Goal: Task Accomplishment & Management: Use online tool/utility

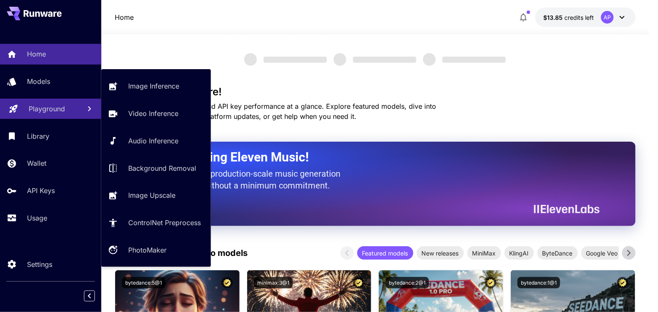
click at [46, 114] on p "Playground" at bounding box center [47, 109] width 36 height 10
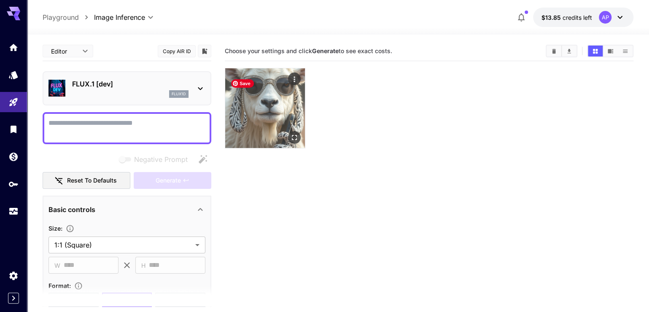
click at [264, 108] on img at bounding box center [265, 108] width 80 height 80
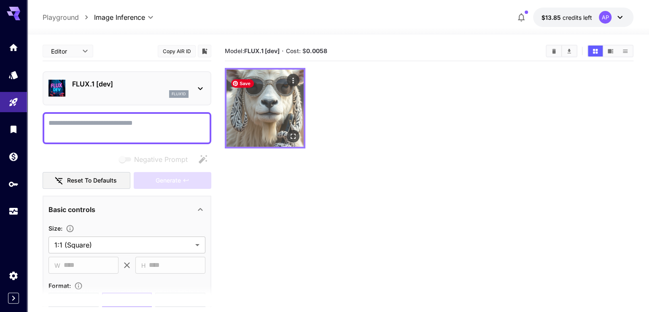
click at [263, 111] on img at bounding box center [264, 108] width 77 height 77
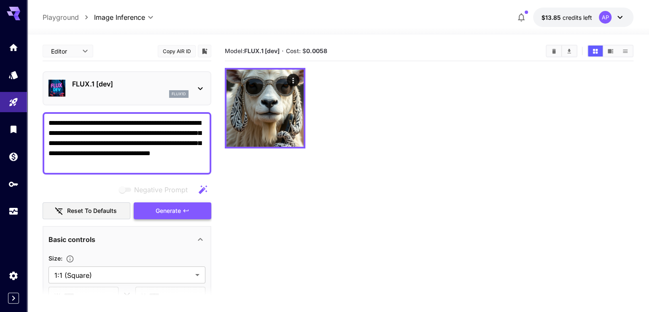
type textarea "**********"
click at [191, 220] on button "Generate" at bounding box center [173, 210] width 78 height 17
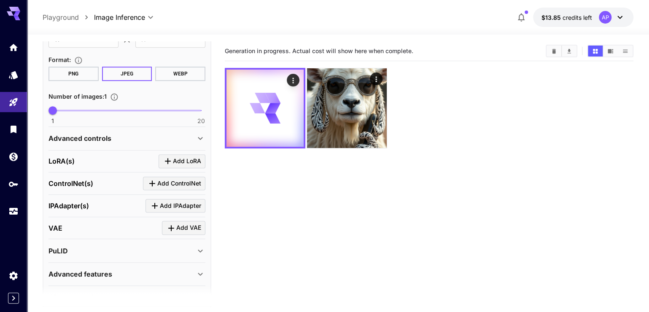
scroll to position [183, 0]
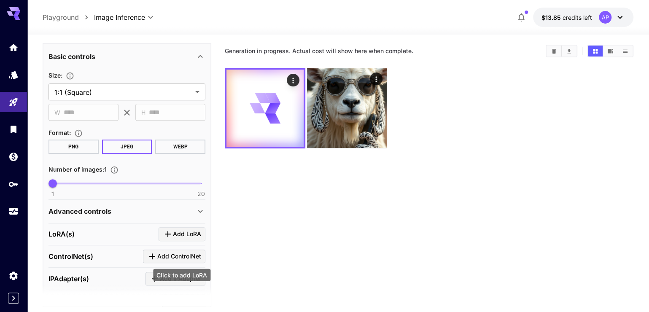
click at [186, 240] on span "Add LoRA" at bounding box center [187, 234] width 28 height 11
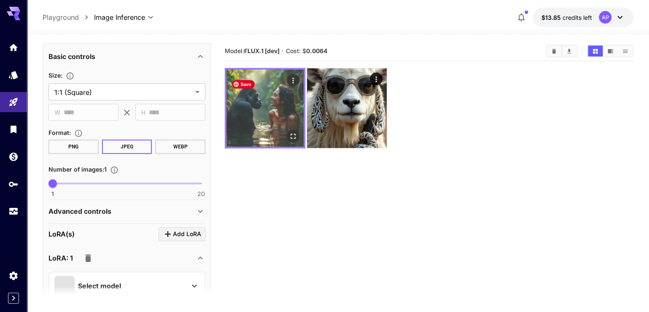
click at [301, 89] on img at bounding box center [264, 108] width 77 height 77
click at [282, 116] on img at bounding box center [264, 108] width 77 height 77
click at [296, 140] on icon "Open in fullscreen" at bounding box center [293, 136] width 8 height 8
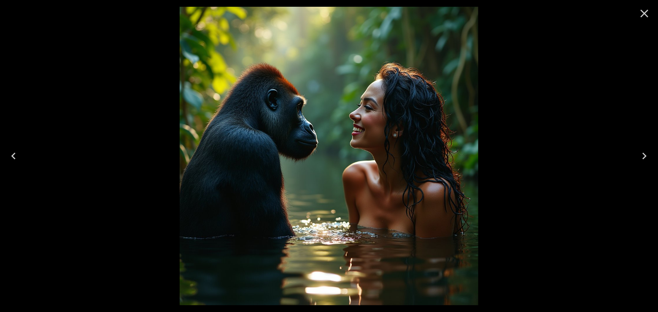
click at [643, 13] on icon "Close" at bounding box center [644, 13] width 13 height 13
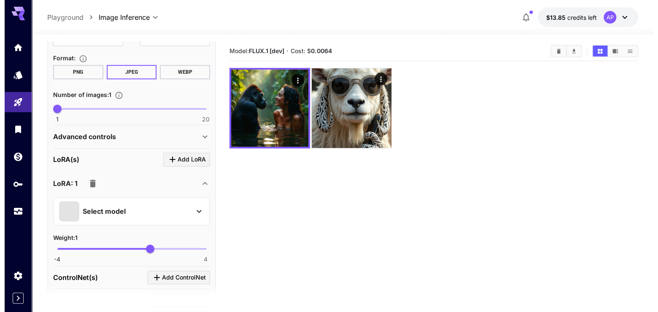
scroll to position [264, 0]
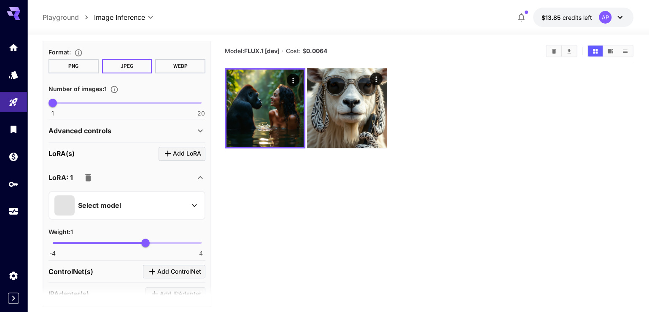
click at [182, 165] on div "[PERSON_NAME](s) Add [PERSON_NAME]: 1 Select model Weight : 1 -4 4 1" at bounding box center [126, 202] width 157 height 118
click at [183, 183] on section "[PERSON_NAME](s) Add [PERSON_NAME]: 1 Select model Weight : 1 -4 4 1" at bounding box center [126, 202] width 157 height 110
click at [183, 159] on span "Add LoRA" at bounding box center [187, 153] width 28 height 11
click at [176, 159] on span "Add LoRA" at bounding box center [187, 153] width 28 height 11
click at [113, 215] on div "Select model" at bounding box center [120, 205] width 132 height 20
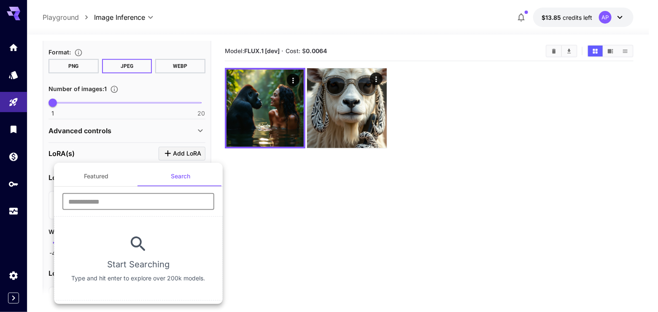
click at [169, 202] on input "text" at bounding box center [138, 201] width 152 height 17
type input "******"
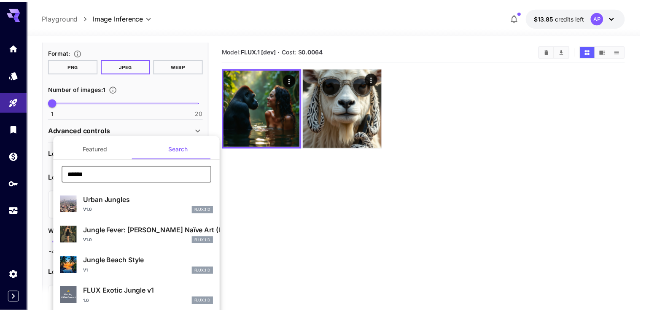
scroll to position [10, 0]
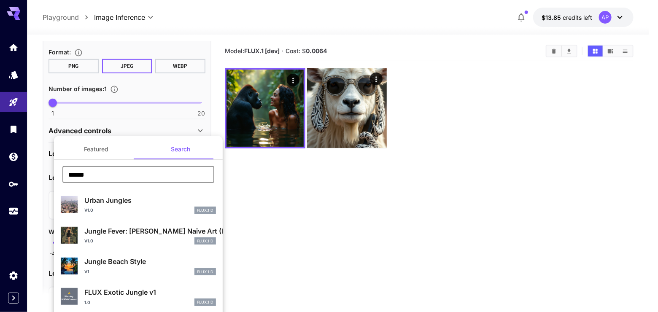
click at [160, 292] on p "FLUX Exotic Jungle v1" at bounding box center [150, 292] width 132 height 10
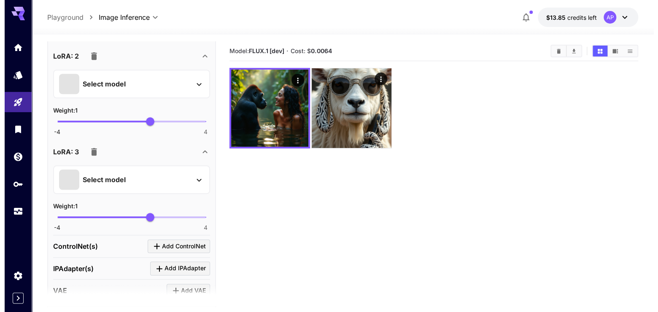
scroll to position [504, 0]
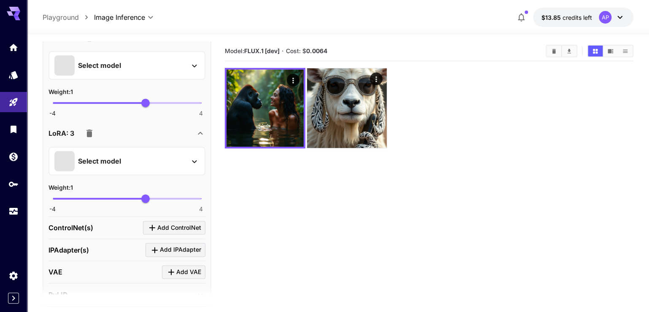
click at [92, 137] on icon "button" at bounding box center [89, 133] width 6 height 8
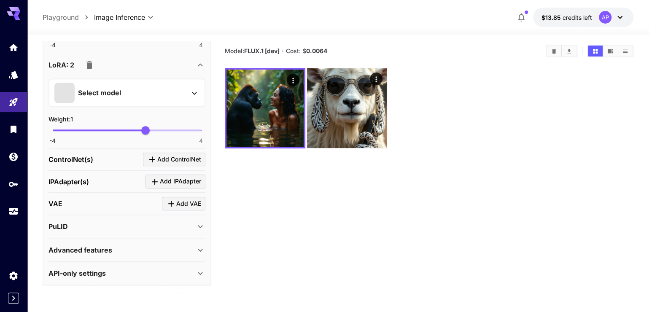
click at [158, 95] on div "Select model" at bounding box center [120, 93] width 132 height 20
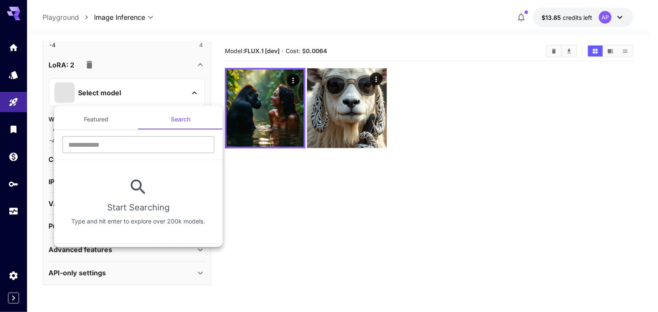
click at [180, 142] on input "text" at bounding box center [138, 144] width 152 height 17
type input "******"
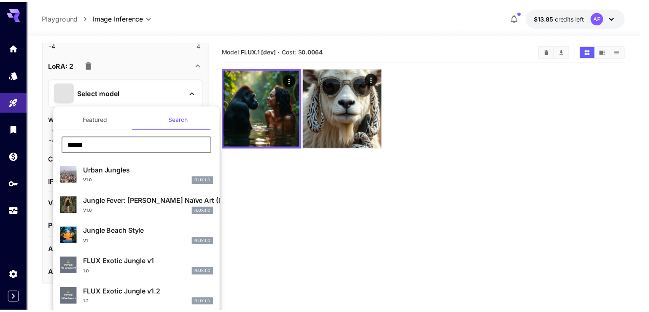
scroll to position [10, 0]
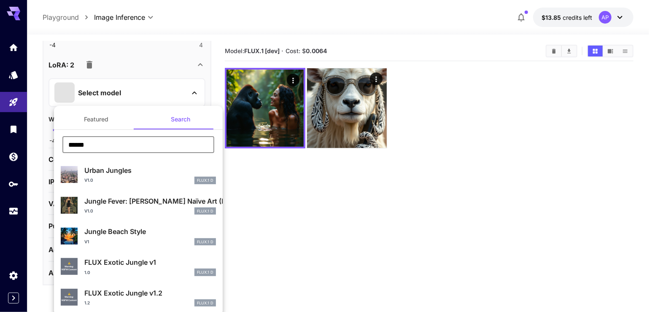
click at [139, 292] on p "FLUX Exotic Jungle v1.2" at bounding box center [150, 293] width 132 height 10
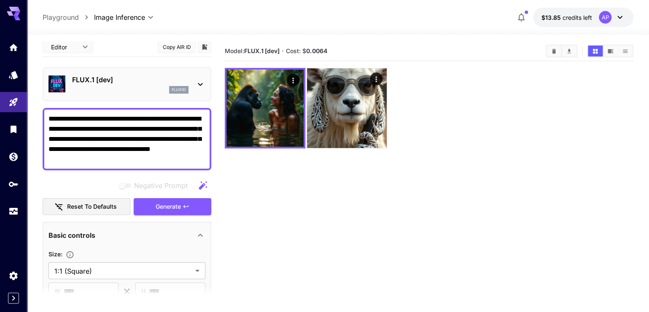
scroll to position [0, 0]
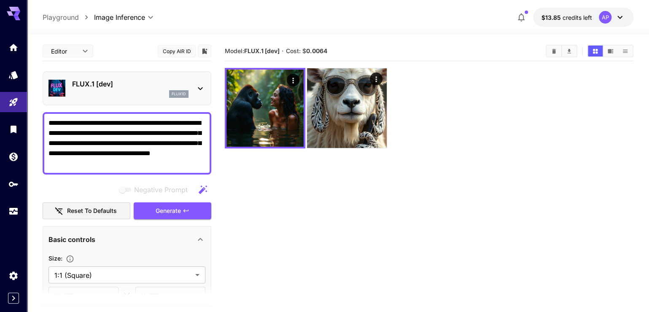
drag, startPoint x: 134, startPoint y: 170, endPoint x: 37, endPoint y: 126, distance: 106.3
click at [37, 126] on section "**********" at bounding box center [338, 207] width 622 height 344
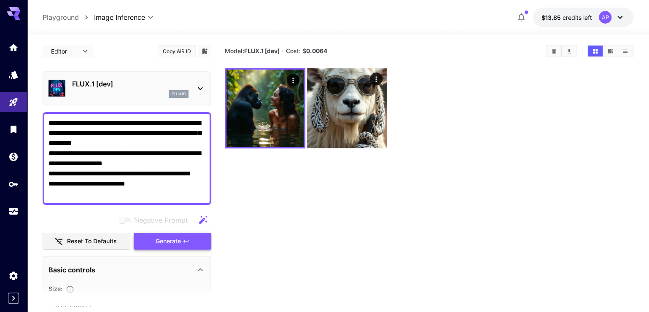
type textarea "**********"
click at [149, 250] on button "Generate" at bounding box center [173, 241] width 78 height 17
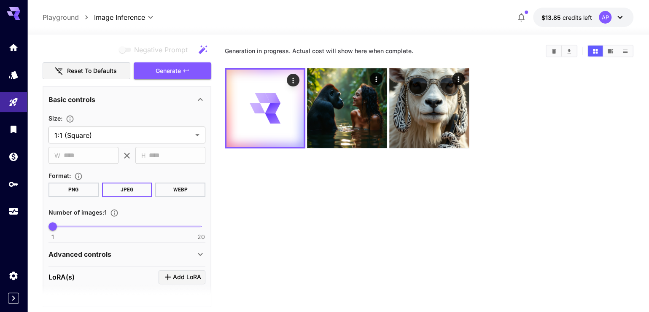
scroll to position [201, 0]
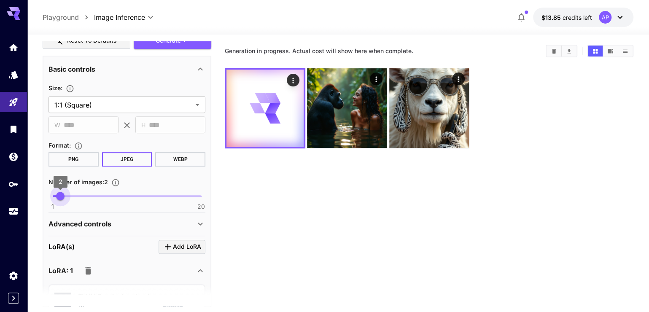
type input "*"
drag, startPoint x: 52, startPoint y: 218, endPoint x: 67, endPoint y: 217, distance: 14.8
click at [67, 200] on span "3" at bounding box center [68, 196] width 8 height 8
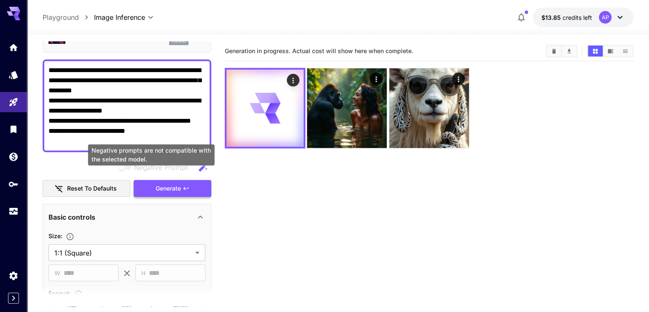
scroll to position [40, 0]
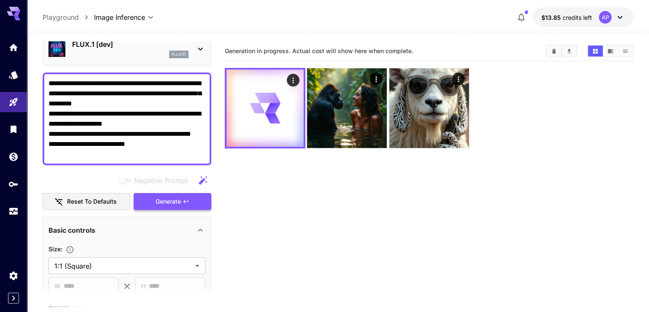
click at [171, 207] on span "Generate" at bounding box center [168, 201] width 25 height 11
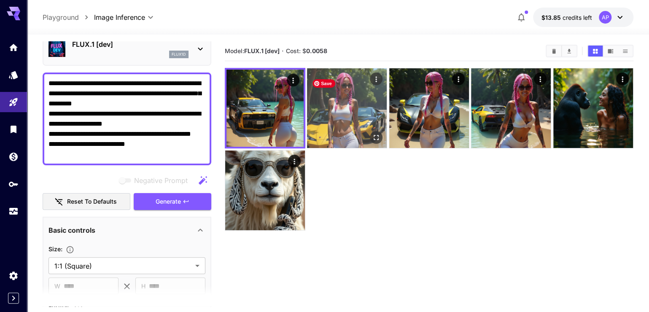
click at [377, 111] on img at bounding box center [347, 108] width 80 height 80
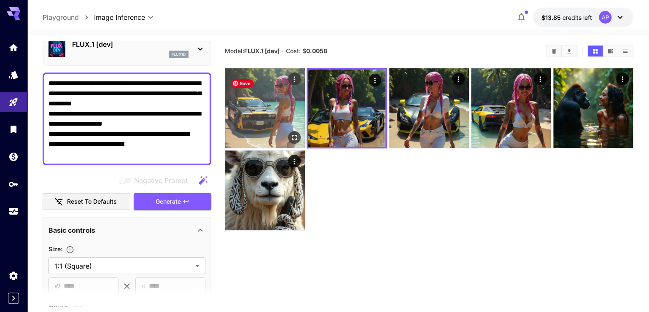
click at [267, 107] on img at bounding box center [265, 108] width 80 height 80
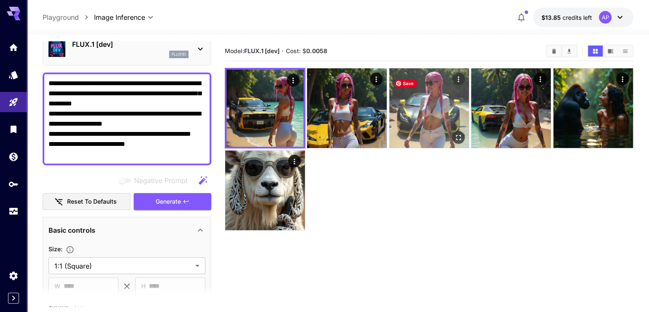
click at [448, 104] on img at bounding box center [429, 108] width 80 height 80
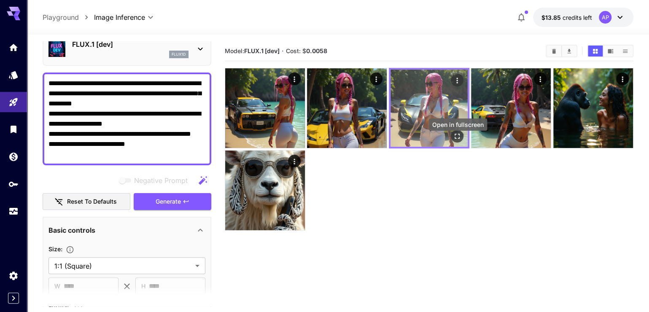
click at [459, 139] on icon "Open in fullscreen" at bounding box center [457, 136] width 5 height 5
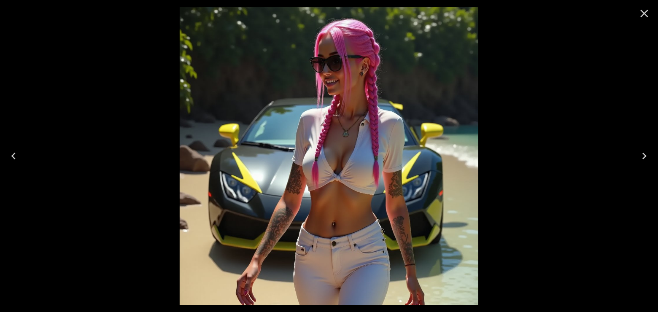
click at [641, 154] on icon "Next" at bounding box center [644, 155] width 13 height 13
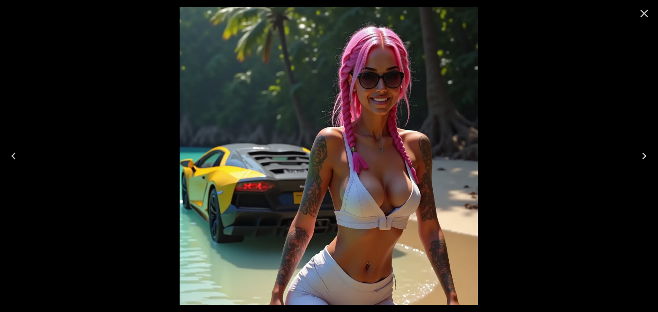
click at [638, 158] on icon "Next" at bounding box center [644, 155] width 13 height 13
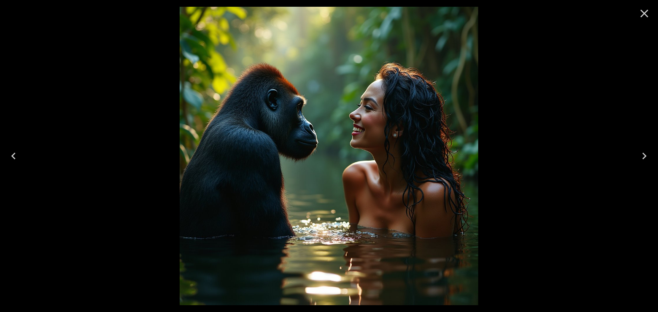
click at [638, 158] on icon "Next" at bounding box center [644, 155] width 13 height 13
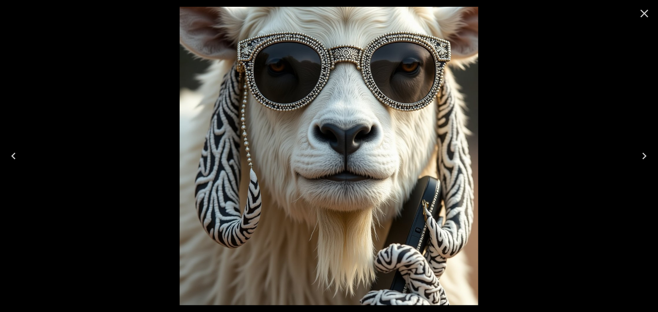
click at [13, 155] on icon "Previous" at bounding box center [13, 156] width 4 height 7
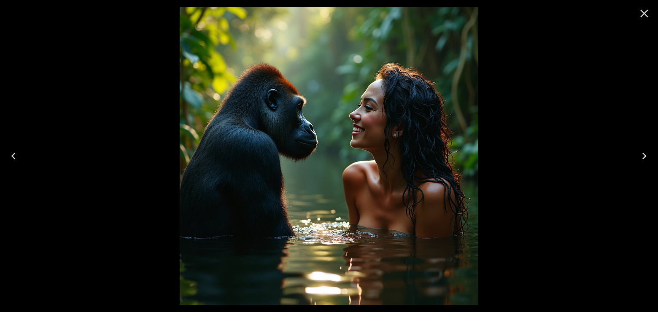
click at [14, 156] on icon "Previous" at bounding box center [13, 155] width 13 height 13
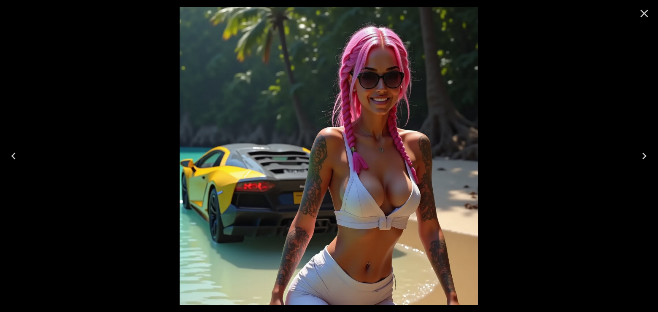
click at [14, 156] on icon "Previous" at bounding box center [13, 155] width 13 height 13
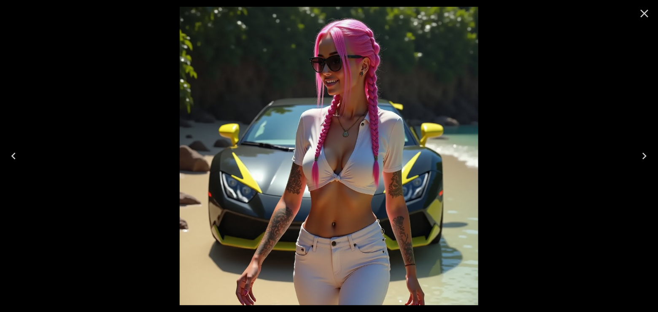
click at [14, 156] on icon "Previous" at bounding box center [13, 155] width 13 height 13
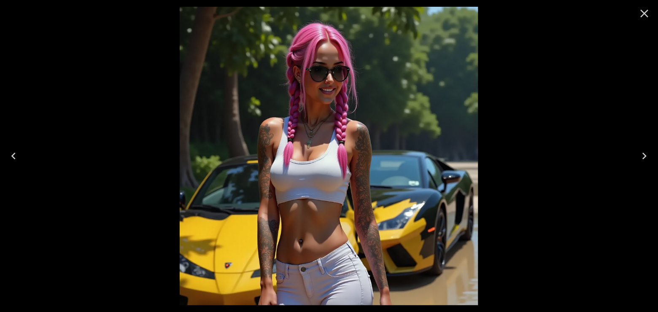
click at [14, 156] on icon "Previous" at bounding box center [13, 155] width 13 height 13
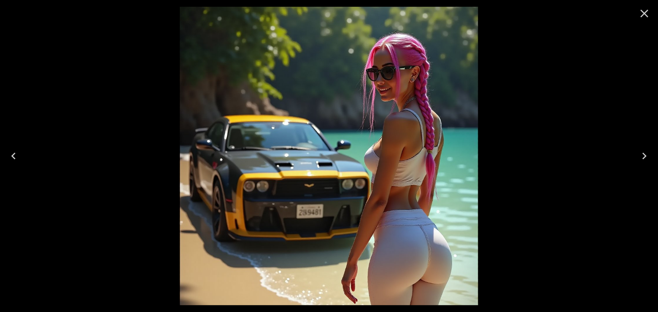
click at [18, 153] on icon "Previous" at bounding box center [13, 155] width 13 height 13
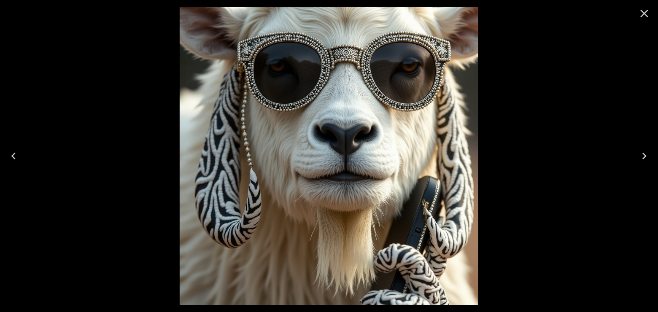
click at [643, 155] on icon "Next" at bounding box center [644, 155] width 13 height 13
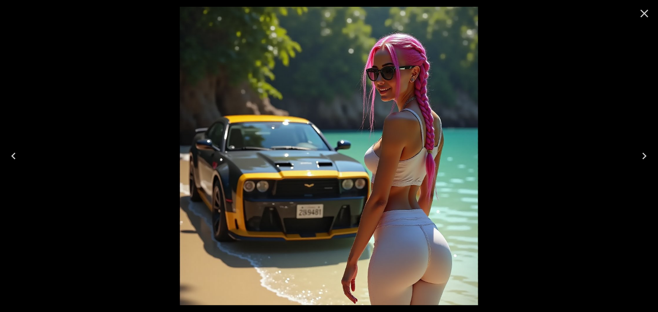
click at [643, 159] on icon "Next" at bounding box center [644, 155] width 13 height 13
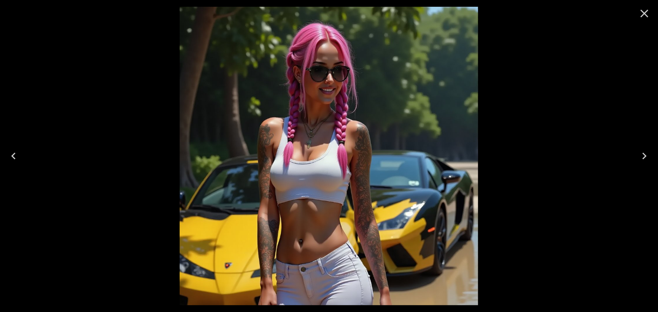
click at [643, 159] on icon "Next" at bounding box center [644, 155] width 13 height 13
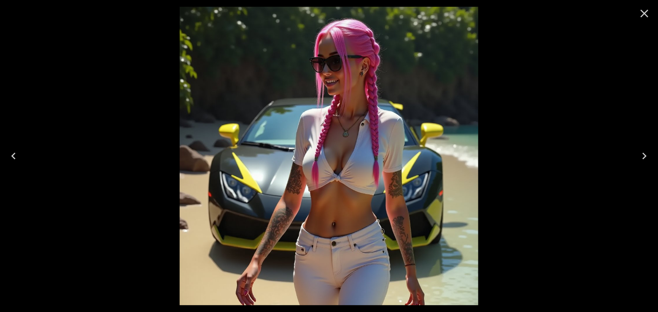
click at [643, 159] on icon "Next" at bounding box center [644, 155] width 13 height 13
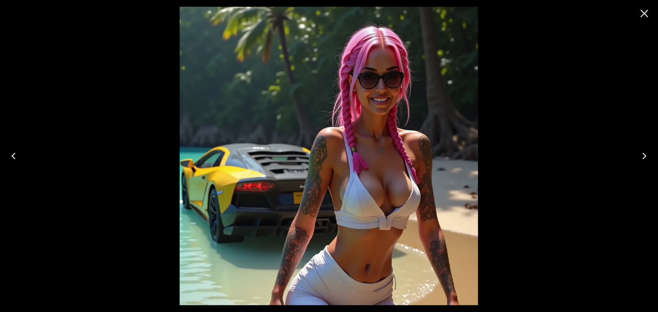
click at [643, 159] on icon "Next" at bounding box center [644, 155] width 13 height 13
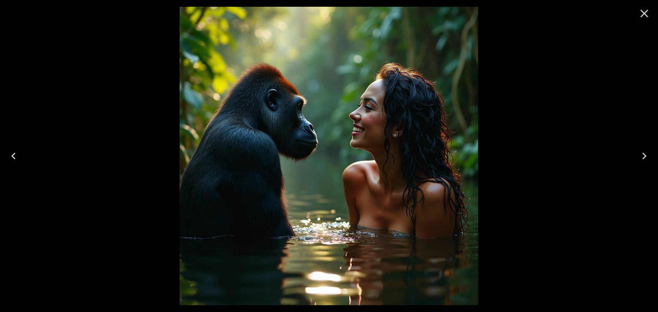
click at [15, 151] on icon "Previous" at bounding box center [13, 155] width 13 height 13
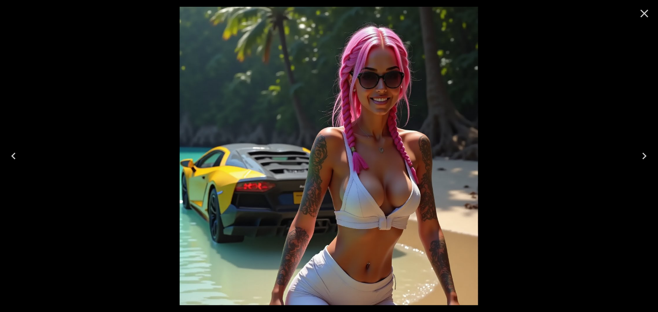
click at [15, 152] on icon "Previous" at bounding box center [13, 155] width 13 height 13
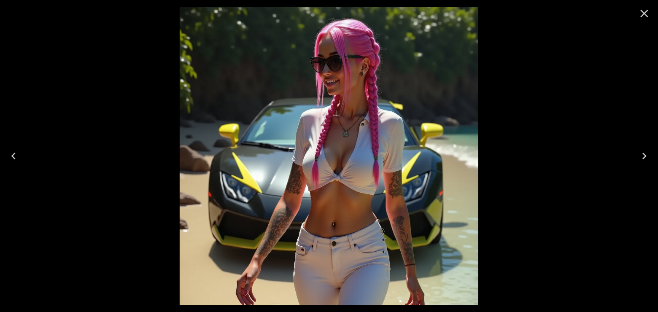
click at [15, 152] on icon "Previous" at bounding box center [13, 155] width 13 height 13
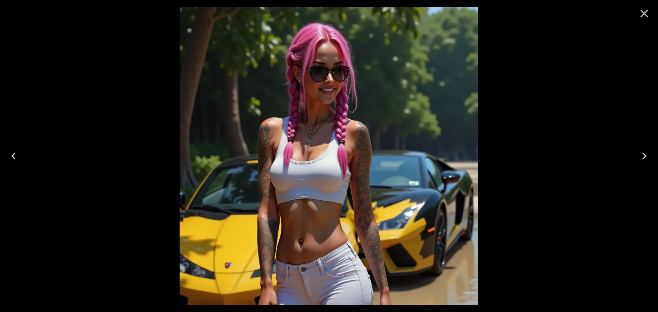
click at [15, 152] on icon "Previous" at bounding box center [13, 155] width 13 height 13
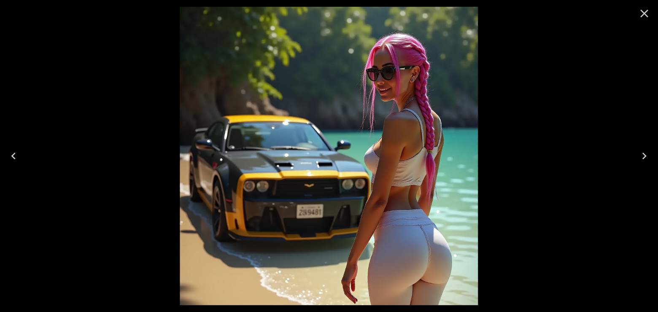
click at [15, 152] on icon "Previous" at bounding box center [13, 155] width 13 height 13
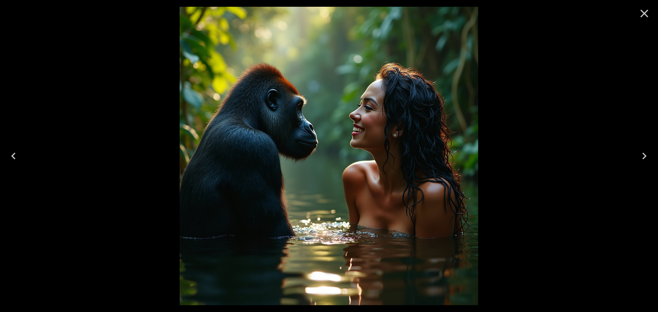
click at [15, 152] on icon "Previous" at bounding box center [13, 155] width 13 height 13
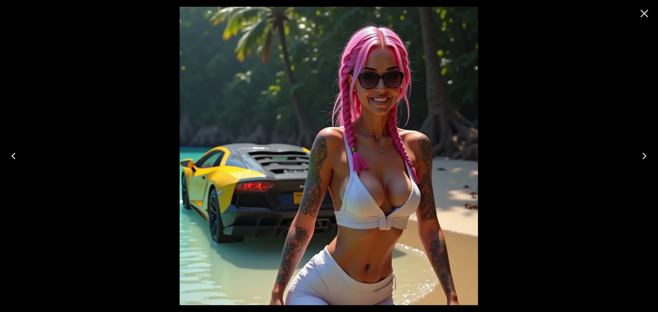
click at [15, 152] on icon "Previous" at bounding box center [13, 155] width 13 height 13
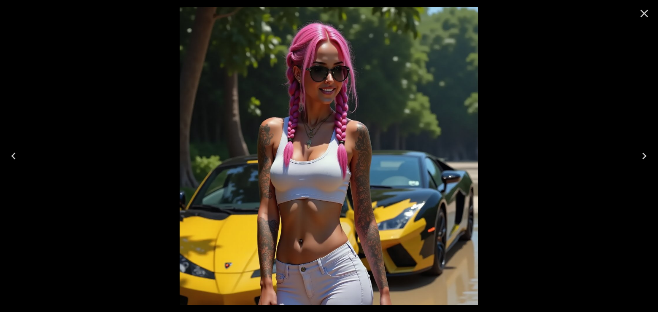
click at [15, 152] on icon "Previous" at bounding box center [13, 155] width 13 height 13
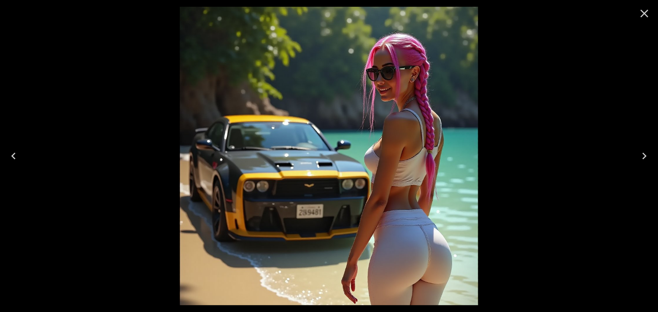
click at [15, 152] on icon "Previous" at bounding box center [13, 155] width 13 height 13
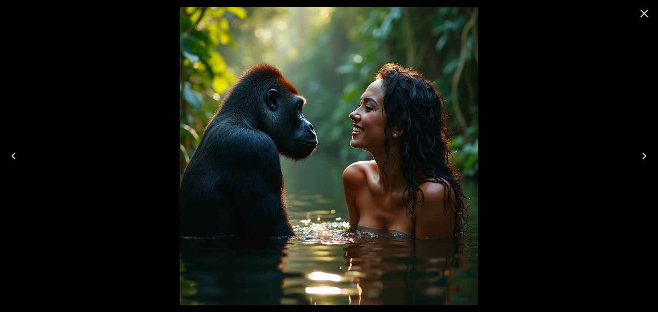
click at [15, 152] on icon "Previous" at bounding box center [13, 155] width 13 height 13
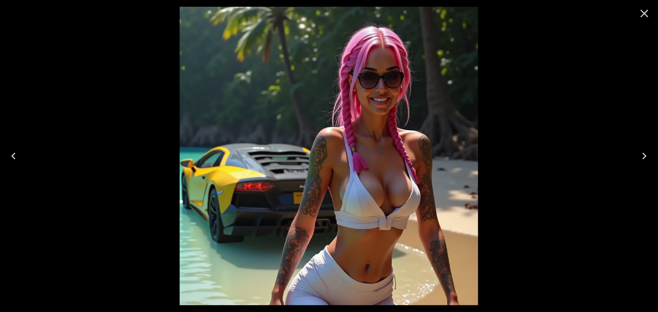
click at [15, 152] on icon "Previous" at bounding box center [13, 155] width 13 height 13
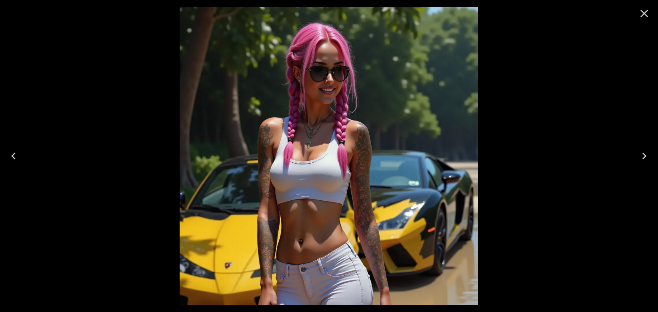
click at [15, 153] on icon "Previous" at bounding box center [13, 155] width 13 height 13
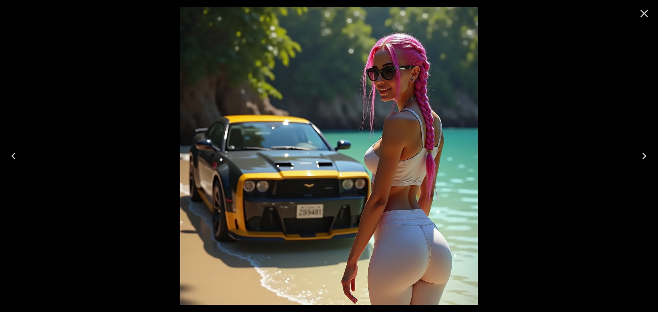
click at [14, 153] on icon "Previous" at bounding box center [13, 156] width 4 height 7
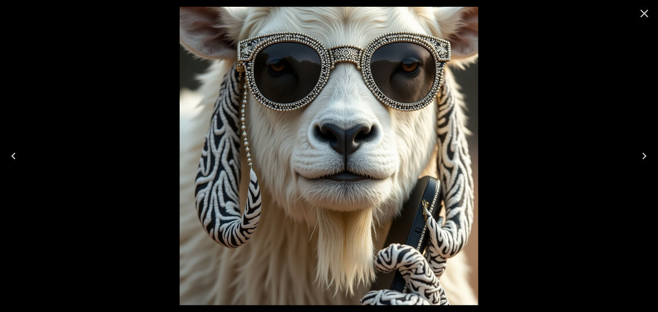
click at [14, 153] on icon "Previous" at bounding box center [13, 156] width 4 height 7
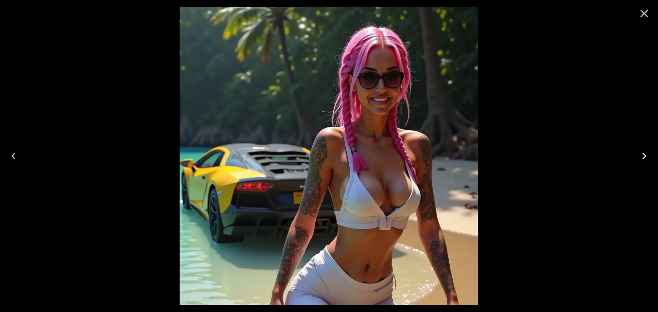
click at [14, 153] on icon "Previous" at bounding box center [13, 156] width 4 height 7
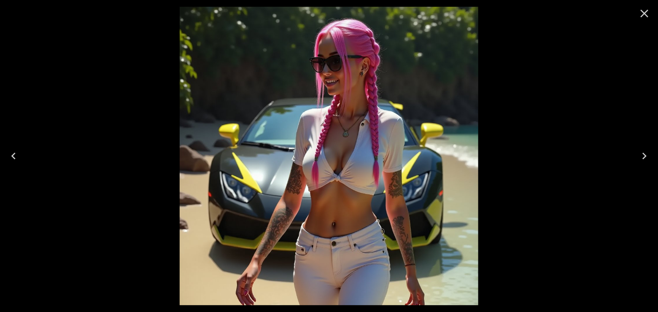
click at [14, 153] on icon "Previous" at bounding box center [13, 156] width 4 height 7
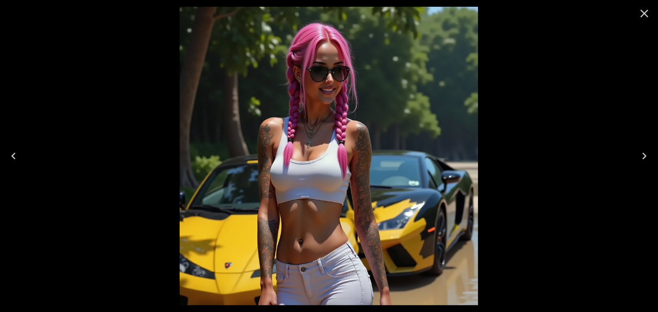
click at [14, 153] on icon "Previous" at bounding box center [13, 156] width 4 height 7
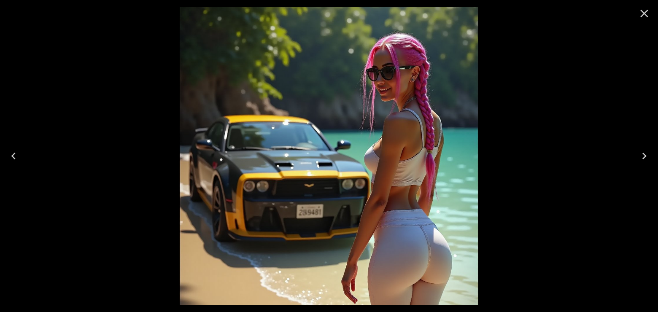
click at [14, 153] on icon "Previous" at bounding box center [13, 156] width 4 height 7
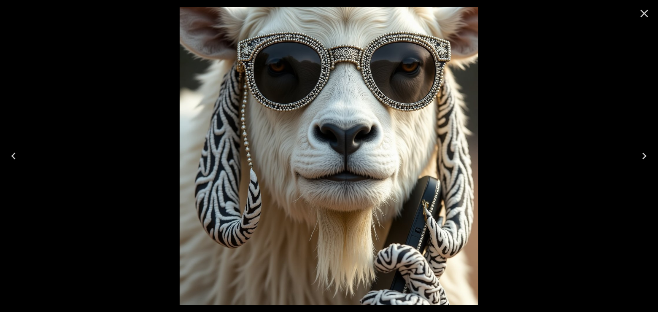
click at [14, 153] on icon "Previous" at bounding box center [13, 156] width 4 height 7
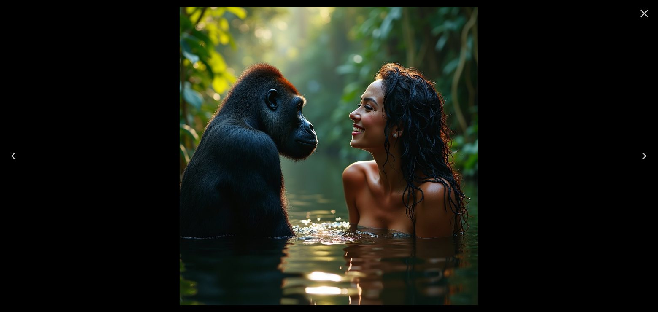
click at [644, 153] on icon "Next" at bounding box center [644, 155] width 13 height 13
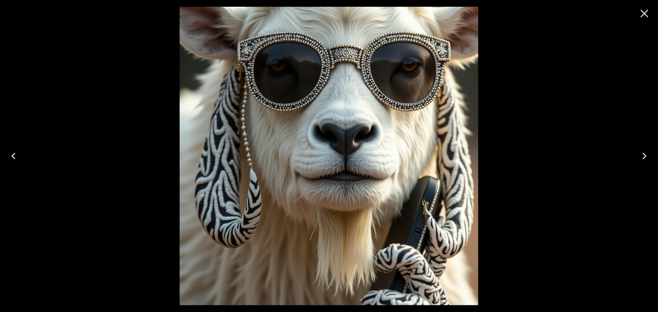
click at [644, 153] on icon "Next" at bounding box center [644, 155] width 13 height 13
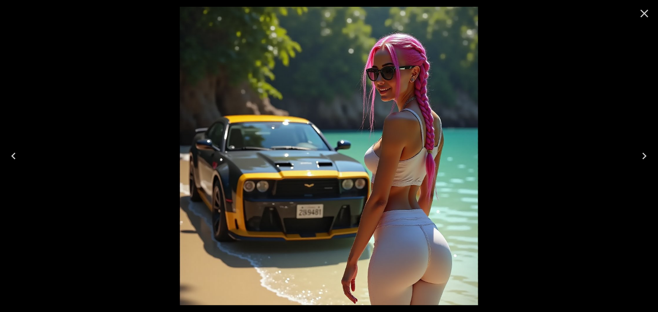
click at [644, 153] on icon "Next" at bounding box center [644, 155] width 13 height 13
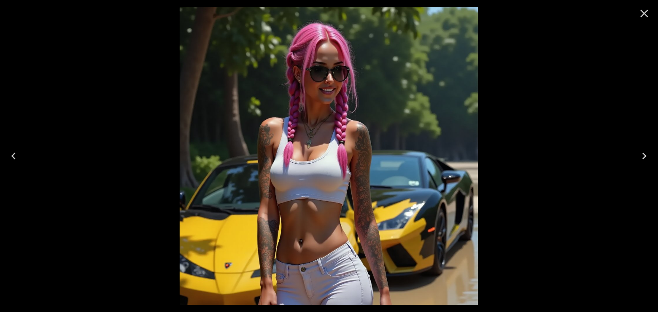
click at [645, 153] on icon "Next" at bounding box center [644, 155] width 13 height 13
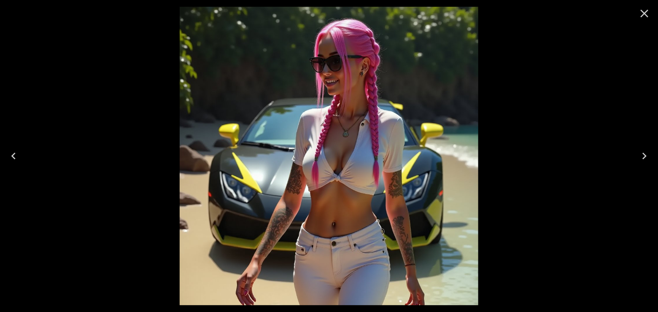
click at [645, 153] on icon "Next" at bounding box center [644, 155] width 13 height 13
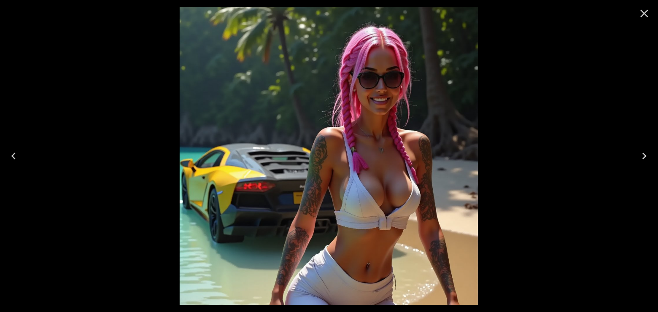
click at [645, 153] on icon "Next" at bounding box center [644, 155] width 13 height 13
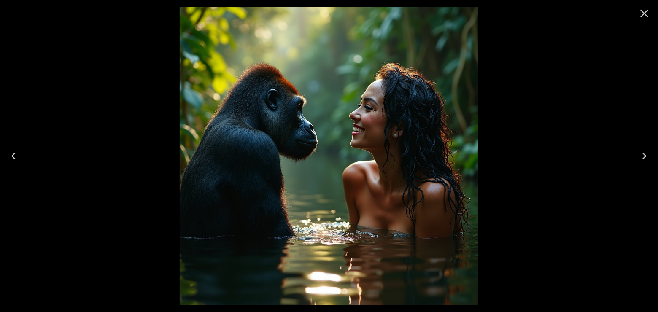
click at [645, 153] on icon "Next" at bounding box center [644, 155] width 13 height 13
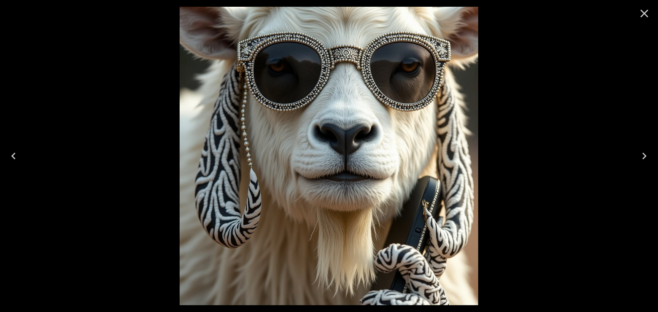
click at [645, 153] on icon "Next" at bounding box center [644, 155] width 13 height 13
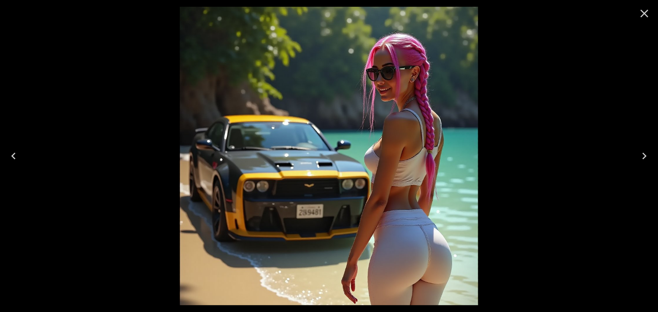
click at [16, 157] on icon "Previous" at bounding box center [13, 155] width 13 height 13
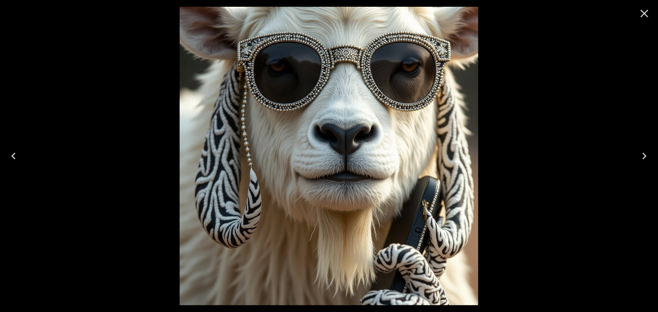
click at [14, 153] on icon "Previous" at bounding box center [13, 156] width 4 height 7
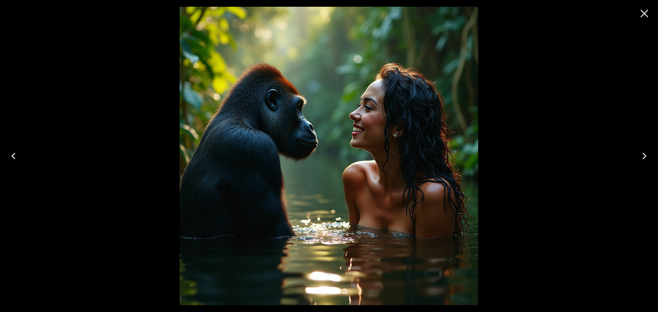
click at [15, 153] on icon "Previous" at bounding box center [13, 156] width 4 height 7
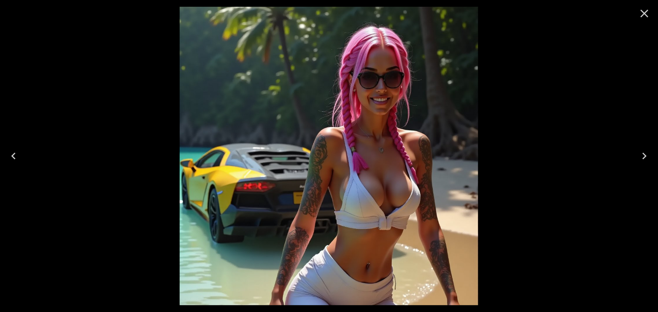
click at [13, 156] on icon "Previous" at bounding box center [13, 155] width 13 height 13
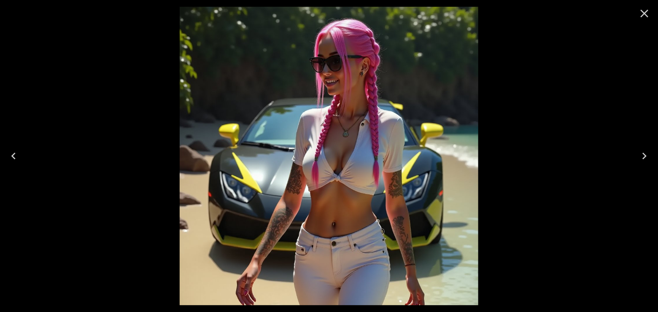
click at [15, 158] on icon "Previous" at bounding box center [13, 156] width 4 height 7
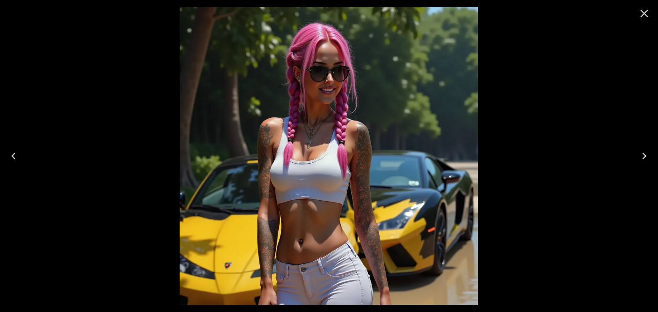
click at [15, 158] on icon "Previous" at bounding box center [13, 156] width 4 height 7
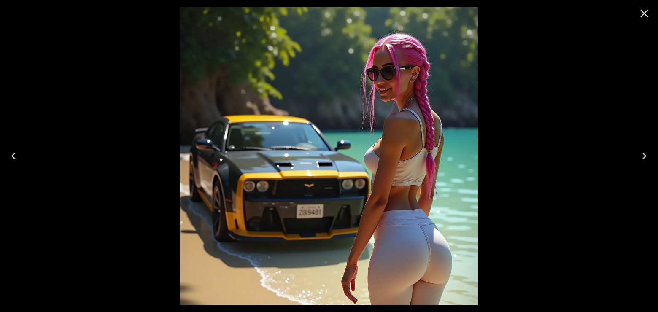
click at [15, 158] on icon "Previous" at bounding box center [13, 156] width 4 height 7
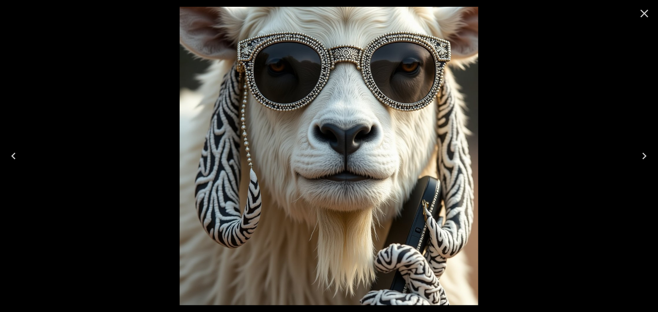
click at [15, 158] on icon "Previous" at bounding box center [13, 156] width 4 height 7
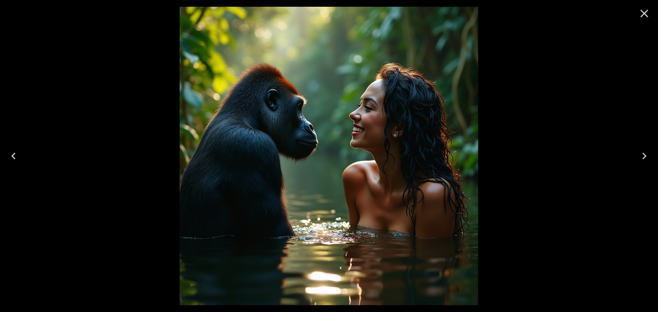
click at [15, 158] on icon "Previous" at bounding box center [13, 156] width 4 height 7
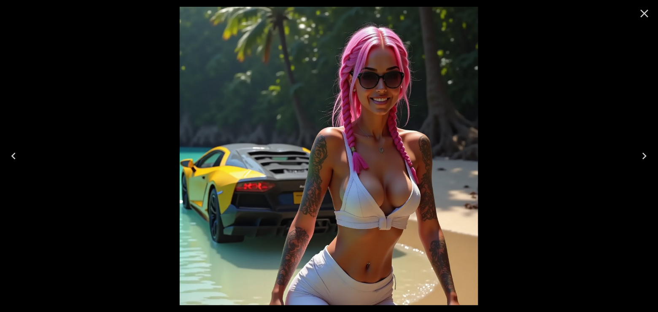
click at [15, 158] on icon "Previous" at bounding box center [13, 156] width 4 height 7
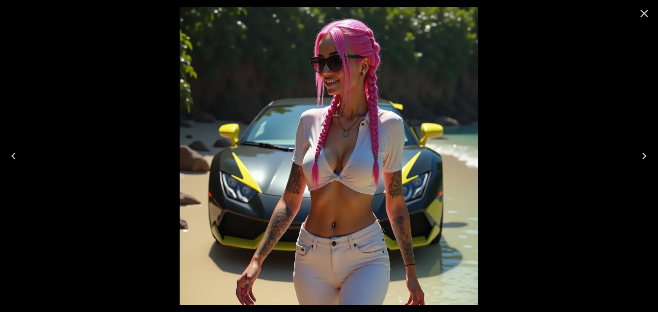
click at [15, 158] on icon "Previous" at bounding box center [13, 156] width 4 height 7
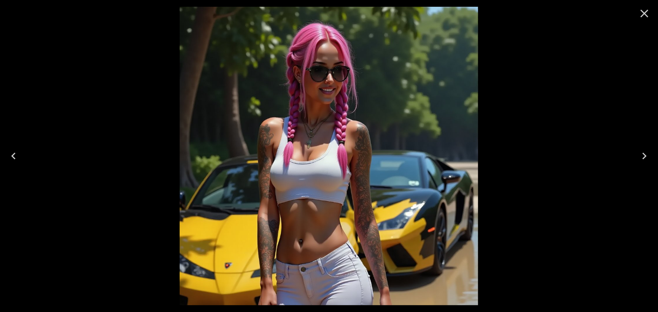
click at [15, 158] on icon "Previous" at bounding box center [13, 156] width 4 height 7
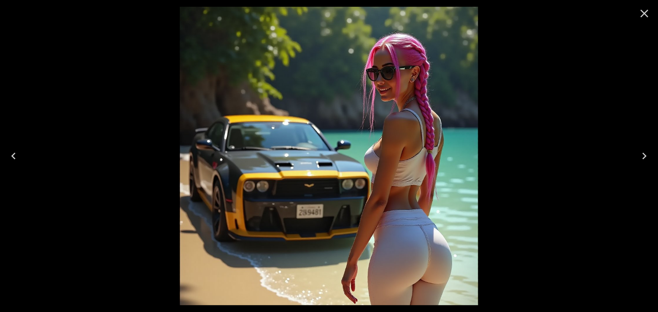
click at [15, 158] on icon "Previous" at bounding box center [13, 156] width 4 height 7
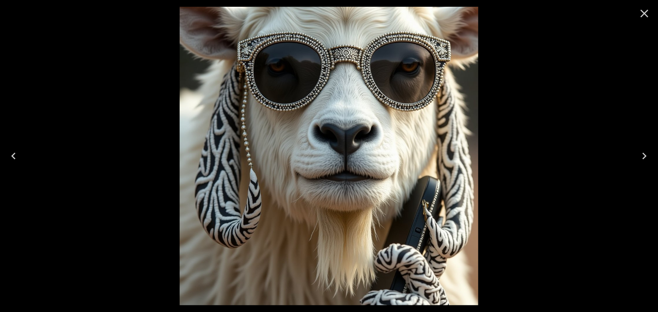
click at [15, 158] on icon "Previous" at bounding box center [13, 156] width 4 height 7
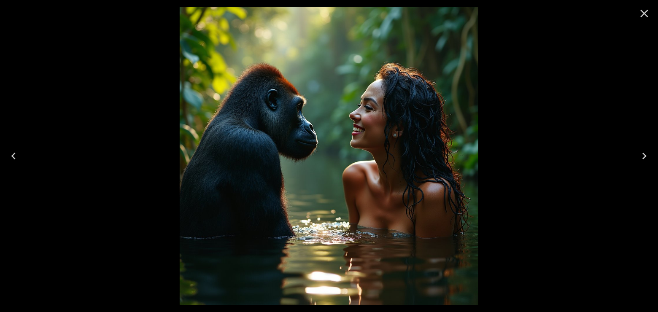
click at [17, 157] on icon "Previous" at bounding box center [13, 155] width 13 height 13
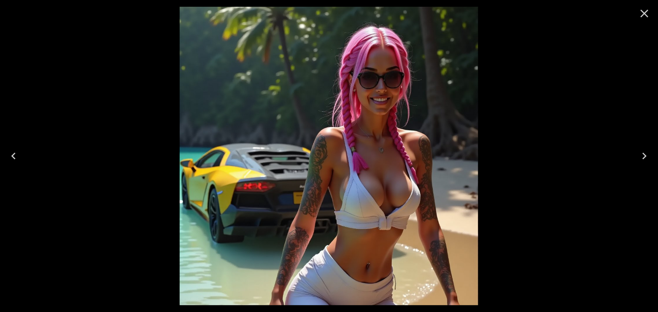
click at [646, 13] on icon "Close" at bounding box center [644, 13] width 13 height 13
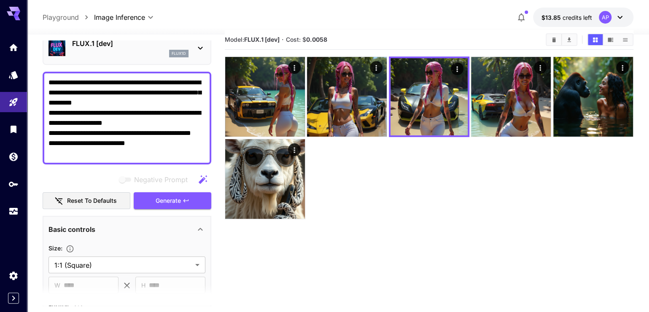
scroll to position [0, 0]
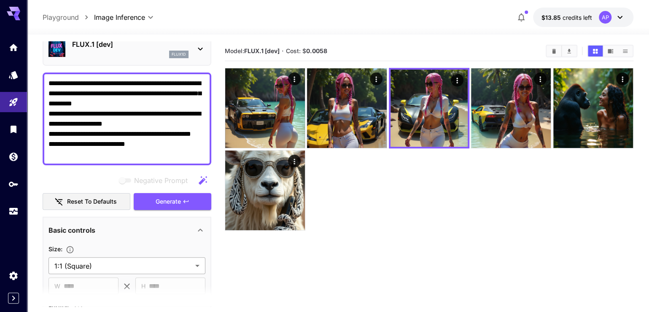
click at [202, 275] on body "**********" at bounding box center [324, 221] width 649 height 443
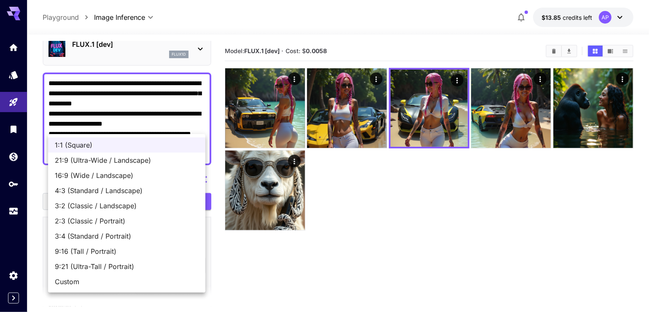
drag, startPoint x: 257, startPoint y: 274, endPoint x: 259, endPoint y: 271, distance: 4.3
click at [259, 271] on div at bounding box center [329, 156] width 658 height 312
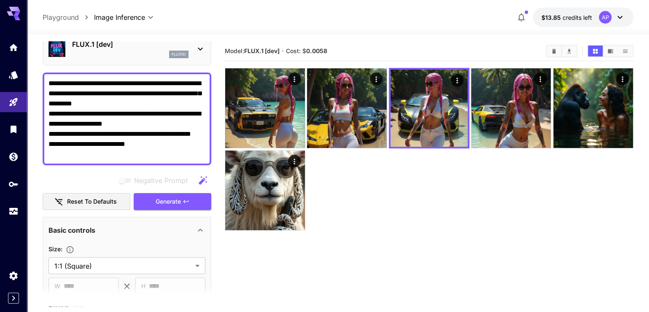
click at [237, 271] on section "Model: FLUX.1 [dev] · Cost: $ 0.0058" at bounding box center [429, 197] width 409 height 312
click at [237, 273] on section "Model: FLUX.1 [dev] · Cost: $ 0.0058" at bounding box center [429, 197] width 409 height 312
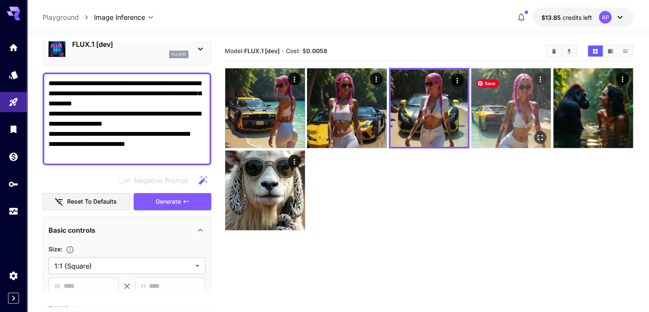
click at [492, 112] on img at bounding box center [511, 108] width 80 height 80
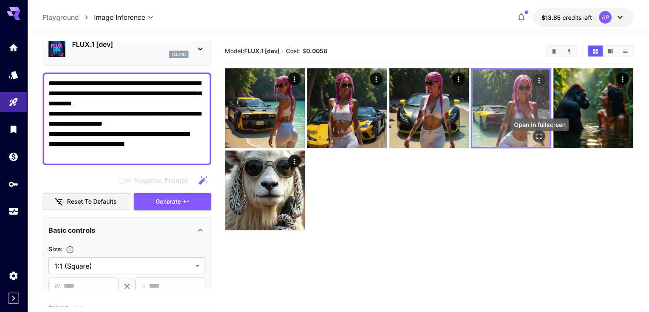
click at [540, 140] on icon "Open in fullscreen" at bounding box center [539, 136] width 8 height 8
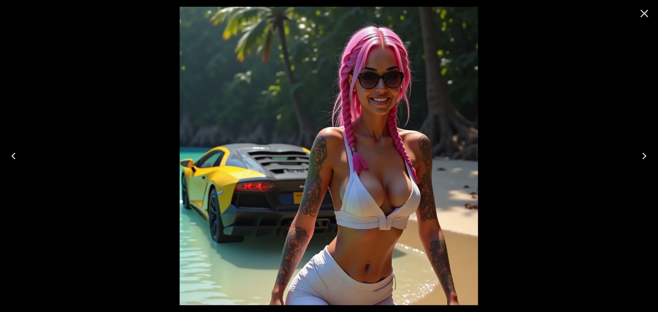
click at [643, 156] on icon "Next" at bounding box center [644, 155] width 13 height 13
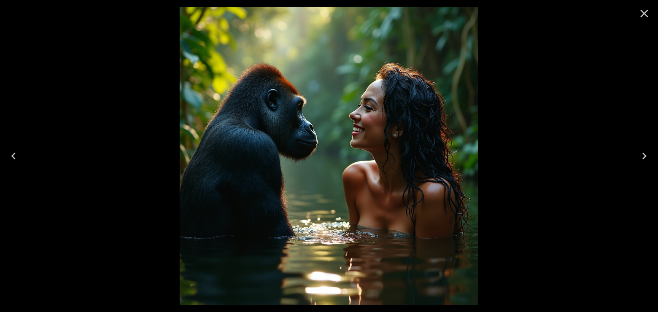
click at [643, 156] on icon "Next" at bounding box center [644, 155] width 13 height 13
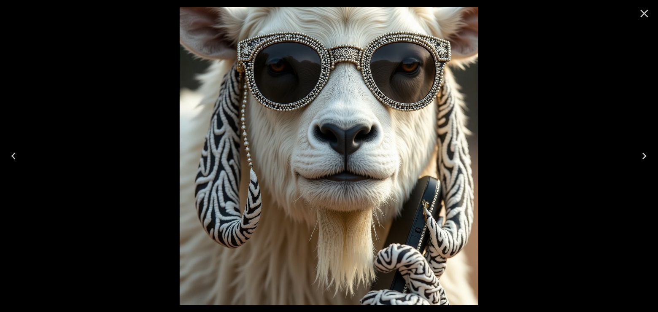
click at [643, 156] on icon "Next" at bounding box center [644, 155] width 13 height 13
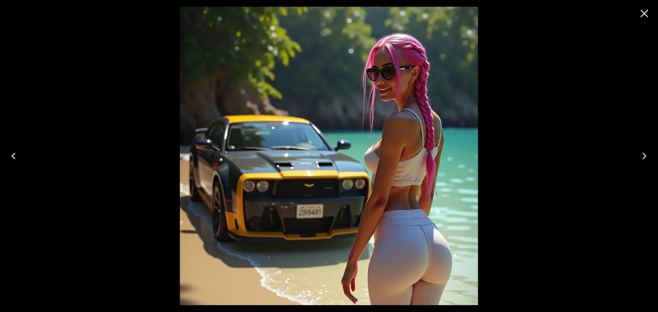
click at [18, 154] on icon "Previous" at bounding box center [13, 155] width 13 height 13
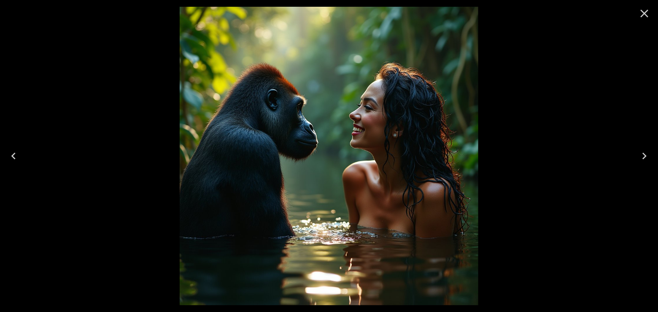
click at [16, 154] on icon "Previous" at bounding box center [13, 155] width 13 height 13
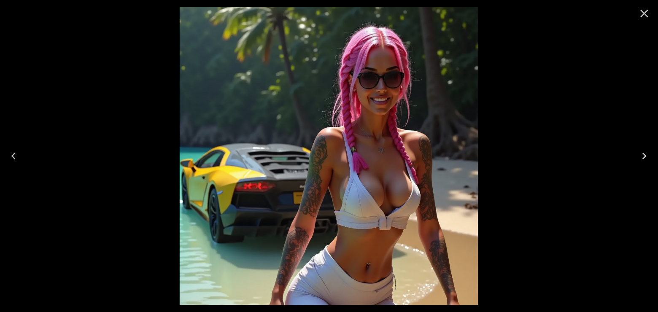
click at [16, 154] on icon "Previous" at bounding box center [13, 155] width 13 height 13
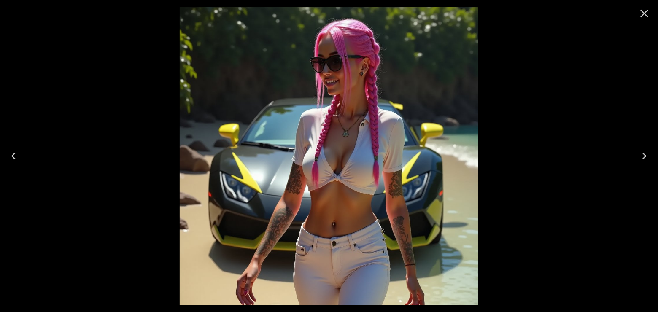
click at [16, 154] on icon "Previous" at bounding box center [13, 155] width 13 height 13
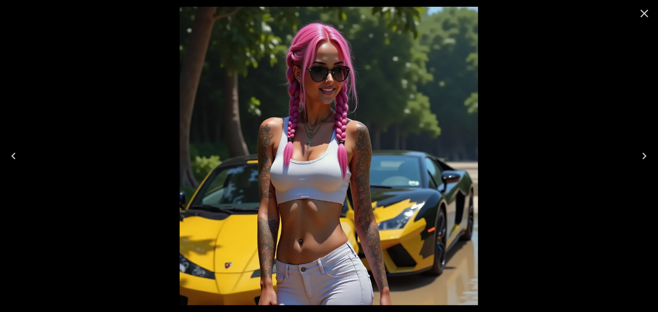
click at [16, 154] on icon "Previous" at bounding box center [13, 155] width 13 height 13
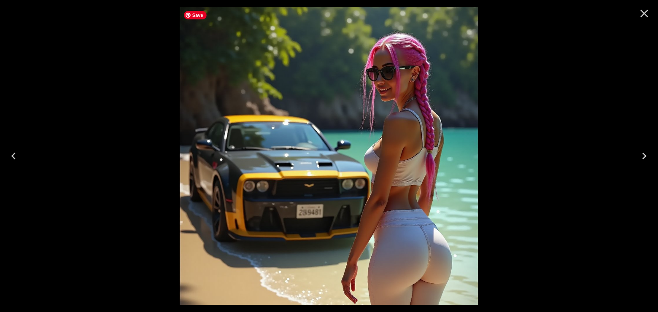
click at [388, 84] on img at bounding box center [329, 156] width 299 height 299
click at [641, 153] on icon "Next" at bounding box center [644, 155] width 13 height 13
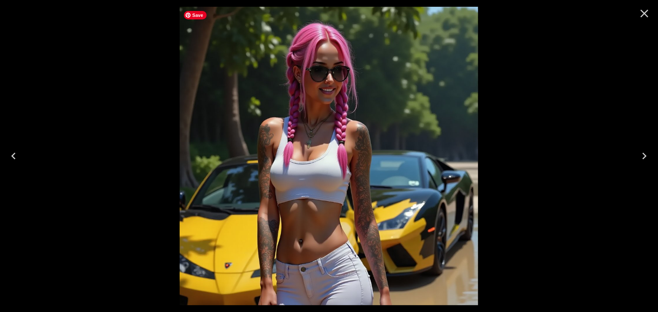
click at [294, 69] on img at bounding box center [329, 156] width 299 height 299
click at [640, 13] on icon "Close" at bounding box center [644, 13] width 13 height 13
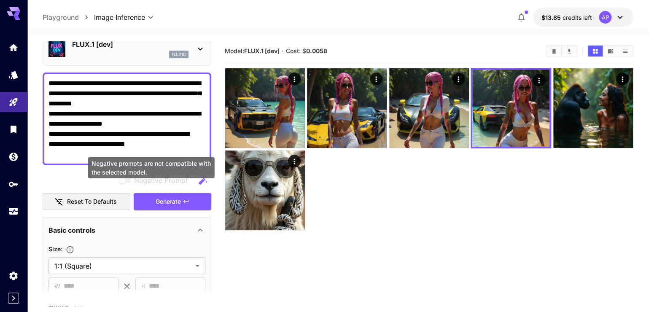
click at [153, 166] on div "Negative prompts are not compatible with the selected model." at bounding box center [151, 167] width 126 height 21
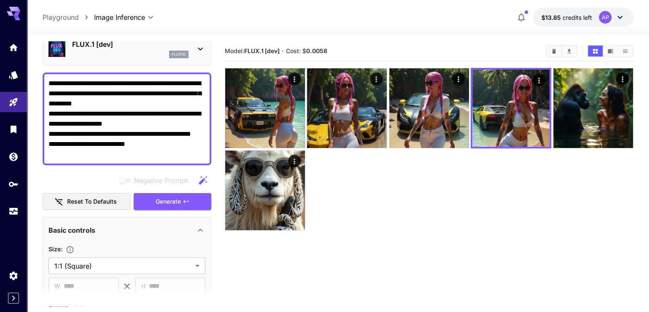
drag, startPoint x: 153, startPoint y: 161, endPoint x: 47, endPoint y: 82, distance: 132.3
click at [47, 82] on div "**********" at bounding box center [127, 119] width 169 height 93
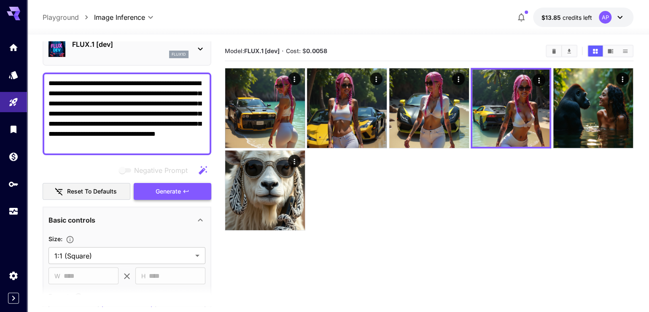
click at [175, 197] on span "Generate" at bounding box center [168, 191] width 25 height 11
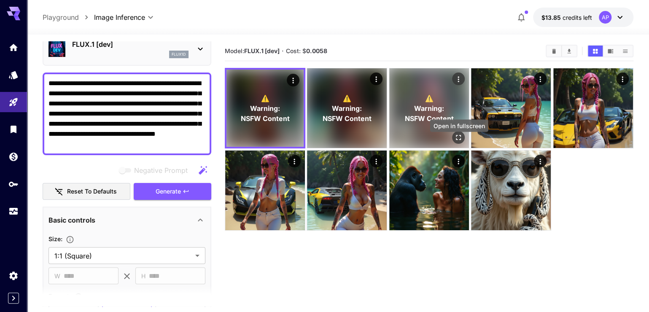
click at [461, 140] on icon "Open in fullscreen" at bounding box center [458, 137] width 8 height 8
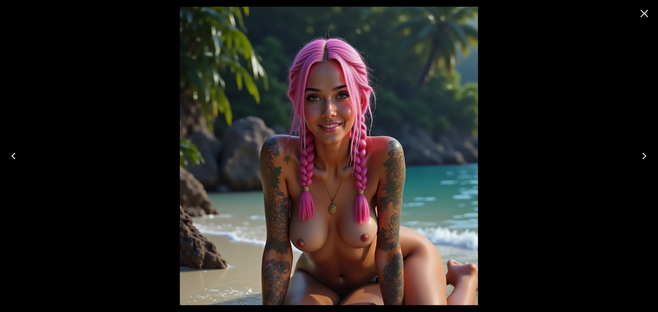
click at [15, 160] on icon "Previous" at bounding box center [13, 155] width 13 height 13
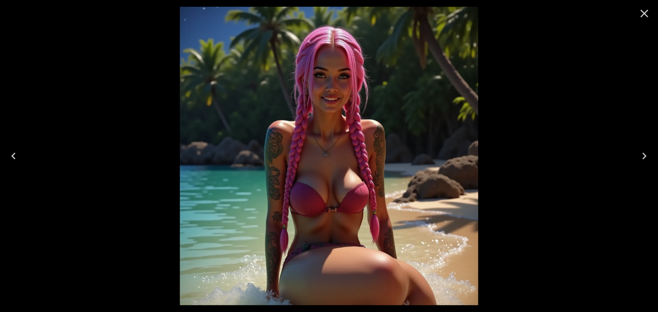
click at [15, 160] on icon "Previous" at bounding box center [13, 155] width 13 height 13
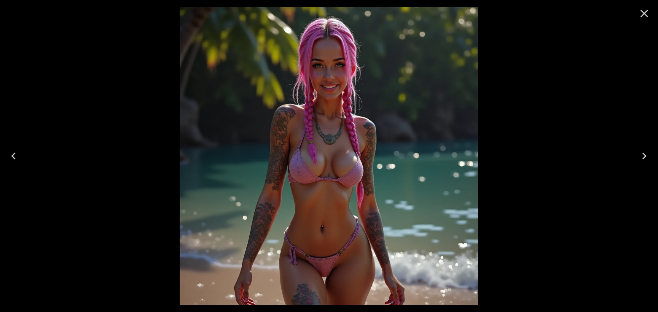
click at [15, 159] on icon "Previous" at bounding box center [13, 155] width 13 height 13
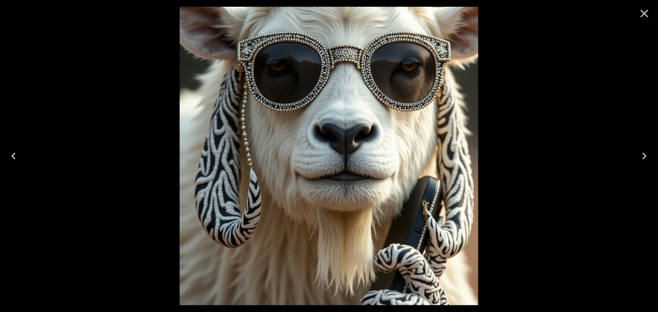
click at [641, 160] on icon "Next" at bounding box center [644, 155] width 13 height 13
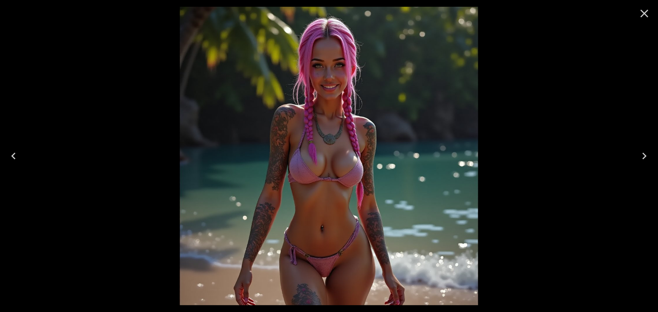
click at [641, 161] on icon "Next" at bounding box center [644, 155] width 13 height 13
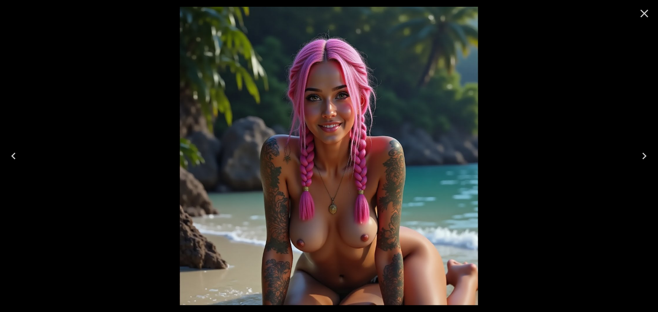
click at [646, 155] on icon "Next" at bounding box center [644, 156] width 4 height 7
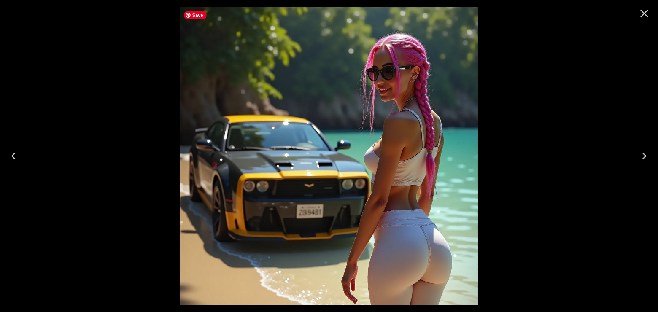
drag, startPoint x: 510, startPoint y: 20, endPoint x: 501, endPoint y: 27, distance: 11.7
click at [510, 21] on div at bounding box center [329, 156] width 658 height 312
click at [7, 150] on icon "Previous" at bounding box center [13, 155] width 13 height 13
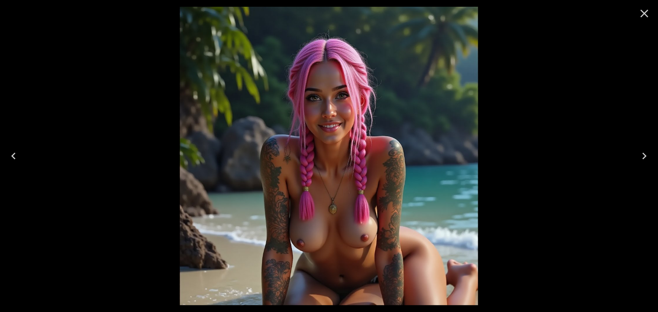
click at [8, 152] on icon "Previous" at bounding box center [13, 155] width 13 height 13
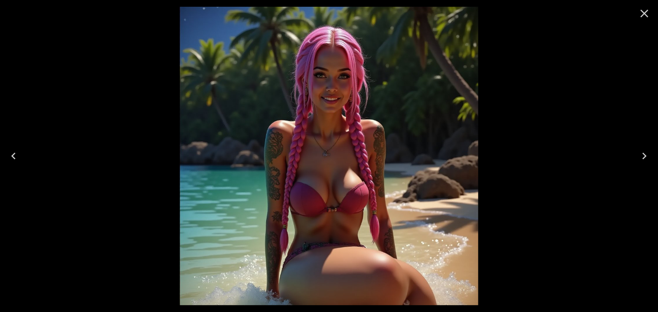
click at [8, 152] on icon "Previous" at bounding box center [13, 155] width 13 height 13
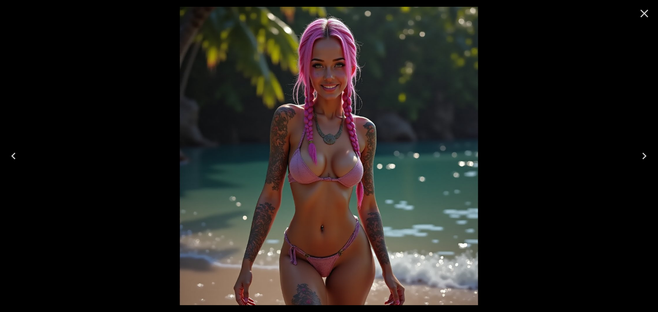
click at [13, 152] on icon "Previous" at bounding box center [13, 155] width 13 height 13
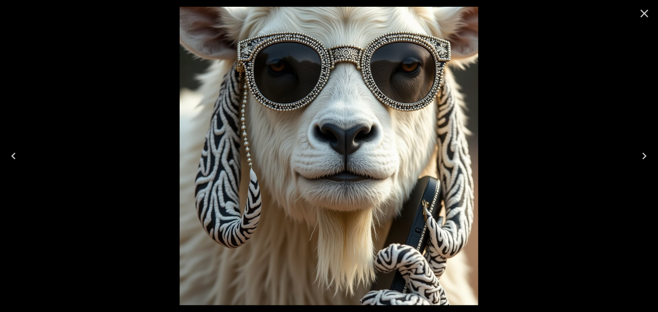
click at [649, 155] on button "Next" at bounding box center [644, 156] width 27 height 34
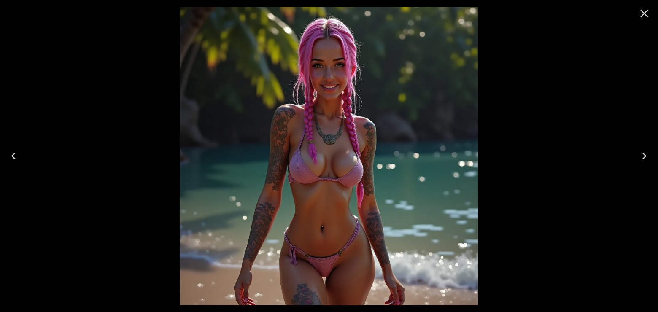
click at [646, 10] on icon "Close" at bounding box center [644, 13] width 13 height 13
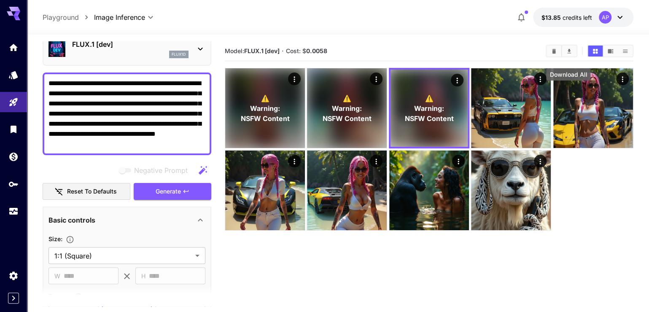
click at [572, 57] on button "Download All" at bounding box center [569, 51] width 15 height 11
drag, startPoint x: 135, startPoint y: 151, endPoint x: 8, endPoint y: 85, distance: 142.6
click at [8, 85] on div "**********" at bounding box center [324, 189] width 649 height 379
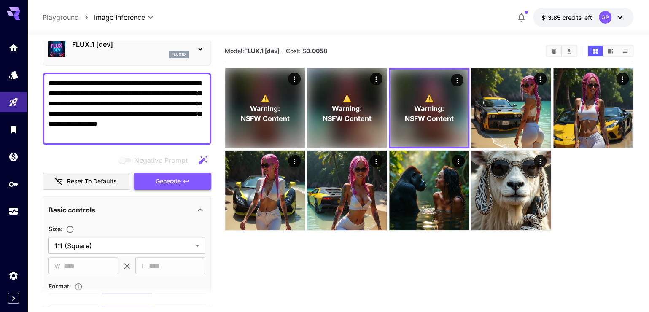
type textarea "**********"
click at [161, 187] on span "Generate" at bounding box center [168, 181] width 25 height 11
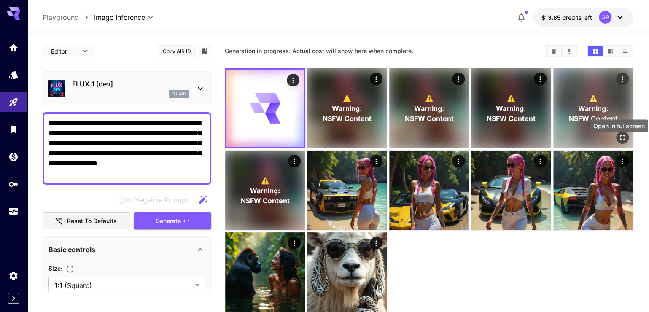
scroll to position [40, 0]
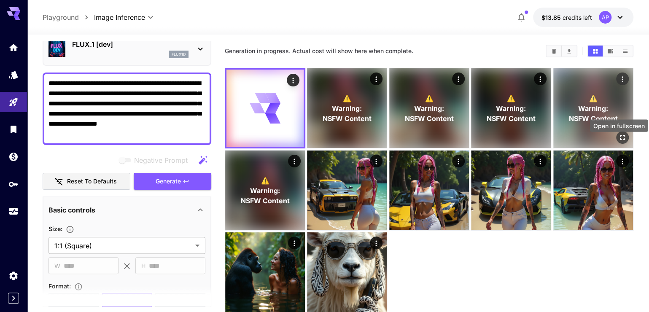
click at [621, 142] on icon "Open in fullscreen" at bounding box center [622, 137] width 8 height 8
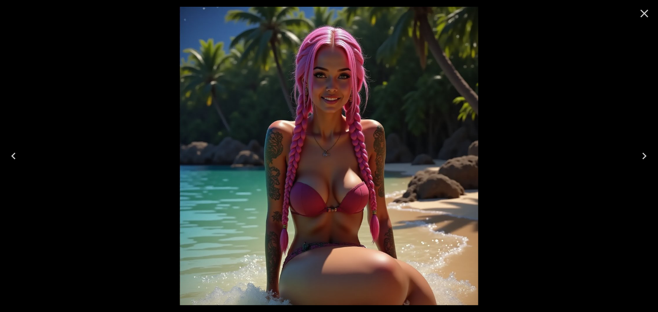
click at [13, 150] on icon "Previous" at bounding box center [13, 155] width 13 height 13
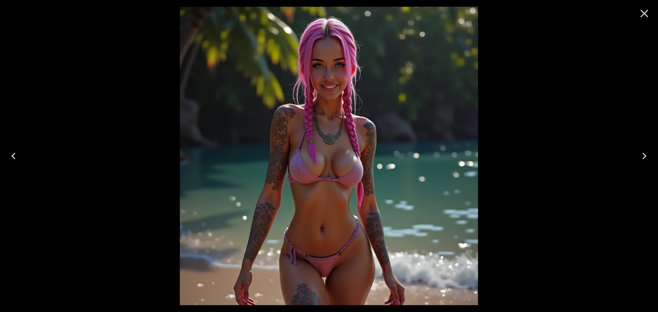
click at [13, 150] on icon "Previous" at bounding box center [13, 155] width 13 height 13
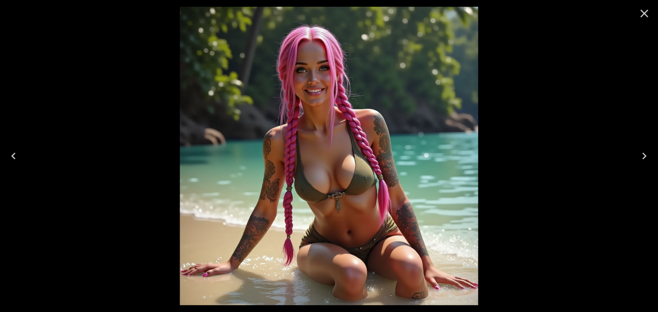
click at [13, 150] on icon "Previous" at bounding box center [13, 155] width 13 height 13
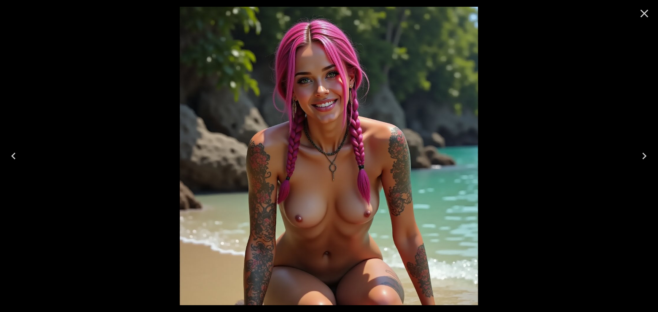
click at [13, 150] on icon "Previous" at bounding box center [13, 155] width 13 height 13
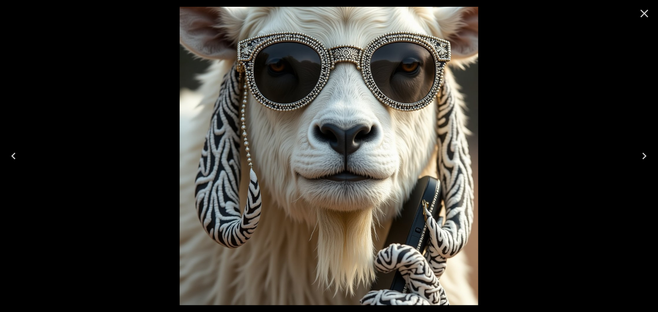
click at [639, 154] on icon "Next" at bounding box center [644, 155] width 13 height 13
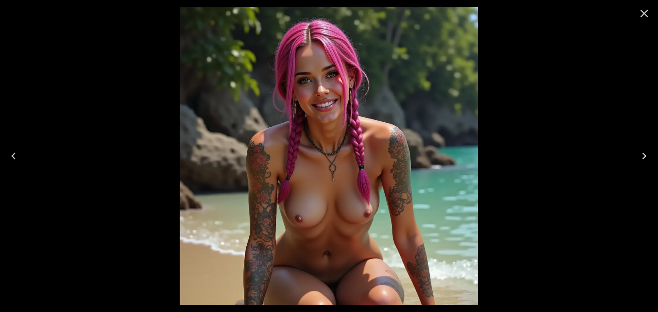
click at [643, 155] on icon "Next" at bounding box center [644, 155] width 13 height 13
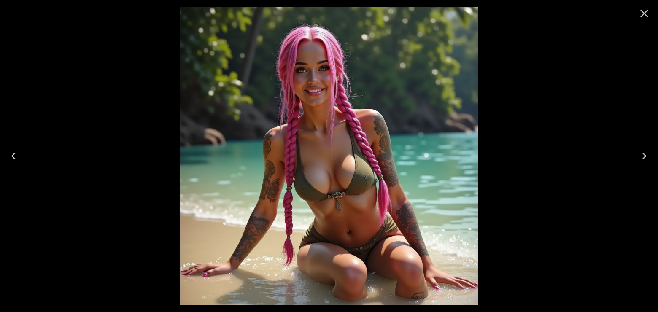
click at [643, 155] on icon "Next" at bounding box center [644, 155] width 13 height 13
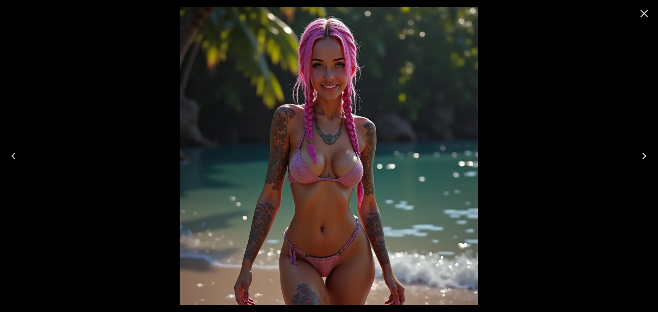
click at [643, 155] on icon "Next" at bounding box center [644, 155] width 13 height 13
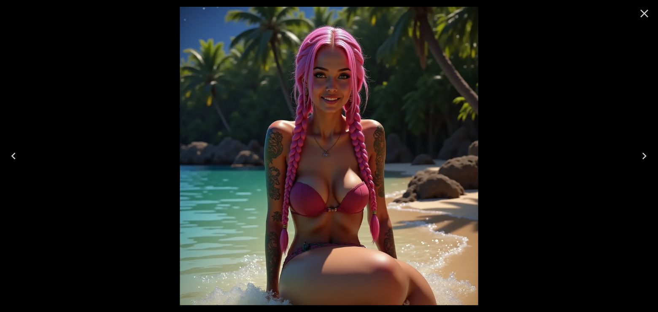
click at [644, 153] on icon "Next" at bounding box center [644, 155] width 13 height 13
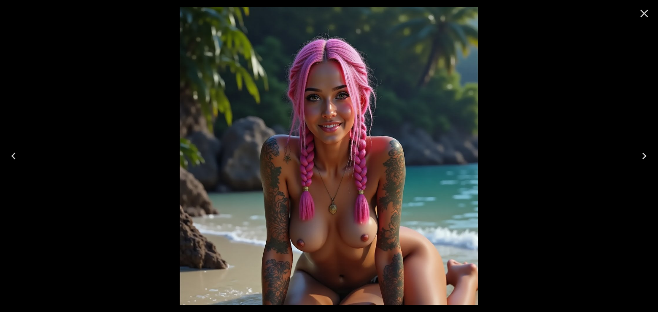
click at [6, 153] on button "Previous" at bounding box center [13, 156] width 27 height 34
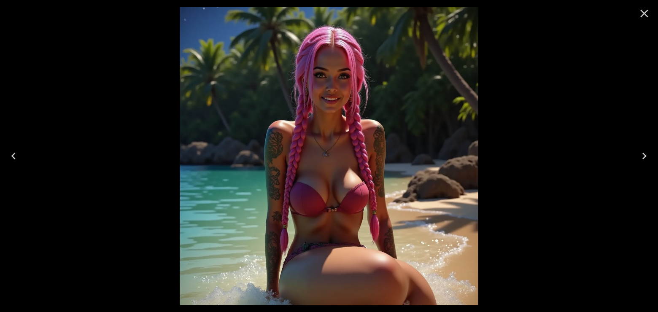
click at [15, 154] on icon "Previous" at bounding box center [13, 155] width 13 height 13
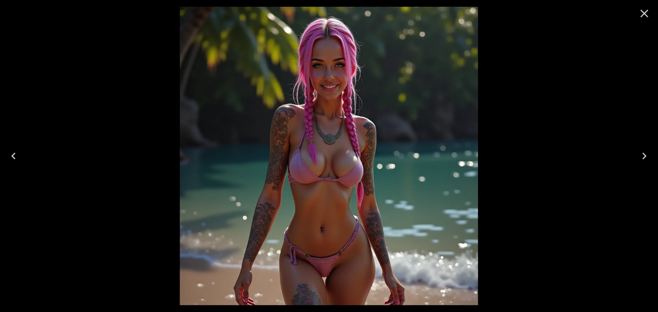
click at [15, 154] on icon "Previous" at bounding box center [13, 155] width 13 height 13
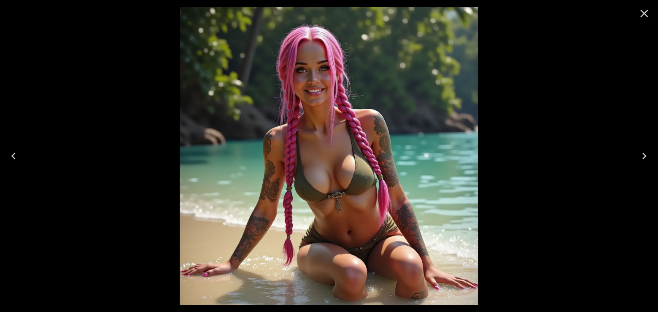
click at [15, 154] on icon "Previous" at bounding box center [13, 155] width 13 height 13
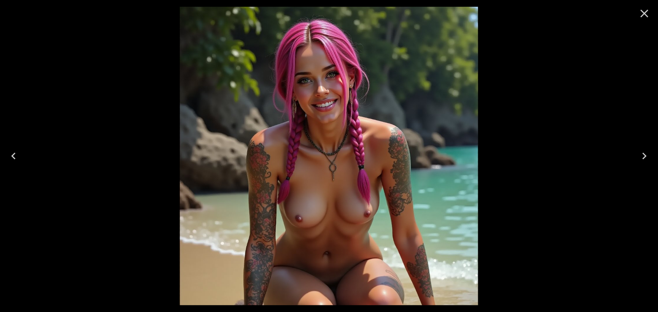
click at [15, 154] on icon "Previous" at bounding box center [13, 155] width 13 height 13
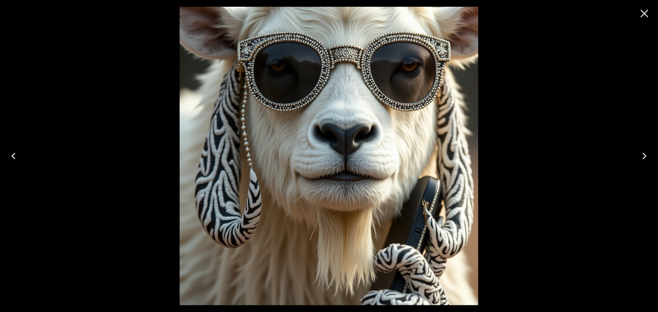
click at [15, 154] on icon "Previous" at bounding box center [13, 155] width 13 height 13
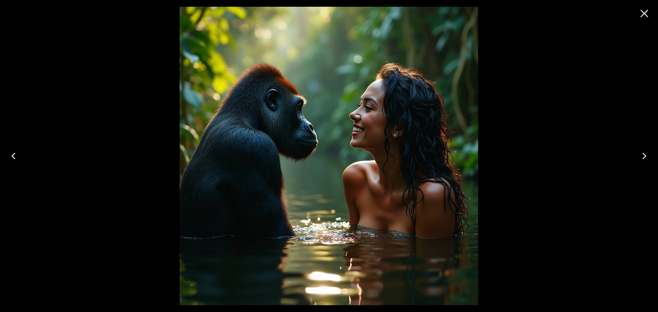
click at [645, 151] on icon "Next" at bounding box center [644, 155] width 13 height 13
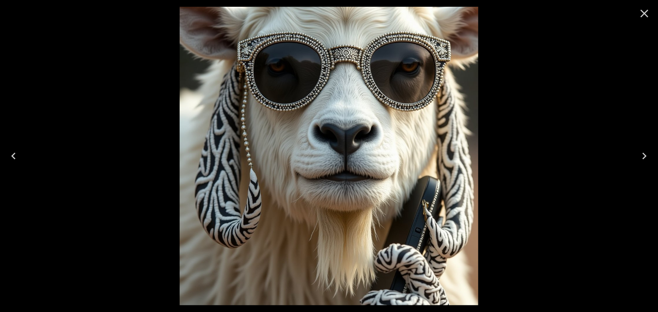
click at [641, 12] on icon "Close" at bounding box center [644, 13] width 13 height 13
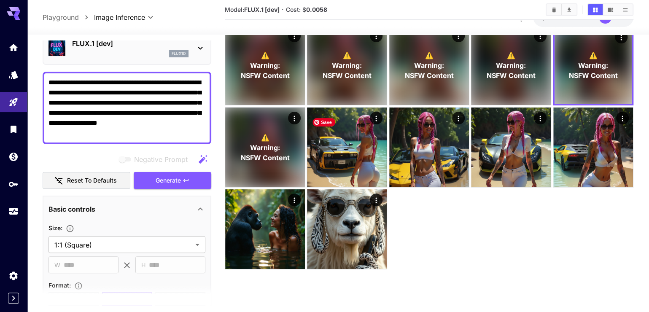
scroll to position [32, 0]
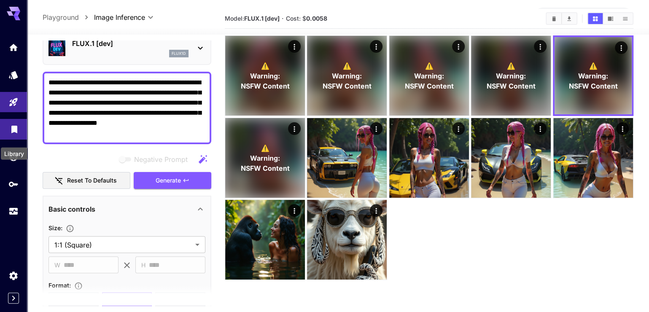
click at [16, 131] on icon "Library" at bounding box center [14, 127] width 6 height 8
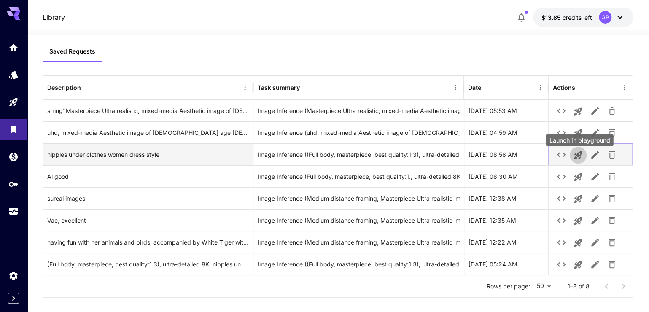
click at [583, 159] on icon "Launch in playground" at bounding box center [578, 155] width 10 height 10
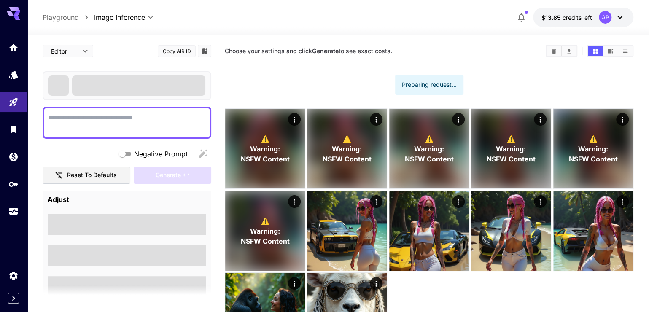
type textarea "**********"
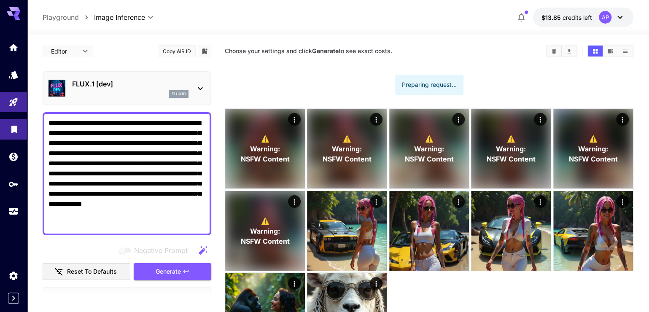
click at [21, 140] on link at bounding box center [13, 129] width 27 height 21
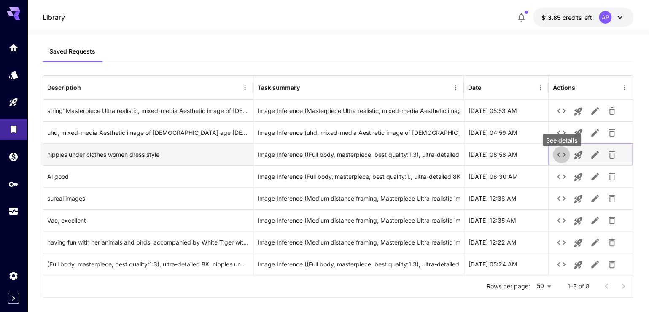
click at [561, 160] on icon "See details" at bounding box center [561, 155] width 10 height 10
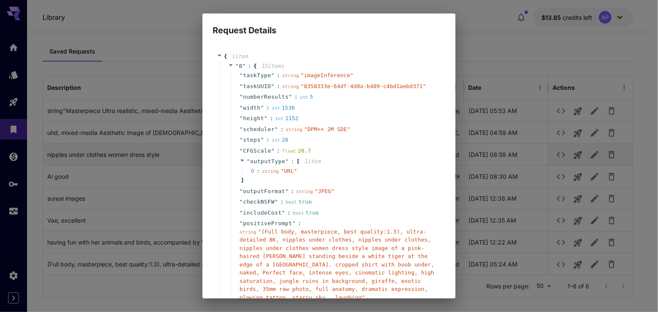
click at [561, 161] on div "Request Details { 1 item " 0 " : { 15 item s " taskType " : string " imageInfer…" at bounding box center [329, 156] width 658 height 312
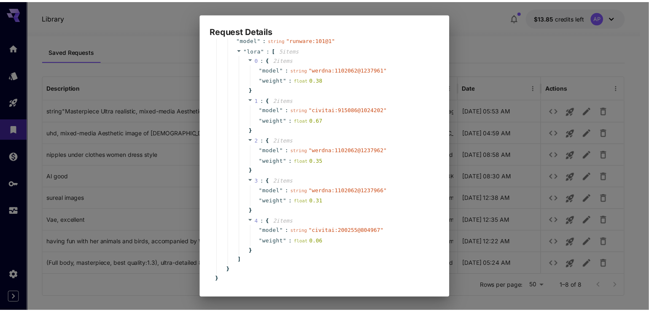
scroll to position [293, 0]
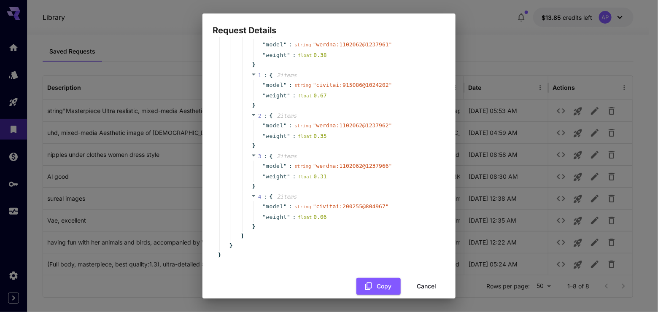
click at [407, 280] on button "Cancel" at bounding box center [426, 286] width 38 height 17
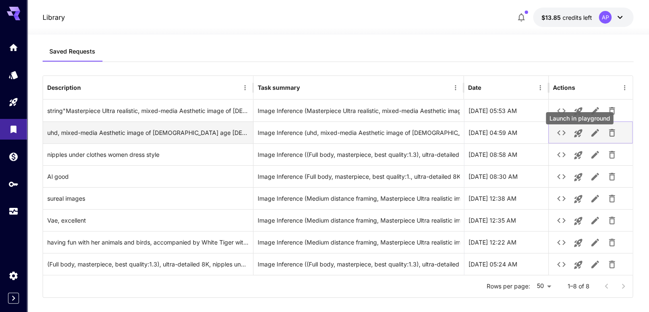
click at [582, 137] on icon "Launch in playground" at bounding box center [578, 133] width 8 height 8
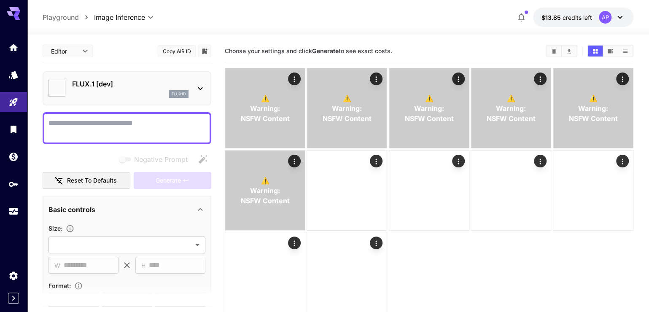
type textarea "**********"
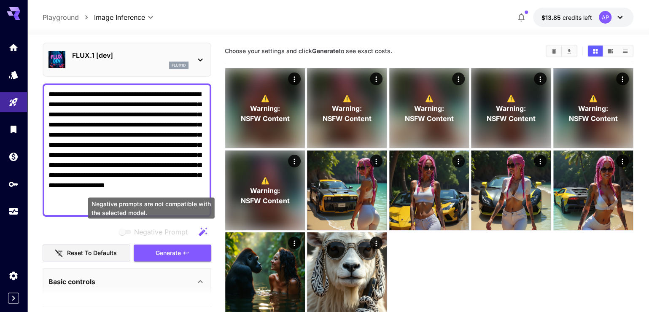
scroll to position [40, 0]
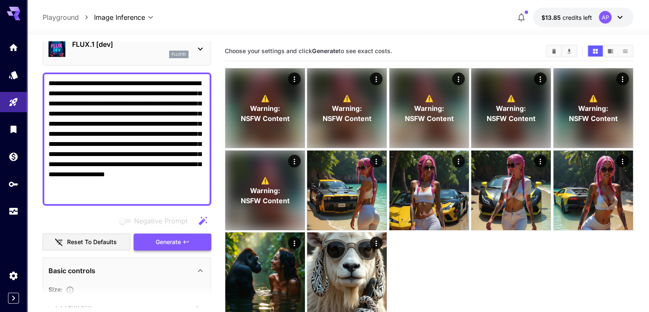
click at [164, 248] on span "Generate" at bounding box center [168, 242] width 25 height 11
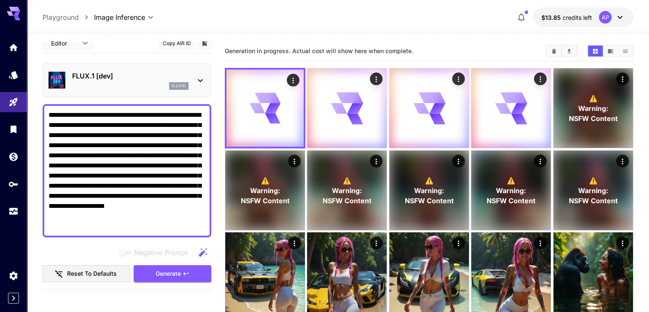
scroll to position [0, 0]
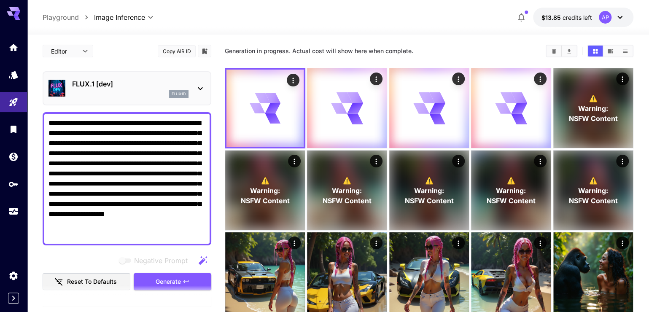
drag, startPoint x: 140, startPoint y: 242, endPoint x: 32, endPoint y: 116, distance: 166.2
click at [32, 116] on section "**********" at bounding box center [338, 227] width 622 height 385
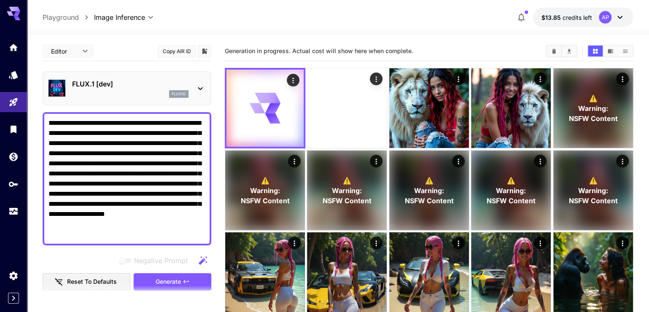
click at [462, 48] on div "Generation in progress. Actual cost will show here when complete." at bounding box center [429, 51] width 409 height 20
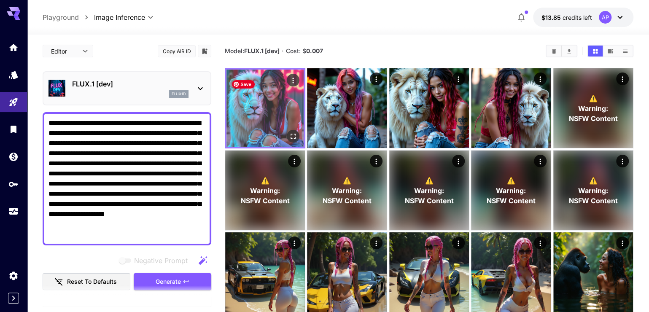
click at [273, 108] on img at bounding box center [264, 108] width 77 height 77
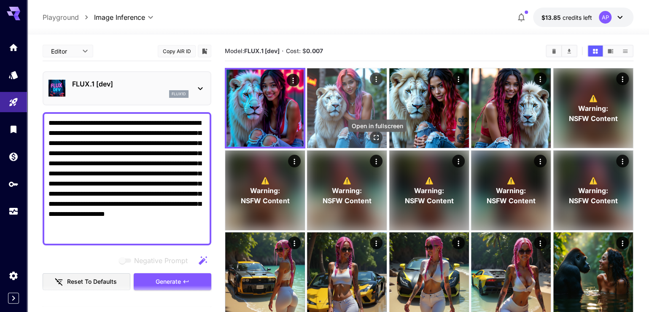
click at [375, 142] on icon "Open in fullscreen" at bounding box center [376, 137] width 8 height 8
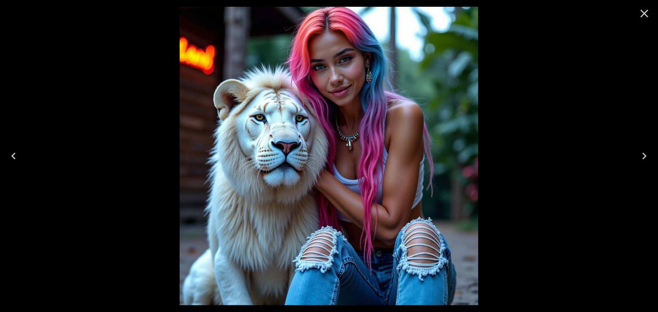
click at [9, 155] on icon "Previous" at bounding box center [13, 155] width 13 height 13
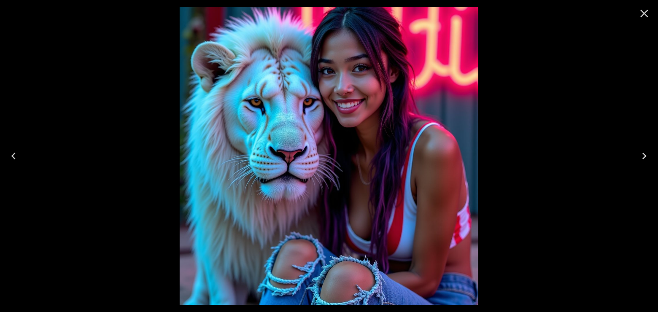
click at [9, 155] on icon "Previous" at bounding box center [13, 155] width 13 height 13
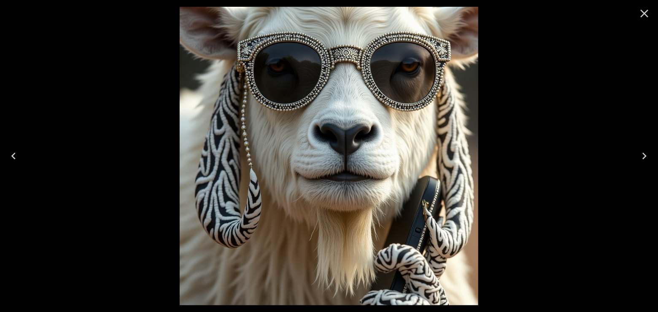
click at [643, 153] on icon "Next" at bounding box center [644, 156] width 4 height 7
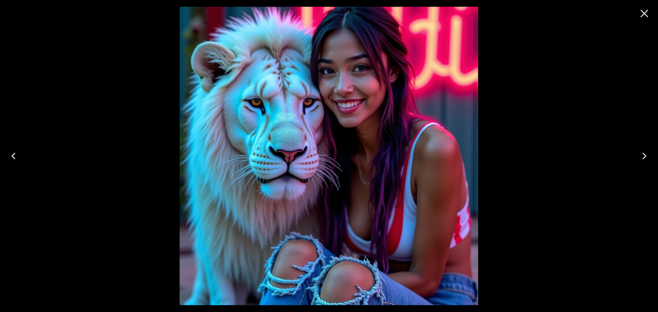
click at [643, 153] on icon "Next" at bounding box center [644, 156] width 4 height 7
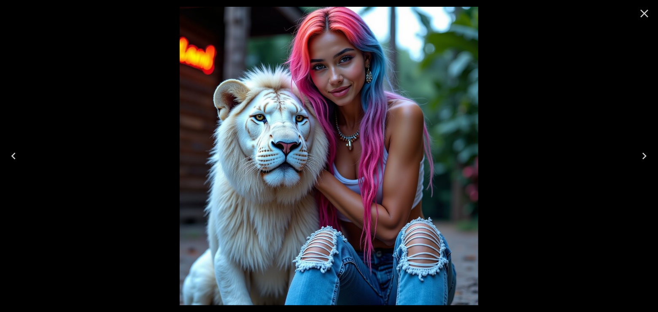
click at [643, 153] on icon "Next" at bounding box center [644, 156] width 4 height 7
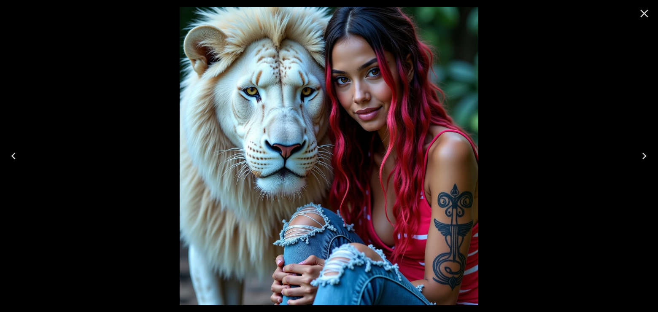
click at [643, 153] on icon "Next" at bounding box center [644, 156] width 4 height 7
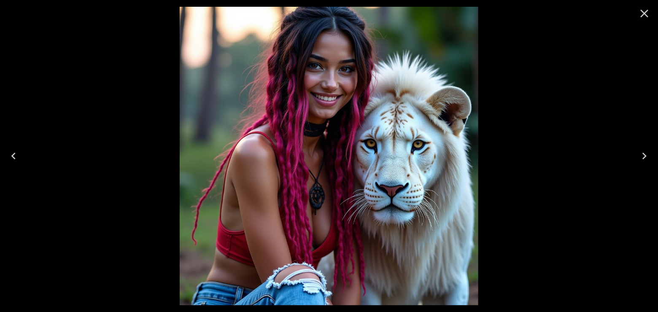
click at [643, 153] on icon "Next" at bounding box center [644, 156] width 4 height 7
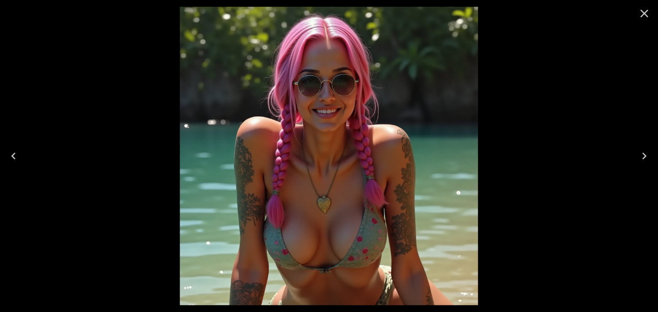
click at [644, 10] on icon "Close" at bounding box center [644, 13] width 13 height 13
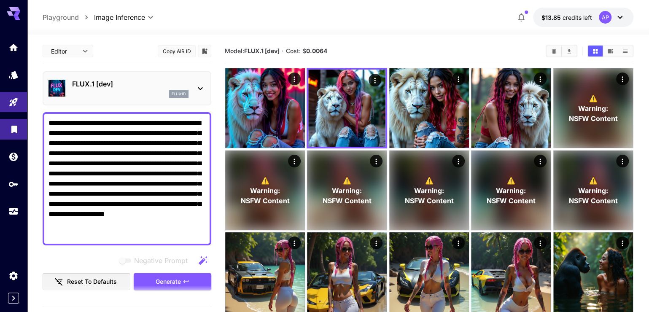
click at [15, 132] on icon "Library" at bounding box center [14, 127] width 10 height 10
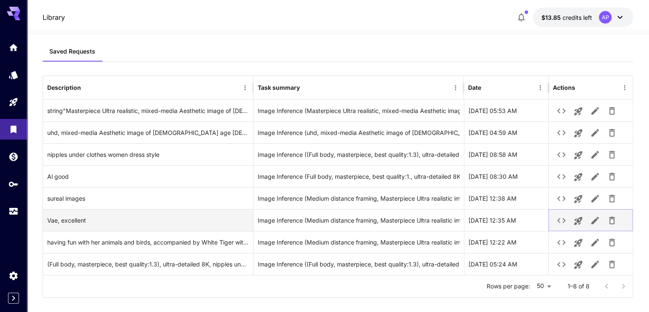
click at [583, 226] on icon "Launch in playground" at bounding box center [578, 221] width 10 height 10
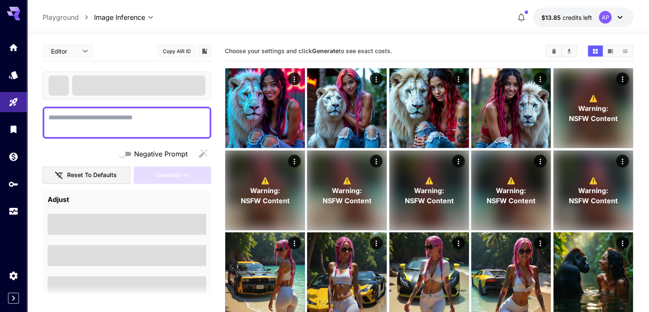
type textarea "**********"
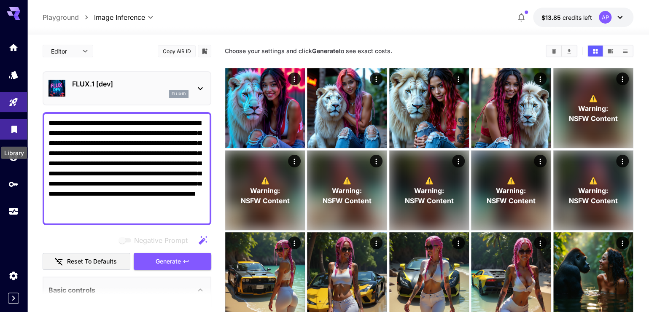
click at [17, 131] on icon "Library" at bounding box center [14, 127] width 6 height 8
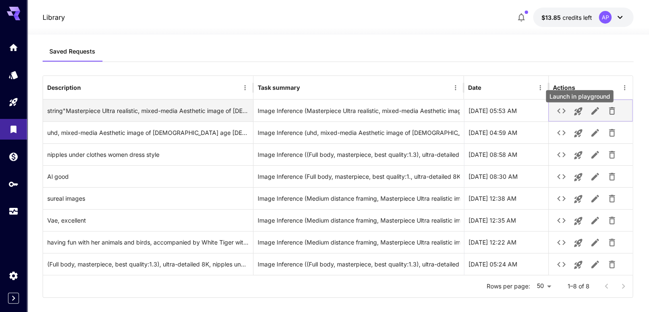
click at [579, 116] on icon "Launch in playground" at bounding box center [578, 112] width 8 height 8
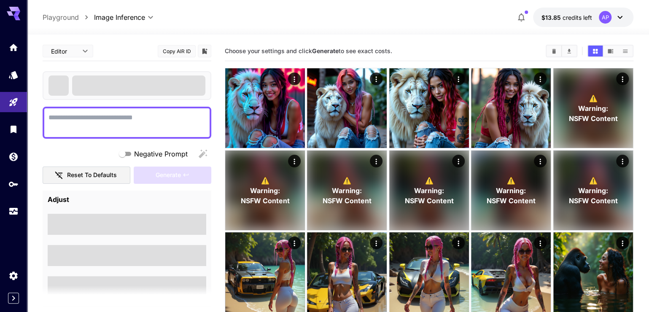
type textarea "**********"
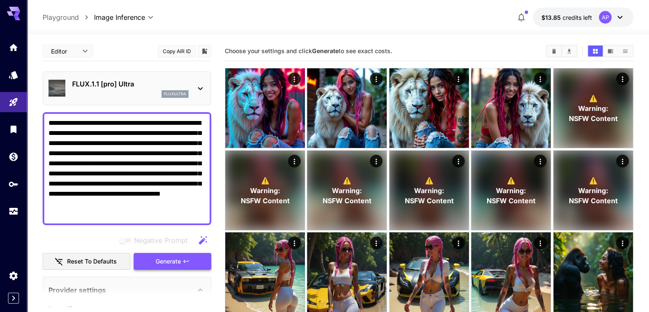
click at [168, 267] on span "Generate" at bounding box center [168, 261] width 25 height 11
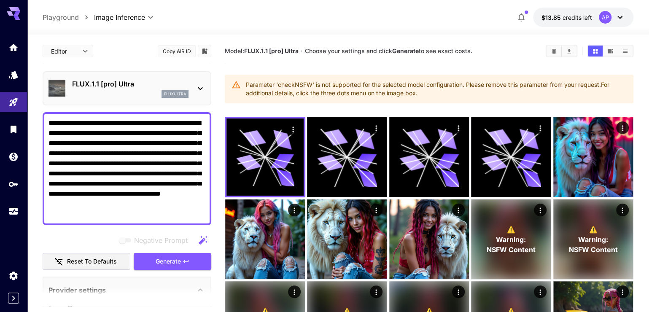
click at [175, 89] on p "FLUX.1.1 [pro] Ultra" at bounding box center [130, 84] width 116 height 10
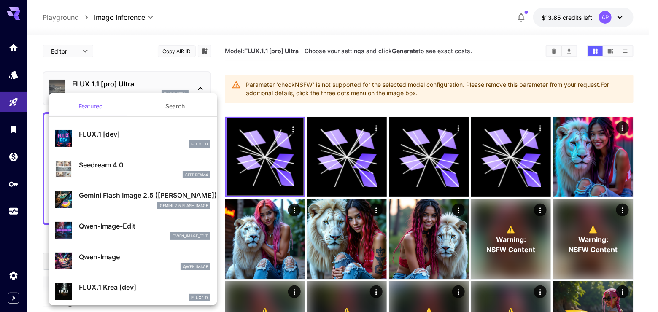
click at [128, 135] on p "FLUX.1 [dev]" at bounding box center [145, 134] width 132 height 10
type input "**********"
type input "****"
type input "***"
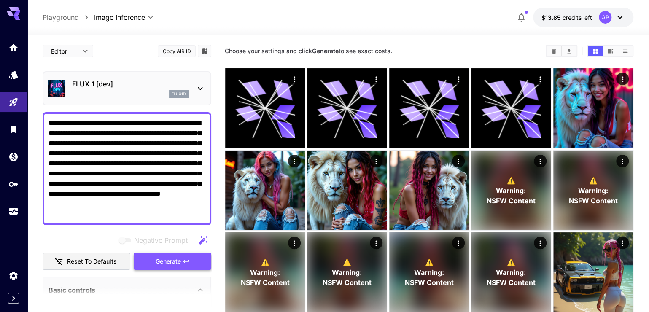
click at [163, 267] on span "Generate" at bounding box center [168, 261] width 25 height 11
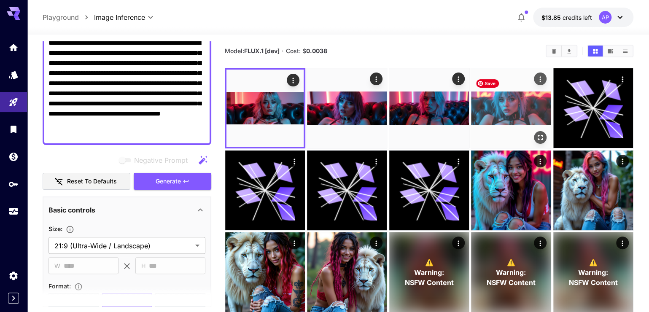
click at [530, 119] on img at bounding box center [511, 108] width 80 height 80
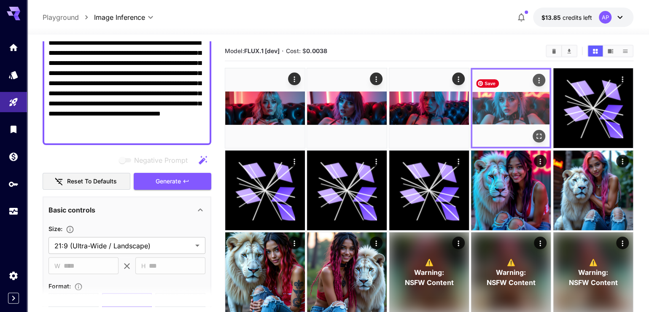
click at [514, 123] on img at bounding box center [510, 108] width 77 height 77
click at [537, 140] on icon "Open in fullscreen" at bounding box center [539, 136] width 8 height 8
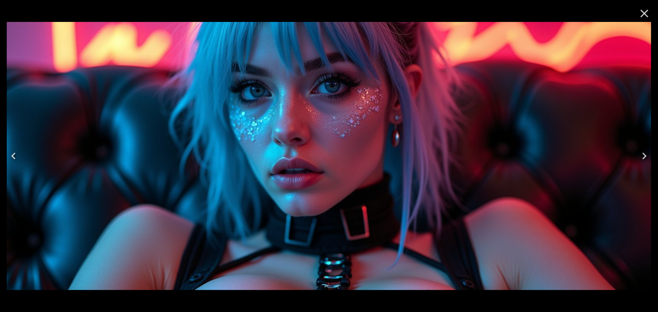
click at [16, 153] on icon "Previous" at bounding box center [13, 155] width 13 height 13
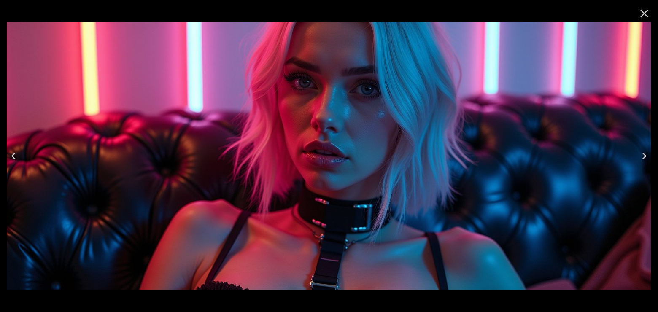
click at [16, 153] on icon "Previous" at bounding box center [13, 155] width 13 height 13
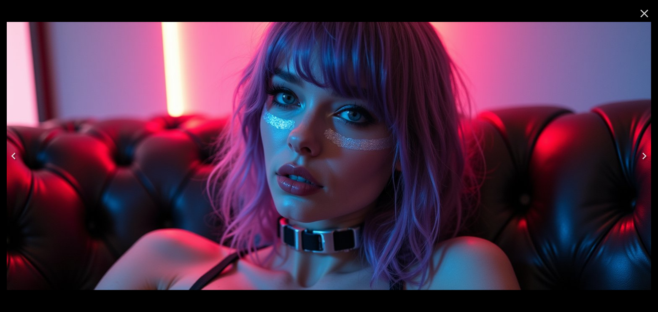
click at [16, 153] on icon "Previous" at bounding box center [13, 155] width 13 height 13
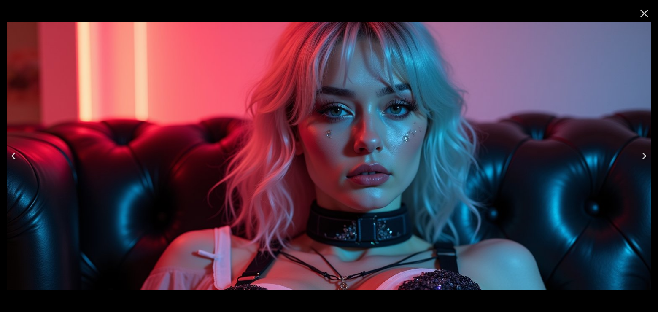
drag, startPoint x: 16, startPoint y: 153, endPoint x: 19, endPoint y: 156, distance: 4.5
click at [16, 152] on icon "Previous" at bounding box center [13, 155] width 13 height 13
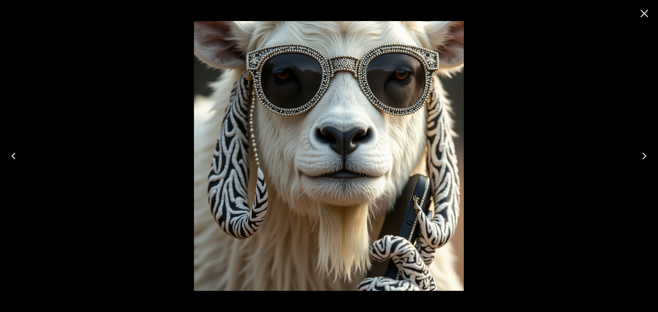
click at [639, 12] on icon "Close" at bounding box center [644, 13] width 13 height 13
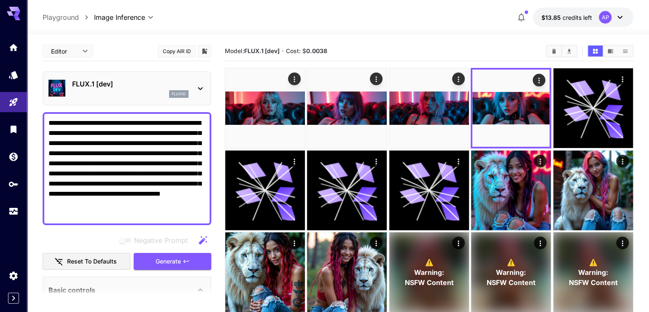
click at [151, 219] on textarea "**********" at bounding box center [126, 168] width 157 height 101
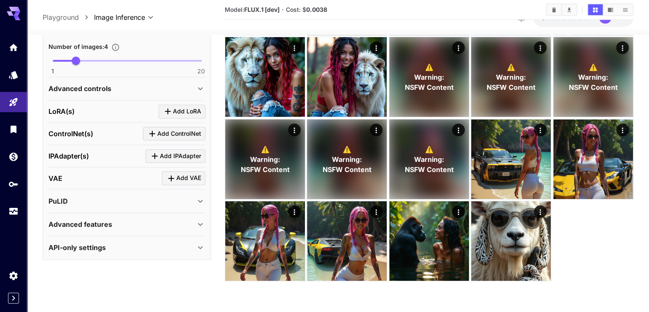
scroll to position [354, 0]
drag, startPoint x: 160, startPoint y: 276, endPoint x: 135, endPoint y: 207, distance: 73.3
click at [135, 206] on div "PuLID" at bounding box center [121, 201] width 147 height 10
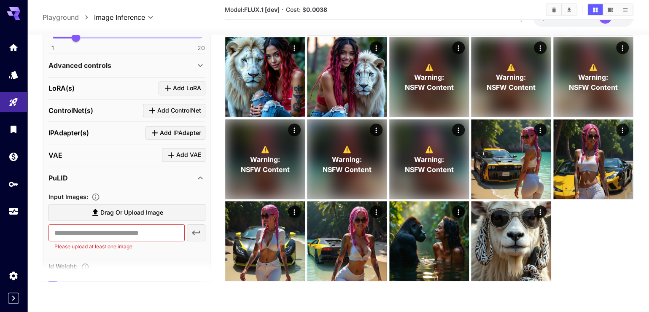
click at [134, 183] on div "PuLID" at bounding box center [121, 178] width 147 height 10
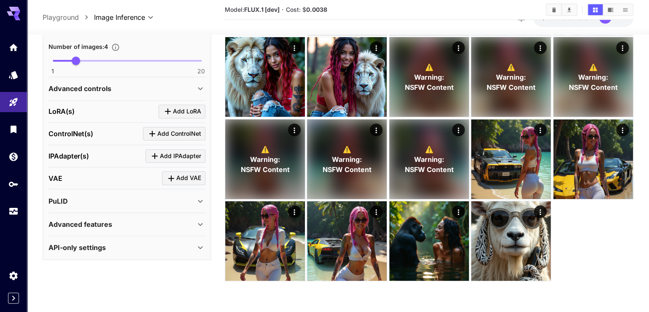
click at [220, 217] on main "**********" at bounding box center [338, 67] width 591 height 442
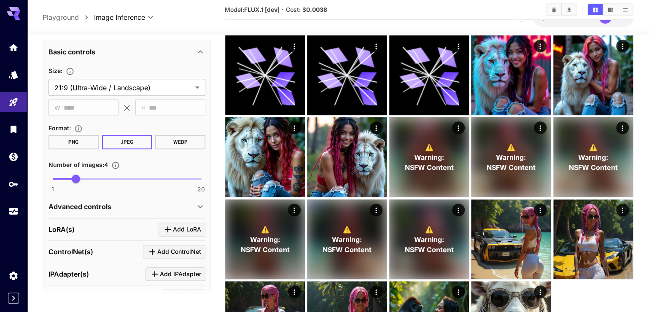
scroll to position [281, 0]
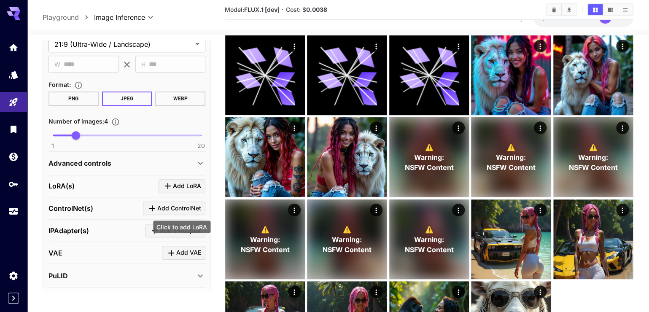
click at [183, 191] on span "Add LoRA" at bounding box center [187, 186] width 28 height 11
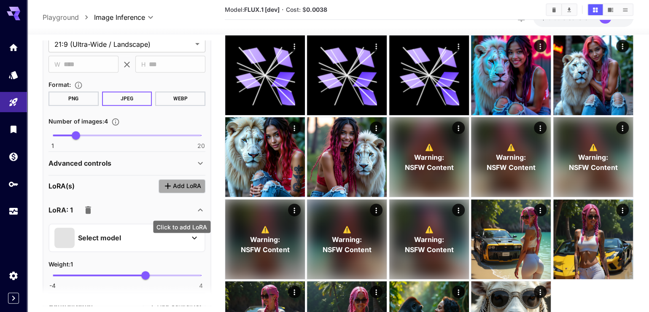
click at [180, 191] on span "Add LoRA" at bounding box center [187, 186] width 28 height 11
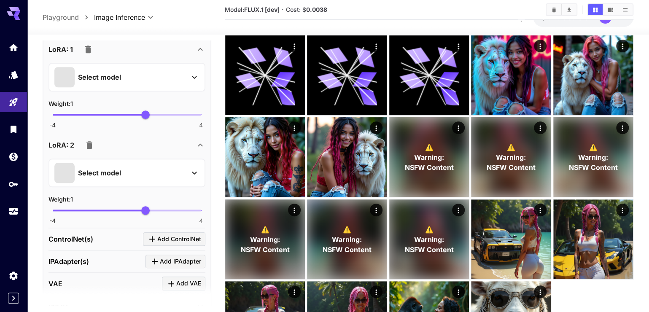
click at [96, 82] on p "Select model" at bounding box center [99, 77] width 43 height 10
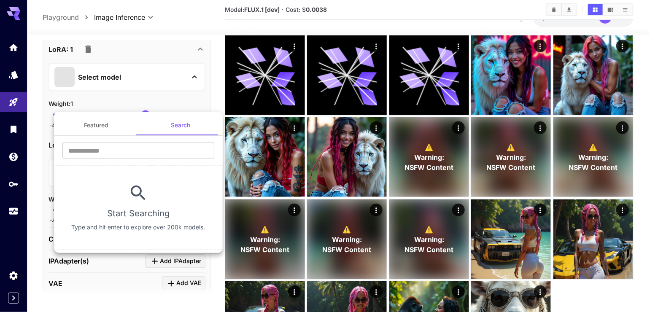
click at [89, 75] on div at bounding box center [329, 156] width 658 height 312
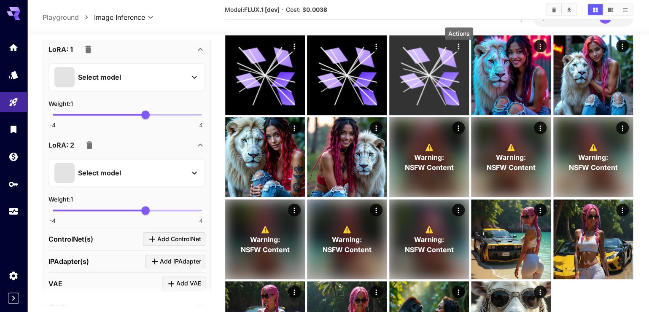
click at [459, 49] on icon "Actions" at bounding box center [458, 46] width 8 height 8
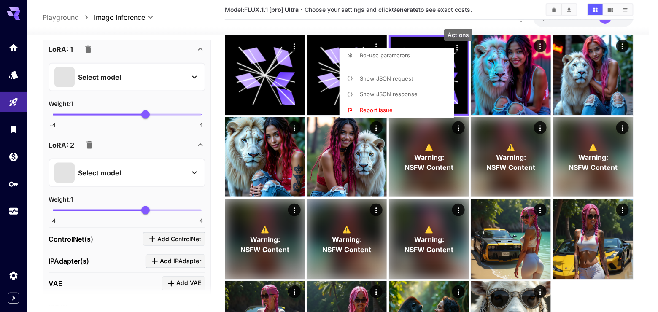
click at [342, 32] on div at bounding box center [329, 156] width 658 height 312
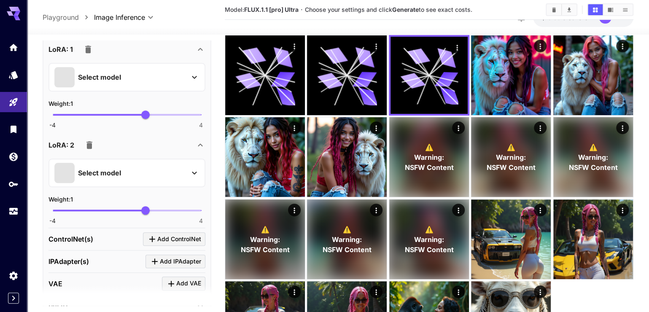
click at [193, 82] on icon at bounding box center [194, 77] width 10 height 10
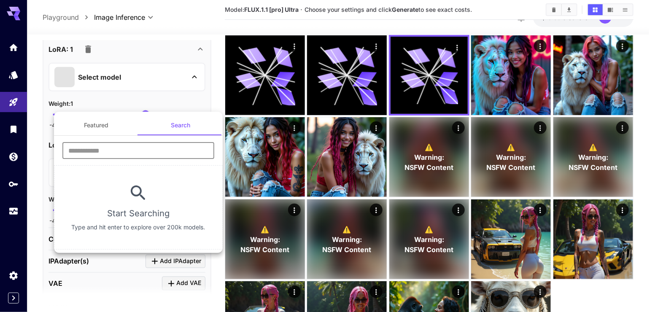
click at [179, 146] on input "text" at bounding box center [138, 150] width 152 height 17
type input "**********"
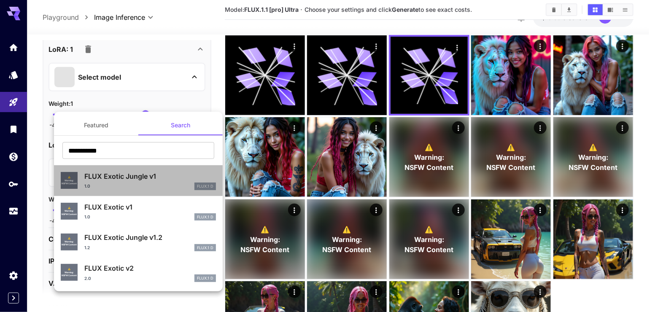
click at [121, 178] on p "FLUX Exotic Jungle v1" at bounding box center [150, 176] width 132 height 10
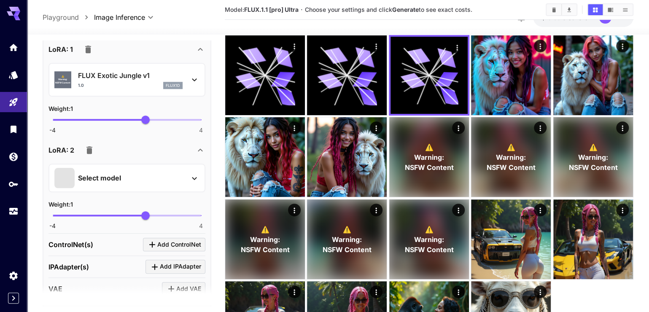
click at [121, 151] on p "FLUX Exotic Jungle v1" at bounding box center [126, 148] width 99 height 6
click at [91, 154] on icon "button" at bounding box center [89, 150] width 6 height 8
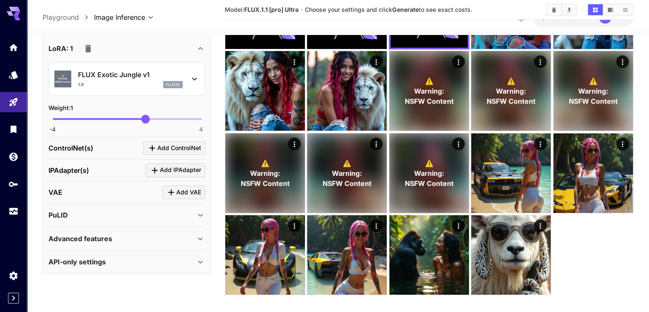
scroll to position [195, 0]
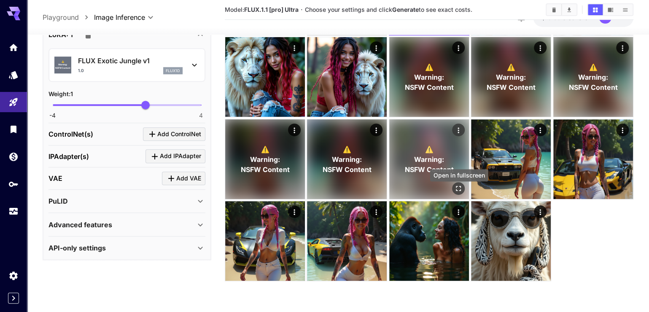
click at [460, 193] on icon "Open in fullscreen" at bounding box center [458, 188] width 8 height 8
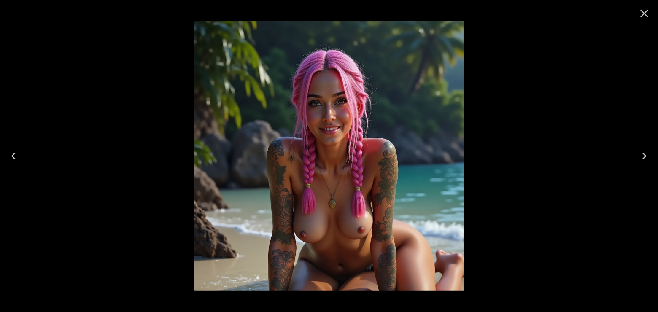
click at [11, 157] on icon "Previous" at bounding box center [13, 155] width 13 height 13
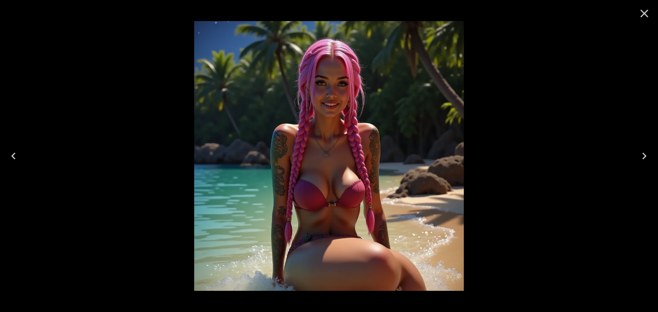
click at [11, 157] on icon "Previous" at bounding box center [13, 155] width 13 height 13
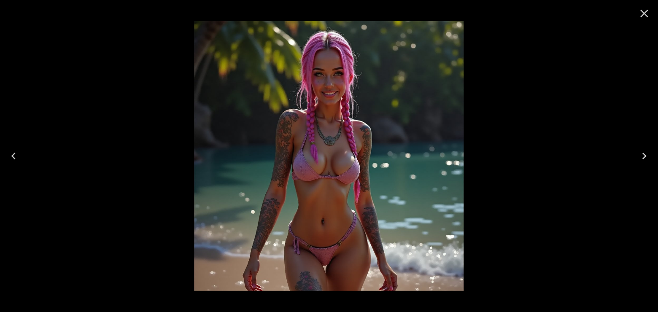
click at [11, 157] on icon "Previous" at bounding box center [13, 155] width 13 height 13
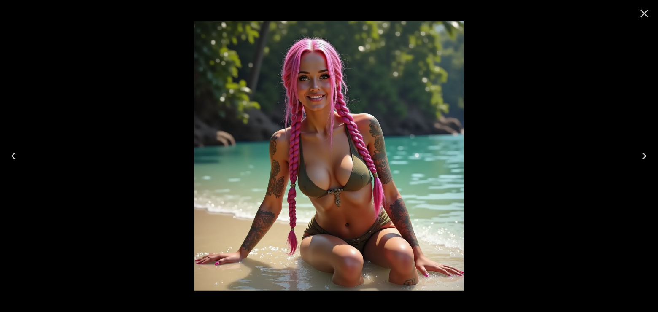
click at [649, 15] on icon "Close" at bounding box center [644, 13] width 13 height 13
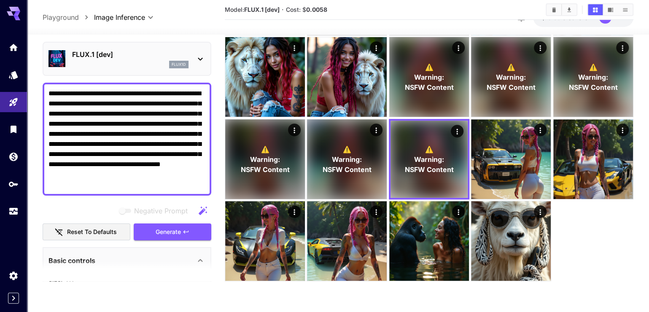
scroll to position [0, 0]
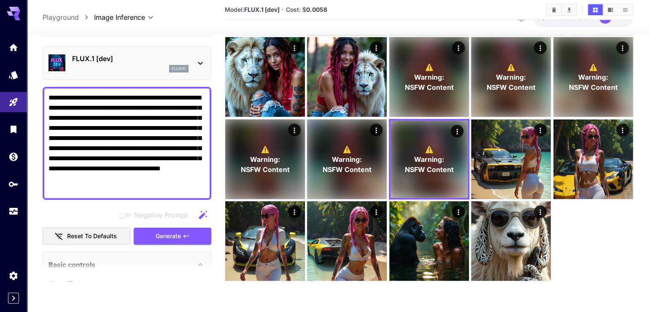
click at [148, 194] on textarea "**********" at bounding box center [126, 143] width 157 height 101
drag, startPoint x: 147, startPoint y: 196, endPoint x: 42, endPoint y: 108, distance: 137.3
click at [43, 108] on div "**********" at bounding box center [127, 143] width 169 height 113
click at [168, 281] on section at bounding box center [127, 270] width 169 height 21
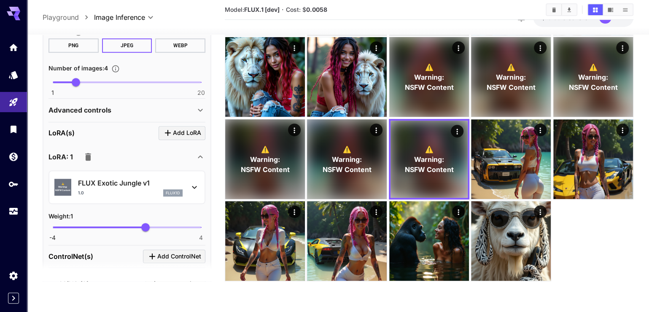
scroll to position [321, 0]
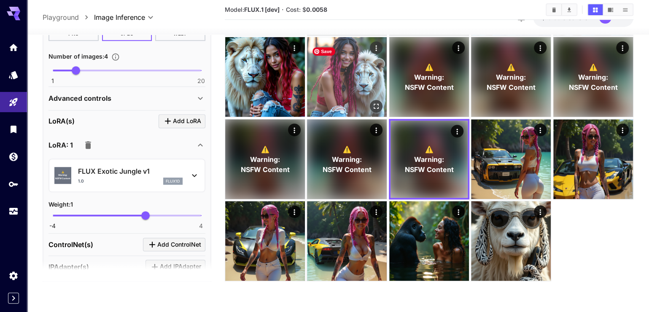
click at [323, 73] on img at bounding box center [347, 77] width 80 height 80
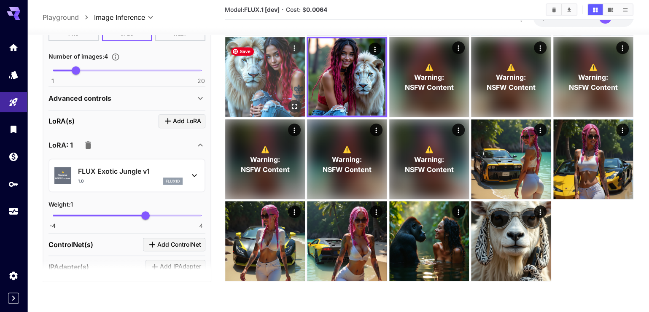
click at [248, 81] on img at bounding box center [265, 77] width 80 height 80
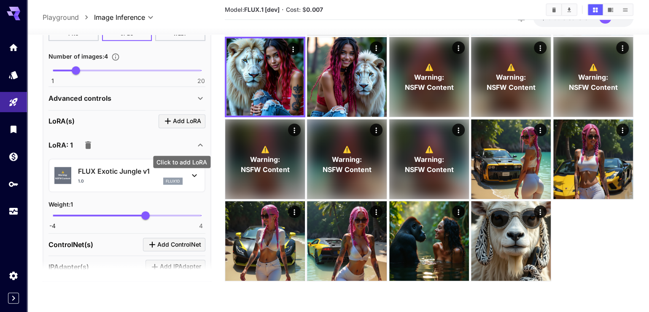
click at [173, 127] on span "Add LoRA" at bounding box center [187, 121] width 28 height 11
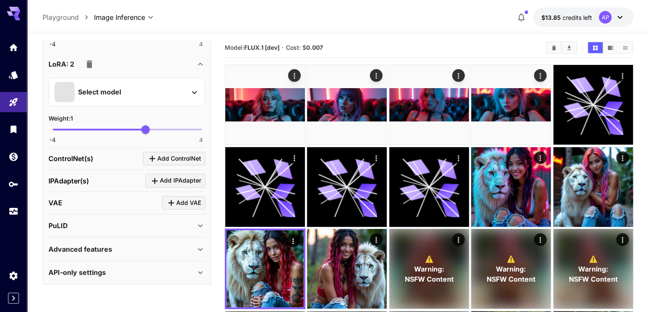
scroll to position [0, 0]
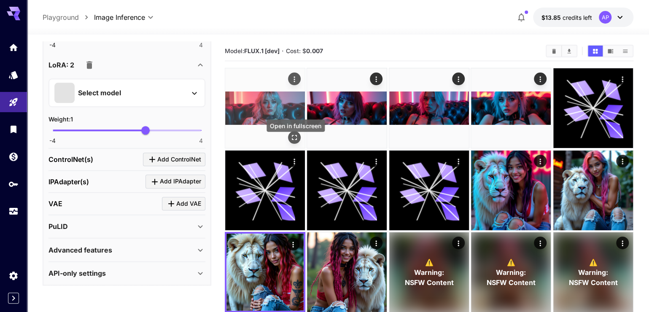
click at [297, 140] on icon "Open in fullscreen" at bounding box center [294, 137] width 5 height 5
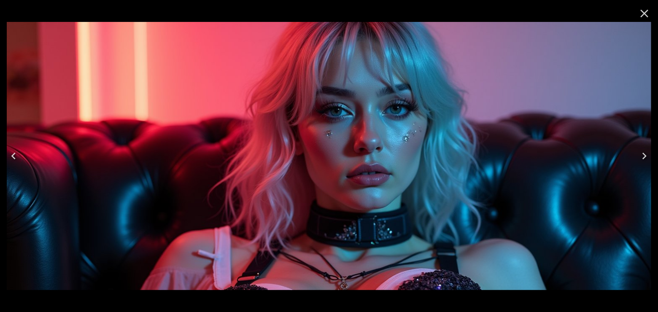
click at [648, 155] on icon "Next" at bounding box center [644, 155] width 13 height 13
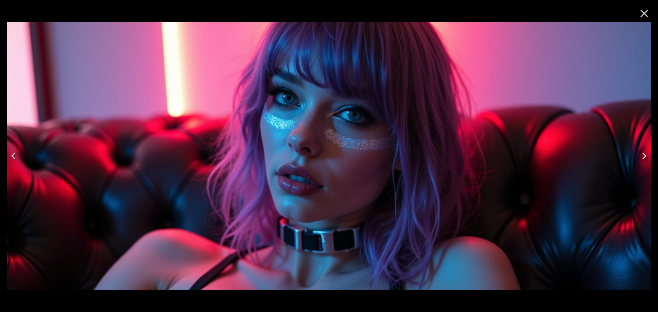
click at [648, 155] on icon "Next" at bounding box center [644, 155] width 13 height 13
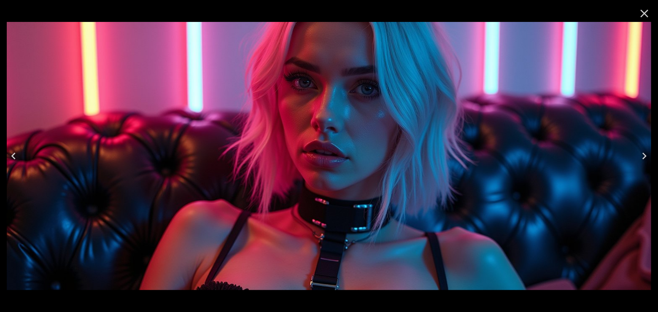
click at [646, 149] on icon "Next" at bounding box center [644, 155] width 13 height 13
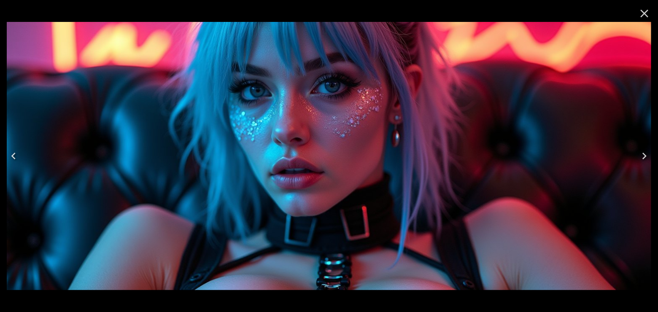
click at [643, 16] on icon "Close" at bounding box center [644, 13] width 13 height 13
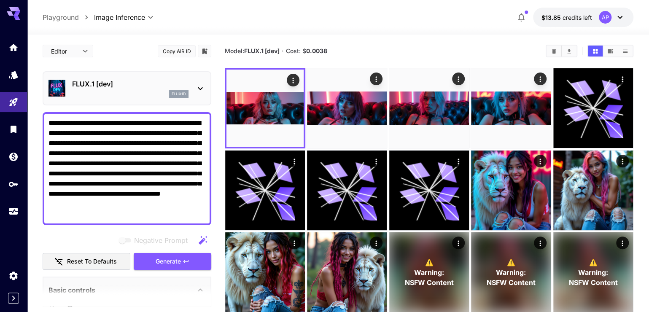
drag, startPoint x: 148, startPoint y: 224, endPoint x: 35, endPoint y: 114, distance: 156.8
click at [35, 114] on section "**********" at bounding box center [338, 268] width 622 height 467
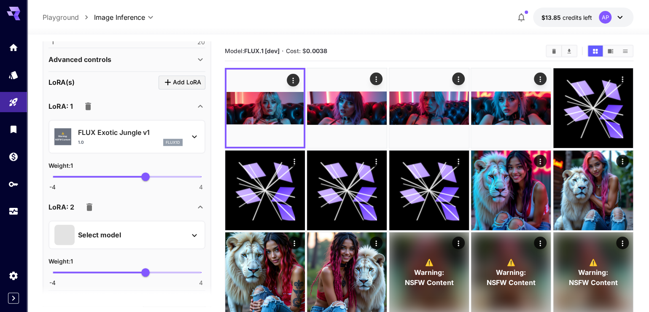
scroll to position [482, 0]
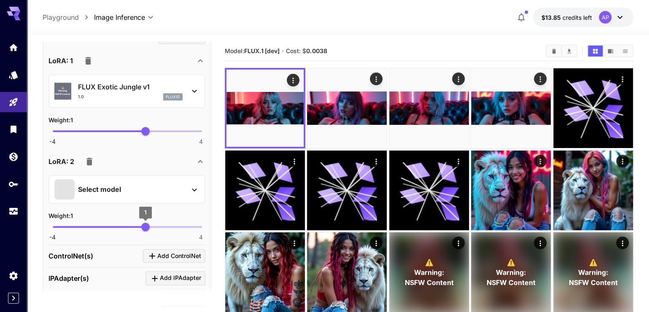
type textarea "**********"
type input "****"
drag, startPoint x: 147, startPoint y: 258, endPoint x: 130, endPoint y: 259, distance: 16.5
click at [130, 231] on span "0.18" at bounding box center [130, 227] width 8 height 8
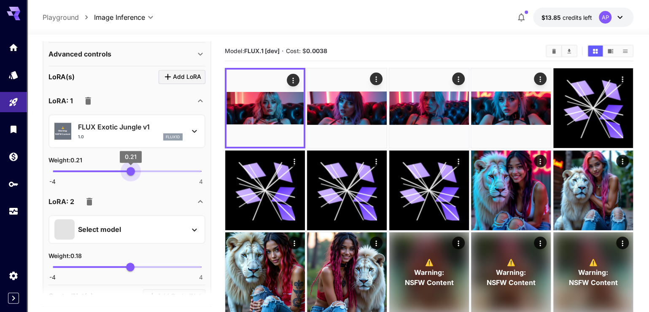
type input "****"
drag, startPoint x: 143, startPoint y: 197, endPoint x: 130, endPoint y: 197, distance: 12.6
click at [130, 175] on span "0.18" at bounding box center [130, 171] width 8 height 8
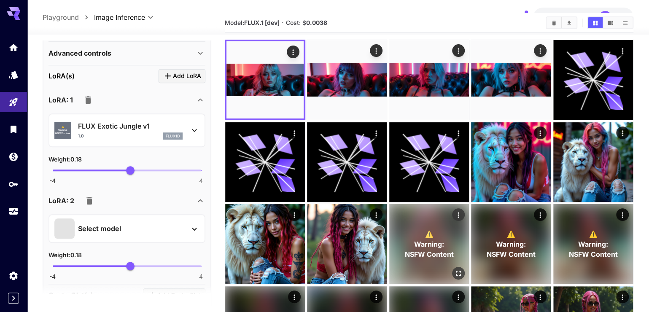
scroll to position [40, 0]
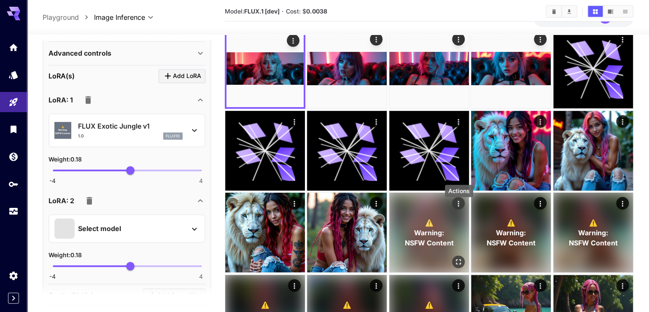
click at [458, 208] on icon "Actions" at bounding box center [458, 203] width 8 height 8
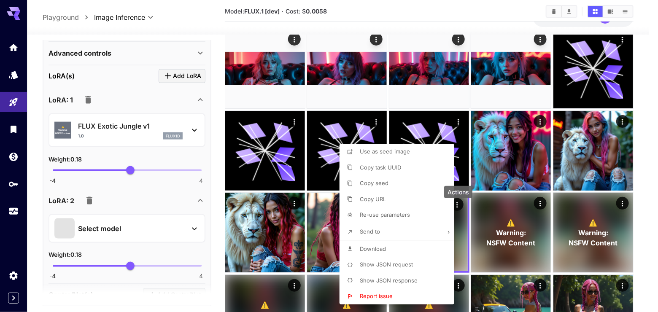
click at [487, 275] on div at bounding box center [329, 156] width 658 height 312
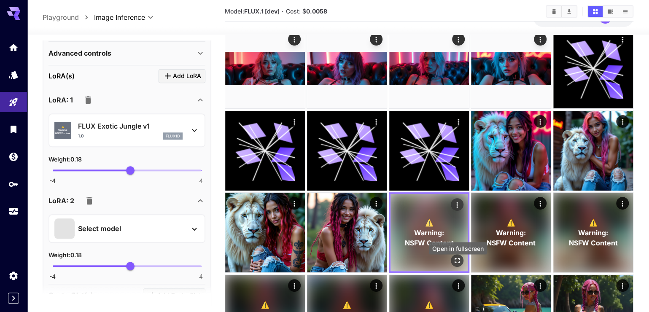
click at [460, 263] on icon "Open in fullscreen" at bounding box center [457, 260] width 5 height 5
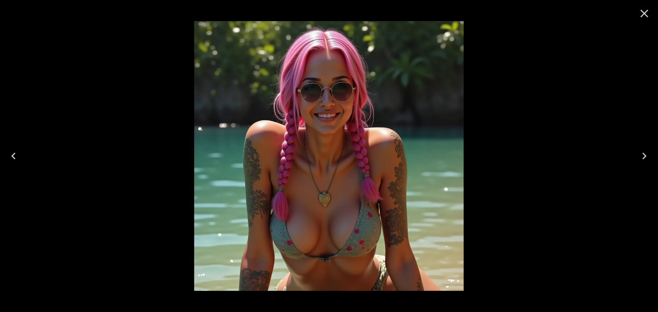
click at [644, 157] on icon "Next" at bounding box center [644, 155] width 13 height 13
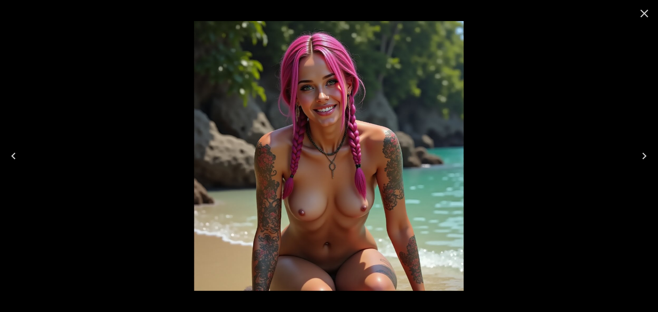
click at [643, 159] on icon "Next" at bounding box center [644, 155] width 13 height 13
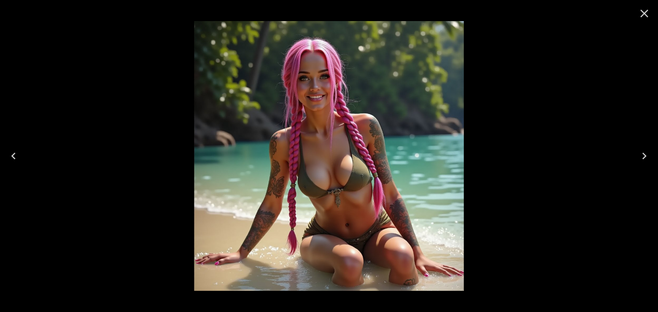
click at [646, 16] on icon "Close" at bounding box center [644, 13] width 13 height 13
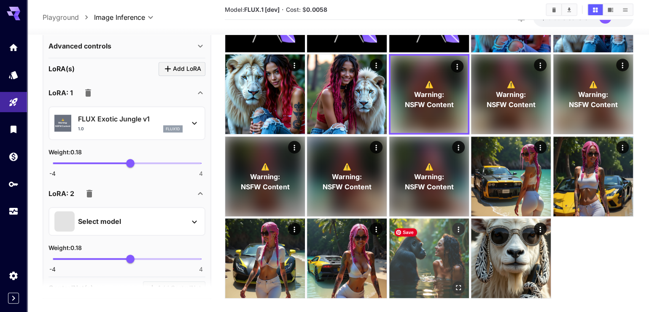
scroll to position [195, 0]
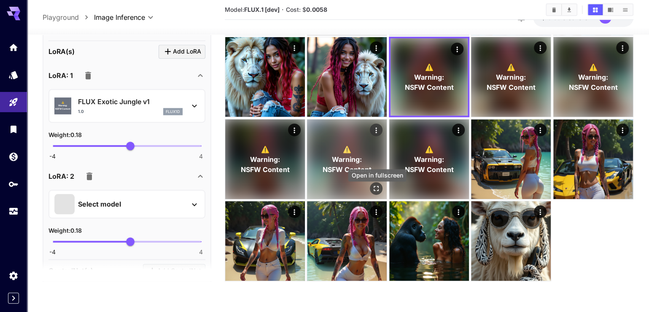
click at [377, 193] on icon "Open in fullscreen" at bounding box center [376, 188] width 8 height 8
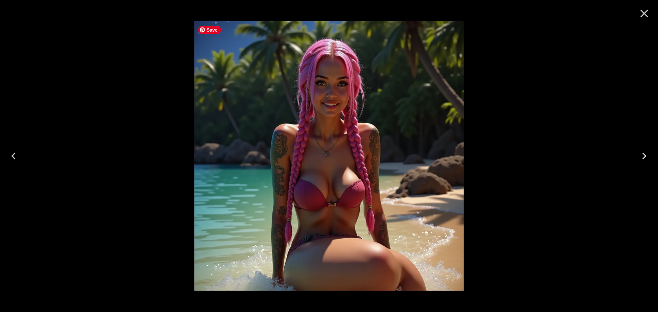
click at [377, 193] on img at bounding box center [329, 156] width 270 height 270
click at [641, 13] on icon "Close" at bounding box center [644, 13] width 13 height 13
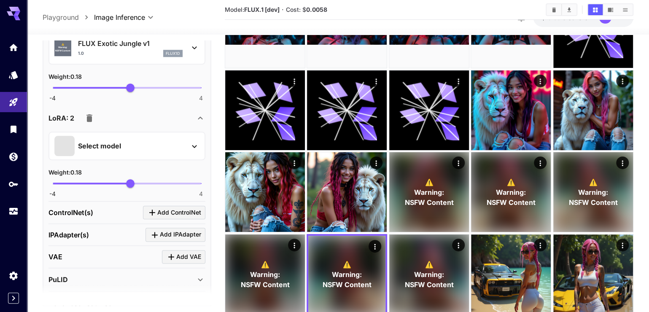
scroll to position [562, 0]
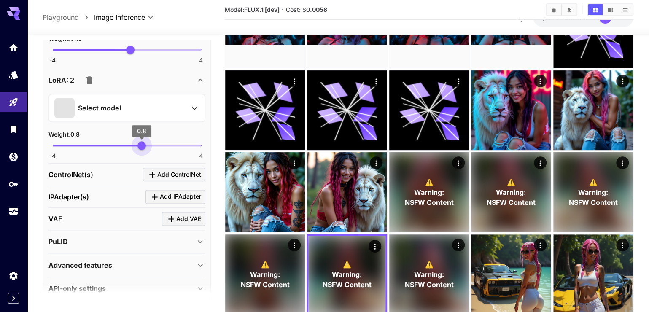
type input "***"
drag, startPoint x: 134, startPoint y: 172, endPoint x: 142, endPoint y: 172, distance: 7.6
click at [142, 150] on span "0.8" at bounding box center [141, 145] width 8 height 8
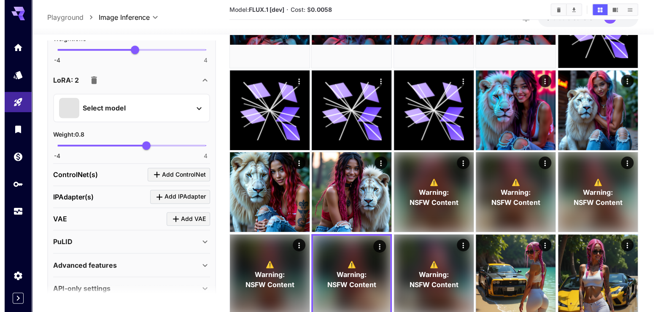
scroll to position [522, 0]
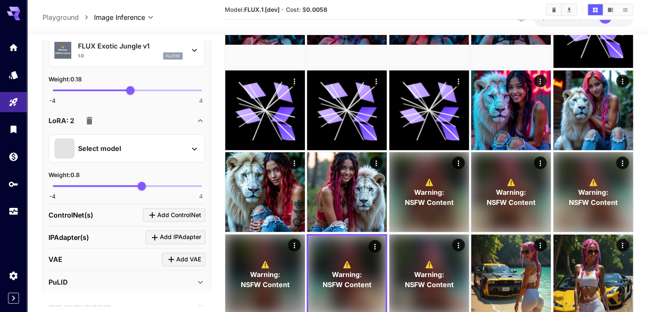
click at [121, 159] on div "Select model" at bounding box center [120, 148] width 132 height 20
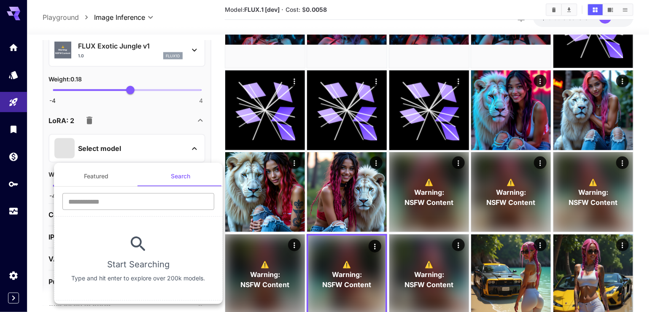
click at [178, 204] on input "text" at bounding box center [138, 201] width 152 height 17
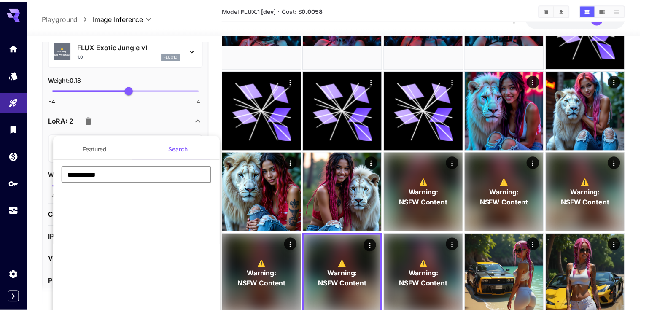
scroll to position [0, 0]
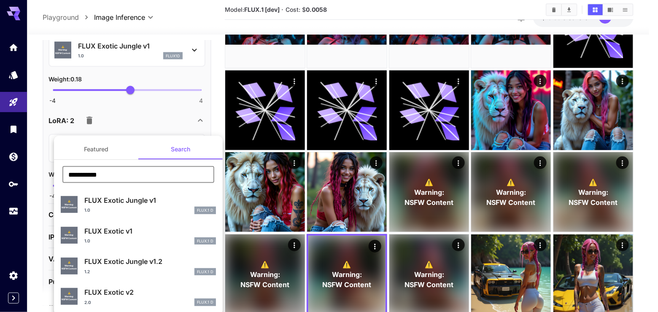
click at [161, 176] on input "**********" at bounding box center [138, 174] width 152 height 17
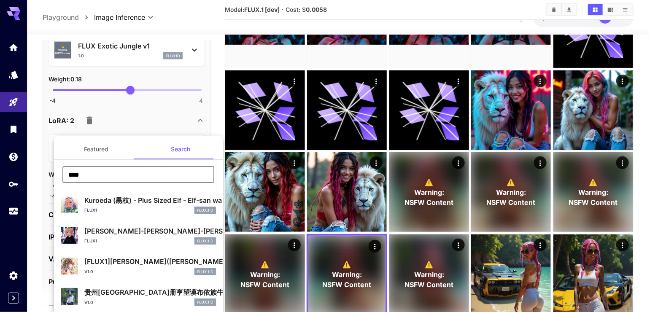
type input "**********"
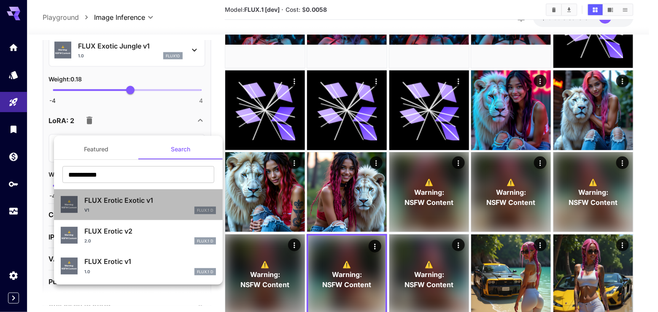
click at [154, 212] on div "v1 FLUX.1 D" at bounding box center [150, 211] width 132 height 8
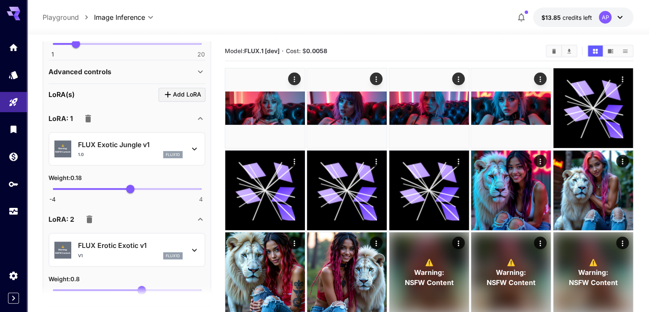
scroll to position [416, 0]
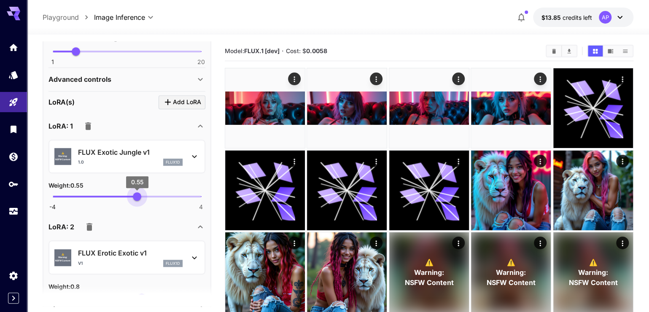
drag, startPoint x: 129, startPoint y: 225, endPoint x: 137, endPoint y: 226, distance: 7.6
click at [137, 201] on span "0.55" at bounding box center [137, 196] width 8 height 8
type input "***"
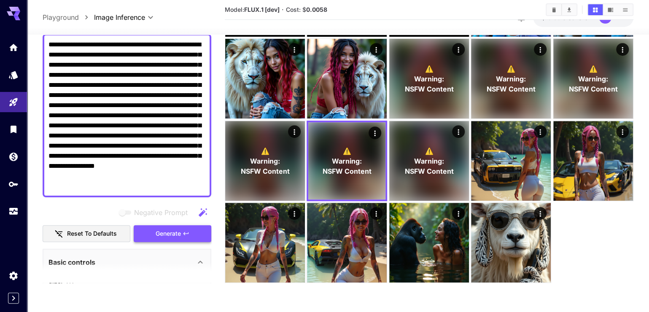
scroll to position [195, 0]
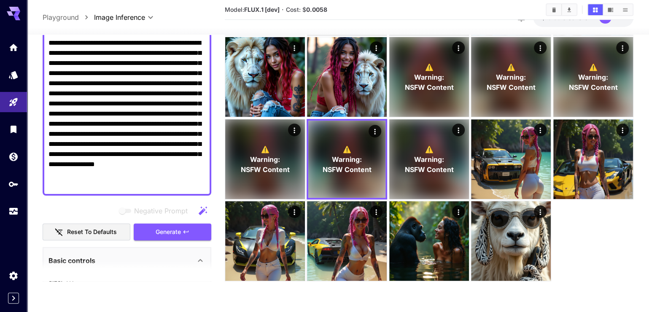
click at [175, 239] on div "Negative Prompt Reset to defaults Generate" at bounding box center [127, 221] width 169 height 38
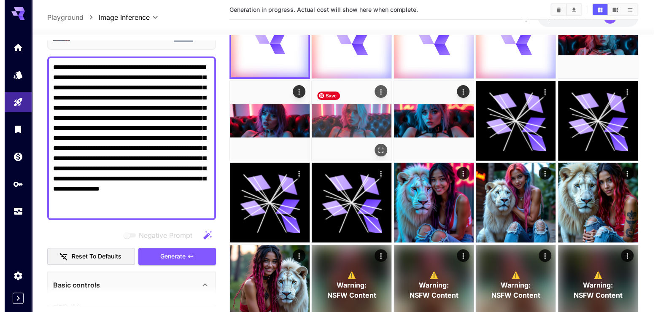
scroll to position [0, 0]
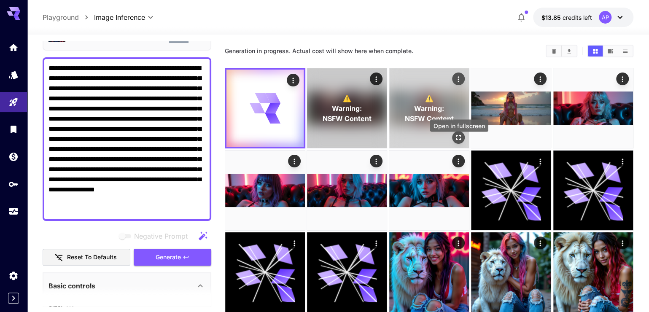
click at [458, 142] on icon "Open in fullscreen" at bounding box center [458, 137] width 8 height 8
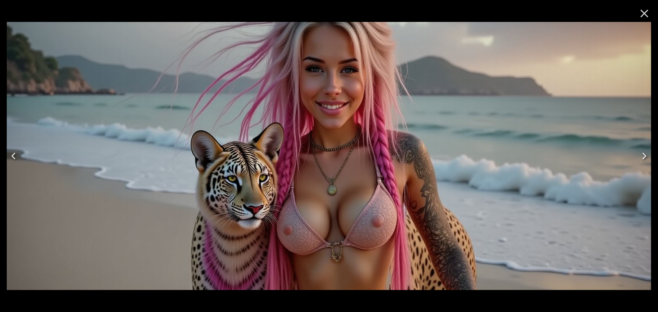
click at [15, 155] on icon "Previous" at bounding box center [13, 155] width 13 height 13
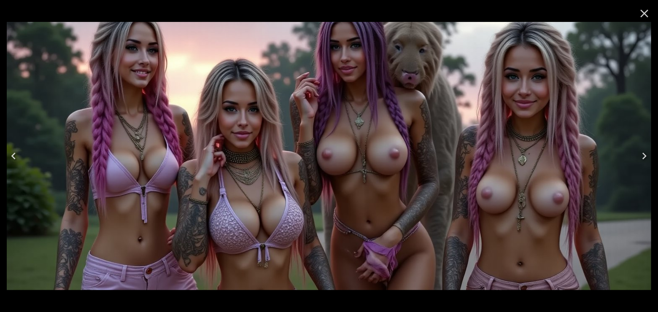
click at [16, 151] on icon "Previous" at bounding box center [13, 155] width 13 height 13
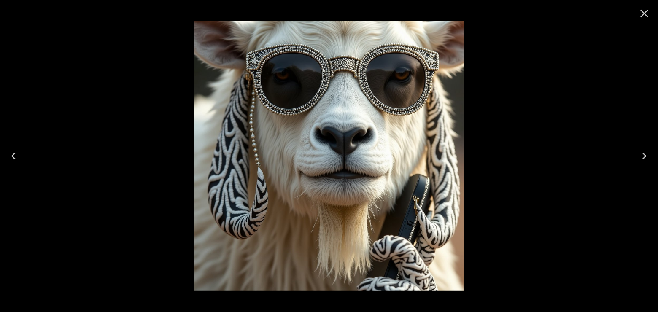
click at [645, 150] on icon "Next" at bounding box center [644, 155] width 13 height 13
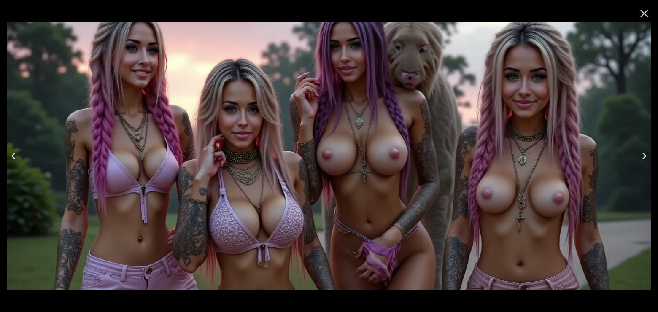
click at [645, 150] on icon "Next" at bounding box center [644, 155] width 13 height 13
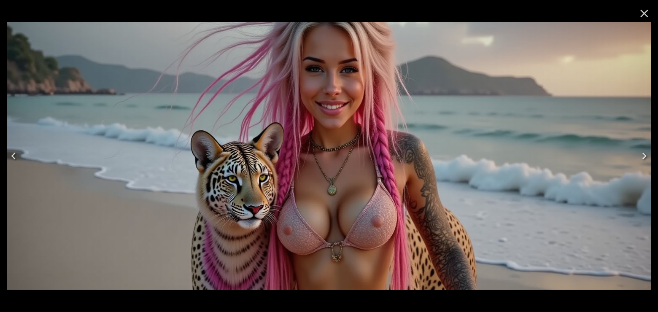
click at [645, 150] on icon "Next" at bounding box center [644, 155] width 13 height 13
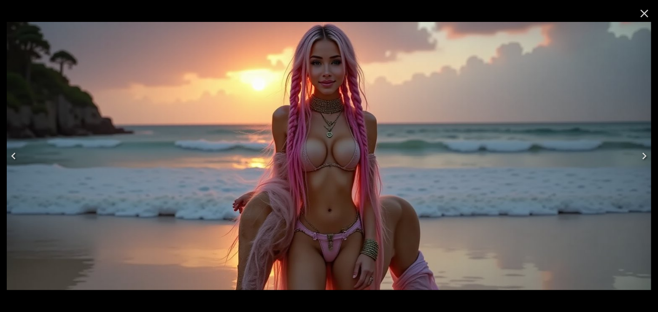
click at [641, 155] on icon "Next" at bounding box center [644, 155] width 13 height 13
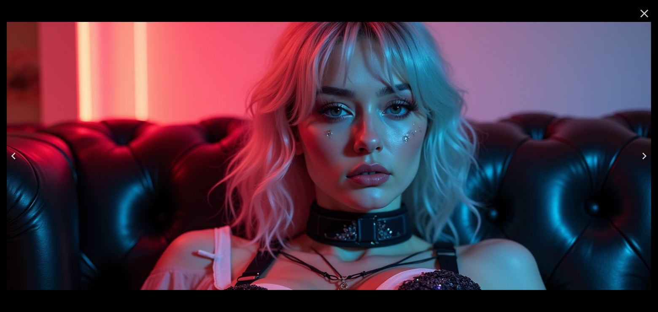
scroll to position [55, 0]
click at [20, 153] on icon "Previous" at bounding box center [13, 155] width 13 height 13
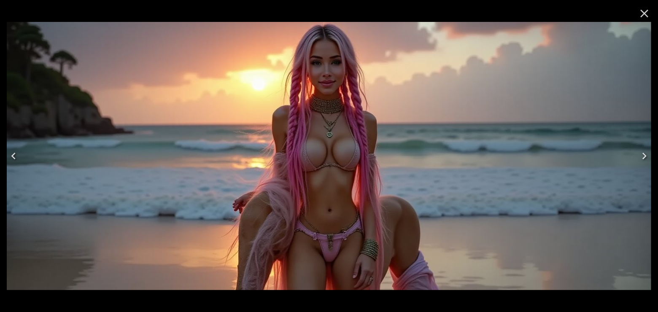
click at [647, 11] on icon "Close" at bounding box center [644, 14] width 8 height 8
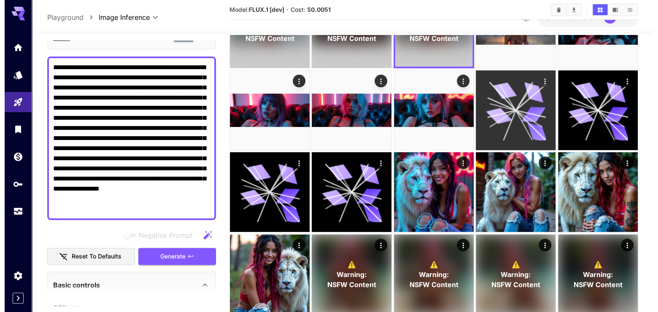
scroll to position [0, 0]
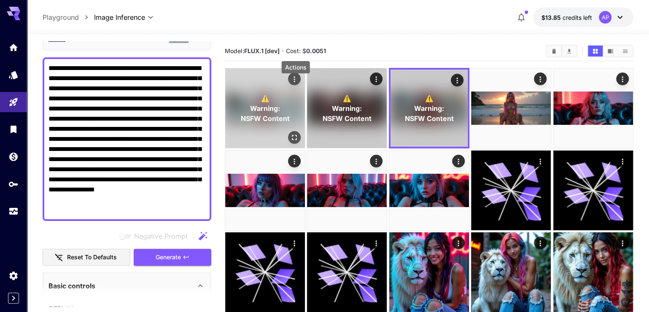
click at [294, 83] on icon "Actions" at bounding box center [294, 79] width 8 height 8
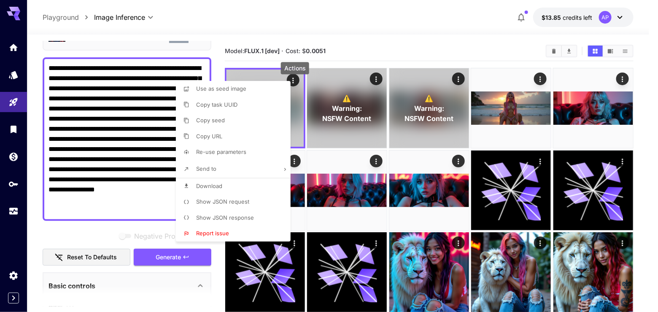
click at [377, 91] on div at bounding box center [329, 156] width 658 height 312
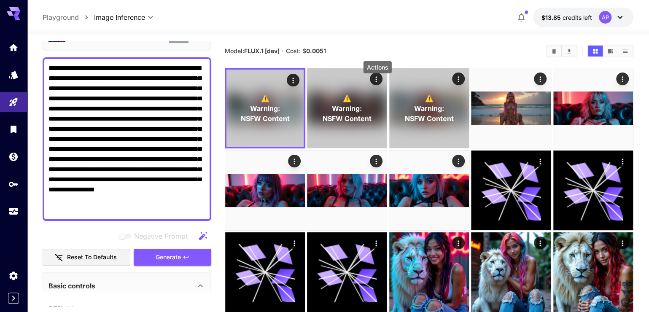
click at [377, 84] on div "Actions" at bounding box center [376, 79] width 8 height 10
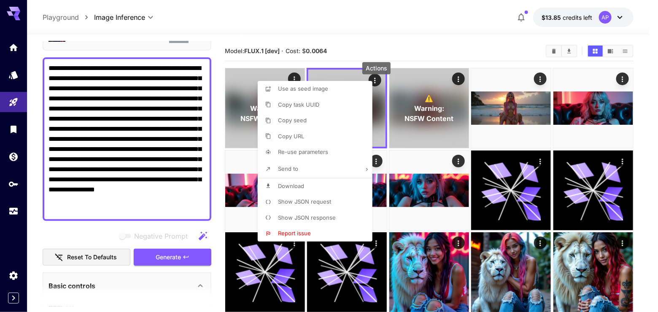
click at [350, 85] on li "Use as seed image" at bounding box center [318, 89] width 120 height 16
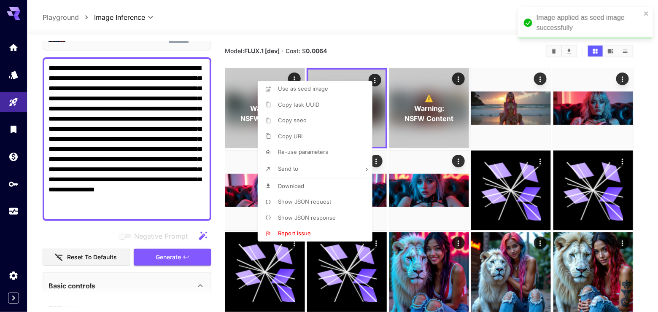
type input "**********"
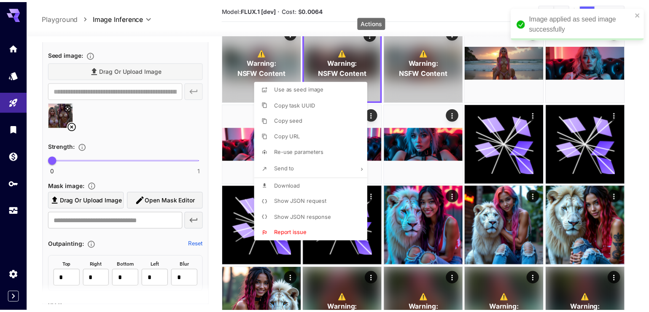
scroll to position [459, 0]
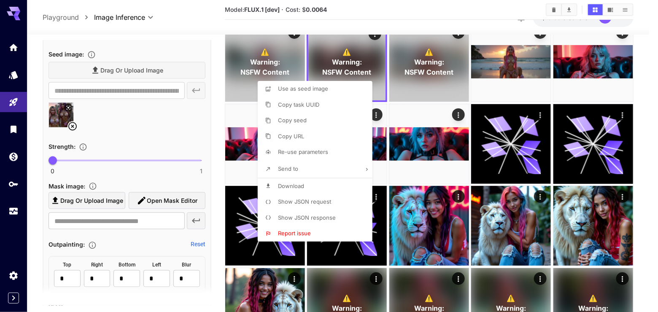
drag, startPoint x: 51, startPoint y: 189, endPoint x: 126, endPoint y: 194, distance: 75.3
click at [126, 194] on div at bounding box center [329, 156] width 658 height 312
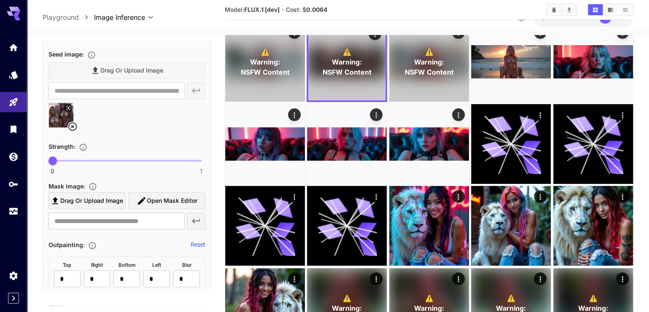
click at [129, 167] on span "0 1 0" at bounding box center [127, 160] width 148 height 13
click at [129, 165] on span "0.51" at bounding box center [128, 160] width 8 height 8
type input "****"
drag, startPoint x: 129, startPoint y: 186, endPoint x: 124, endPoint y: 186, distance: 4.7
click at [124, 165] on span "0.48" at bounding box center [124, 160] width 8 height 8
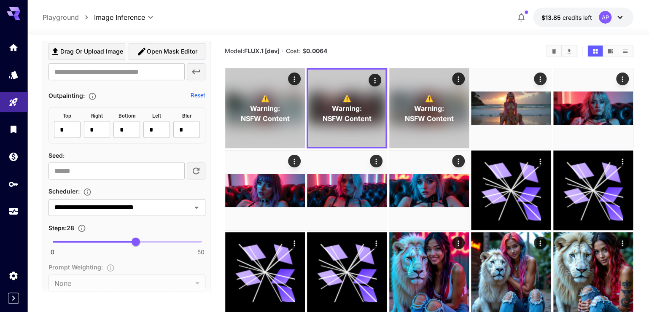
scroll to position [620, 0]
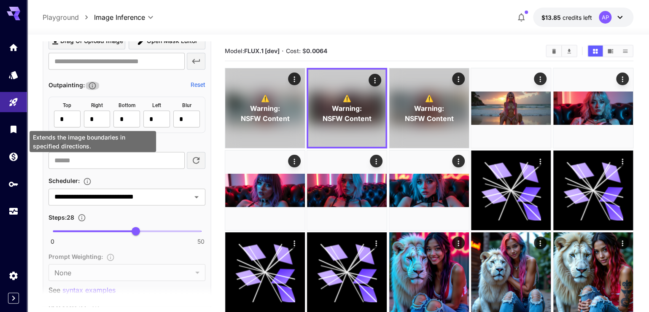
click at [92, 90] on icon "Extends the image boundaries in specified directions." at bounding box center [92, 85] width 8 height 8
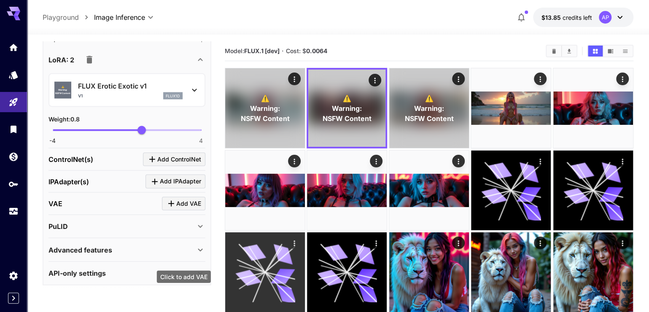
scroll to position [1062, 0]
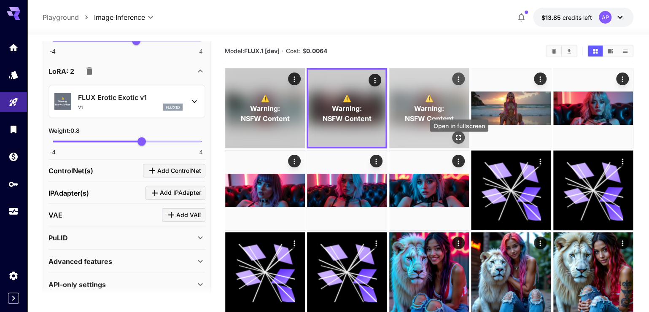
click at [459, 141] on icon "Open in fullscreen" at bounding box center [458, 137] width 8 height 8
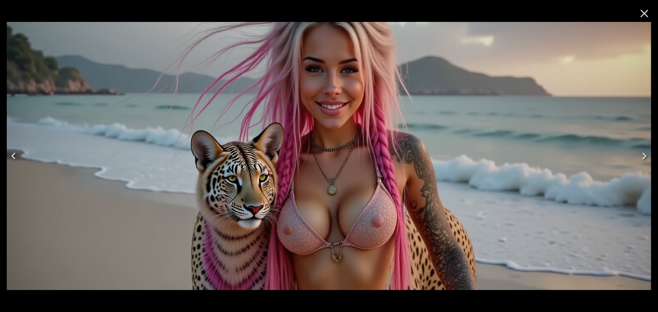
click at [645, 13] on icon "Close" at bounding box center [644, 14] width 8 height 8
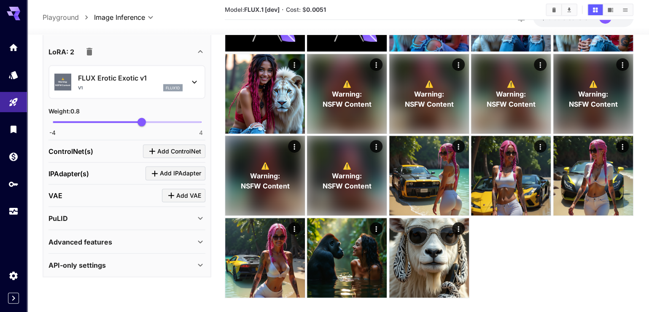
scroll to position [277, 0]
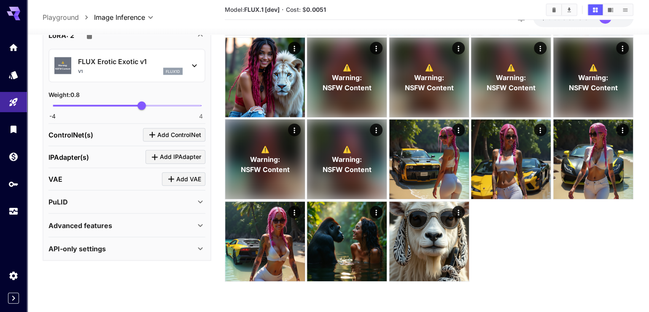
click at [112, 229] on p "Advanced features" at bounding box center [80, 225] width 64 height 10
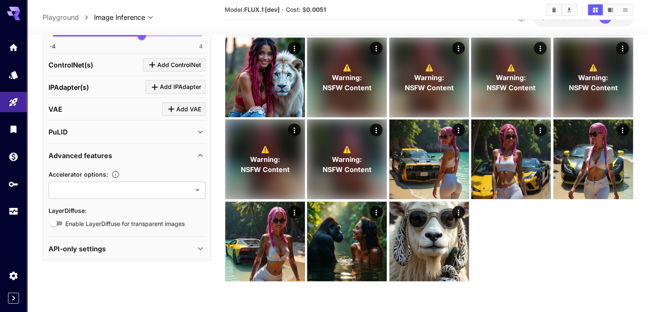
scroll to position [1222, 0]
click at [108, 129] on div "PuLID" at bounding box center [121, 131] width 147 height 10
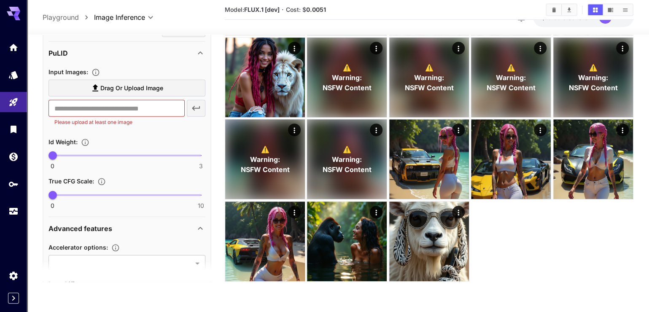
click at [108, 58] on div "PuLID" at bounding box center [121, 53] width 147 height 10
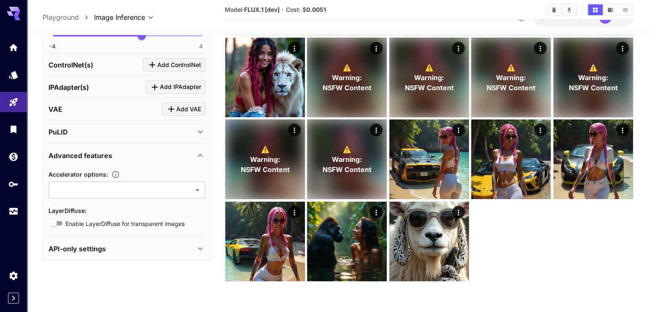
click at [116, 104] on div "VAE Add VAE" at bounding box center [126, 109] width 157 height 14
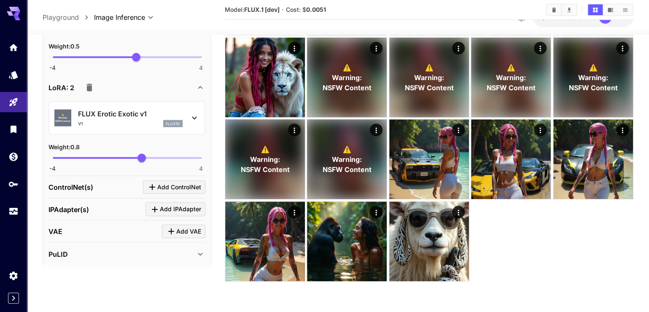
scroll to position [941, 0]
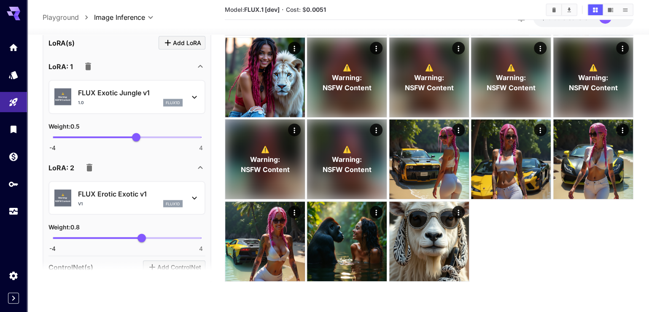
click at [200, 71] on icon at bounding box center [200, 66] width 10 height 10
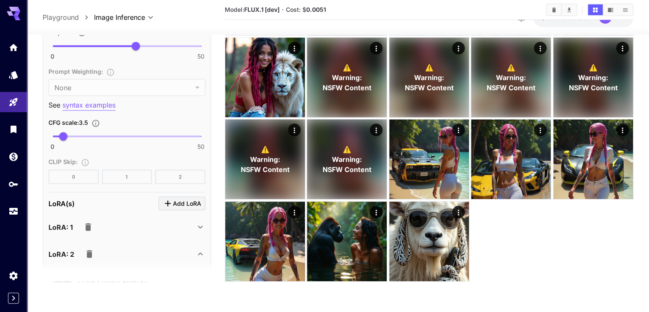
scroll to position [700, 0]
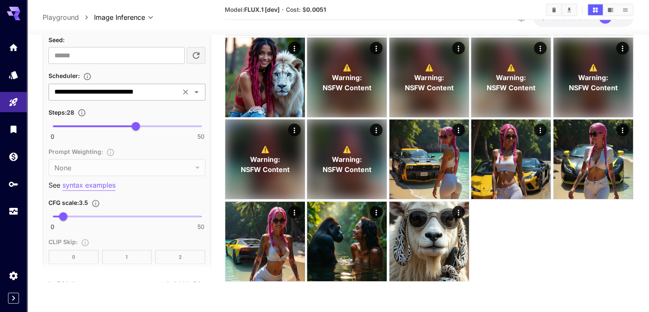
click at [191, 97] on icon "Open" at bounding box center [196, 91] width 10 height 10
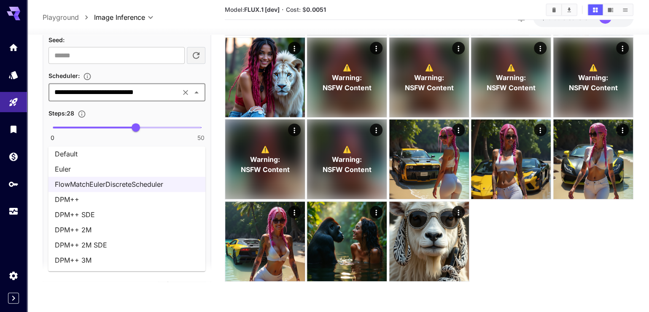
scroll to position [13, 0]
click at [163, 243] on li "DPM++ 2M SDE" at bounding box center [126, 244] width 157 height 15
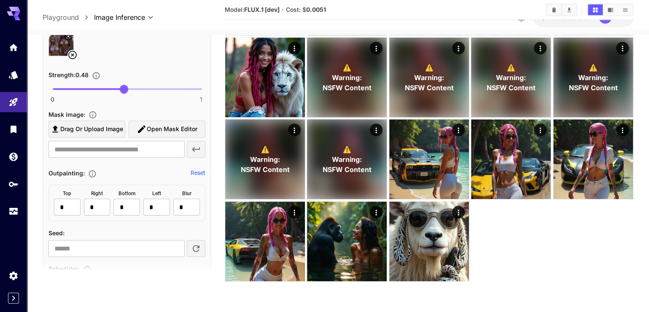
scroll to position [499, 0]
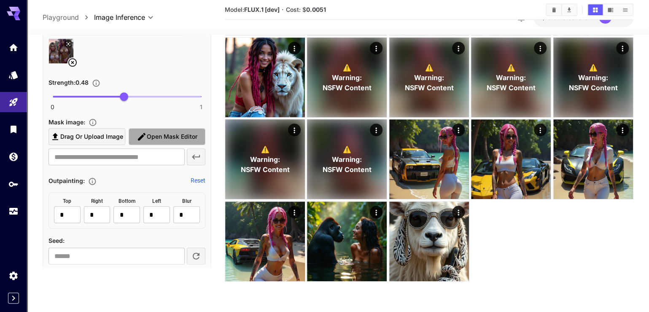
click at [164, 142] on span "Open Mask Editor" at bounding box center [172, 137] width 51 height 11
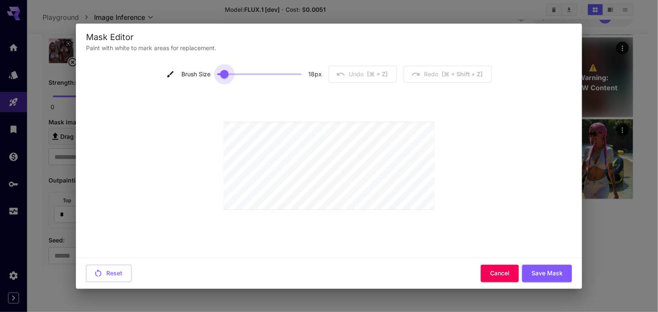
type input "**"
drag, startPoint x: 216, startPoint y: 75, endPoint x: 237, endPoint y: 73, distance: 20.8
click at [237, 73] on span at bounding box center [235, 74] width 8 height 8
click at [344, 75] on icon "button" at bounding box center [341, 74] width 8 height 3
click at [434, 130] on div at bounding box center [328, 166] width 211 height 167
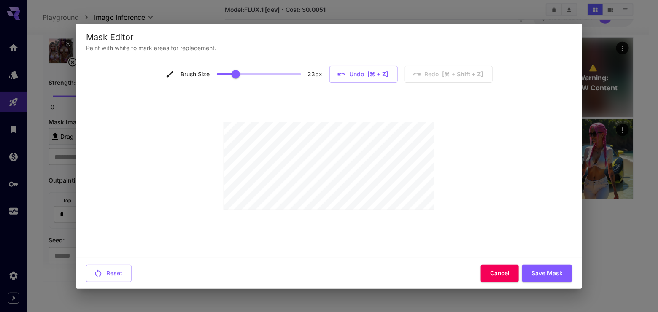
drag, startPoint x: 433, startPoint y: 121, endPoint x: 432, endPoint y: 212, distance: 90.3
click at [432, 212] on div at bounding box center [328, 166] width 211 height 167
click at [425, 212] on div at bounding box center [328, 166] width 211 height 167
click at [221, 130] on div "Brush Size 23 px Undo [⌘ + Z] Redo [⌘ + shift + Z]" at bounding box center [329, 157] width 486 height 183
click at [549, 269] on button "Save Mask" at bounding box center [547, 273] width 50 height 17
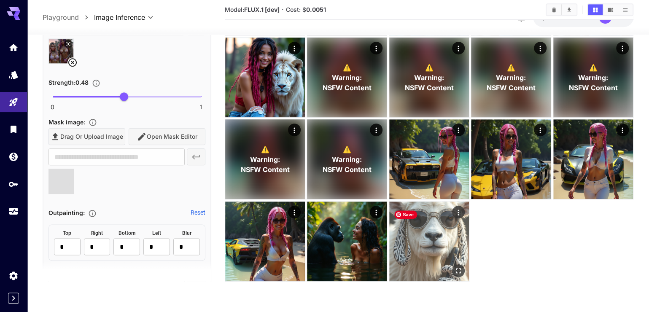
type input "**********"
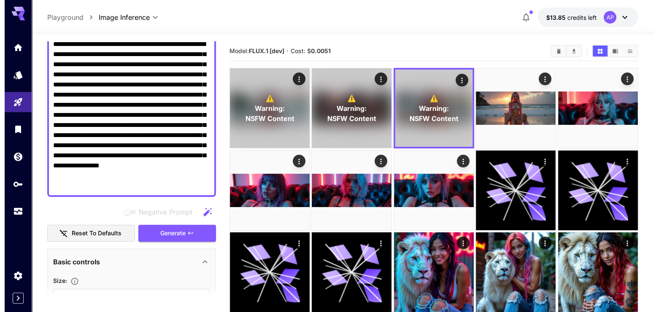
scroll to position [57, 0]
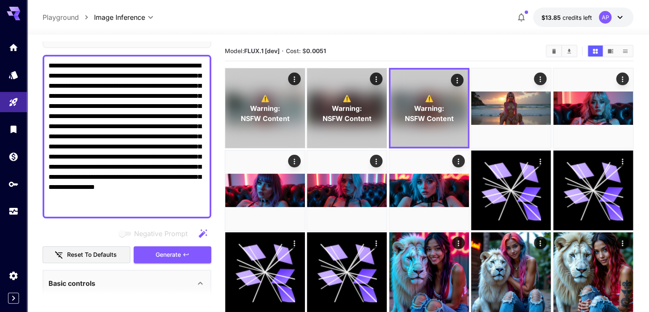
drag, startPoint x: 142, startPoint y: 213, endPoint x: 46, endPoint y: 77, distance: 166.4
click at [46, 77] on div "**********" at bounding box center [127, 137] width 169 height 164
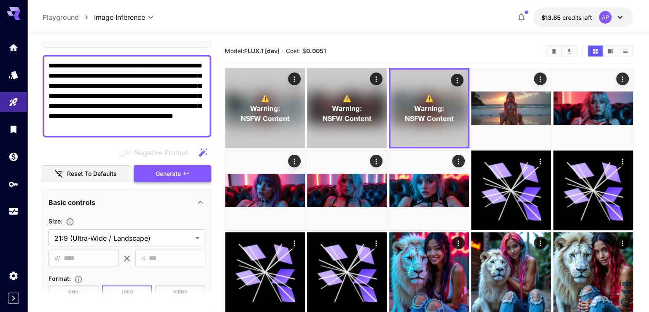
type textarea "**********"
click at [163, 179] on span "Generate" at bounding box center [168, 174] width 25 height 11
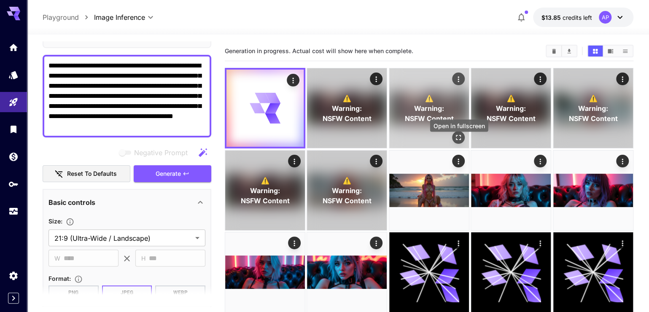
click at [455, 140] on icon "Open in fullscreen" at bounding box center [458, 137] width 8 height 8
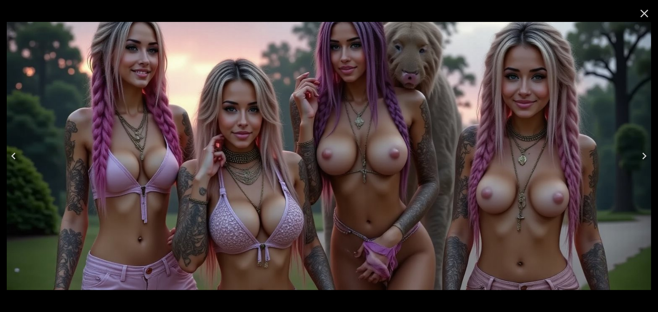
click at [10, 155] on icon "Previous" at bounding box center [13, 155] width 13 height 13
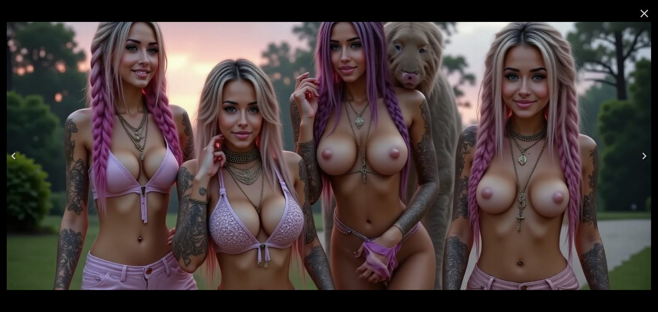
click at [10, 155] on icon "Previous" at bounding box center [13, 155] width 13 height 13
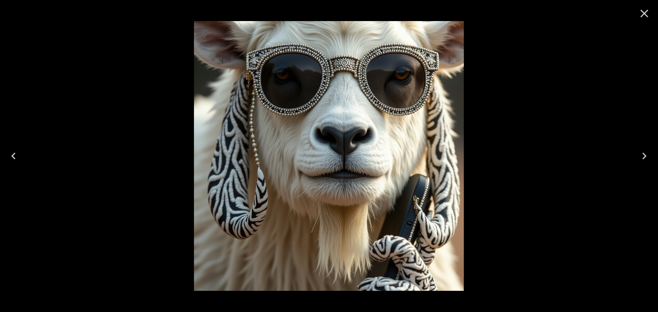
click at [652, 150] on button "Next" at bounding box center [644, 156] width 27 height 34
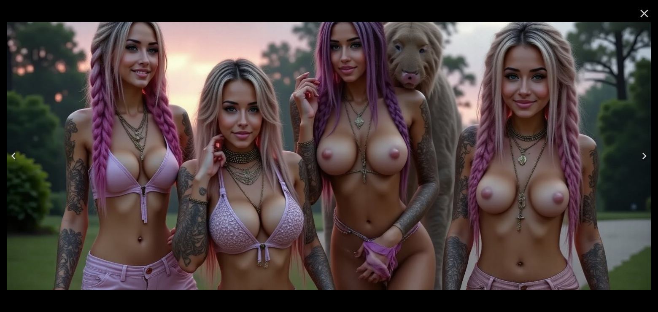
click at [649, 151] on icon "Next" at bounding box center [644, 155] width 13 height 13
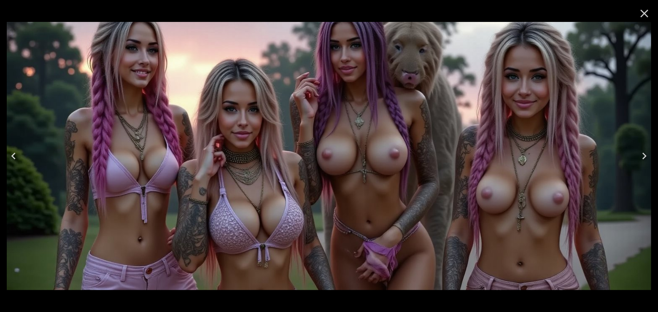
click at [649, 151] on icon "Next" at bounding box center [644, 155] width 13 height 13
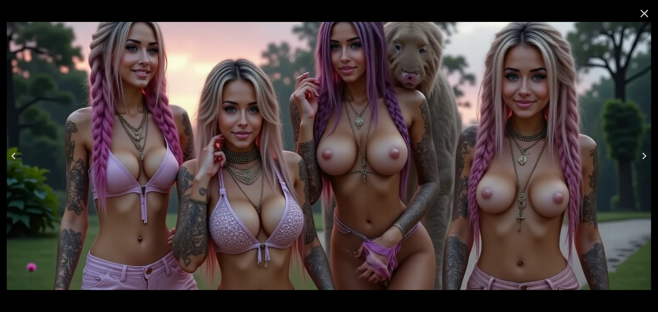
click at [649, 151] on icon "Next" at bounding box center [644, 155] width 13 height 13
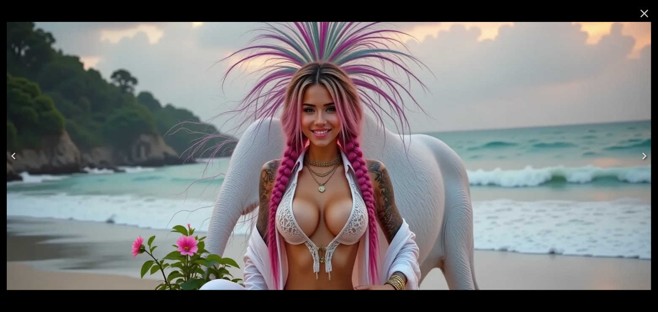
click at [645, 158] on icon "Next" at bounding box center [644, 155] width 13 height 13
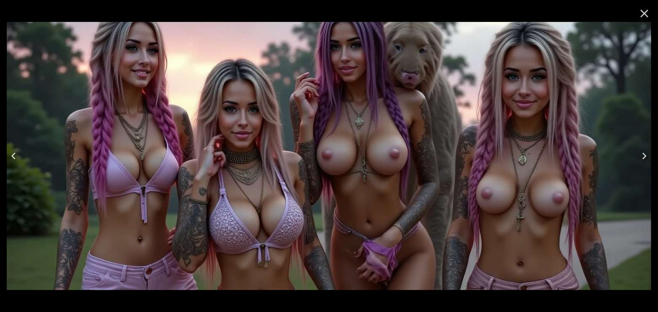
click at [640, 159] on icon "Next" at bounding box center [644, 155] width 13 height 13
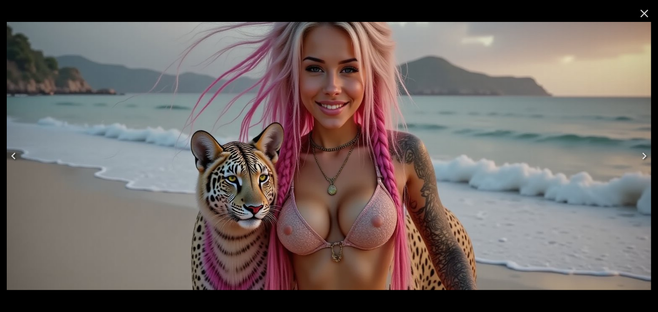
click at [11, 153] on icon "Previous" at bounding box center [13, 155] width 13 height 13
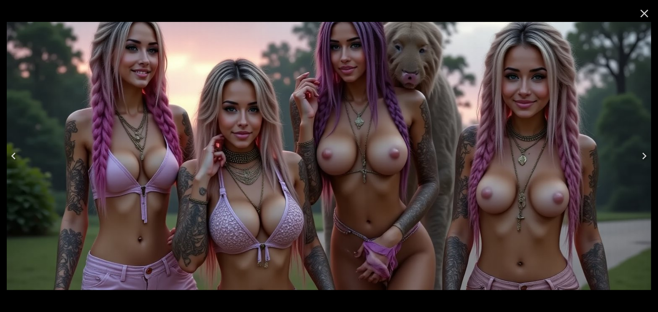
click at [643, 12] on icon "Close" at bounding box center [644, 14] width 8 height 8
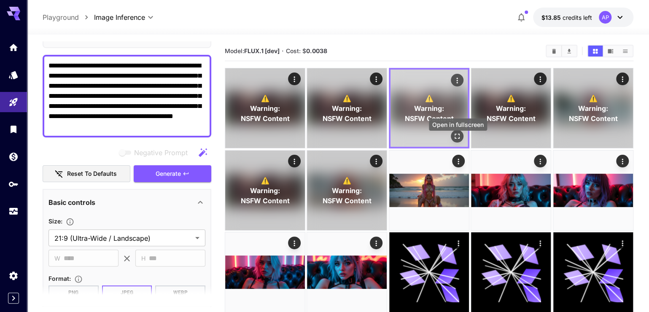
click at [457, 140] on icon "Open in fullscreen" at bounding box center [457, 136] width 8 height 8
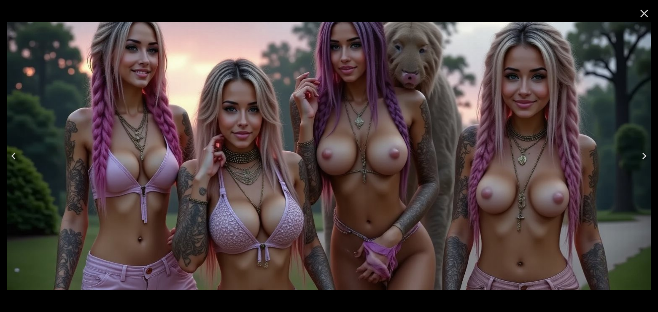
click at [649, 145] on button "Next" at bounding box center [644, 156] width 27 height 34
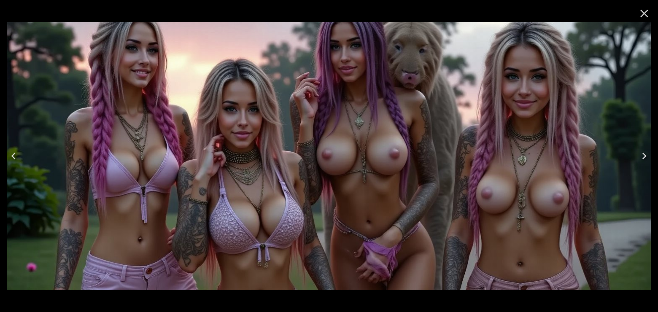
click at [644, 12] on icon "Close" at bounding box center [644, 13] width 13 height 13
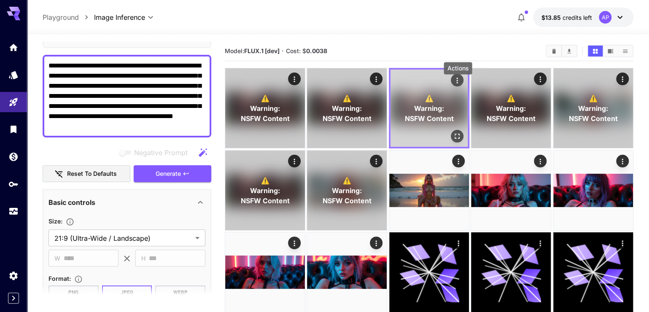
click at [457, 85] on icon "Actions" at bounding box center [457, 80] width 8 height 8
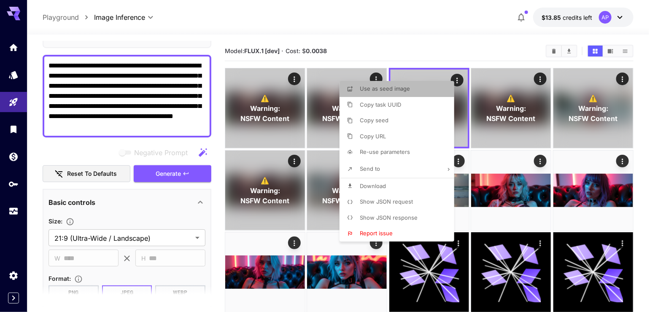
click at [422, 89] on li "Use as seed image" at bounding box center [399, 89] width 120 height 16
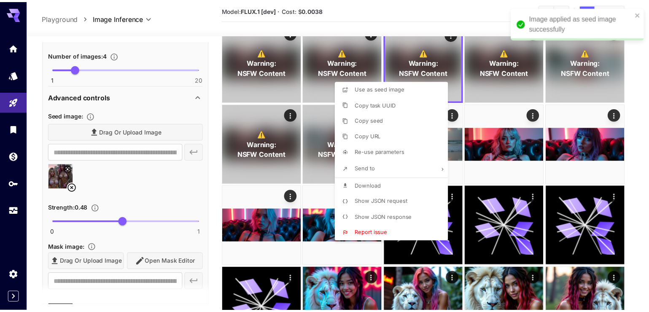
scroll to position [378, 0]
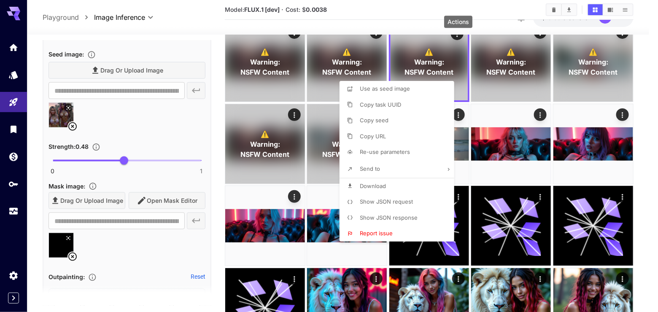
click at [169, 231] on div at bounding box center [329, 156] width 658 height 312
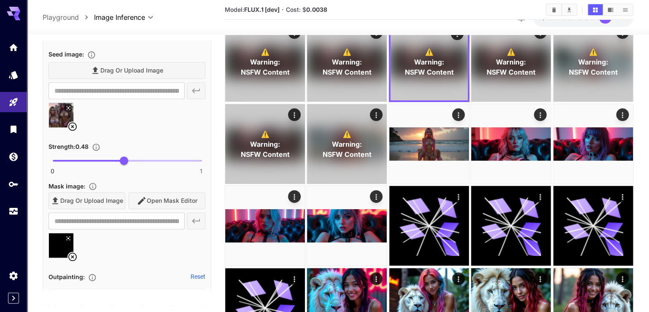
click at [184, 210] on div "Drag or upload image Open Mask Editor" at bounding box center [126, 200] width 157 height 17
click at [183, 210] on div "Drag or upload image Open Mask Editor" at bounding box center [126, 200] width 157 height 17
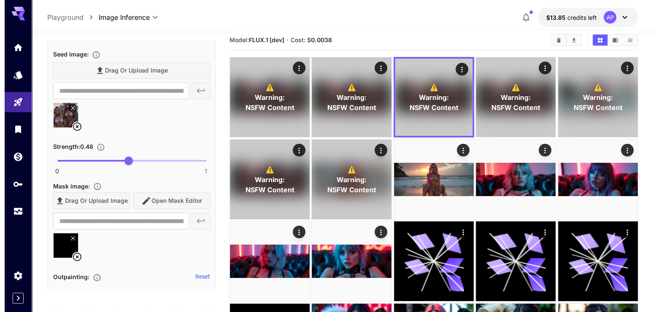
scroll to position [0, 0]
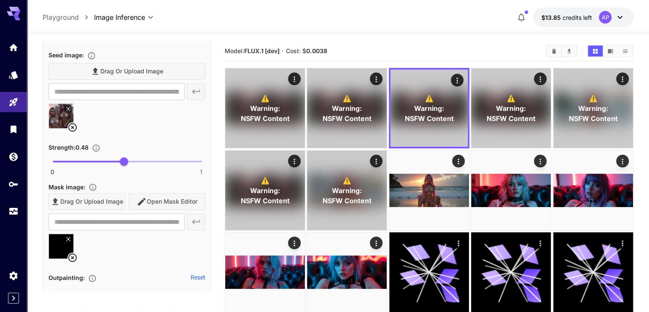
click at [181, 210] on div "Drag or upload image Open Mask Editor" at bounding box center [126, 201] width 157 height 17
click at [100, 210] on div "Drag or upload image Open Mask Editor" at bounding box center [126, 201] width 157 height 17
click at [194, 230] on div "**********" at bounding box center [126, 221] width 157 height 17
click at [178, 210] on div "Drag or upload image Open Mask Editor" at bounding box center [126, 201] width 157 height 17
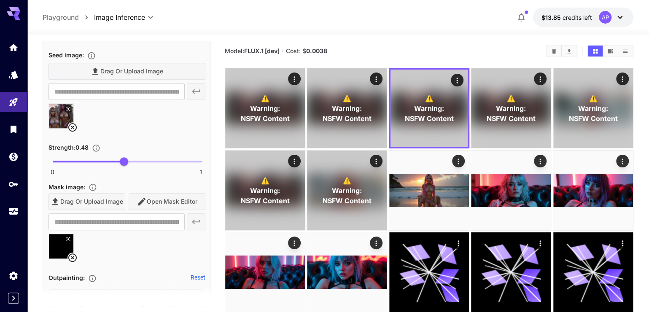
click at [126, 210] on div "Drag or upload image Open Mask Editor" at bounding box center [126, 201] width 157 height 17
click at [137, 210] on div "Drag or upload image Open Mask Editor" at bounding box center [126, 201] width 157 height 17
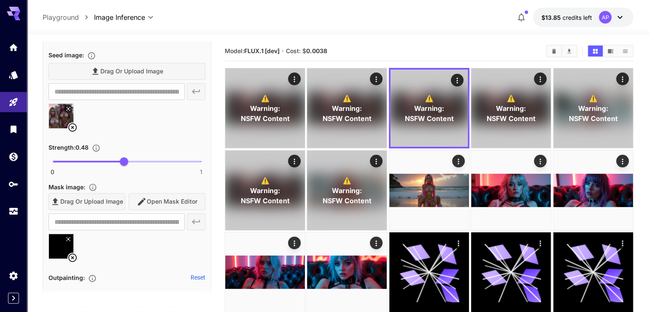
click at [137, 210] on div "Drag or upload image Open Mask Editor" at bounding box center [126, 201] width 157 height 17
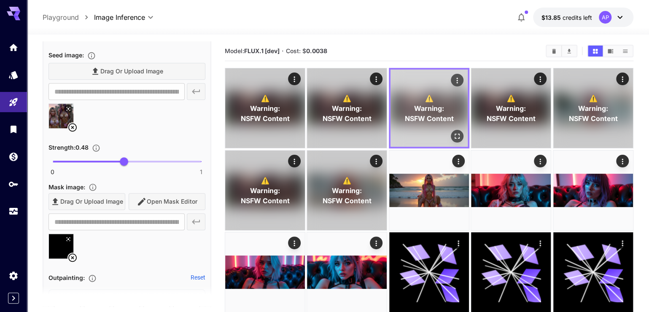
click at [434, 124] on span "NSFW Content" at bounding box center [428, 118] width 49 height 10
click at [457, 85] on icon "Actions" at bounding box center [457, 80] width 8 height 8
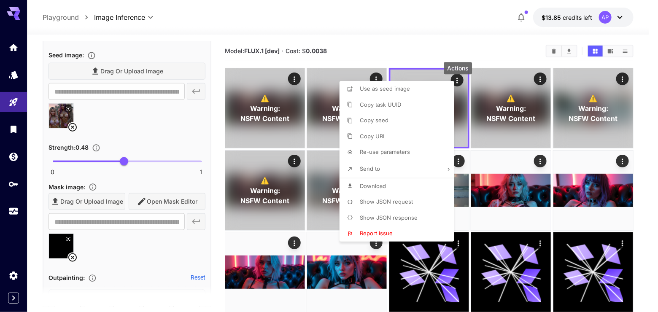
click at [433, 93] on li "Use as seed image" at bounding box center [399, 89] width 120 height 16
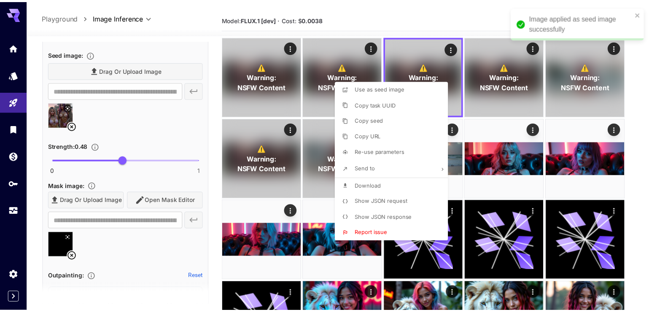
scroll to position [46, 0]
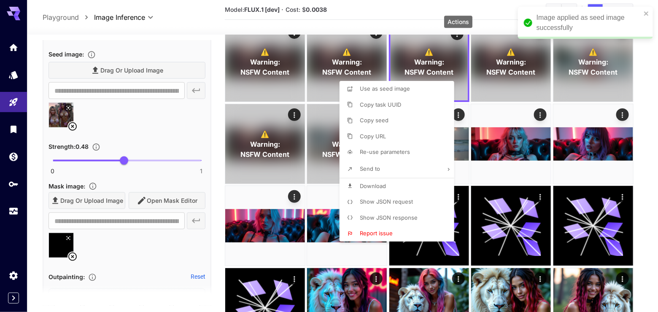
click at [156, 230] on div at bounding box center [329, 156] width 658 height 312
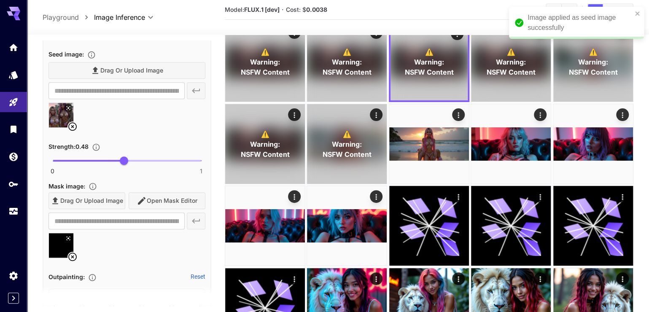
click at [156, 210] on div "Drag or upload image Open Mask Editor" at bounding box center [126, 200] width 157 height 17
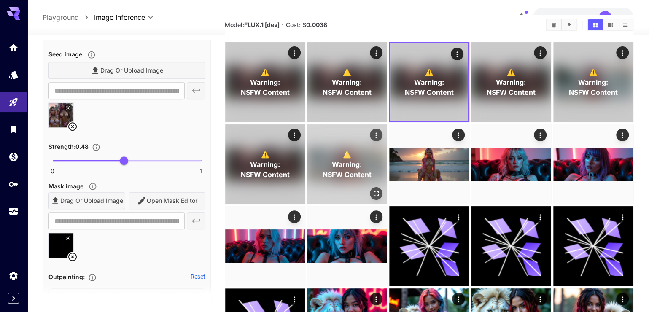
scroll to position [0, 0]
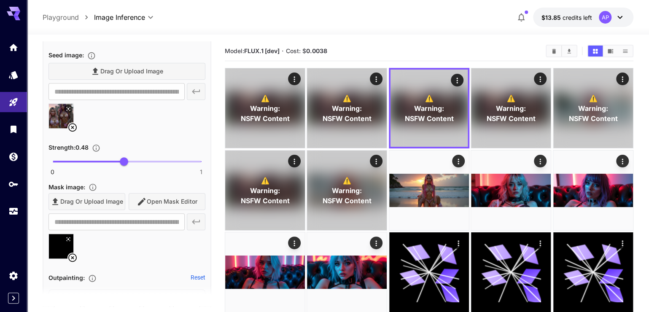
click at [201, 41] on icon at bounding box center [200, 36] width 10 height 10
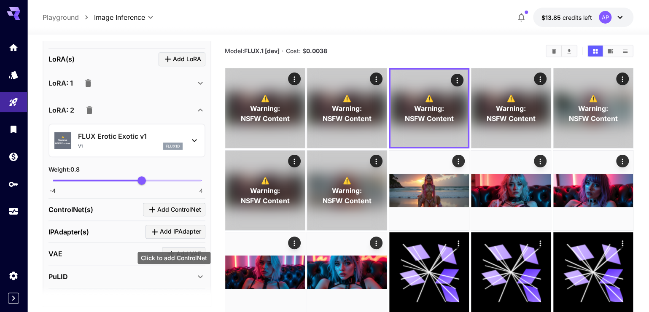
click at [165, 215] on span "Add ControlNet" at bounding box center [179, 210] width 44 height 11
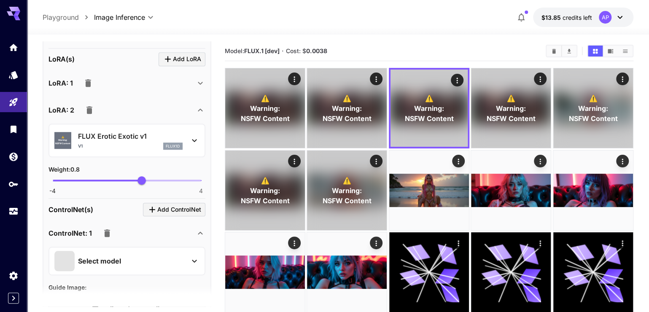
click at [110, 237] on icon "button" at bounding box center [107, 233] width 6 height 8
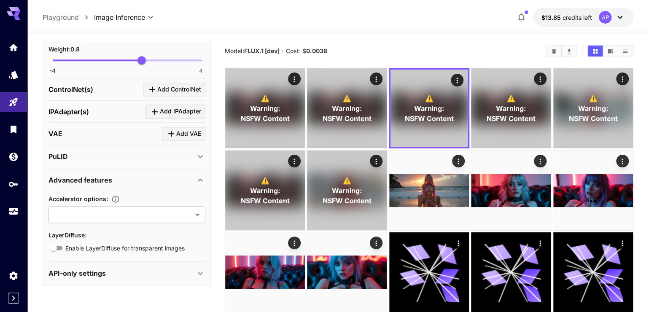
scroll to position [533, 0]
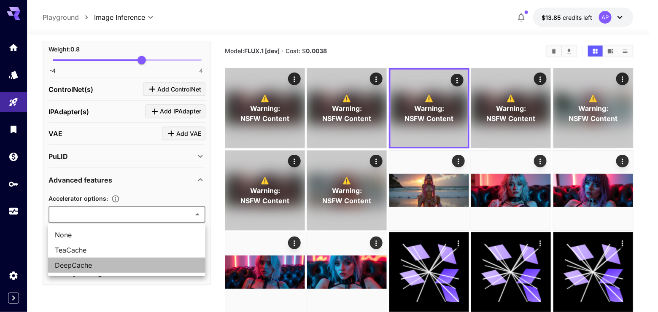
click at [182, 261] on li "DeepCache" at bounding box center [126, 265] width 157 height 15
type input "*********"
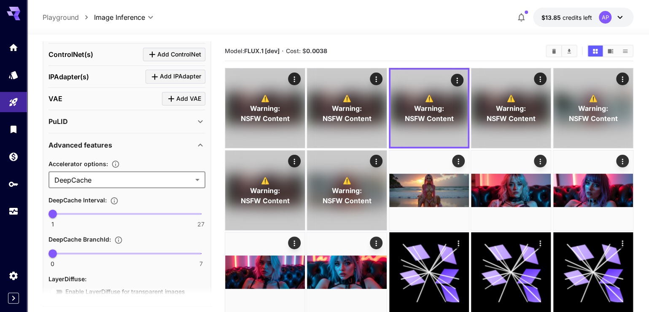
type input "*"
click at [97, 220] on span "1 27 1" at bounding box center [127, 213] width 148 height 13
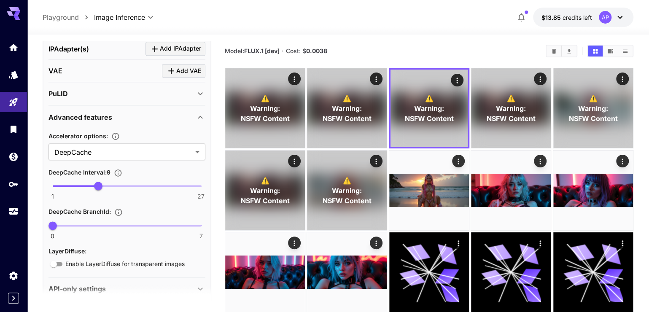
scroll to position [573, 0]
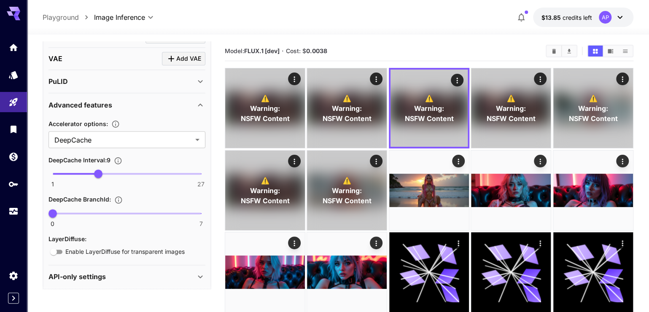
click at [93, 214] on span at bounding box center [127, 214] width 148 height 2
type input "*"
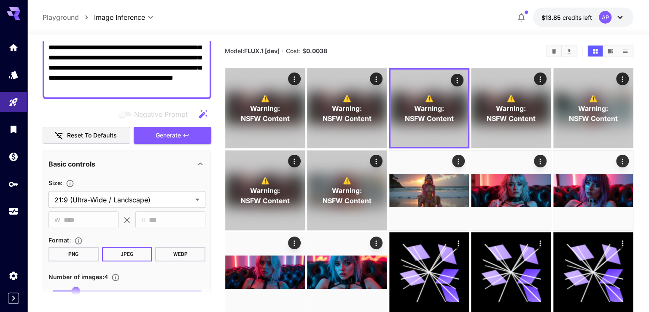
scroll to position [0, 0]
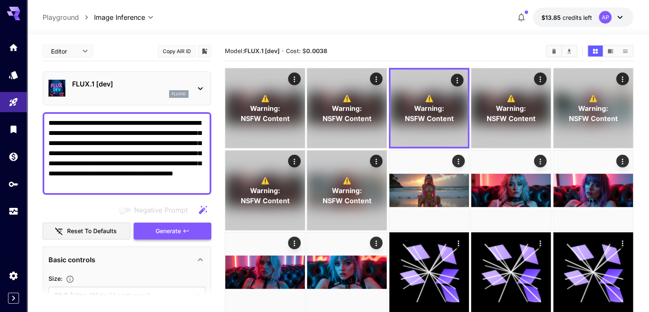
click at [173, 237] on span "Generate" at bounding box center [168, 231] width 25 height 11
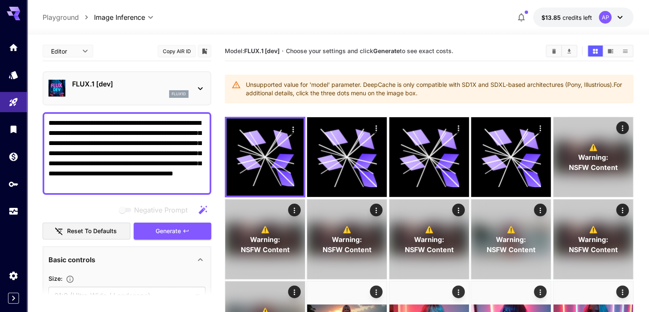
click at [568, 54] on icon "Download All" at bounding box center [569, 51] width 6 height 6
click at [551, 54] on icon "Clear All" at bounding box center [554, 51] width 6 height 6
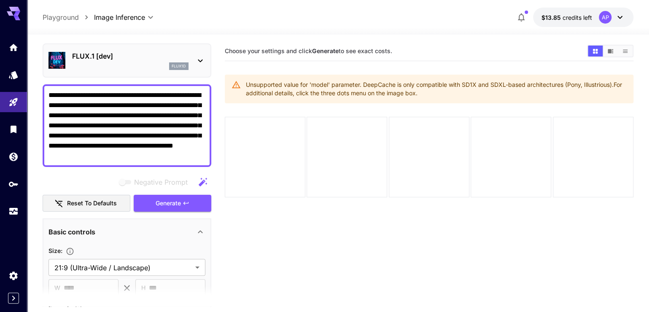
scroll to position [40, 0]
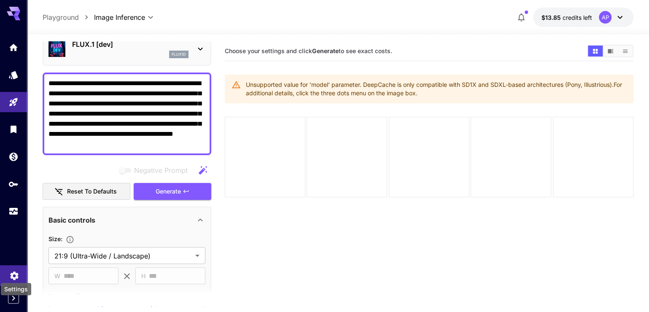
click at [11, 276] on icon "Settings" at bounding box center [14, 273] width 10 height 10
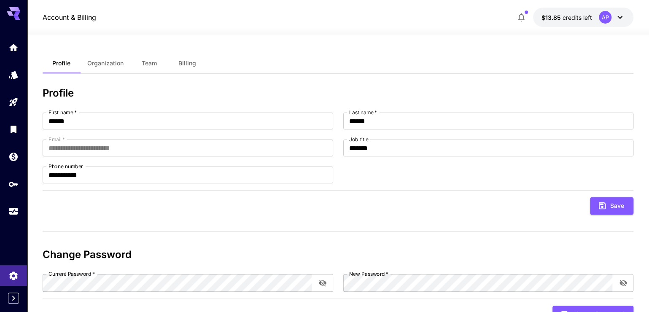
click at [193, 66] on span "Billing" at bounding box center [187, 63] width 18 height 8
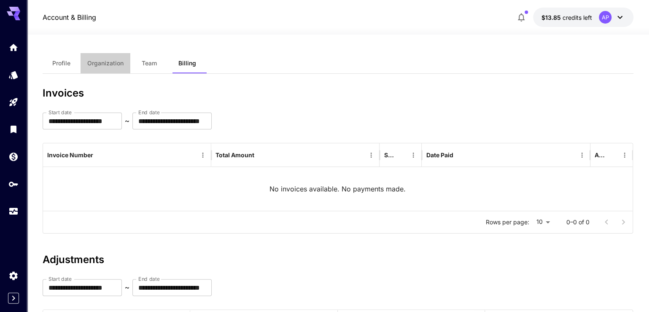
click at [115, 67] on span "Organization" at bounding box center [105, 63] width 36 height 8
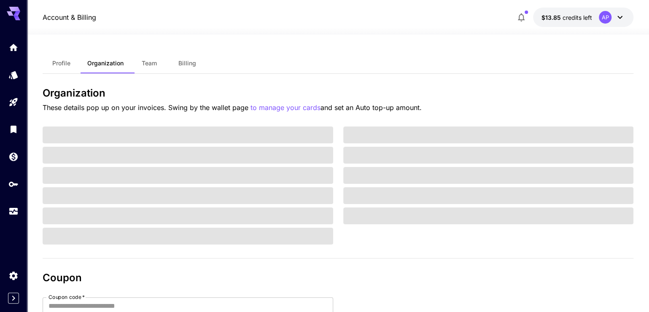
click at [146, 65] on span "Team" at bounding box center [149, 63] width 15 height 8
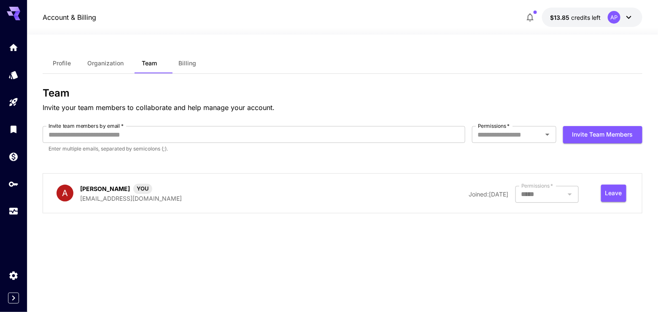
click at [110, 73] on button "Organization" at bounding box center [106, 63] width 50 height 20
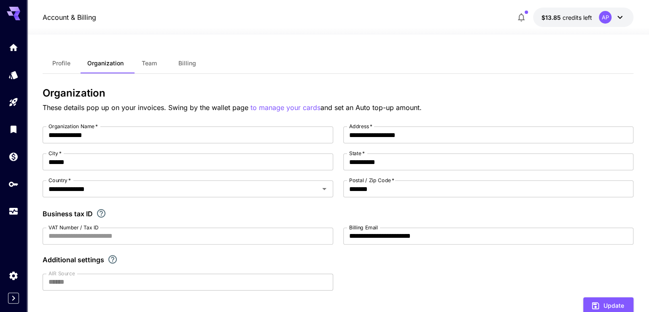
click at [71, 61] on button "Profile" at bounding box center [62, 63] width 38 height 20
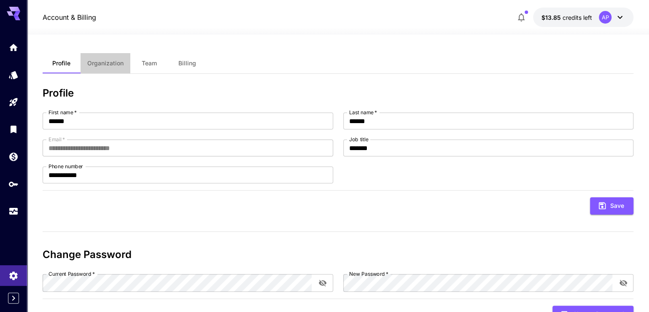
click at [116, 63] on span "Organization" at bounding box center [105, 63] width 36 height 8
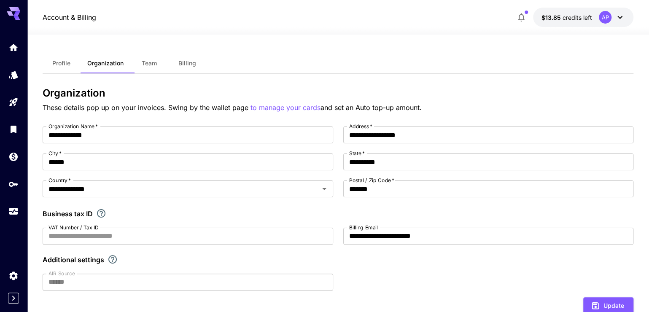
click at [157, 67] on span "Team" at bounding box center [149, 63] width 15 height 8
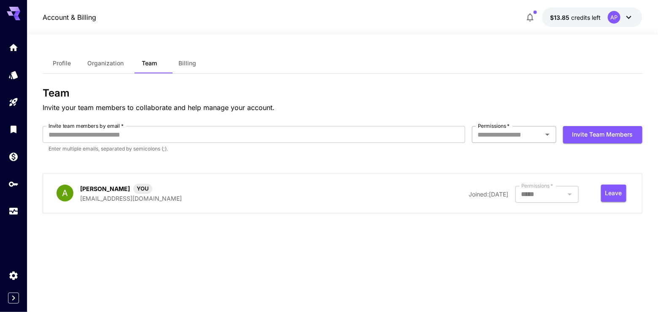
click at [542, 140] on icon "Open" at bounding box center [547, 134] width 10 height 10
click at [529, 186] on li "Owner" at bounding box center [513, 179] width 84 height 15
click at [488, 143] on div "***** Permissions   *" at bounding box center [514, 134] width 84 height 17
click at [536, 139] on icon "Clear" at bounding box center [536, 134] width 8 height 8
click at [11, 269] on icon "Settings" at bounding box center [14, 273] width 10 height 10
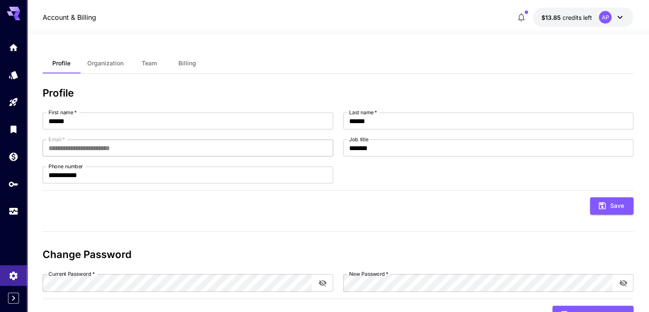
scroll to position [59, 0]
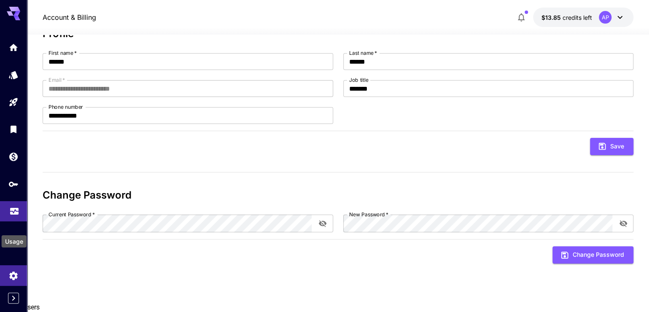
click at [15, 212] on icon "Usage" at bounding box center [14, 210] width 8 height 4
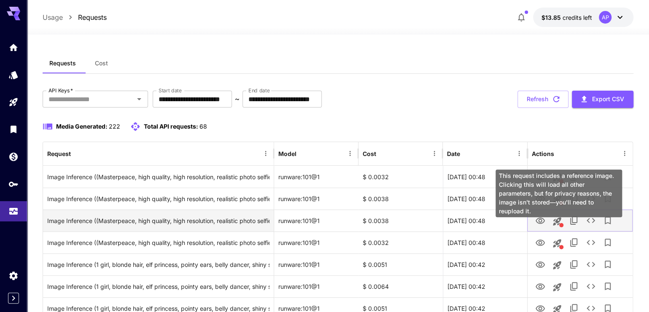
click at [560, 226] on icon "This request includes a reference image. Clicking this will load all other para…" at bounding box center [557, 221] width 10 height 10
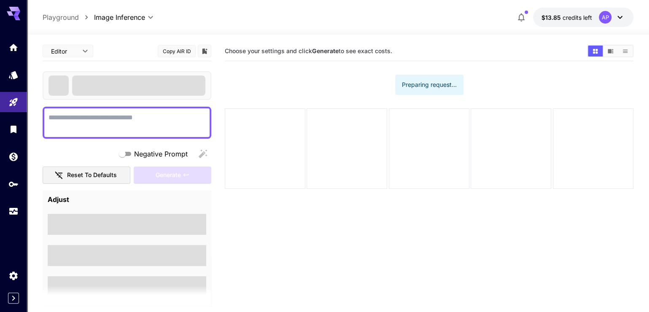
type textarea "**********"
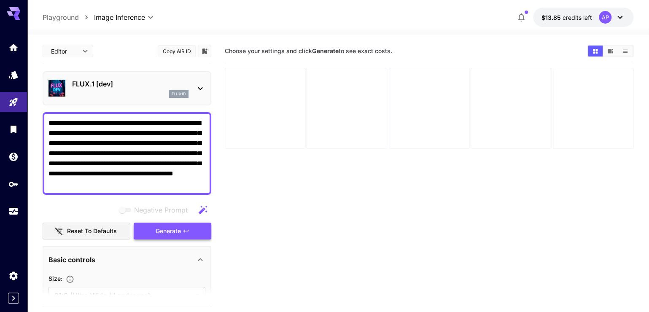
click at [170, 237] on span "Generate" at bounding box center [168, 231] width 25 height 11
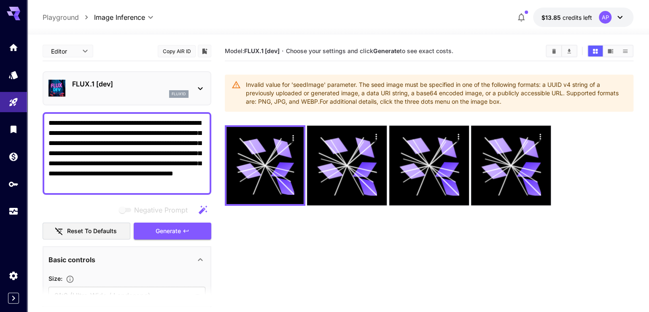
click at [551, 54] on icon "Clear All" at bounding box center [554, 51] width 6 height 6
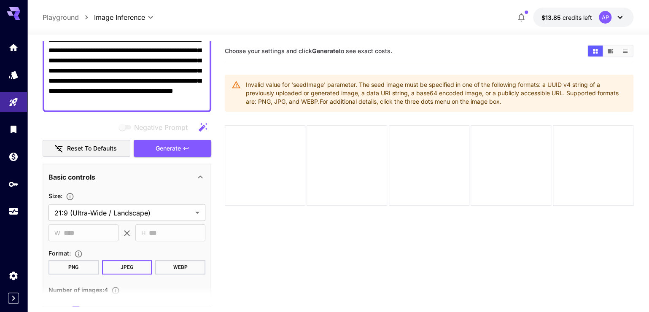
scroll to position [241, 0]
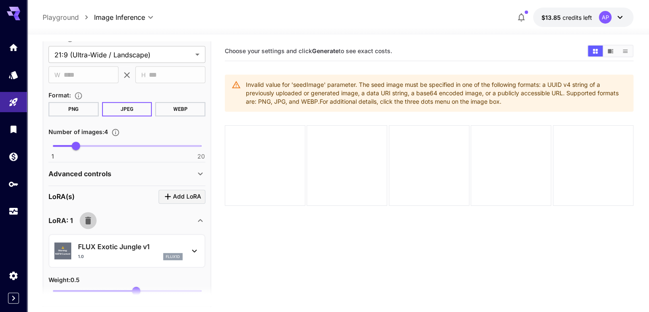
click at [93, 226] on icon "button" at bounding box center [88, 220] width 10 height 10
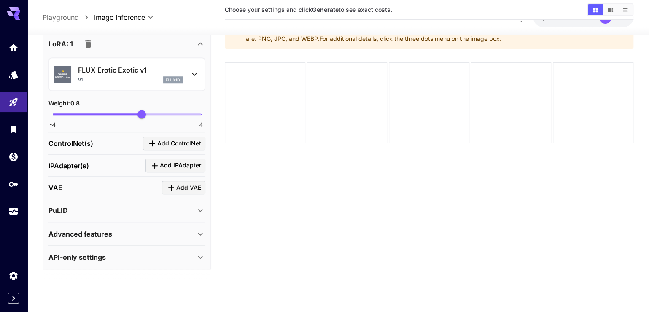
scroll to position [73, 0]
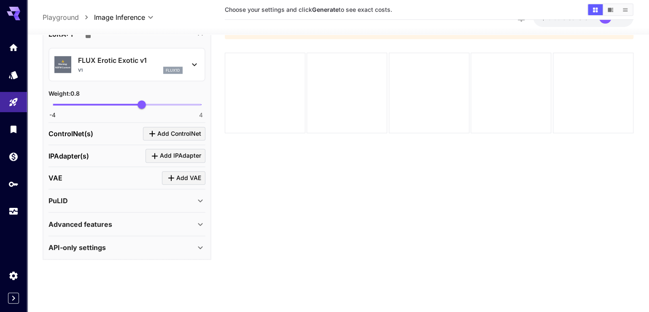
click at [129, 251] on div "API-only settings" at bounding box center [121, 247] width 147 height 10
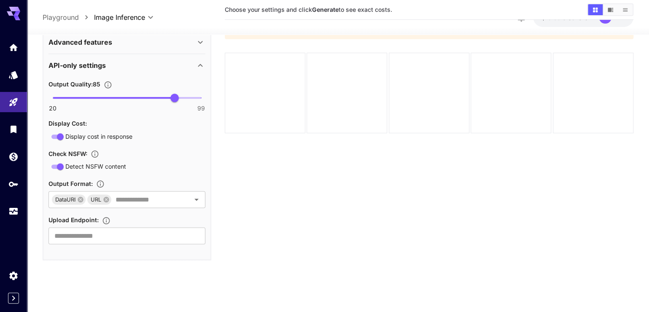
scroll to position [590, 0]
click at [194, 204] on icon "Open" at bounding box center [196, 199] width 10 height 10
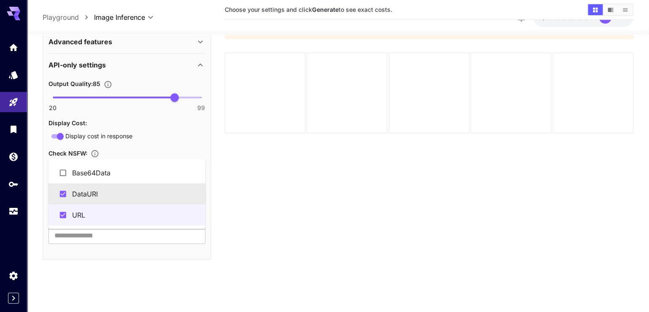
click at [140, 193] on li "DataURI" at bounding box center [126, 193] width 157 height 21
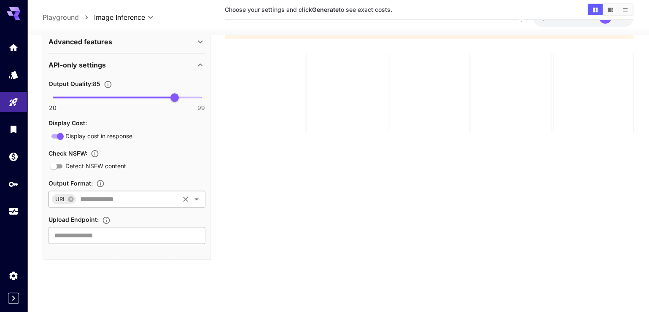
click at [185, 203] on icon "Clear" at bounding box center [185, 199] width 8 height 8
click at [198, 204] on icon "Open" at bounding box center [196, 199] width 10 height 10
click at [220, 192] on main "**********" at bounding box center [338, 128] width 591 height 319
click at [172, 244] on input "text" at bounding box center [126, 235] width 157 height 17
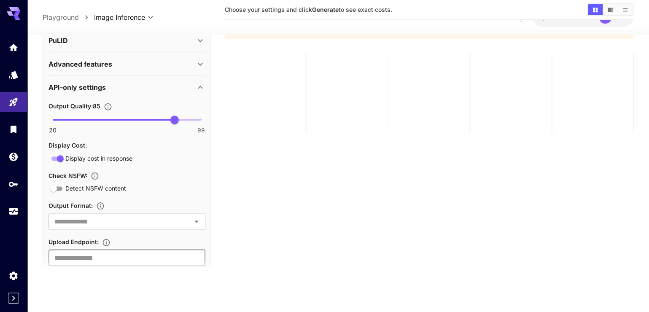
scroll to position [509, 0]
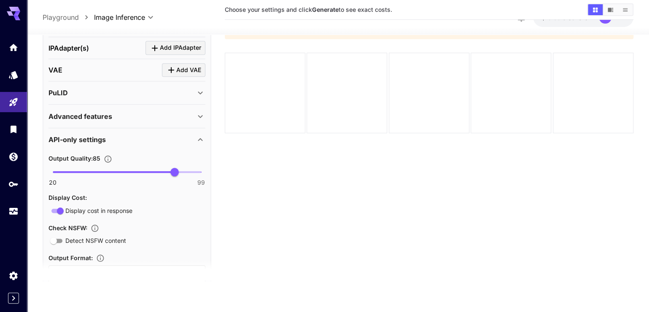
click at [158, 145] on div "API-only settings" at bounding box center [121, 140] width 147 height 10
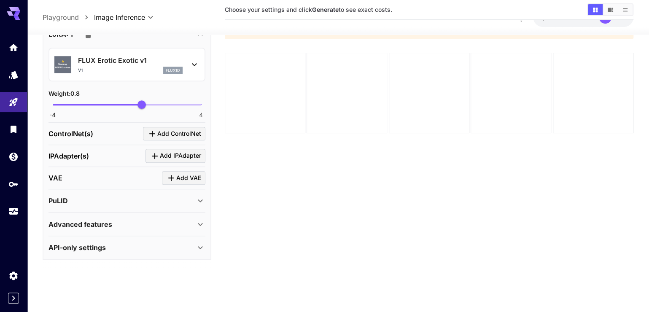
scroll to position [430, 0]
click at [188, 250] on div "API-only settings" at bounding box center [121, 247] width 147 height 10
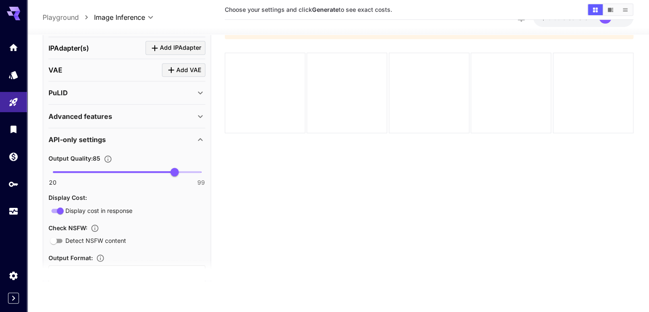
scroll to position [509, 0]
click at [195, 150] on div "API-only settings" at bounding box center [126, 139] width 157 height 20
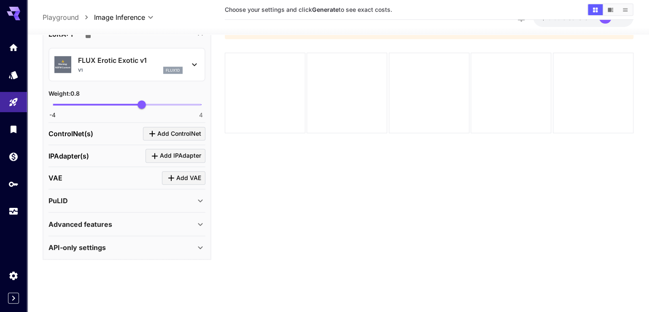
scroll to position [430, 0]
click at [193, 185] on button "Add VAE" at bounding box center [183, 178] width 43 height 14
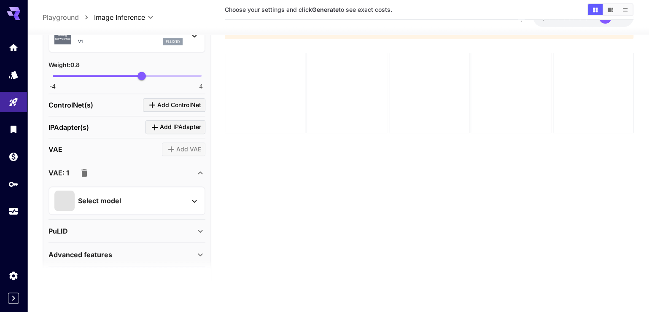
click at [188, 211] on button "Select model" at bounding box center [126, 201] width 145 height 20
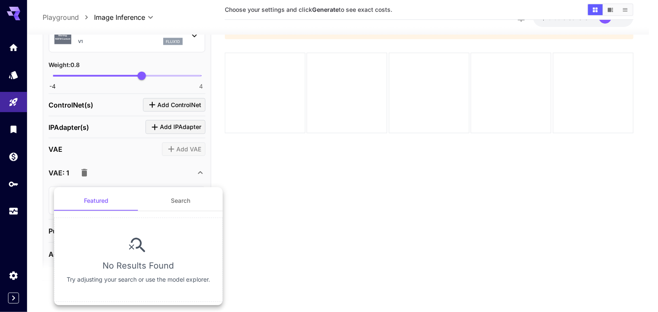
click at [245, 180] on div at bounding box center [329, 156] width 658 height 312
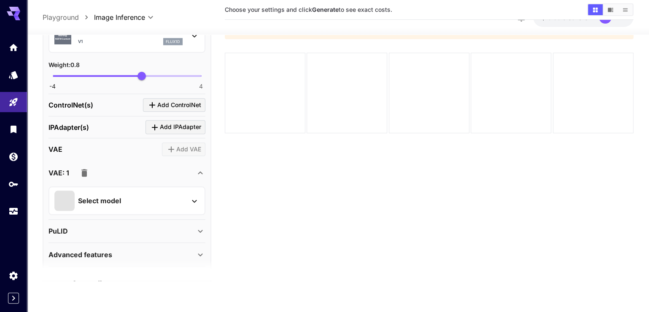
click at [87, 177] on icon "button" at bounding box center [84, 173] width 6 height 8
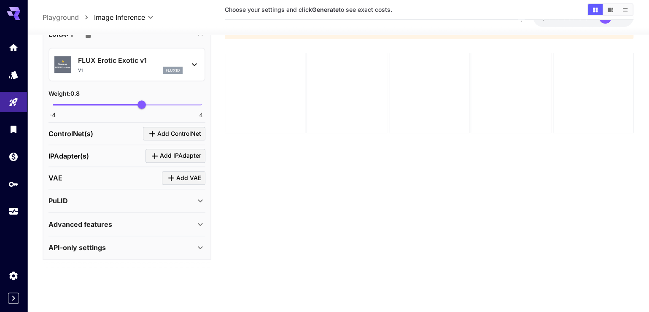
click at [158, 227] on div "Advanced features" at bounding box center [121, 224] width 147 height 10
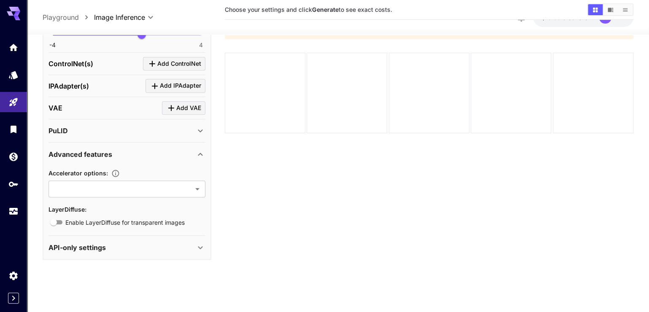
scroll to position [506, 0]
click at [202, 149] on icon at bounding box center [200, 154] width 10 height 10
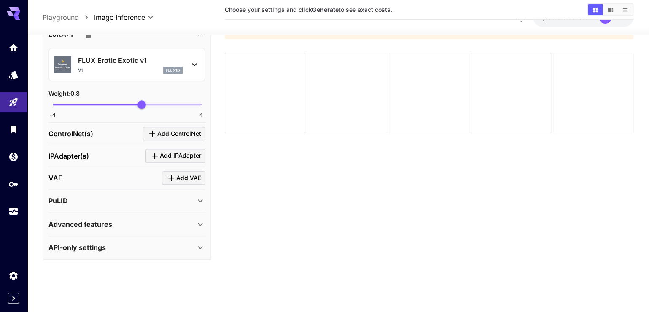
scroll to position [430, 0]
click at [196, 206] on icon at bounding box center [200, 201] width 10 height 10
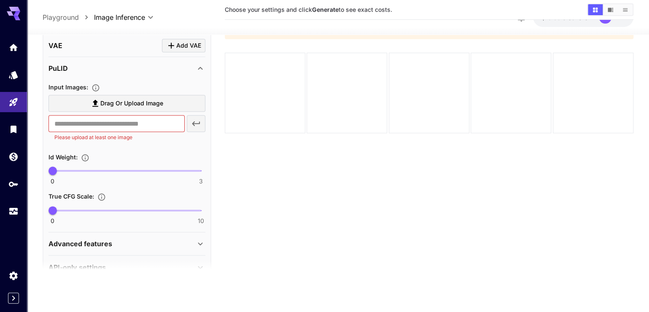
scroll to position [554, 0]
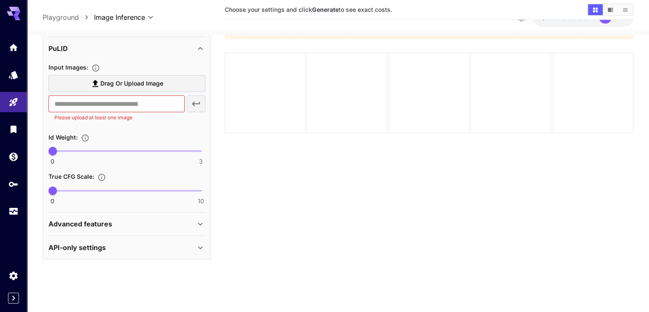
click at [189, 122] on div "​ Please upload at least one image" at bounding box center [126, 108] width 157 height 27
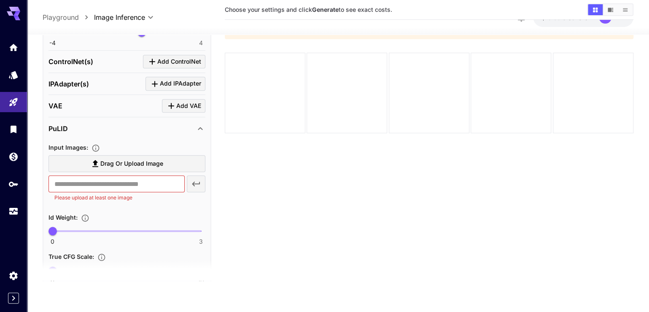
click at [202, 134] on icon at bounding box center [200, 129] width 10 height 10
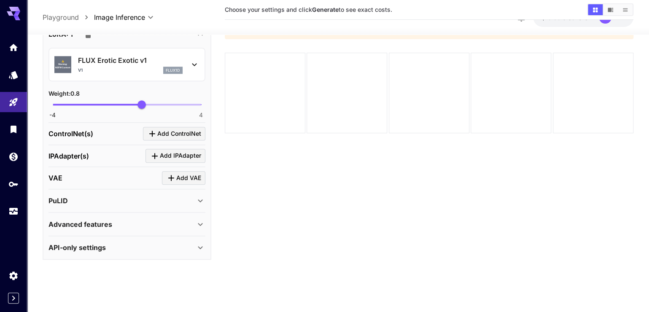
scroll to position [430, 0]
click at [181, 182] on span "Add VAE" at bounding box center [188, 178] width 25 height 11
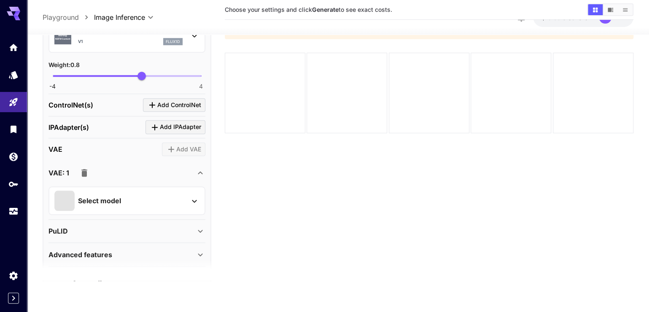
click at [89, 178] on icon "button" at bounding box center [84, 173] width 10 height 10
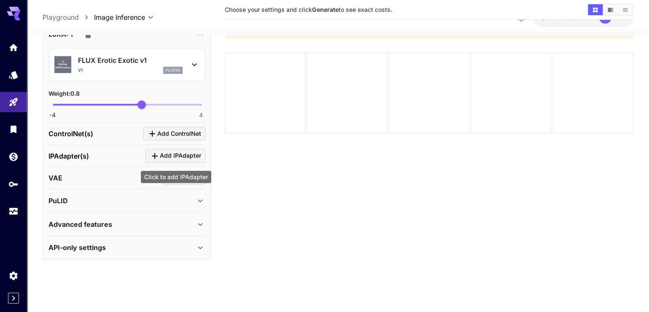
click at [159, 155] on icon "Click to add IPAdapter" at bounding box center [155, 156] width 10 height 10
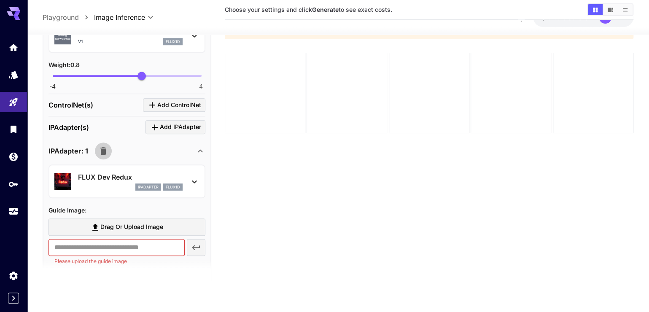
click at [106, 155] on icon "button" at bounding box center [103, 151] width 6 height 8
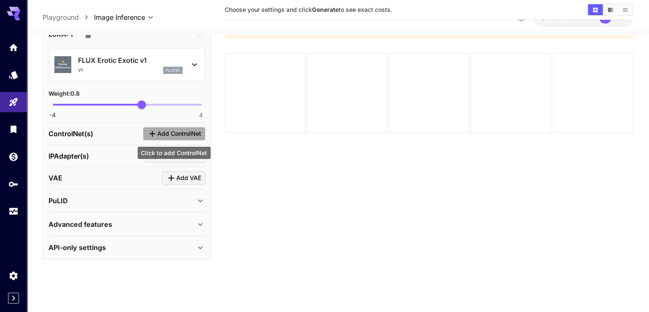
click at [175, 136] on span "Add ControlNet" at bounding box center [179, 134] width 44 height 11
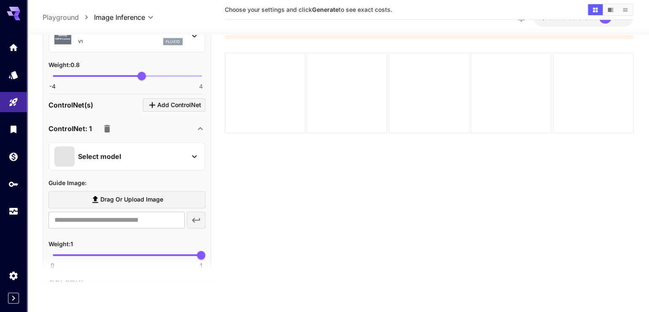
click at [111, 134] on icon "button" at bounding box center [107, 129] width 10 height 10
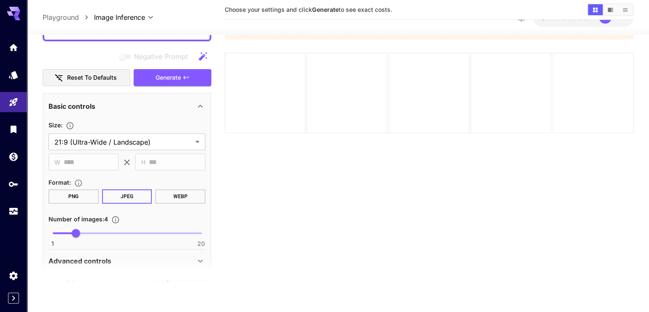
scroll to position [69, 0]
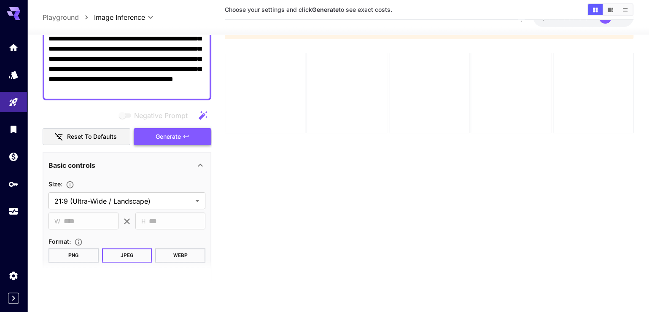
click at [156, 142] on span "Generate" at bounding box center [168, 137] width 25 height 11
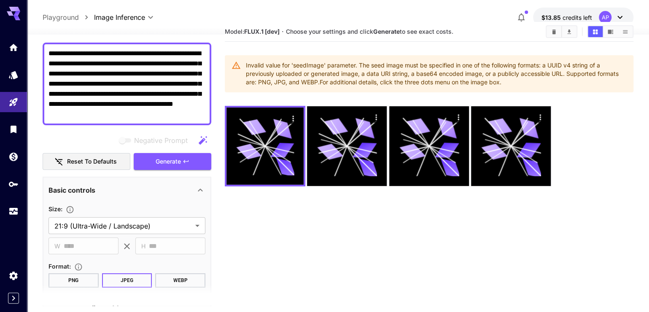
scroll to position [0, 0]
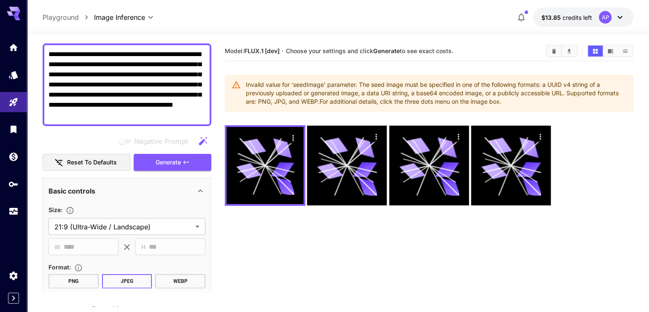
click at [104, 166] on button "Reset to defaults" at bounding box center [87, 162] width 88 height 17
type input "**********"
type input "****"
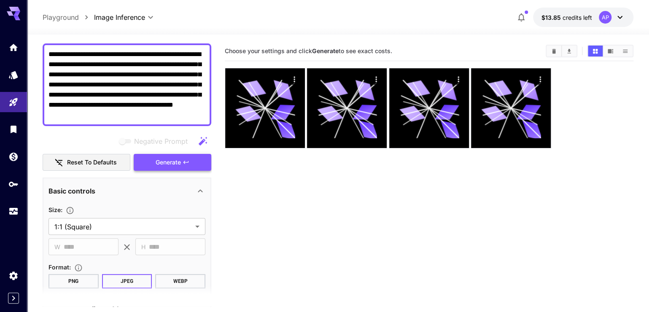
click at [186, 166] on icon "button" at bounding box center [186, 162] width 7 height 7
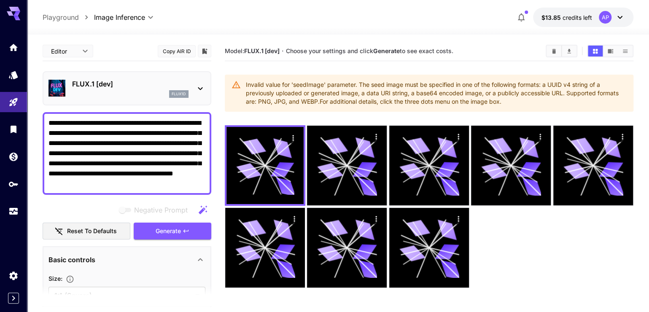
click at [136, 89] on p "FLUX.1 [dev]" at bounding box center [130, 84] width 116 height 10
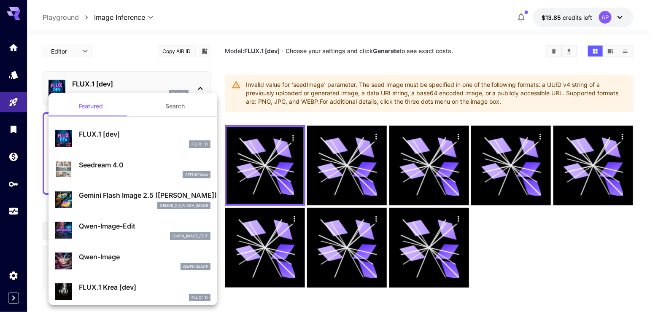
click at [135, 135] on p "FLUX.1 [dev]" at bounding box center [145, 134] width 132 height 10
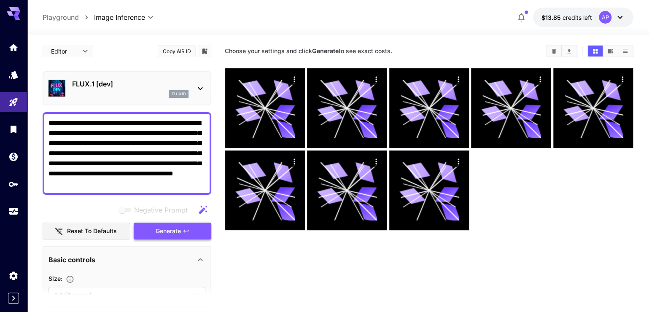
click at [169, 237] on span "Generate" at bounding box center [168, 231] width 25 height 11
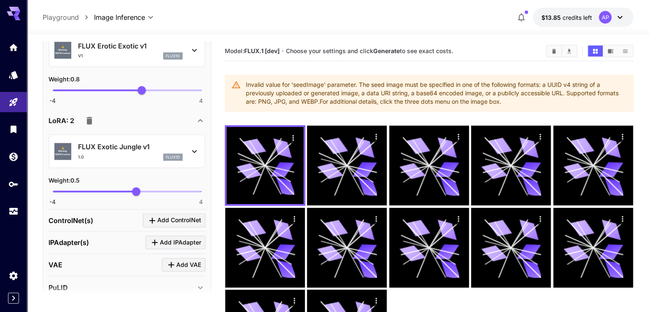
scroll to position [536, 0]
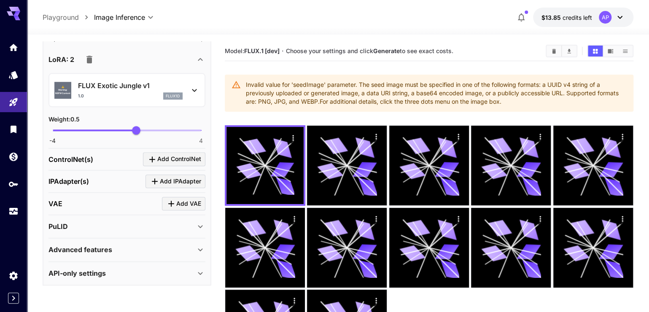
click at [196, 229] on icon at bounding box center [200, 226] width 10 height 10
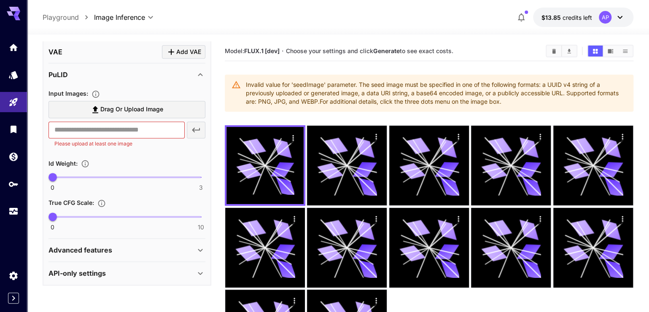
scroll to position [700, 0]
click at [197, 129] on div "​ Please upload at least one image" at bounding box center [126, 134] width 157 height 27
click at [147, 122] on input "text" at bounding box center [116, 129] width 136 height 17
type input "**********"
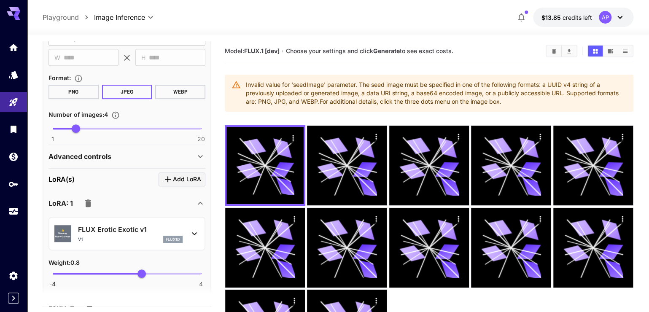
scroll to position [97, 0]
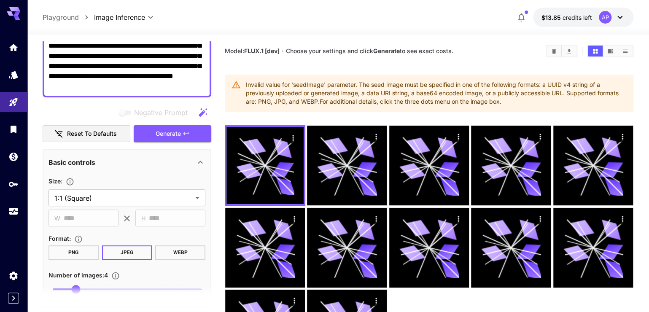
drag, startPoint x: 168, startPoint y: 132, endPoint x: 170, endPoint y: 143, distance: 11.1
click at [169, 133] on div "Negative Prompt Reset to defaults Generate" at bounding box center [127, 123] width 169 height 38
click at [169, 143] on button "Generate" at bounding box center [173, 133] width 78 height 17
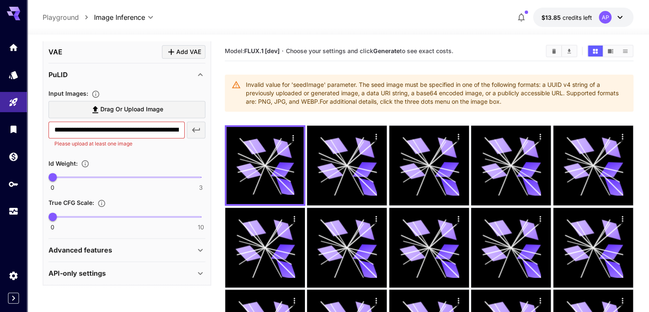
scroll to position [177, 0]
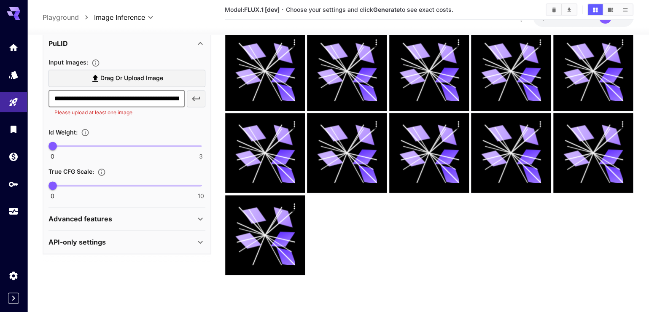
click at [174, 100] on input "**********" at bounding box center [116, 98] width 136 height 17
click at [193, 103] on icon "button" at bounding box center [196, 99] width 10 height 10
click at [91, 224] on p "Advanced features" at bounding box center [80, 219] width 64 height 10
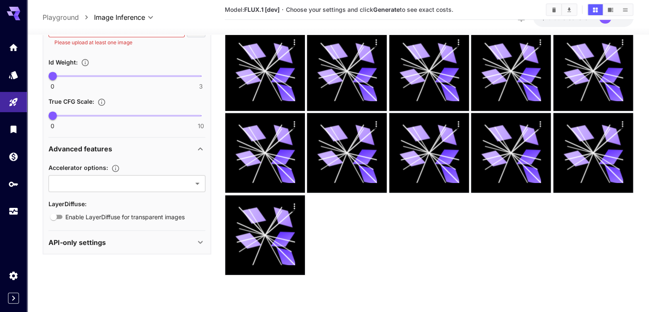
scroll to position [776, 0]
click at [145, 247] on div "API-only settings" at bounding box center [121, 242] width 147 height 10
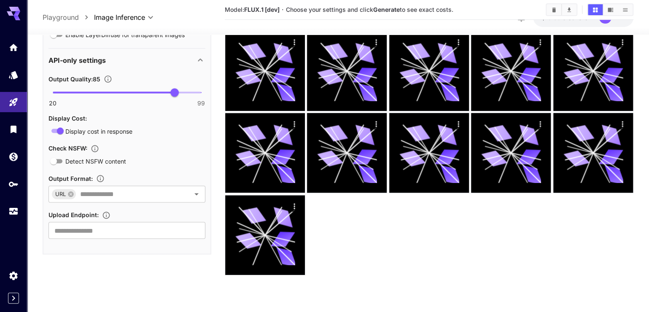
scroll to position [976, 0]
click at [195, 195] on icon "Open" at bounding box center [196, 194] width 4 height 2
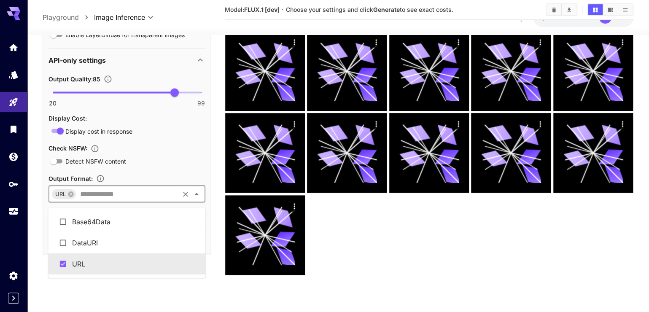
click at [193, 199] on icon "Close" at bounding box center [196, 194] width 10 height 10
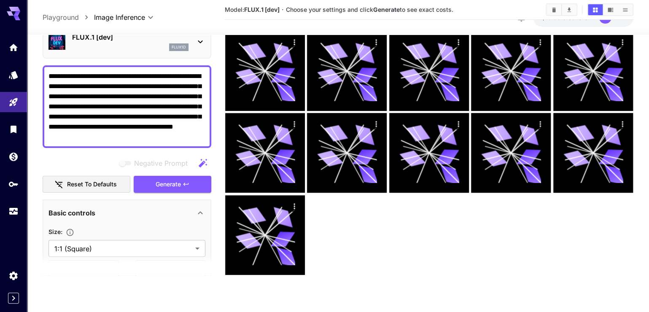
scroll to position [0, 0]
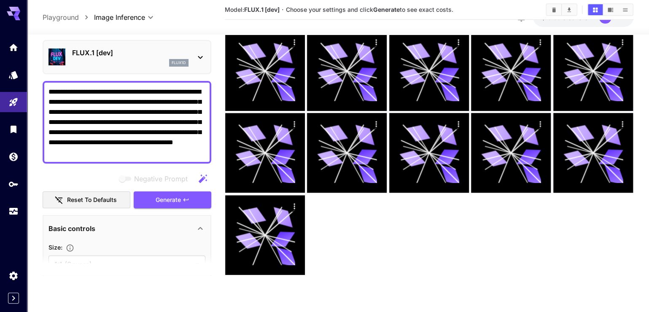
click at [188, 206] on div "Negative Prompt Reset to defaults Generate" at bounding box center [127, 189] width 169 height 38
click at [197, 208] on button "Generate" at bounding box center [173, 199] width 78 height 17
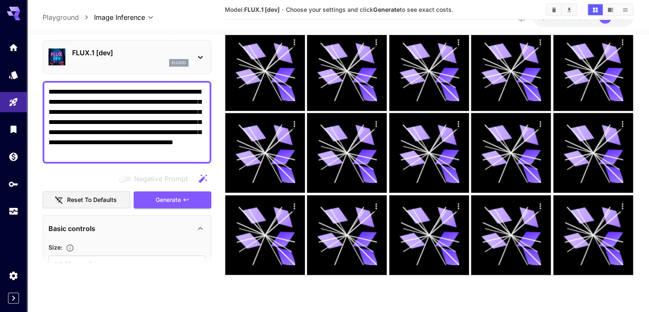
click at [270, 11] on b "FLUX.1 [dev]" at bounding box center [261, 9] width 35 height 7
click at [608, 8] on icon "Show media in video view" at bounding box center [610, 10] width 6 height 6
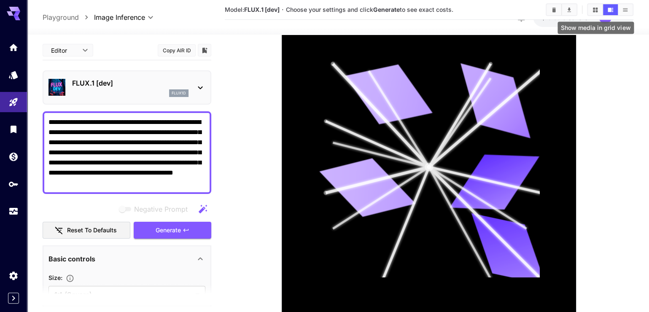
click at [600, 14] on button "Show media in grid view" at bounding box center [595, 9] width 15 height 11
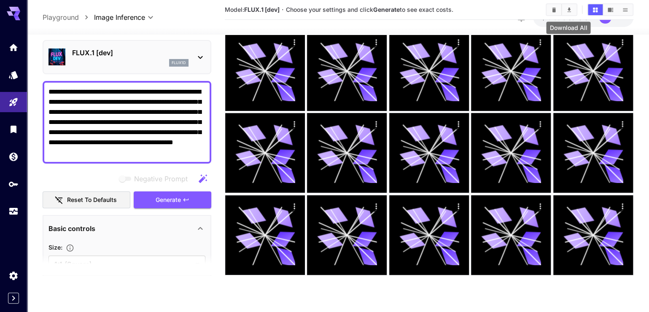
click at [551, 18] on div "Download All" at bounding box center [568, 25] width 46 height 19
click at [551, 13] on icon "Clear All" at bounding box center [554, 10] width 6 height 6
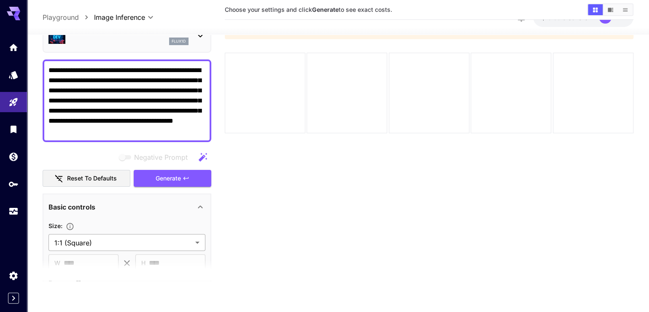
scroll to position [40, 0]
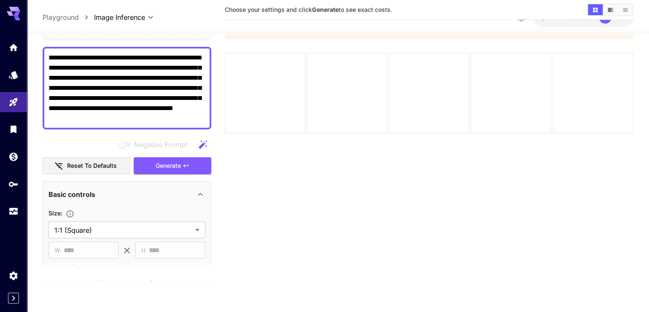
click at [202, 196] on icon at bounding box center [200, 194] width 5 height 3
click at [195, 224] on icon at bounding box center [200, 219] width 10 height 10
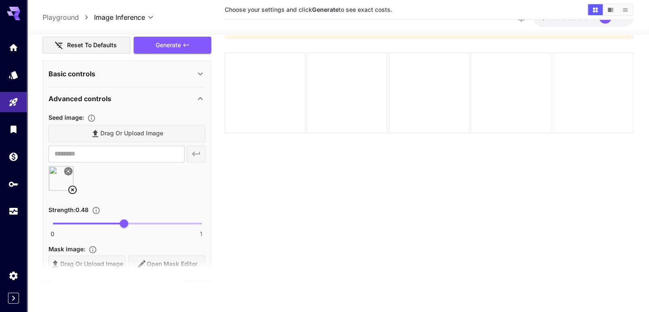
click at [197, 104] on icon at bounding box center [200, 99] width 10 height 10
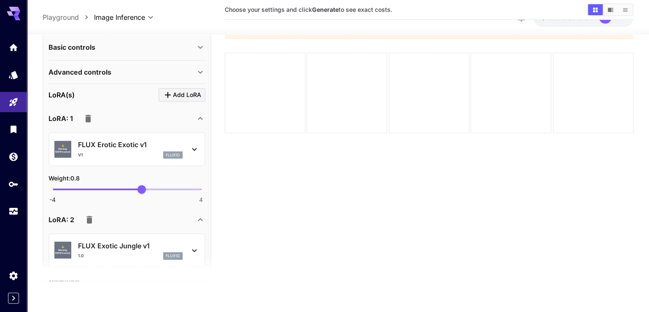
scroll to position [201, 0]
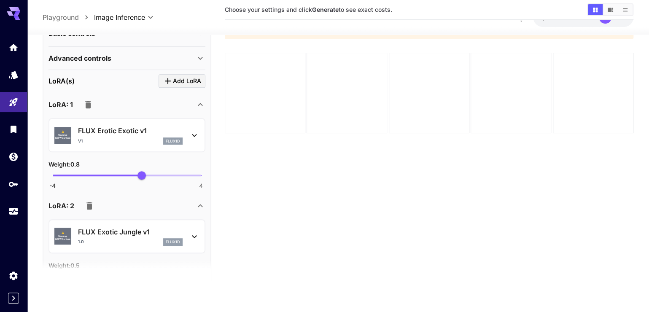
click at [192, 144] on div "⚠️ Warning: NSFW Content FLUX Erotic Exotic v1 v1 flux1d" at bounding box center [126, 135] width 145 height 26
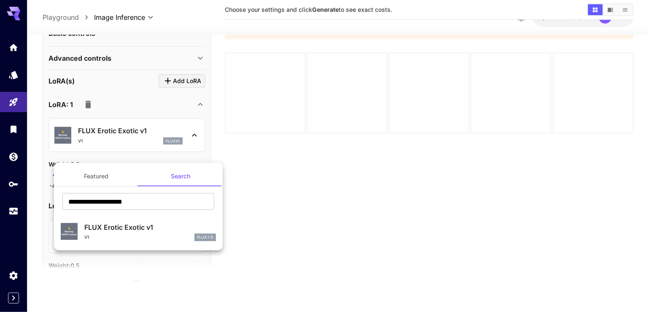
click at [191, 149] on div at bounding box center [329, 156] width 658 height 312
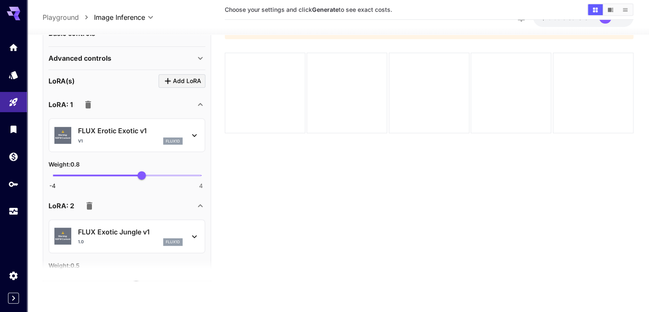
click at [192, 140] on icon at bounding box center [194, 135] width 10 height 10
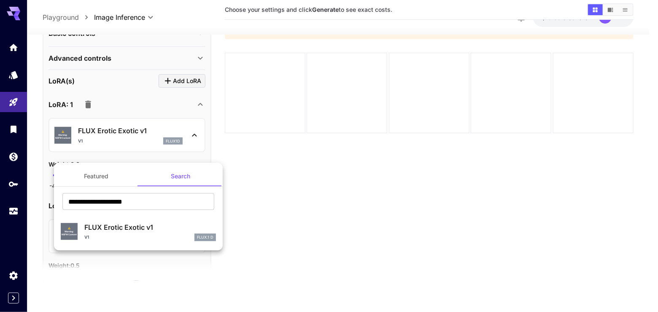
click at [200, 116] on div at bounding box center [329, 156] width 658 height 312
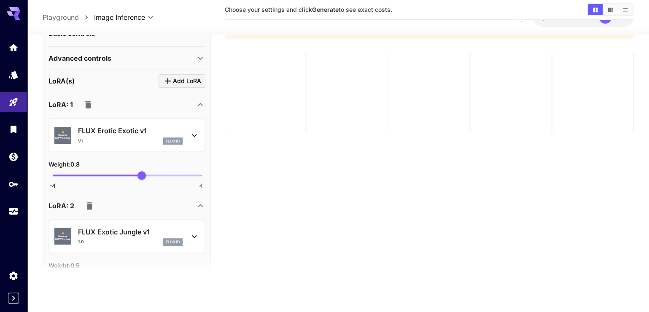
click at [193, 137] on icon at bounding box center [194, 135] width 5 height 3
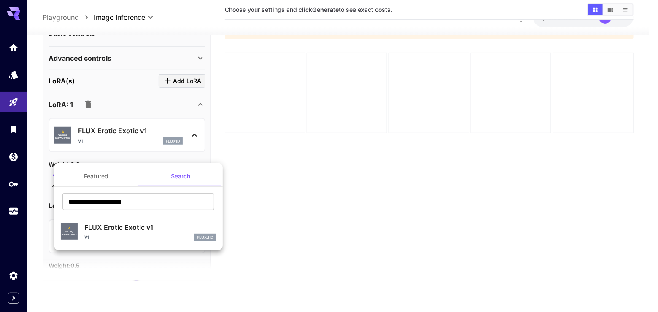
click at [197, 156] on div at bounding box center [329, 156] width 658 height 312
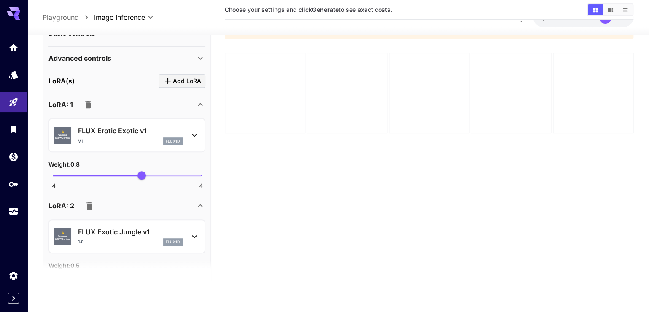
click at [195, 211] on icon at bounding box center [200, 206] width 10 height 10
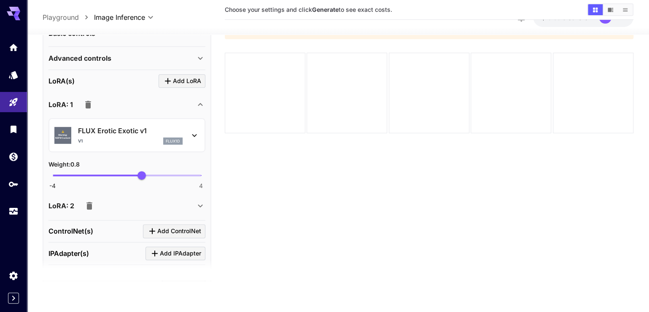
click at [201, 106] on icon at bounding box center [200, 104] width 5 height 3
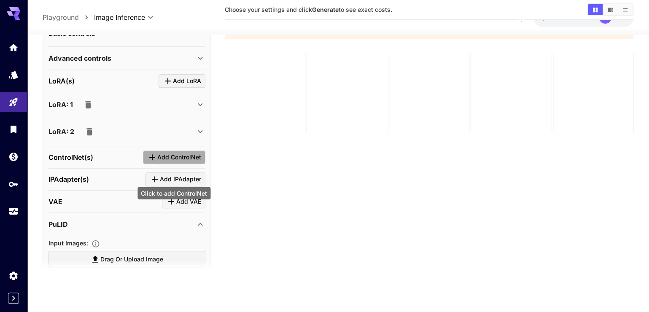
click at [188, 163] on span "Add ControlNet" at bounding box center [179, 157] width 44 height 11
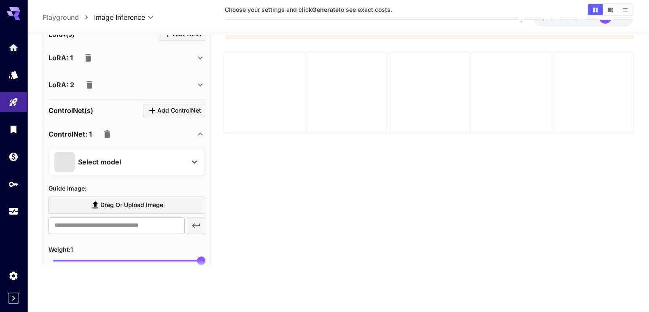
scroll to position [321, 0]
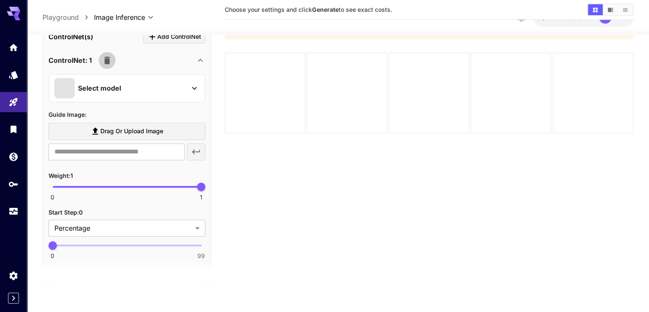
click at [110, 64] on icon "button" at bounding box center [107, 61] width 6 height 8
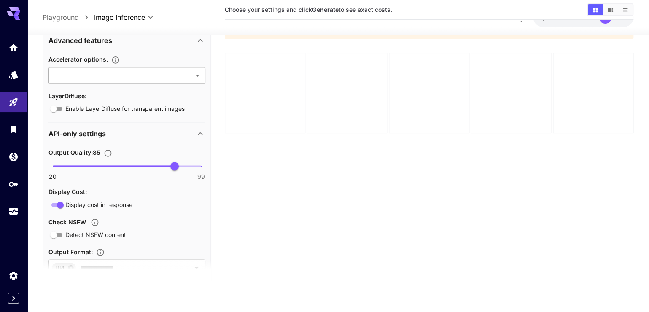
scroll to position [520, 0]
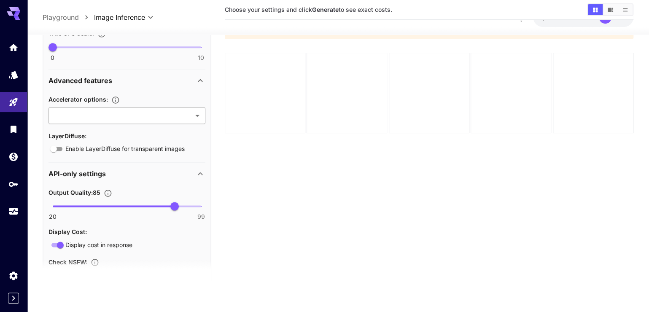
click at [199, 148] on body "**********" at bounding box center [324, 148] width 649 height 443
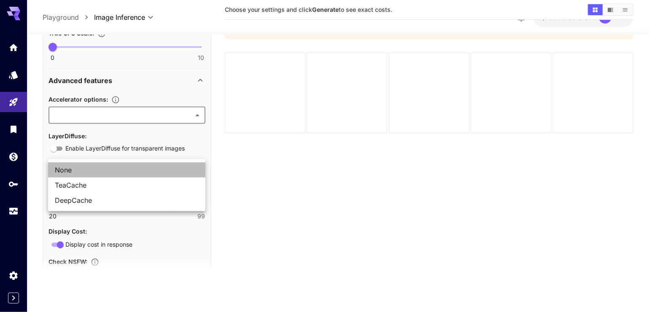
click at [181, 170] on span "None" at bounding box center [127, 170] width 144 height 10
type input "****"
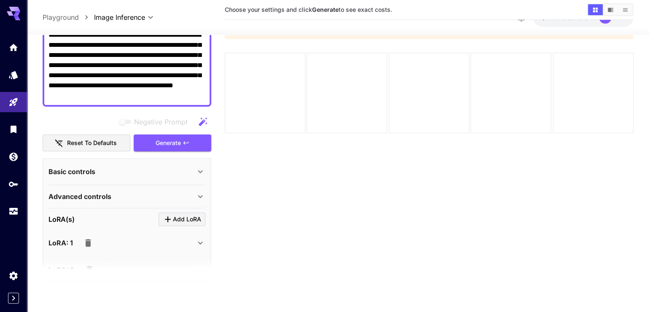
scroll to position [0, 0]
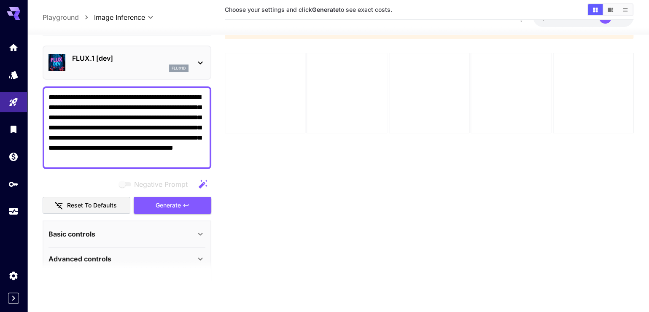
click at [175, 206] on div "Negative Prompt Reset to defaults Generate" at bounding box center [127, 195] width 169 height 38
click at [172, 232] on section "**********" at bounding box center [126, 234] width 157 height 26
click at [172, 211] on span "Generate" at bounding box center [168, 205] width 25 height 11
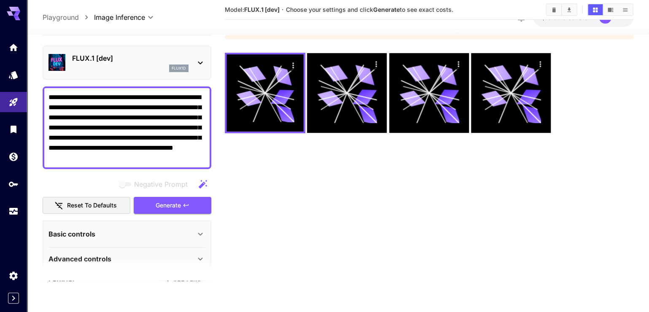
click at [202, 68] on icon at bounding box center [200, 63] width 10 height 10
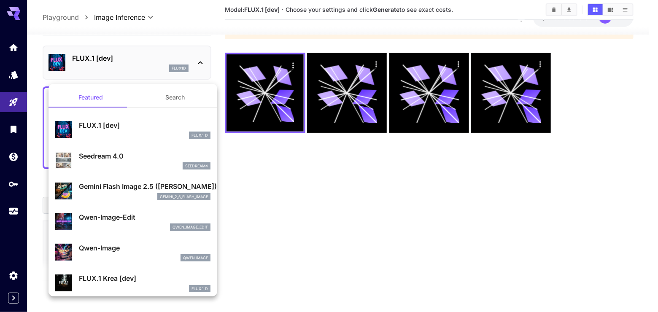
click at [155, 127] on p "FLUX.1 [dev]" at bounding box center [145, 125] width 132 height 10
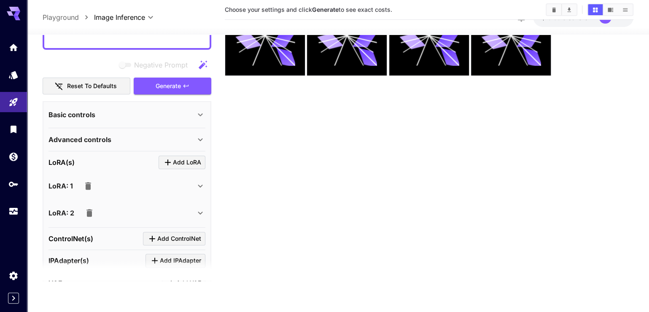
scroll to position [120, 0]
click at [195, 119] on icon at bounding box center [200, 114] width 10 height 10
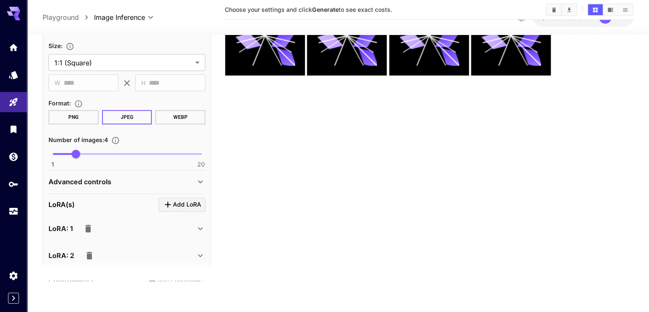
scroll to position [241, 0]
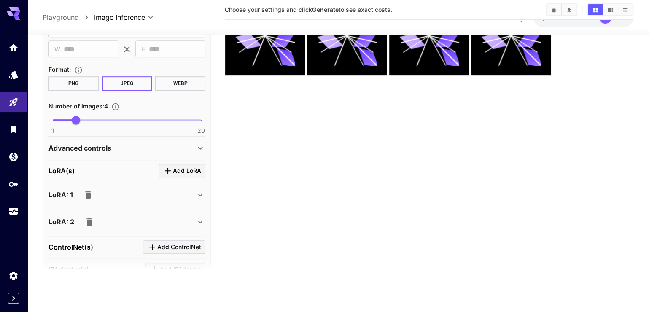
click at [182, 153] on div "Advanced controls" at bounding box center [121, 148] width 147 height 10
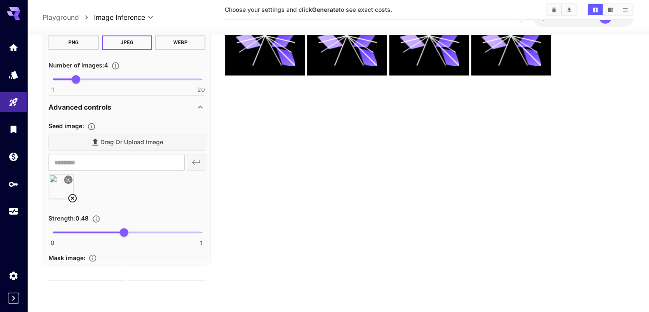
scroll to position [321, 0]
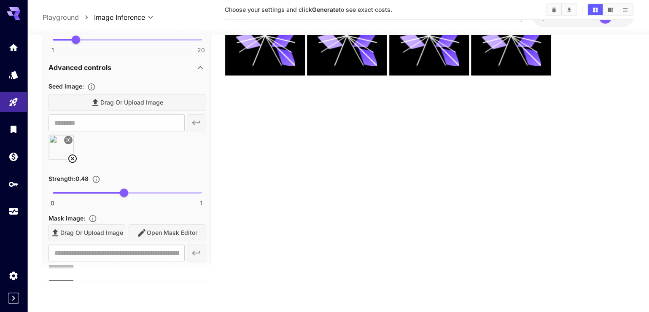
click at [71, 164] on icon at bounding box center [72, 158] width 10 height 10
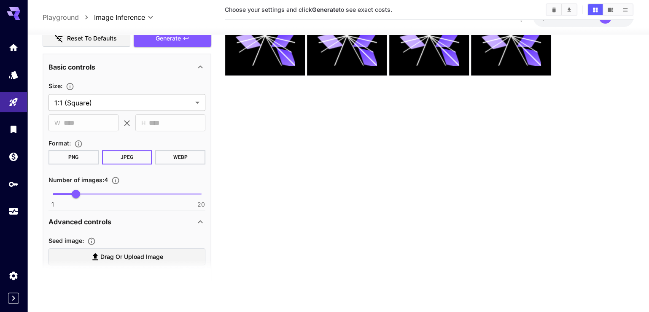
scroll to position [0, 0]
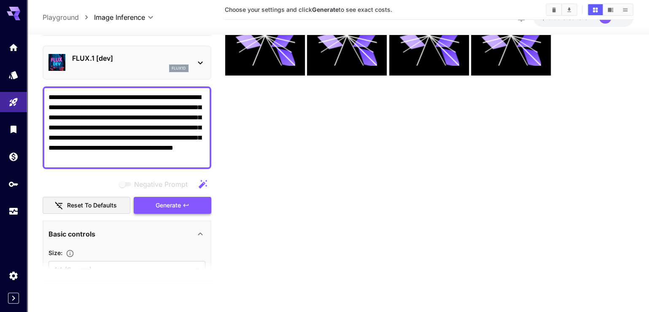
click at [180, 210] on button "Generate" at bounding box center [173, 205] width 78 height 17
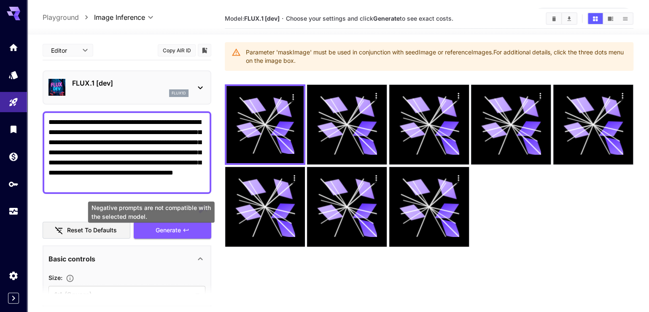
scroll to position [73, 0]
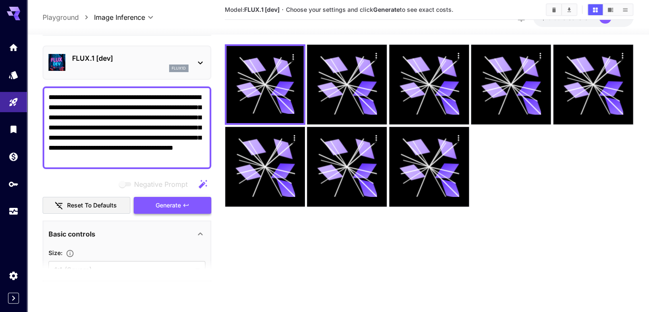
click at [158, 211] on span "Generate" at bounding box center [168, 205] width 25 height 11
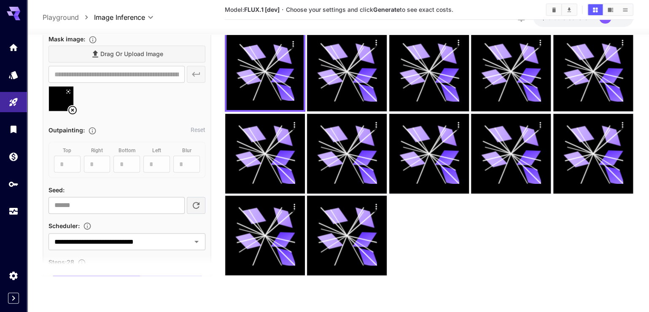
scroll to position [482, 0]
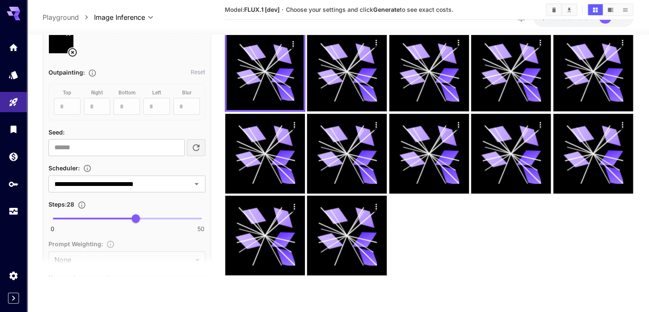
click at [71, 57] on icon at bounding box center [72, 52] width 10 height 10
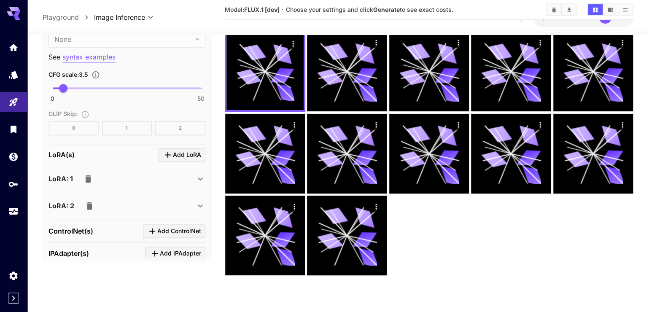
scroll to position [723, 0]
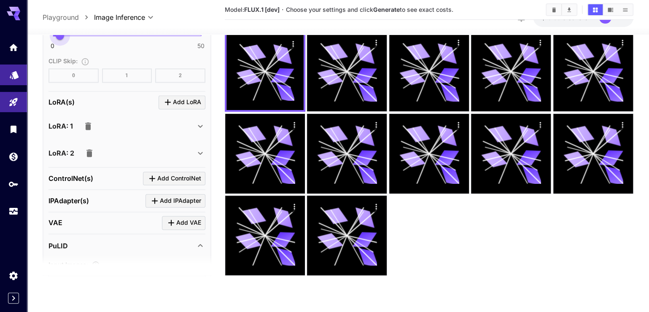
drag, startPoint x: 65, startPoint y: 94, endPoint x: 20, endPoint y: 88, distance: 44.7
click at [15, 87] on div "**********" at bounding box center [324, 107] width 649 height 387
type input "*"
click at [182, 108] on span "Add LoRA" at bounding box center [187, 102] width 28 height 11
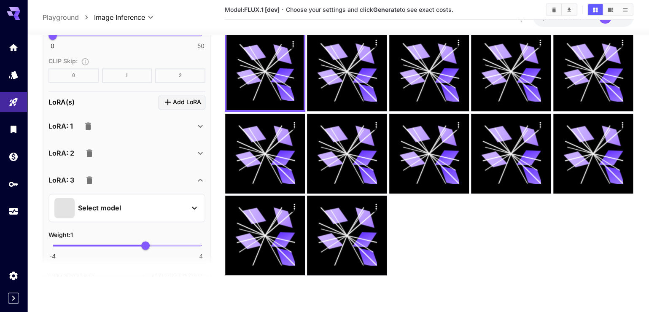
click at [91, 130] on icon "button" at bounding box center [88, 126] width 6 height 8
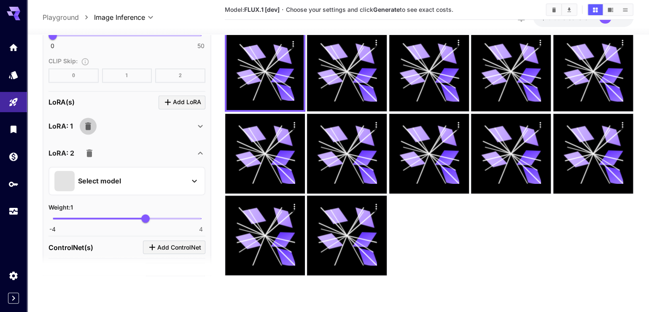
click at [91, 130] on icon "button" at bounding box center [88, 126] width 6 height 8
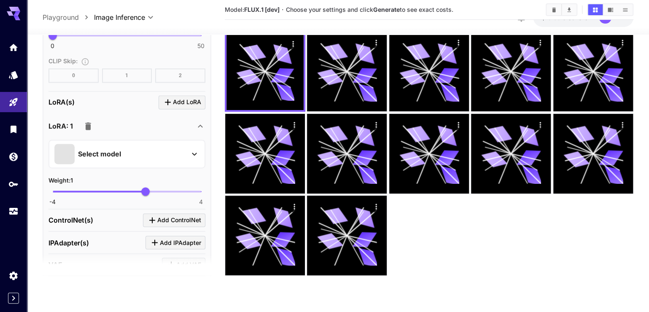
click at [91, 130] on icon "button" at bounding box center [88, 126] width 6 height 8
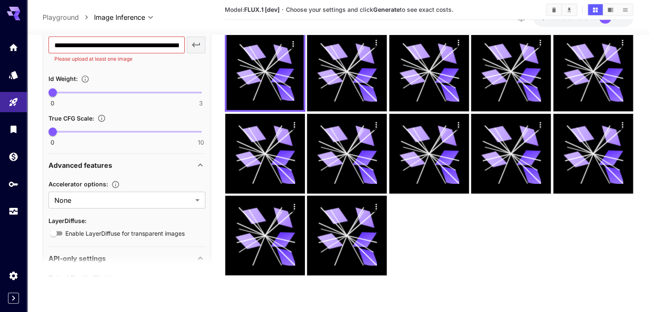
scroll to position [963, 0]
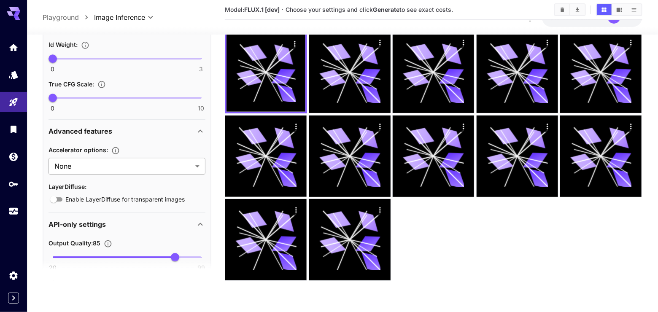
click at [183, 244] on body "**********" at bounding box center [329, 142] width 658 height 456
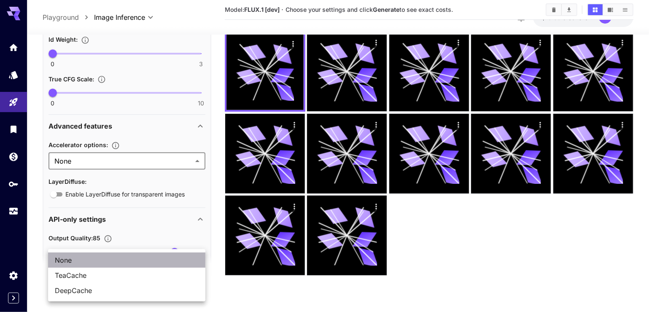
click at [186, 258] on span "None" at bounding box center [127, 260] width 144 height 10
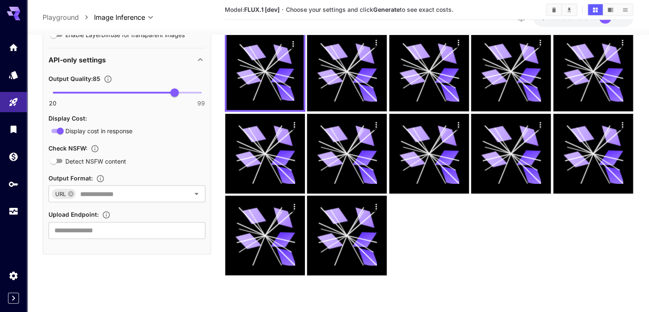
scroll to position [1217, 0]
click at [185, 197] on icon "Clear" at bounding box center [185, 194] width 5 height 5
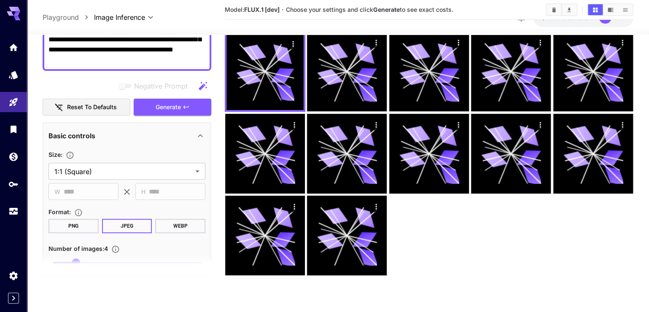
scroll to position [53, 0]
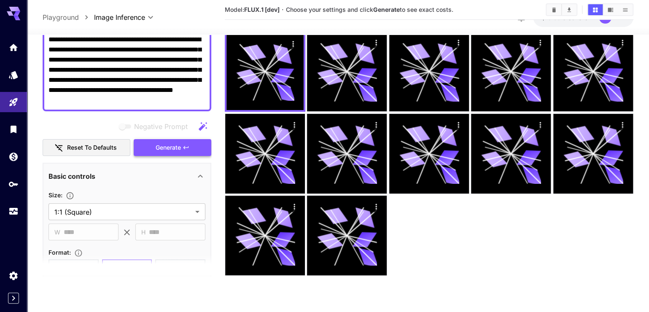
click at [191, 156] on div "Negative Prompt Reset to defaults Generate" at bounding box center [127, 137] width 169 height 38
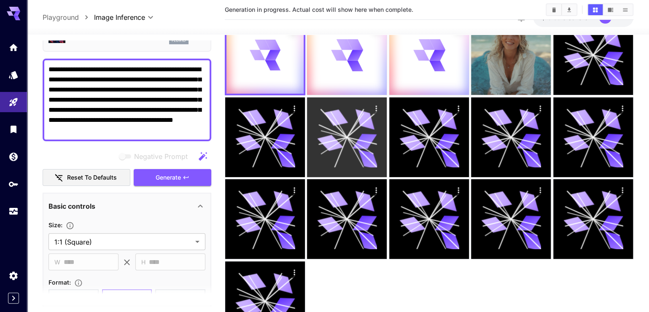
scroll to position [0, 0]
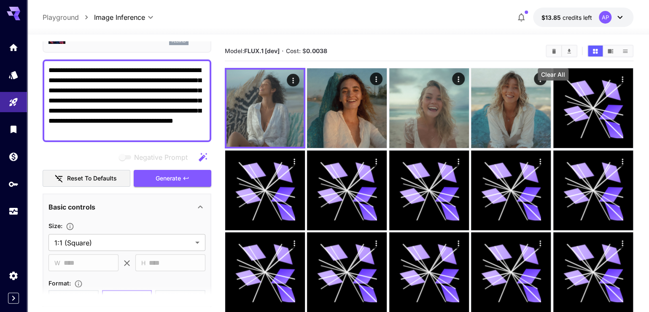
click at [554, 57] on button "Clear All" at bounding box center [553, 51] width 15 height 11
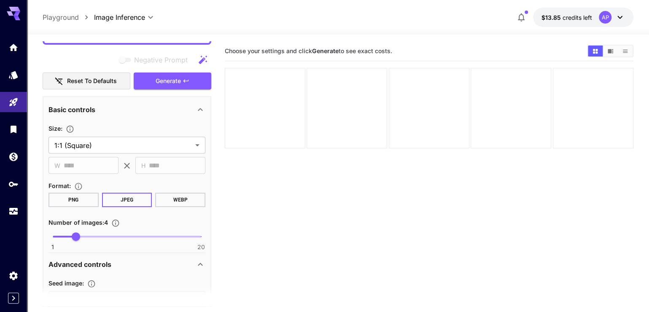
scroll to position [213, 0]
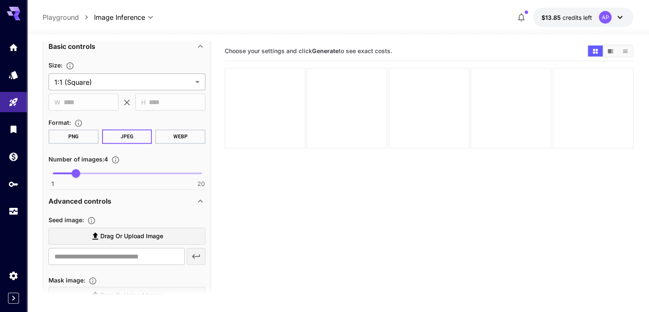
click at [173, 88] on body "**********" at bounding box center [324, 221] width 649 height 443
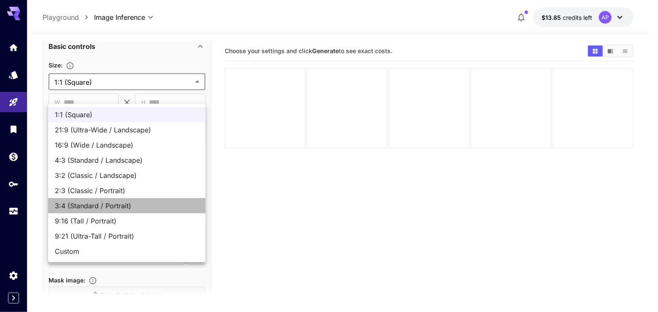
click at [161, 211] on span "3:4 (Standard / Portrait)" at bounding box center [127, 206] width 144 height 10
type input "**********"
type input "***"
type input "****"
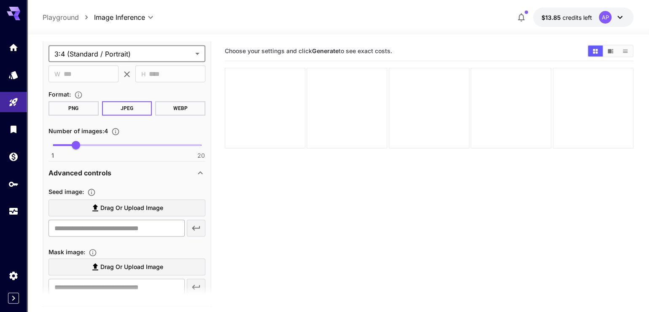
scroll to position [293, 0]
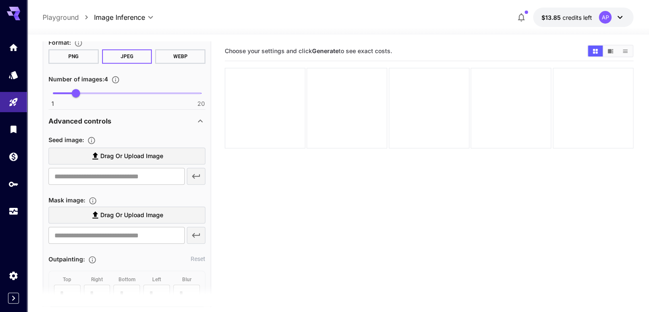
click at [199, 126] on icon at bounding box center [200, 121] width 10 height 10
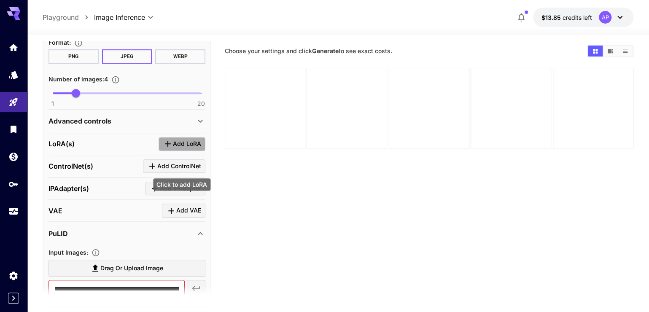
click at [186, 149] on span "Add LoRA" at bounding box center [187, 144] width 28 height 11
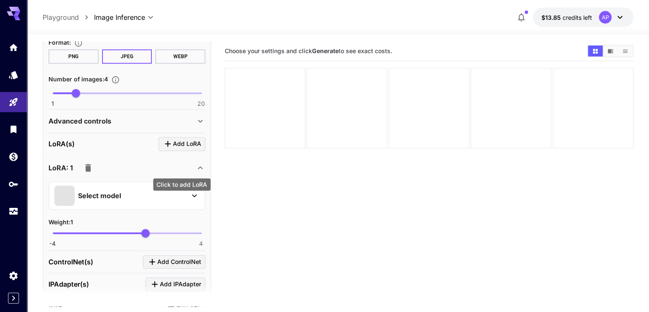
click at [186, 149] on span "Add LoRA" at bounding box center [187, 144] width 28 height 11
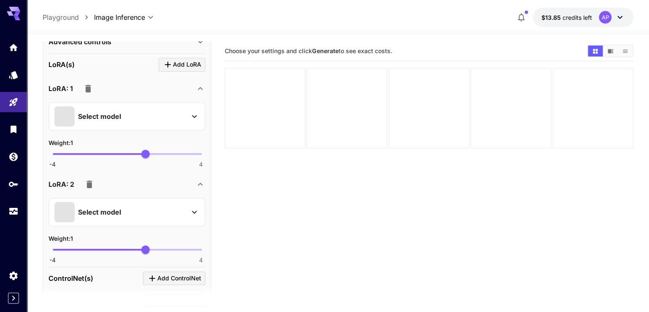
scroll to position [374, 0]
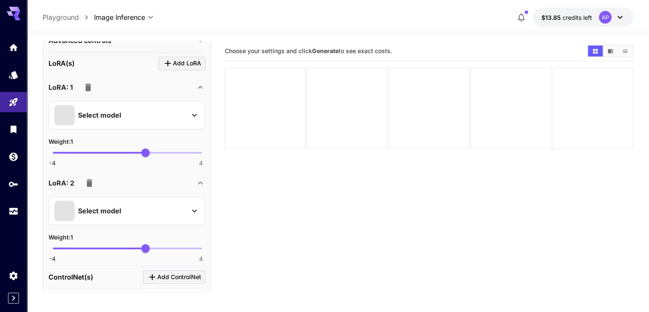
click at [108, 120] on p "Select model" at bounding box center [99, 115] width 43 height 10
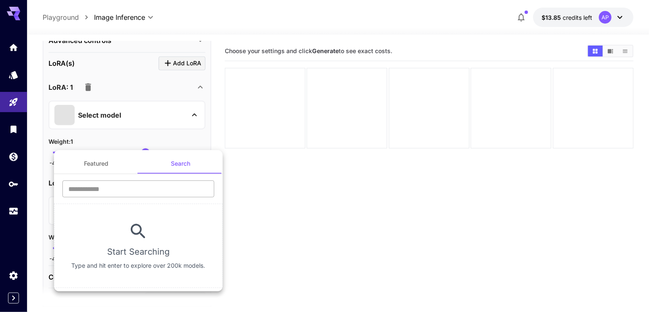
click at [167, 192] on input "text" at bounding box center [138, 188] width 152 height 17
click at [174, 196] on input "text" at bounding box center [138, 188] width 152 height 17
type input "*"
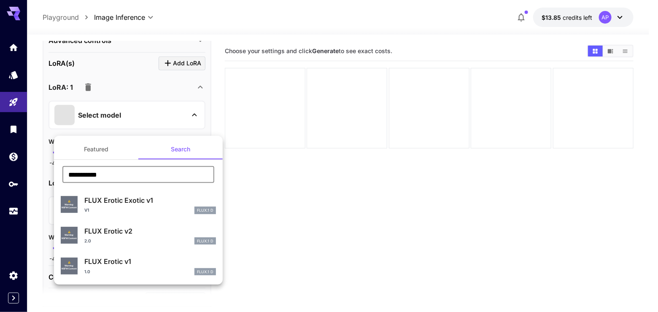
click at [123, 171] on input "**********" at bounding box center [138, 174] width 152 height 17
click at [120, 178] on input "**********" at bounding box center [138, 174] width 152 height 17
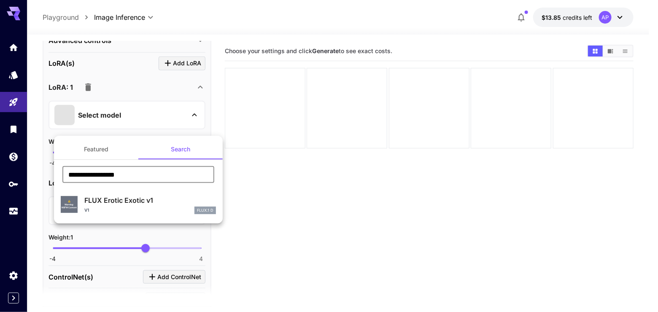
drag, startPoint x: 134, startPoint y: 180, endPoint x: 151, endPoint y: 180, distance: 16.9
click at [151, 180] on input "**********" at bounding box center [138, 174] width 152 height 17
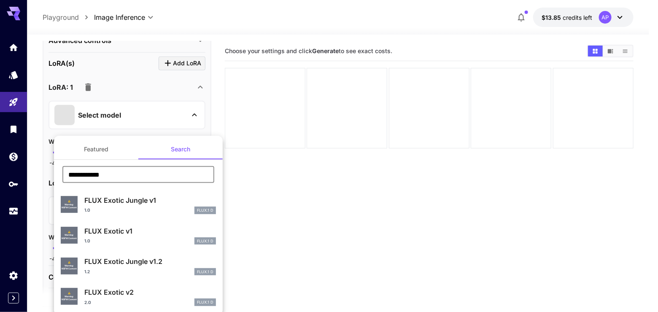
drag, startPoint x: 124, startPoint y: 175, endPoint x: 78, endPoint y: 178, distance: 46.9
click at [84, 178] on input "**********" at bounding box center [138, 174] width 152 height 17
click at [64, 178] on input "**********" at bounding box center [138, 174] width 152 height 17
drag, startPoint x: 145, startPoint y: 180, endPoint x: 36, endPoint y: 180, distance: 109.2
click at [36, 180] on div "**********" at bounding box center [84, 126] width 169 height 253
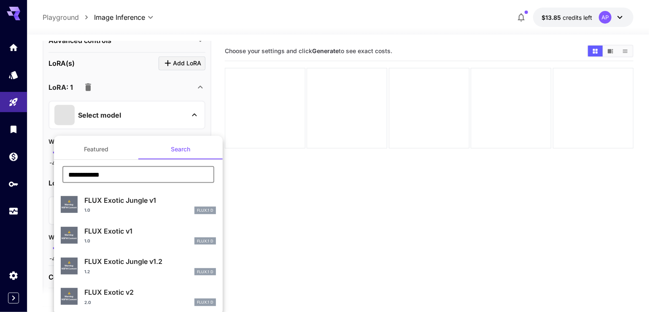
type input "**********"
click at [532, 239] on div at bounding box center [329, 156] width 658 height 312
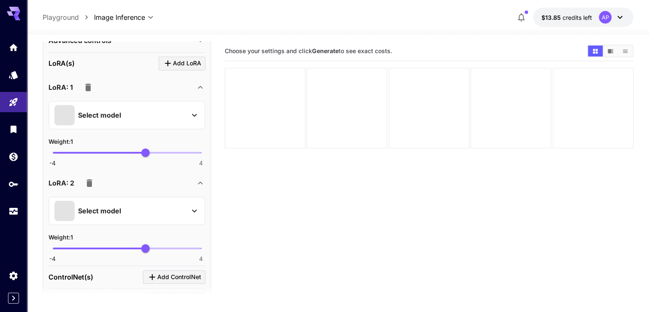
click at [164, 125] on div "Select model" at bounding box center [120, 115] width 132 height 20
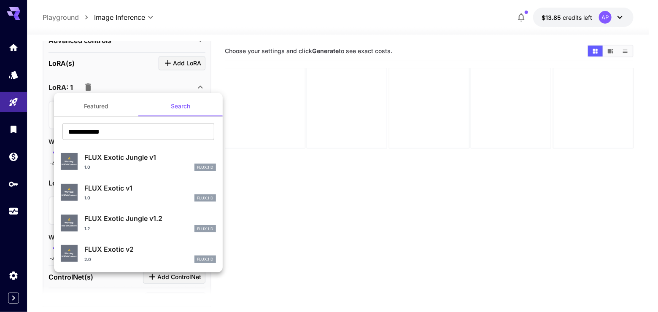
click at [157, 223] on p "FLUX Exotic Jungle v1.2" at bounding box center [150, 218] width 132 height 10
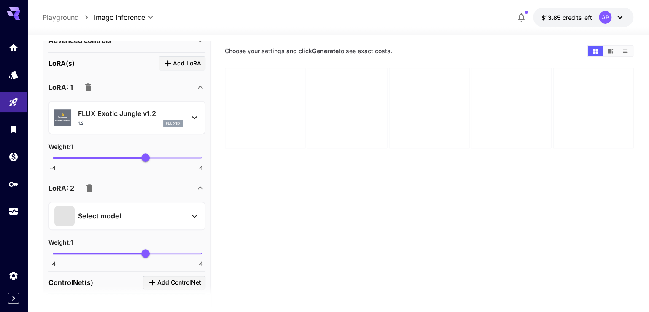
click at [170, 226] on div "Select model" at bounding box center [120, 216] width 132 height 20
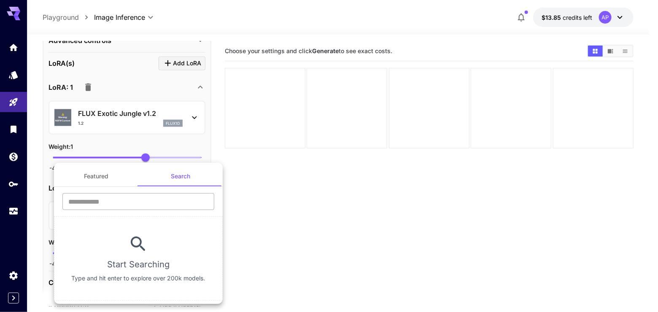
click at [155, 196] on input "text" at bounding box center [138, 201] width 152 height 17
click at [157, 204] on input "text" at bounding box center [138, 201] width 152 height 17
type input "**********"
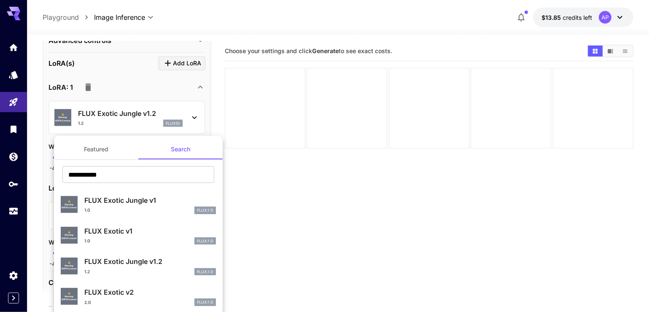
click at [242, 207] on div at bounding box center [329, 156] width 658 height 312
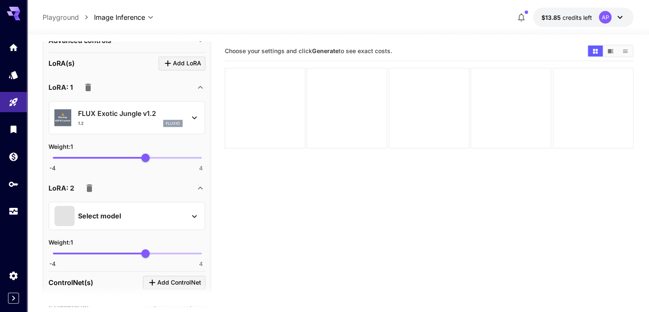
click at [143, 226] on div "Select model" at bounding box center [120, 216] width 132 height 20
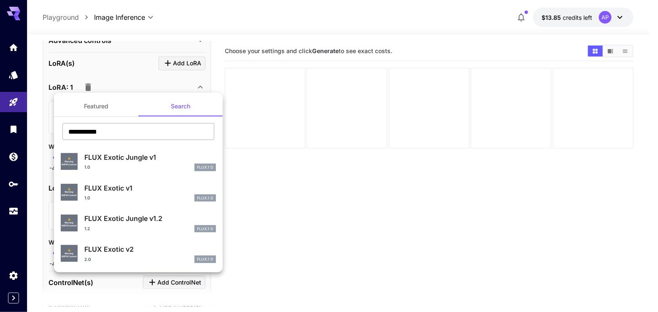
click at [135, 135] on input "**********" at bounding box center [138, 131] width 152 height 17
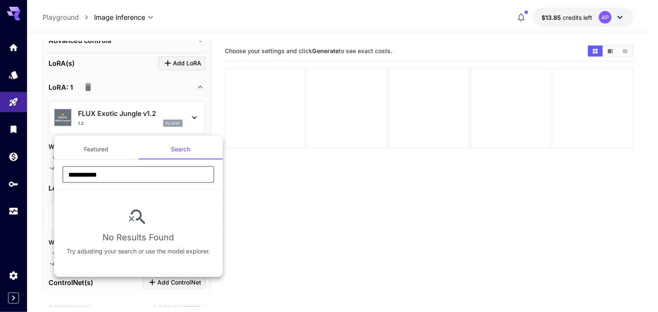
type input "**********"
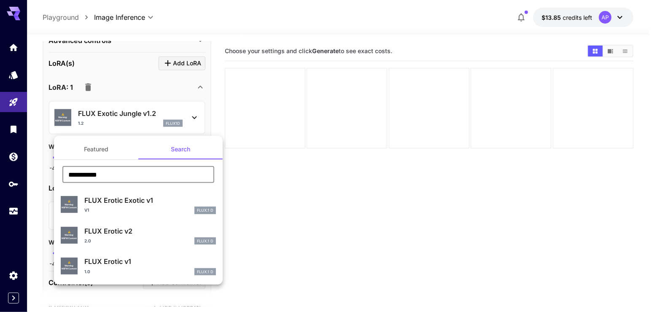
click at [264, 232] on div at bounding box center [329, 156] width 658 height 312
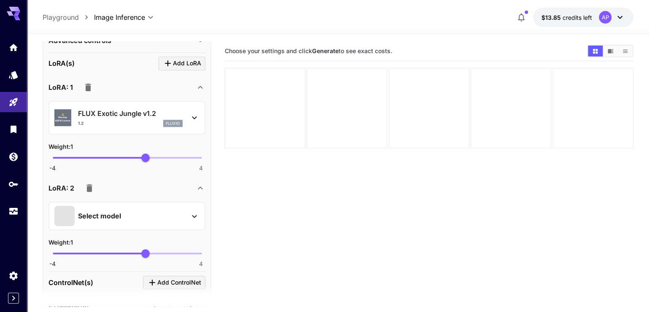
click at [182, 196] on div "LoRA: 2" at bounding box center [121, 188] width 147 height 17
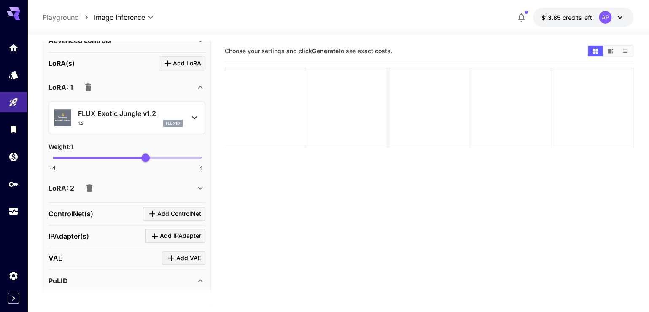
click at [177, 196] on div "LoRA: 2" at bounding box center [121, 188] width 147 height 17
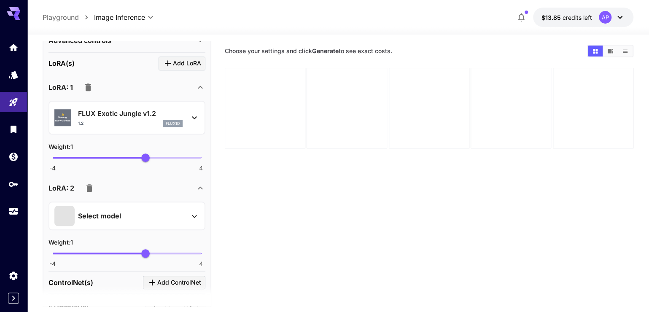
click at [130, 226] on div "Select model" at bounding box center [120, 216] width 132 height 20
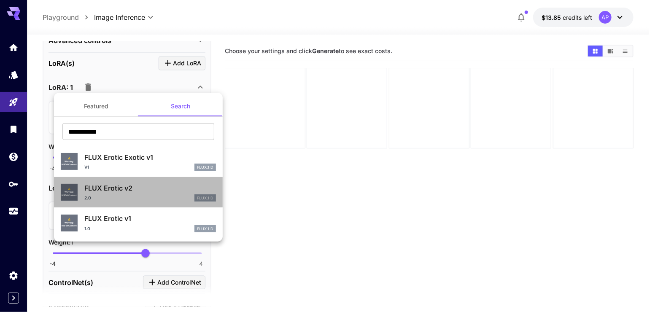
click at [152, 193] on p "FLUX Erotic v2" at bounding box center [150, 188] width 132 height 10
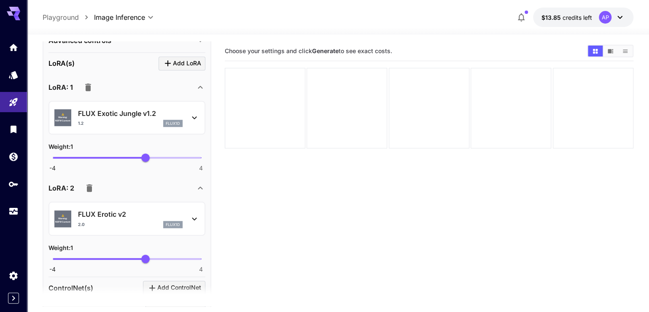
drag, startPoint x: 148, startPoint y: 293, endPoint x: 129, endPoint y: 293, distance: 19.0
click at [129, 293] on section at bounding box center [127, 295] width 169 height 21
click at [128, 293] on section at bounding box center [127, 295] width 169 height 21
click at [126, 290] on section "**********" at bounding box center [127, 173] width 169 height 265
click at [124, 265] on span "-4 4 -0.16" at bounding box center [127, 259] width 148 height 13
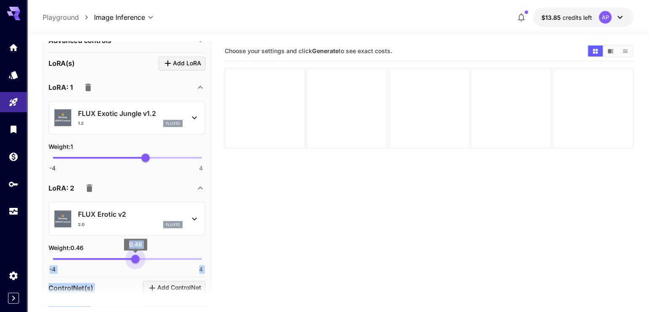
type input "****"
drag, startPoint x: 126, startPoint y: 288, endPoint x: 137, endPoint y: 293, distance: 11.4
click at [137, 293] on section "**********" at bounding box center [127, 173] width 169 height 265
drag, startPoint x: 144, startPoint y: 190, endPoint x: 134, endPoint y: 186, distance: 10.7
click at [134, 162] on span "0.37" at bounding box center [133, 157] width 8 height 8
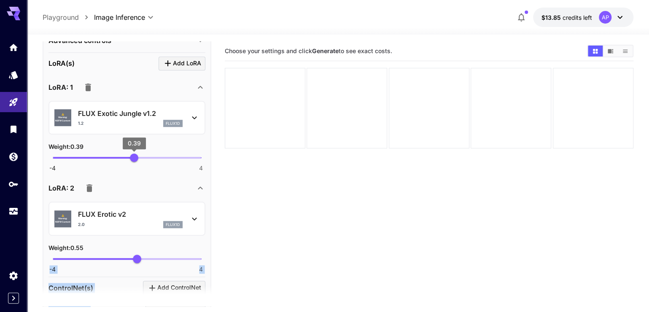
type input "***"
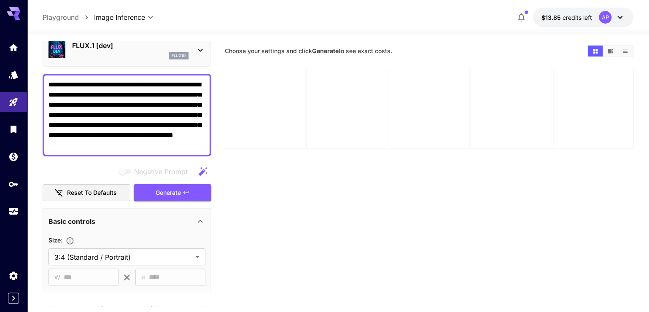
scroll to position [0, 0]
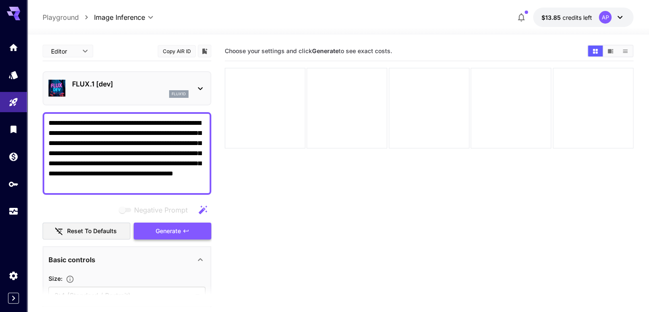
click at [164, 237] on span "Generate" at bounding box center [168, 231] width 25 height 11
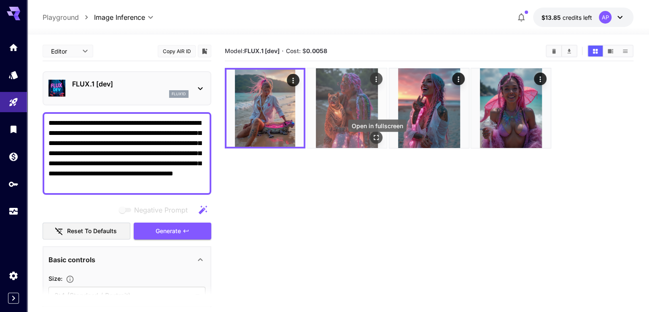
click at [377, 142] on icon "Open in fullscreen" at bounding box center [376, 137] width 8 height 8
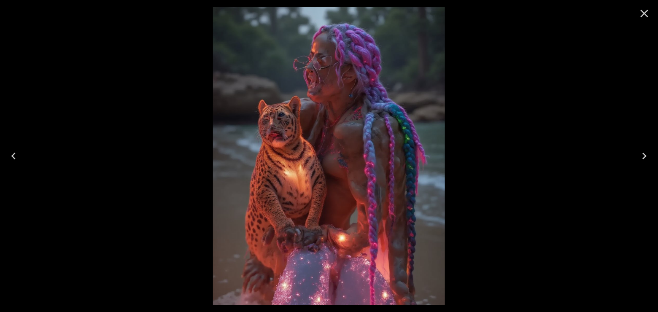
click at [646, 153] on icon "Next" at bounding box center [644, 155] width 13 height 13
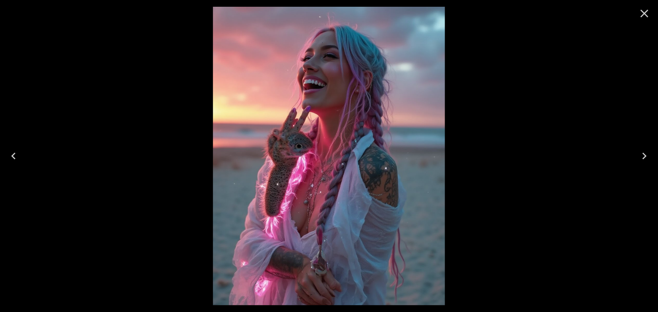
click at [646, 153] on icon "Next" at bounding box center [644, 155] width 13 height 13
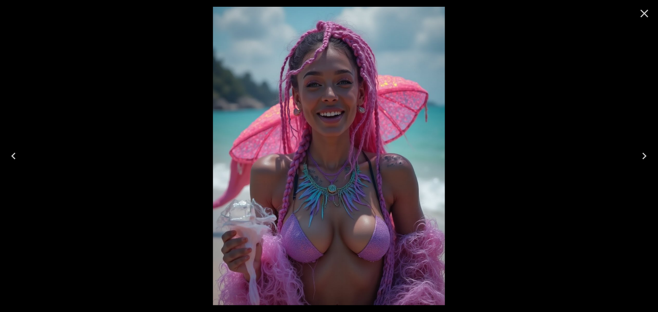
click at [646, 153] on icon "Next" at bounding box center [644, 155] width 13 height 13
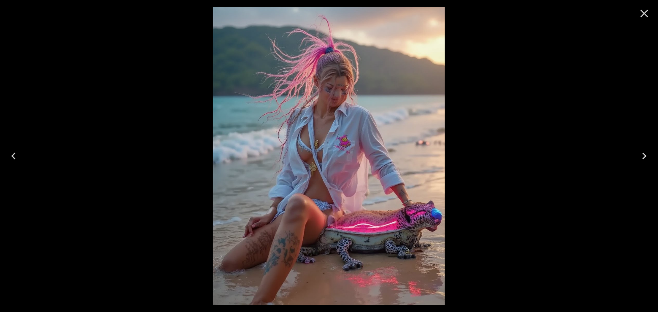
click at [640, 13] on icon "Close" at bounding box center [644, 13] width 13 height 13
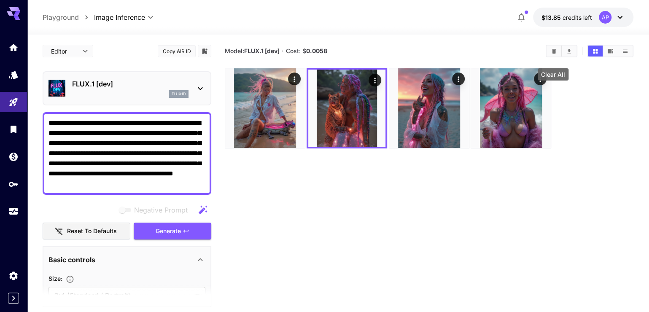
click at [552, 53] on icon "Clear All" at bounding box center [554, 50] width 4 height 5
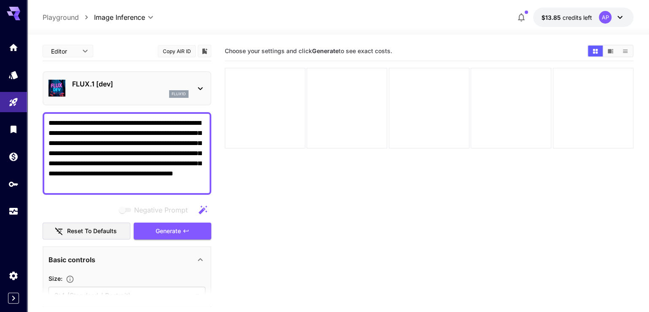
click at [202, 214] on icon "button" at bounding box center [203, 209] width 8 height 8
click at [198, 215] on icon "button" at bounding box center [203, 210] width 10 height 10
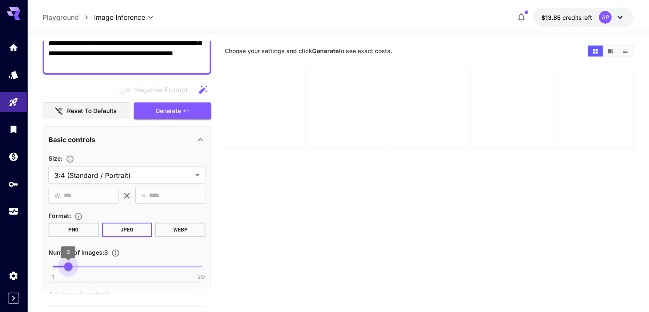
type input "*"
drag, startPoint x: 74, startPoint y: 285, endPoint x: 48, endPoint y: 286, distance: 25.3
click at [48, 271] on span "1" at bounding box center [52, 266] width 8 height 8
click at [164, 116] on span "Generate" at bounding box center [168, 111] width 25 height 11
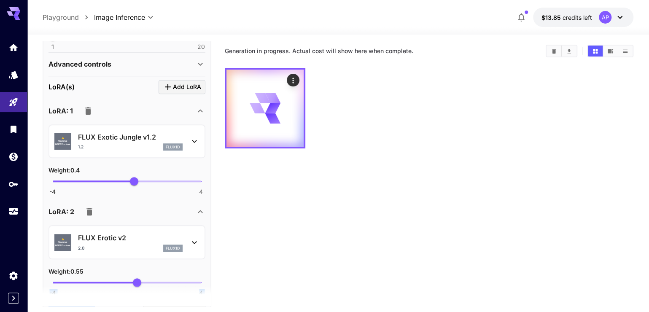
scroll to position [361, 0]
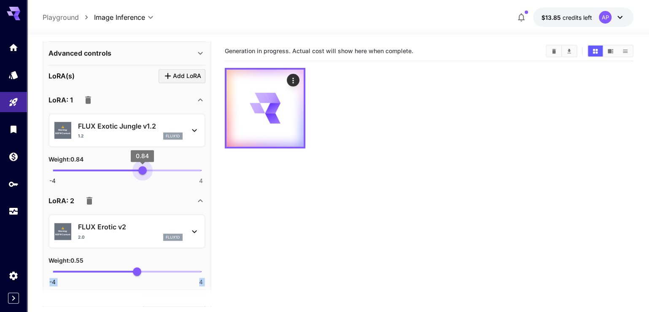
drag, startPoint x: 135, startPoint y: 195, endPoint x: 143, endPoint y: 197, distance: 7.5
click at [143, 175] on span "0.84" at bounding box center [142, 170] width 8 height 8
type input "***"
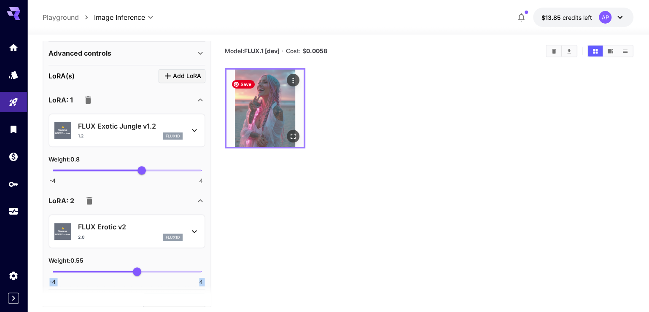
click at [254, 129] on img at bounding box center [264, 108] width 77 height 77
click at [291, 140] on icon "Open in fullscreen" at bounding box center [293, 136] width 8 height 8
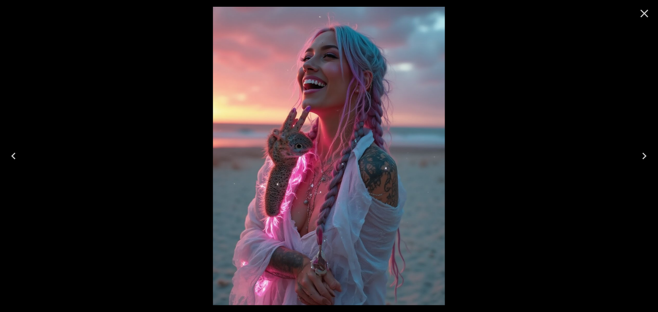
click at [647, 152] on icon "Next" at bounding box center [644, 155] width 13 height 13
click at [638, 17] on icon "Close" at bounding box center [644, 13] width 13 height 13
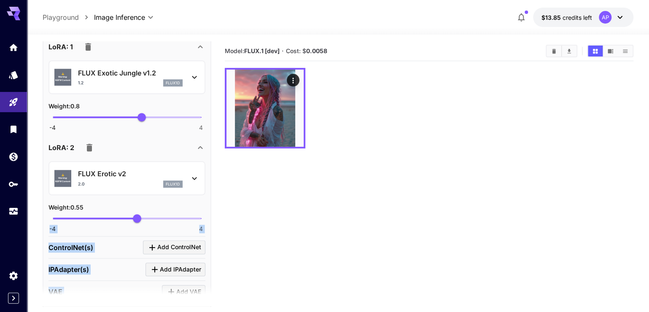
scroll to position [441, 0]
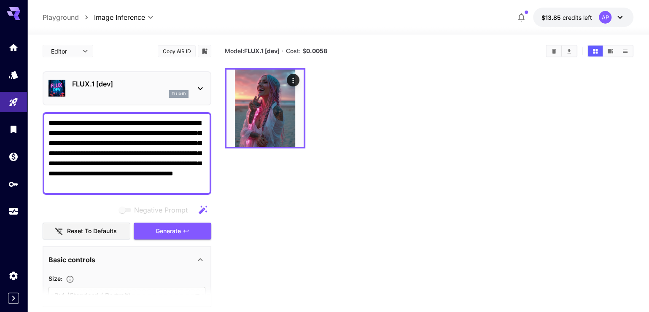
scroll to position [441, 0]
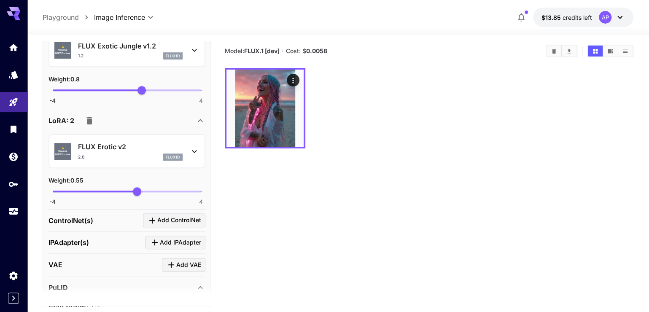
click at [463, 162] on section "Model: FLUX.1 [dev] · Cost: $ 0.0058" at bounding box center [429, 197] width 409 height 312
drag, startPoint x: 136, startPoint y: 223, endPoint x: 143, endPoint y: 224, distance: 7.7
click at [143, 196] on span "0.89" at bounding box center [143, 191] width 8 height 8
type input "***"
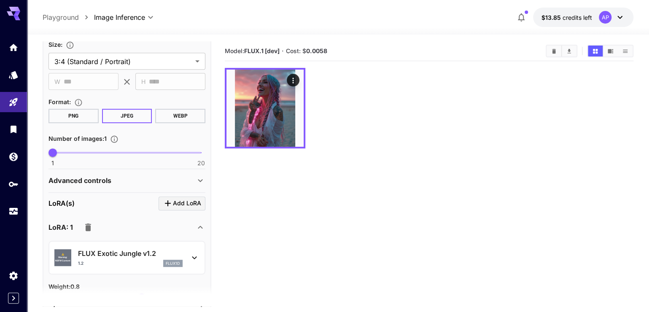
scroll to position [160, 0]
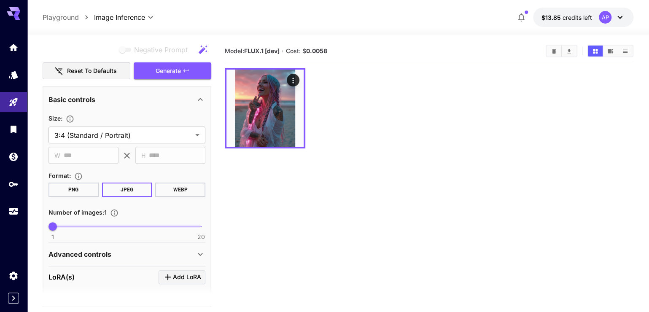
click at [177, 197] on button "WEBP" at bounding box center [180, 190] width 50 height 14
click at [126, 197] on button "JPEG" at bounding box center [127, 190] width 50 height 14
click at [167, 197] on button "WEBP" at bounding box center [180, 190] width 50 height 14
click at [124, 197] on button "JPEG" at bounding box center [127, 190] width 50 height 14
click at [59, 197] on button "PNG" at bounding box center [73, 190] width 50 height 14
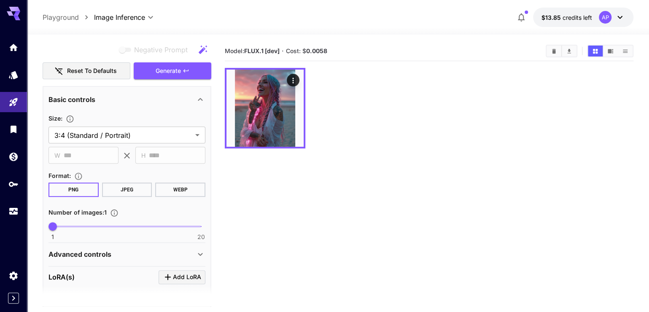
click at [176, 197] on button "WEBP" at bounding box center [180, 190] width 50 height 14
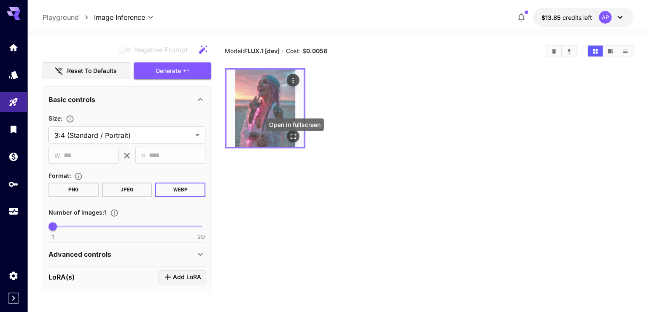
click at [295, 140] on icon "Open in fullscreen" at bounding box center [293, 136] width 8 height 8
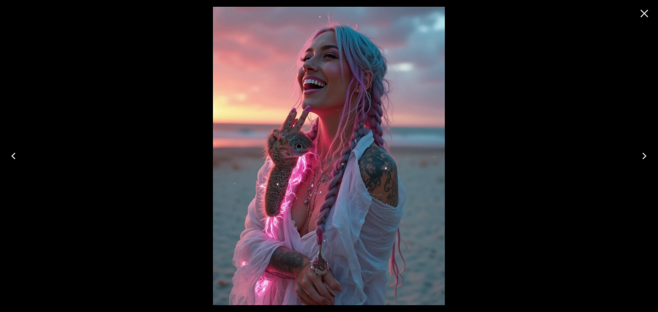
click at [641, 18] on icon "Close" at bounding box center [644, 13] width 13 height 13
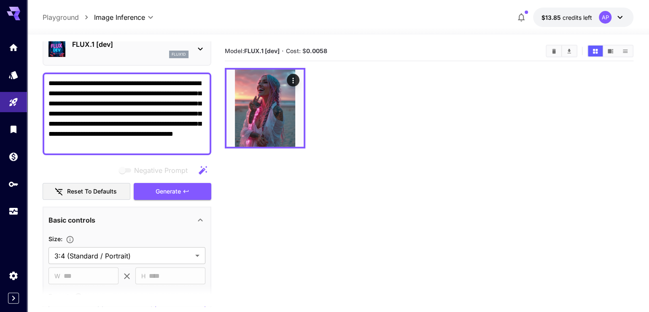
scroll to position [0, 0]
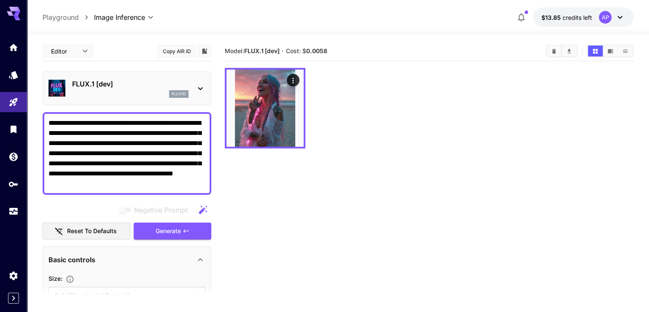
click at [201, 214] on icon "button" at bounding box center [203, 209] width 8 height 8
click at [199, 215] on icon "button" at bounding box center [203, 210] width 10 height 10
click at [178, 237] on span "Generate" at bounding box center [168, 231] width 25 height 11
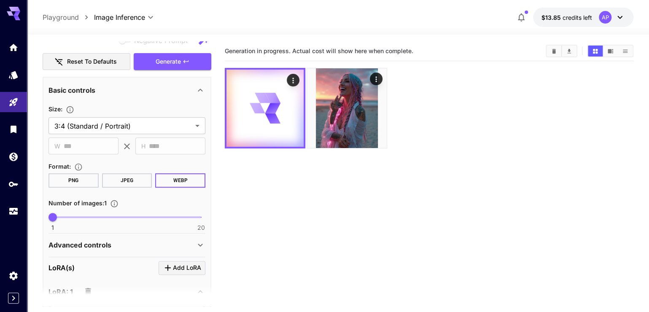
scroll to position [281, 0]
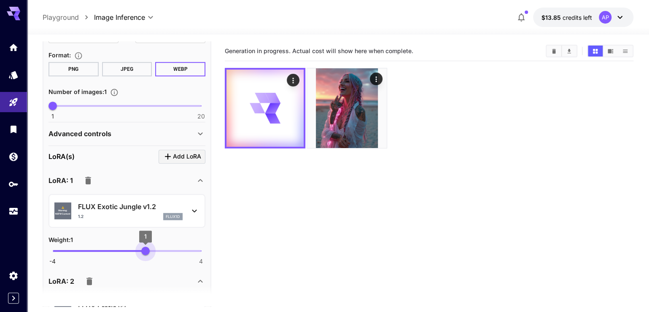
type input "****"
click at [146, 255] on span "1.02" at bounding box center [146, 251] width 8 height 8
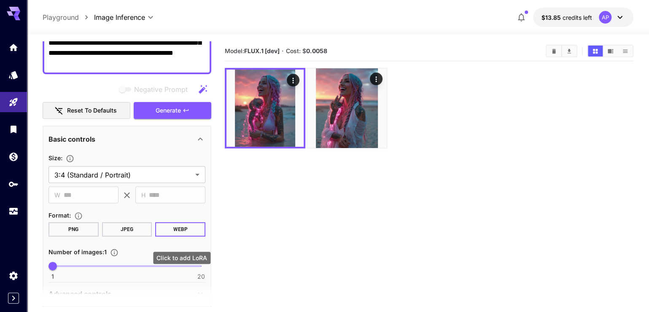
scroll to position [120, 0]
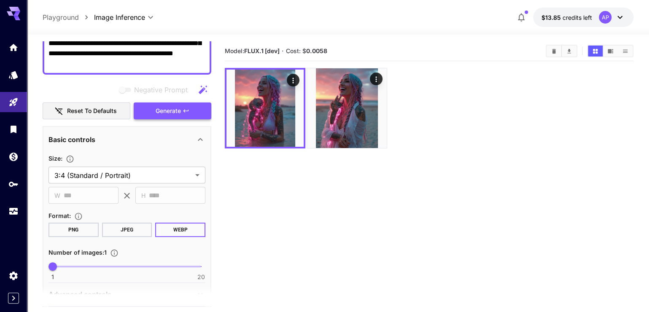
click at [177, 116] on span "Generate" at bounding box center [168, 111] width 25 height 11
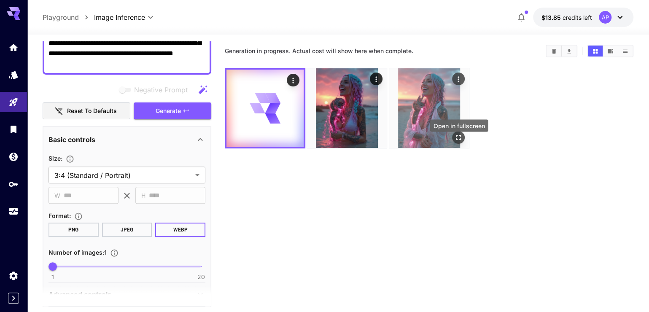
click at [463, 140] on div "Open in fullscreen" at bounding box center [458, 137] width 13 height 13
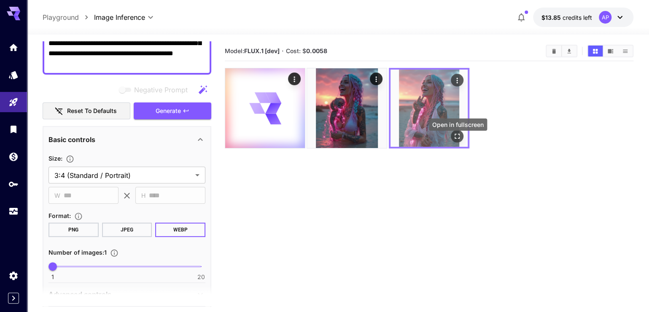
click at [455, 140] on icon "Open in fullscreen" at bounding box center [457, 136] width 8 height 8
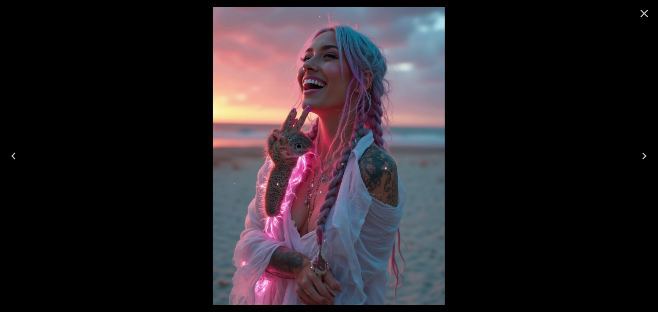
click at [11, 155] on icon "Previous" at bounding box center [13, 155] width 13 height 13
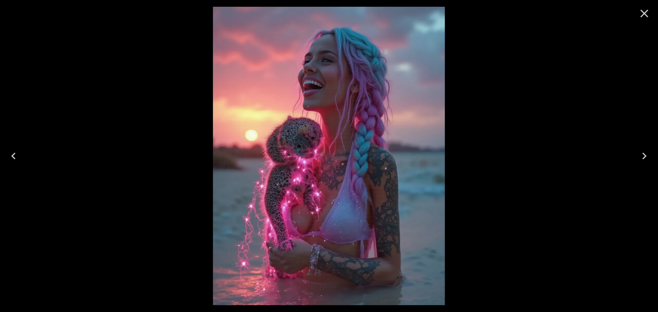
click at [11, 155] on icon "Previous" at bounding box center [13, 155] width 13 height 13
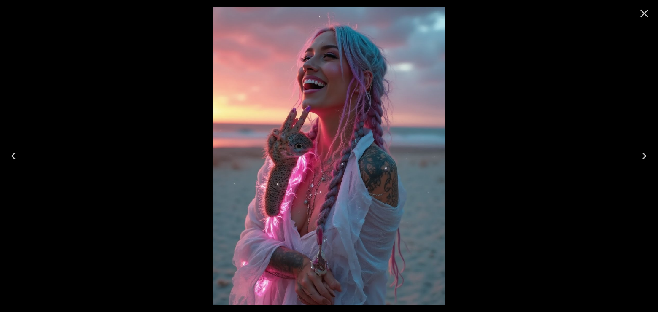
click at [11, 155] on icon "Previous" at bounding box center [13, 155] width 13 height 13
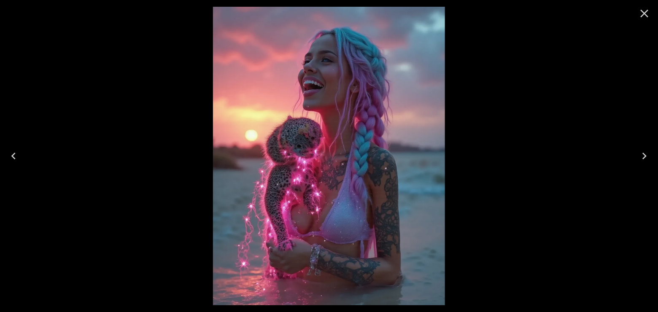
click at [11, 155] on icon "Previous" at bounding box center [13, 155] width 13 height 13
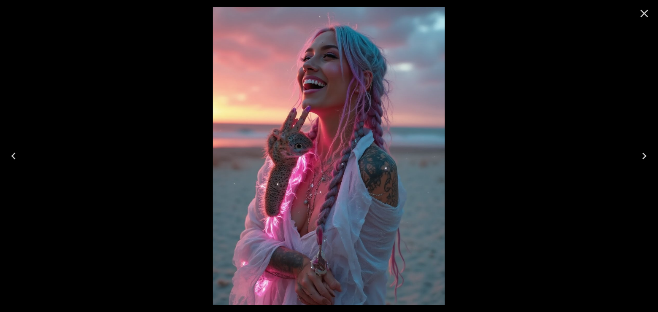
click at [11, 155] on icon "Previous" at bounding box center [13, 155] width 13 height 13
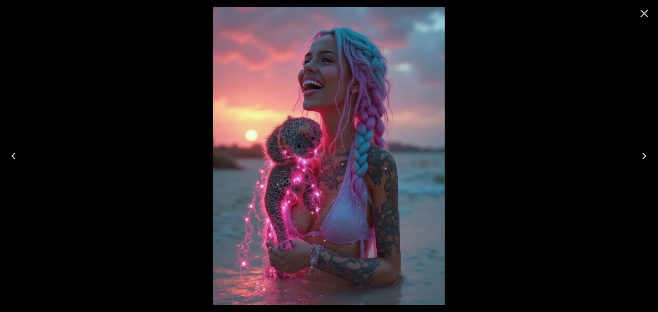
click at [11, 155] on icon "Previous" at bounding box center [13, 155] width 13 height 13
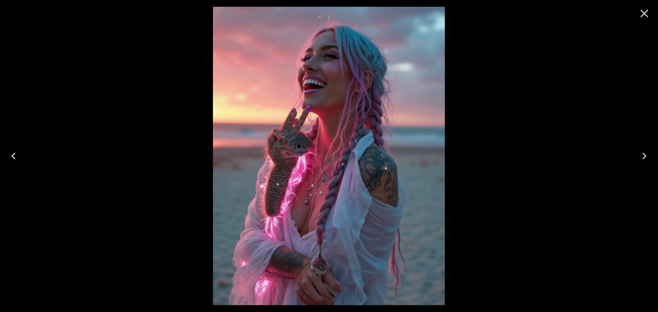
click at [11, 155] on icon "Previous" at bounding box center [13, 155] width 13 height 13
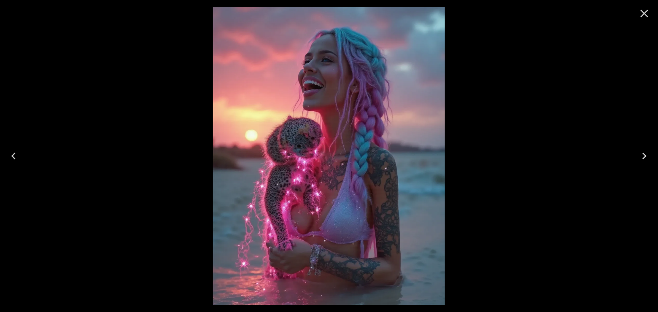
click at [11, 155] on icon "Previous" at bounding box center [13, 155] width 13 height 13
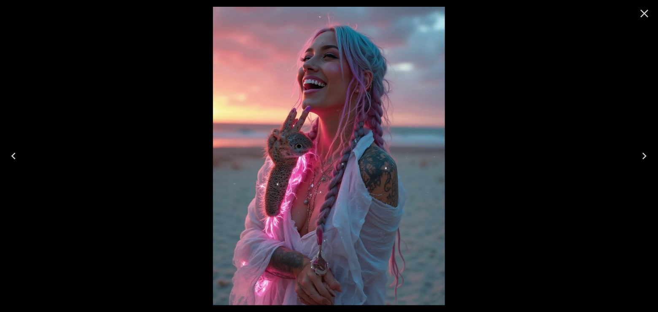
click at [11, 155] on icon "Previous" at bounding box center [13, 155] width 13 height 13
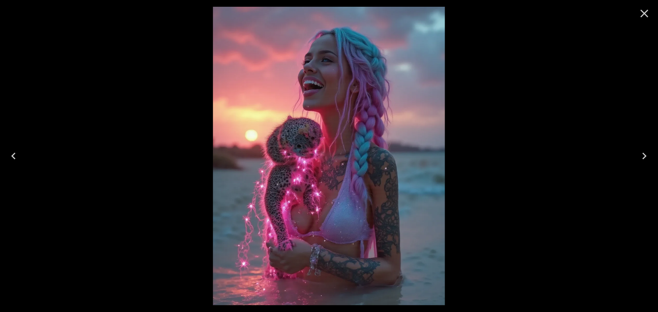
click at [11, 155] on icon "Previous" at bounding box center [13, 155] width 13 height 13
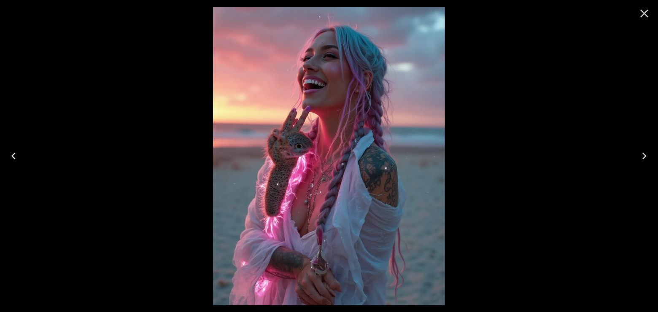
click at [11, 155] on icon "Previous" at bounding box center [13, 155] width 13 height 13
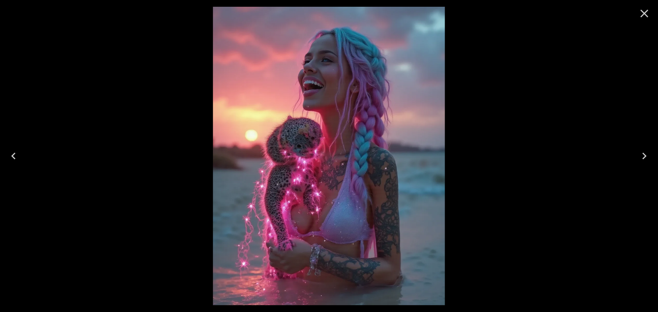
click at [11, 155] on icon "Previous" at bounding box center [13, 155] width 13 height 13
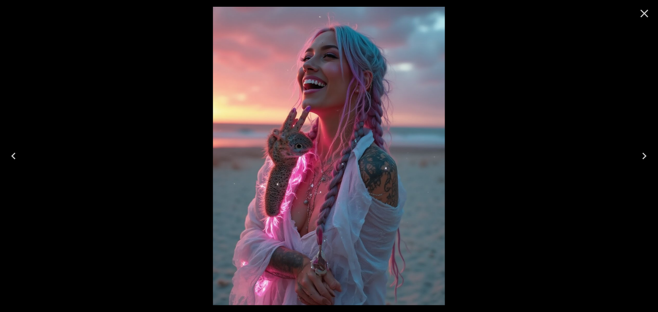
click at [11, 155] on icon "Previous" at bounding box center [13, 155] width 13 height 13
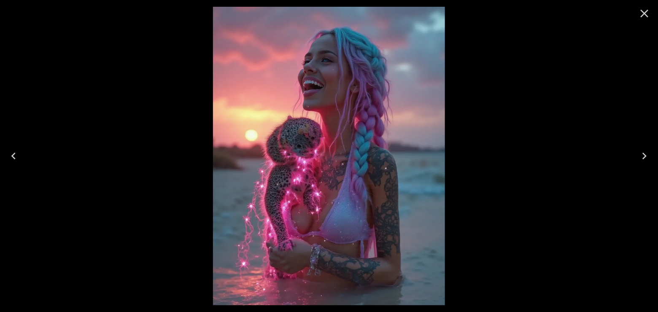
click at [11, 155] on icon "Previous" at bounding box center [13, 155] width 13 height 13
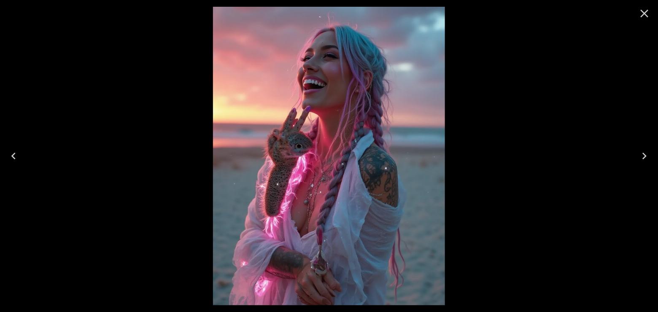
click at [11, 155] on icon "Previous" at bounding box center [13, 155] width 13 height 13
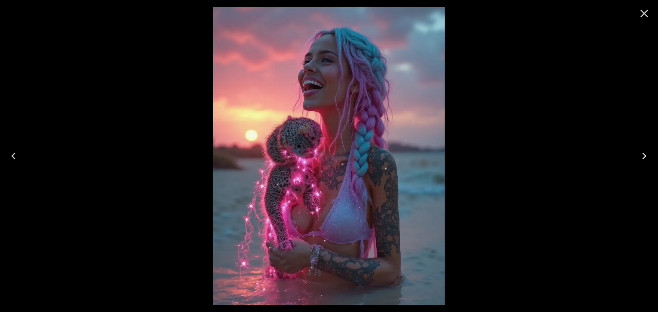
click at [11, 155] on icon "Previous" at bounding box center [13, 155] width 13 height 13
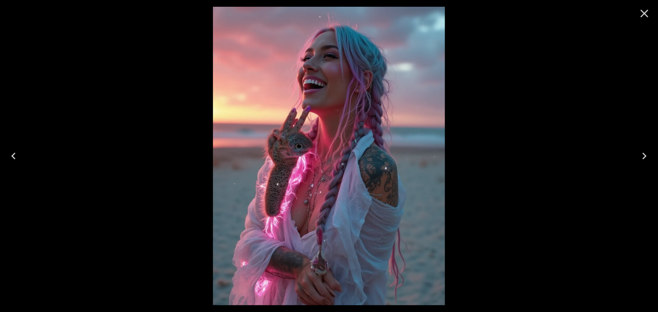
click at [11, 155] on icon "Previous" at bounding box center [13, 155] width 13 height 13
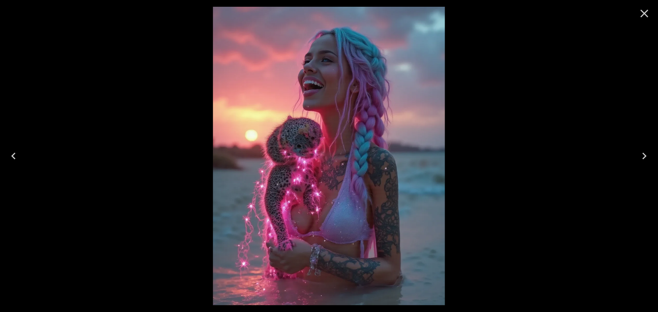
click at [642, 17] on icon "Close" at bounding box center [644, 13] width 13 height 13
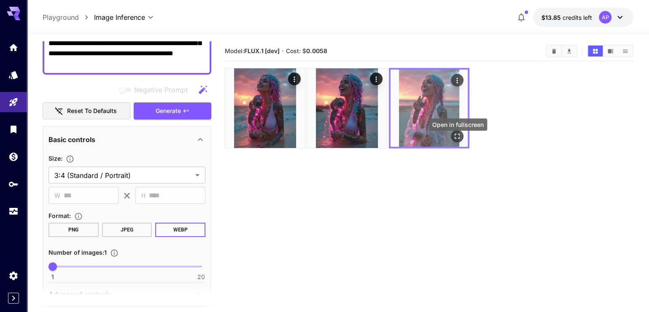
click at [461, 140] on icon "Open in fullscreen" at bounding box center [457, 136] width 8 height 8
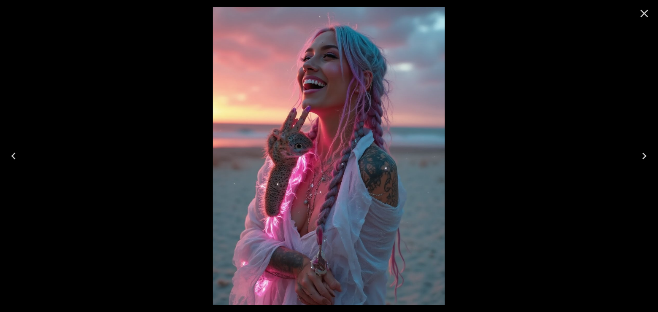
click at [13, 153] on icon "Previous" at bounding box center [13, 155] width 13 height 13
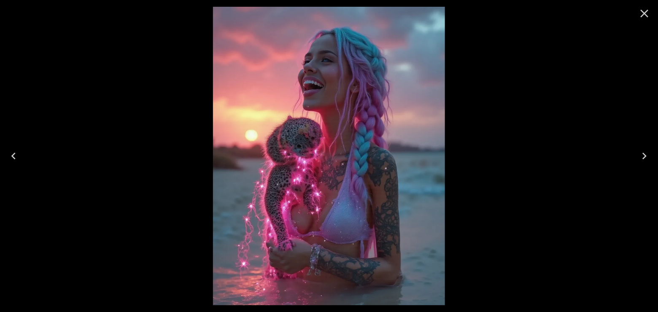
click at [13, 153] on icon "Previous" at bounding box center [13, 155] width 13 height 13
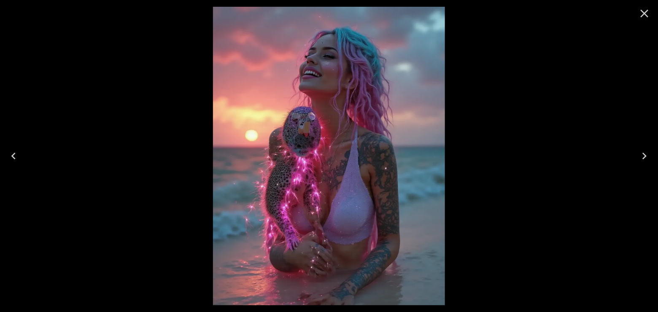
click at [641, 153] on icon "Next" at bounding box center [644, 155] width 13 height 13
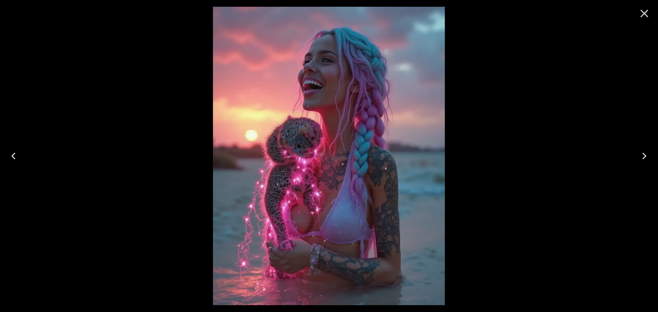
click at [640, 15] on icon "Close" at bounding box center [644, 13] width 13 height 13
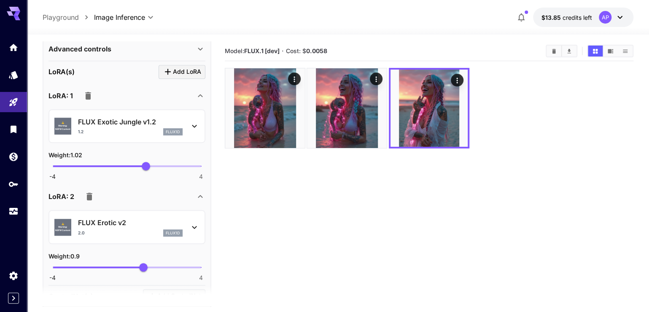
scroll to position [401, 0]
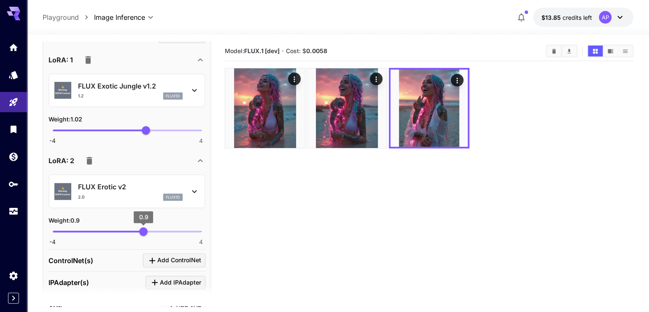
type input "****"
click at [147, 236] on span "1.07" at bounding box center [147, 231] width 8 height 8
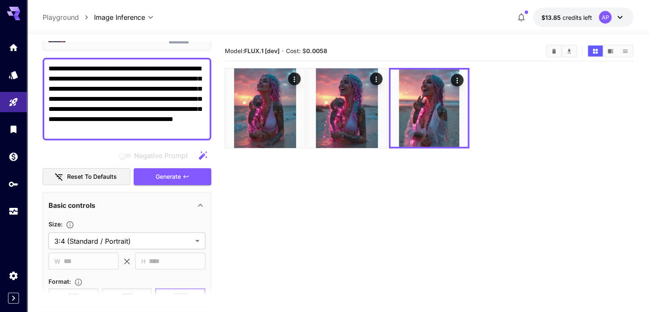
scroll to position [40, 0]
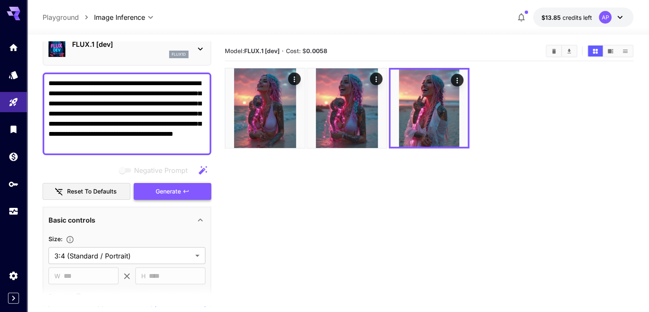
click at [187, 200] on button "Generate" at bounding box center [173, 191] width 78 height 17
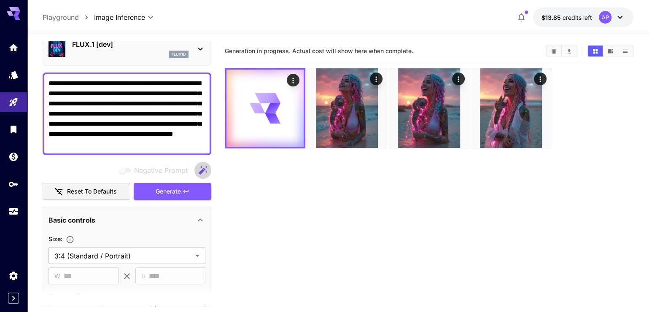
click at [200, 174] on icon "button" at bounding box center [203, 170] width 8 height 8
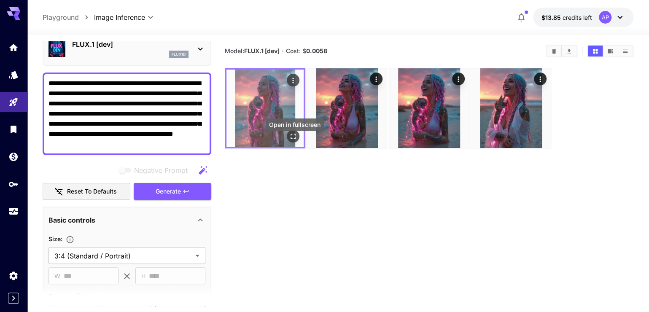
click at [294, 140] on icon "Open in fullscreen" at bounding box center [293, 136] width 8 height 8
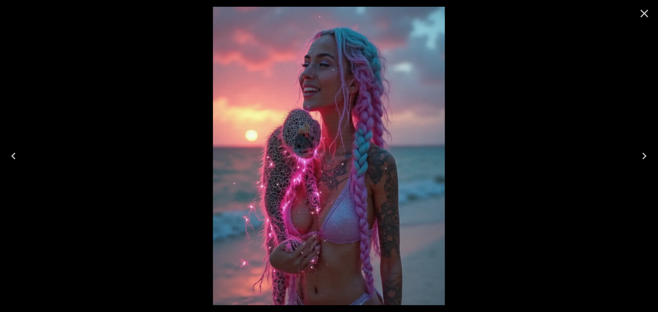
click at [643, 13] on icon "Close" at bounding box center [644, 14] width 8 height 8
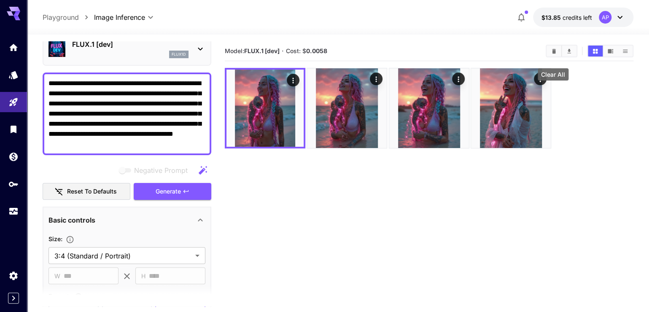
click at [554, 54] on icon "Clear All" at bounding box center [554, 51] width 6 height 6
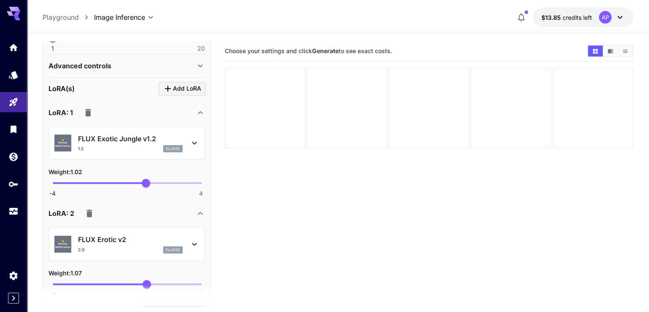
scroll to position [361, 0]
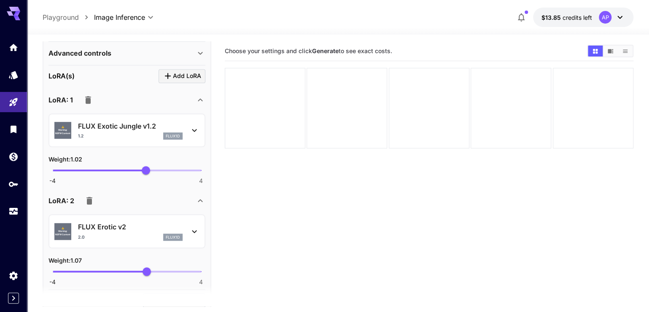
click at [135, 177] on span "-4 4 1.02" at bounding box center [127, 170] width 148 height 13
click at [137, 175] on span "0.55" at bounding box center [137, 170] width 8 height 8
type input "***"
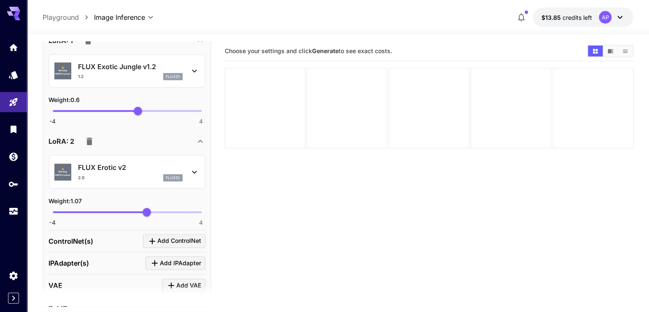
scroll to position [401, 0]
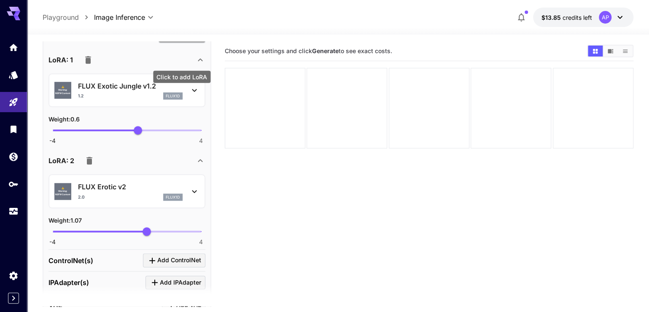
click at [178, 41] on span "Add LoRA" at bounding box center [187, 36] width 28 height 11
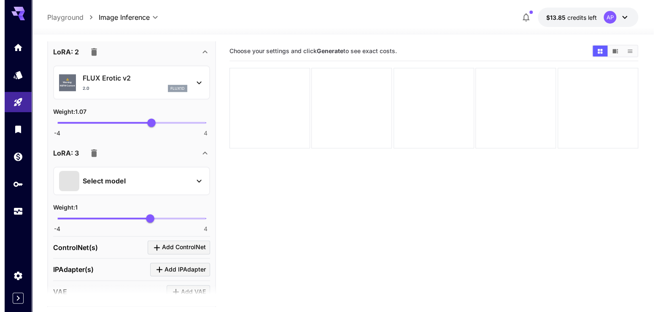
scroll to position [602, 0]
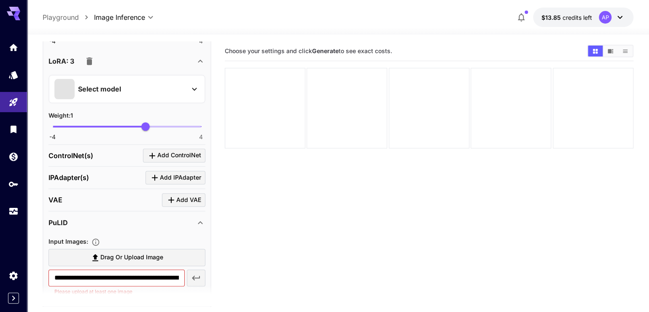
click at [86, 99] on div "Select model" at bounding box center [120, 89] width 132 height 20
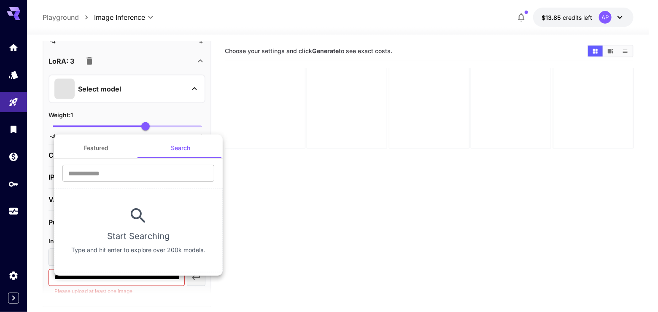
click at [103, 155] on button "Featured" at bounding box center [96, 148] width 84 height 20
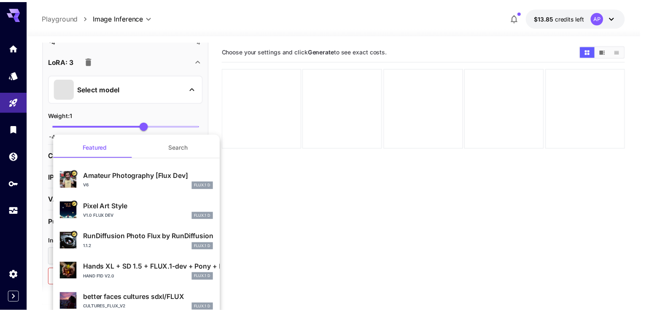
scroll to position [0, 0]
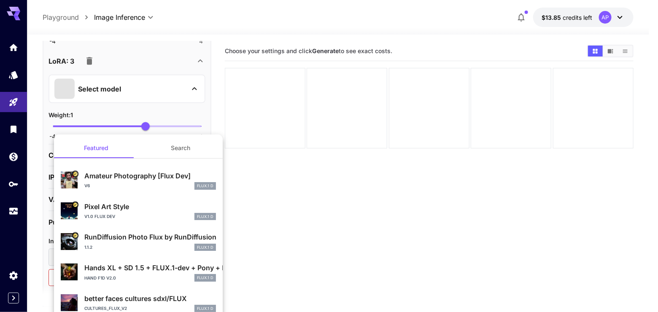
click at [171, 150] on button "Search" at bounding box center [180, 148] width 84 height 20
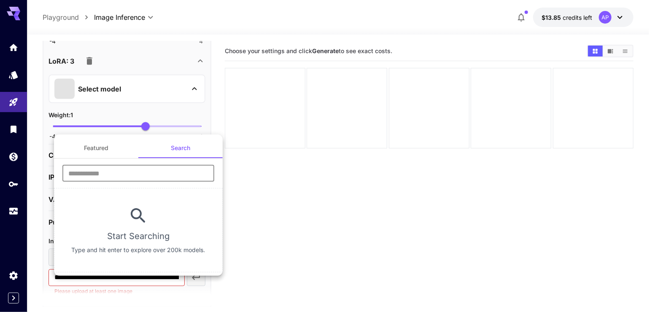
drag, startPoint x: 156, startPoint y: 178, endPoint x: 150, endPoint y: 168, distance: 11.7
click at [150, 168] on input "text" at bounding box center [138, 173] width 152 height 17
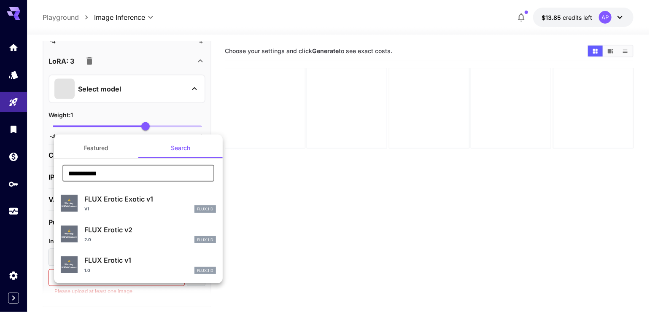
click at [123, 174] on input "**********" at bounding box center [138, 173] width 152 height 17
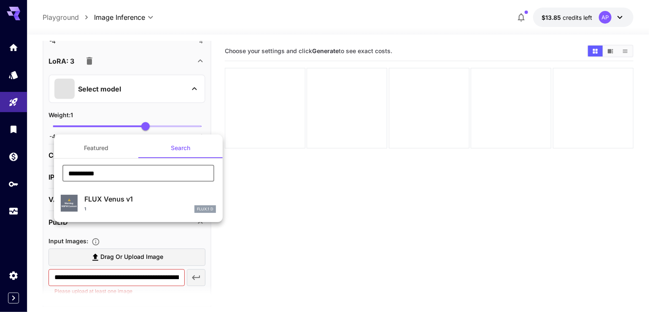
type input "**********"
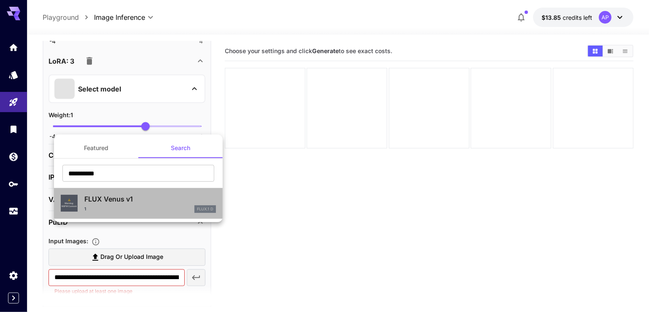
click at [133, 204] on p "FLUX Venus v1" at bounding box center [150, 199] width 132 height 10
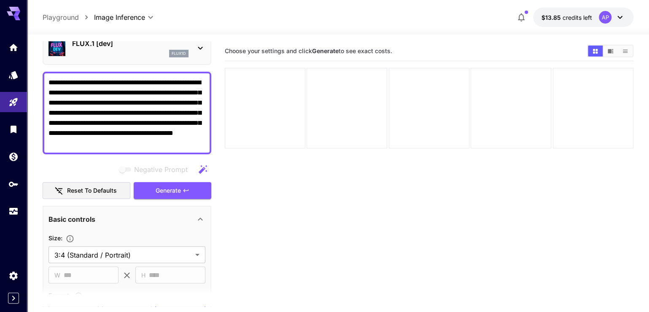
scroll to position [40, 0]
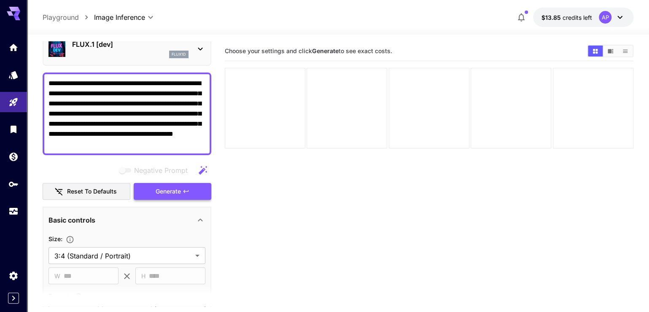
click at [178, 200] on button "Generate" at bounding box center [173, 191] width 78 height 17
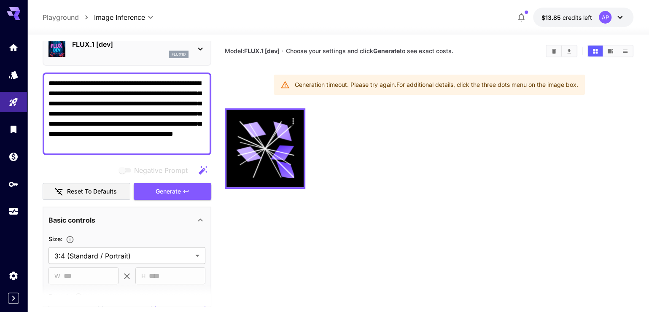
click at [224, 255] on main "**********" at bounding box center [338, 200] width 591 height 319
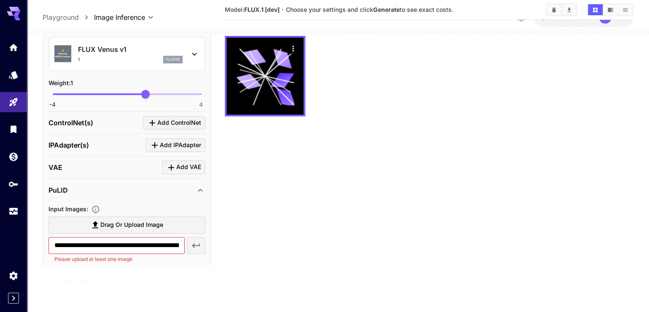
scroll to position [602, 0]
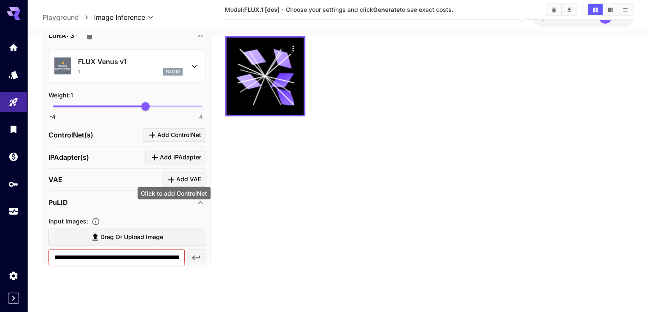
click at [179, 140] on span "Add ControlNet" at bounding box center [179, 135] width 44 height 11
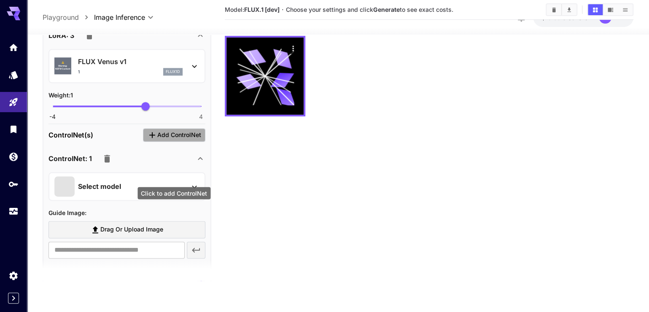
click at [174, 140] on span "Add ControlNet" at bounding box center [179, 135] width 44 height 11
click at [110, 162] on icon "button" at bounding box center [107, 159] width 6 height 8
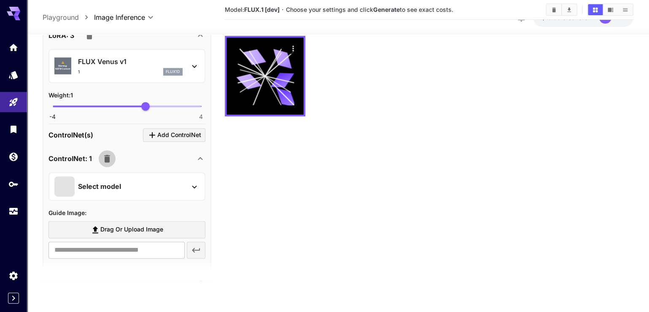
click at [110, 162] on icon "button" at bounding box center [107, 159] width 6 height 8
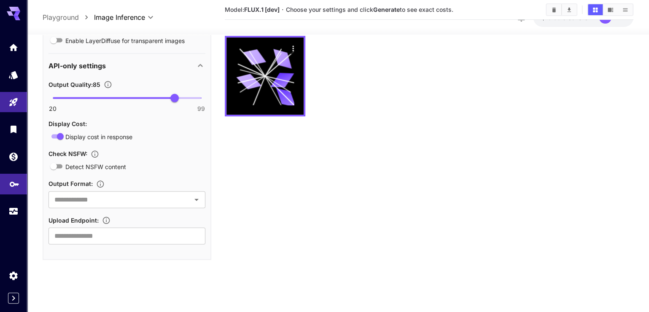
scroll to position [1111, 0]
click at [557, 9] on button "Clear All" at bounding box center [553, 9] width 15 height 11
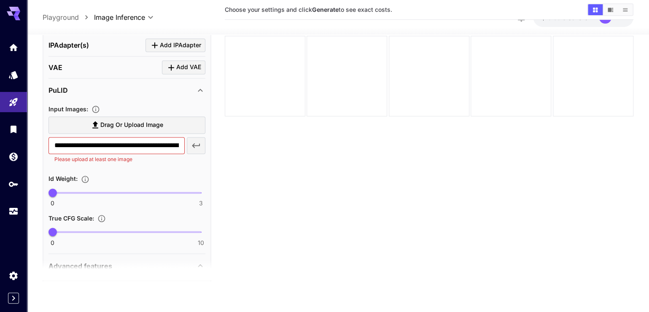
scroll to position [710, 0]
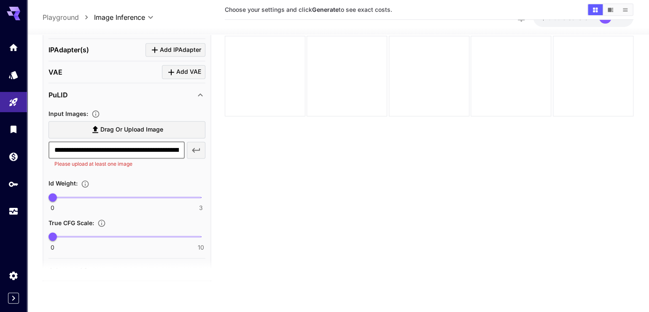
click at [108, 159] on input "**********" at bounding box center [116, 150] width 136 height 17
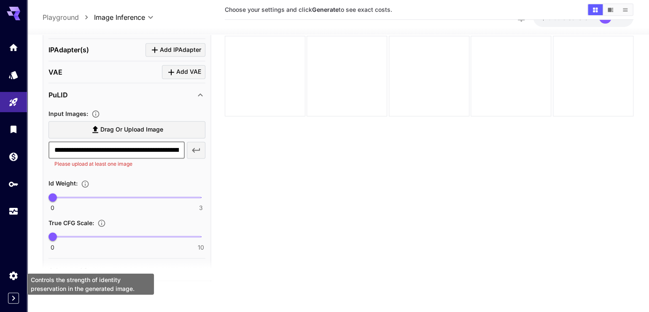
click at [89, 188] on icon "Controls the strength of identity preservation in the generated image." at bounding box center [85, 184] width 8 height 8
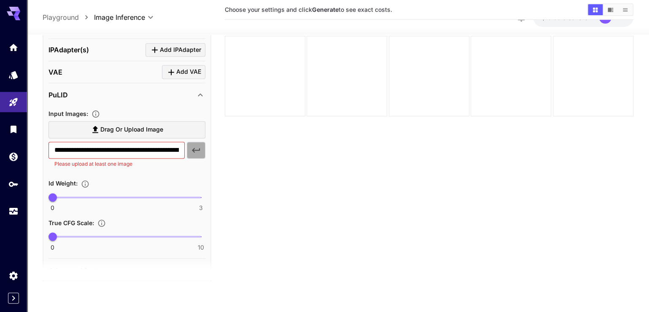
click at [199, 155] on icon "button" at bounding box center [196, 150] width 10 height 10
click at [139, 159] on input "**********" at bounding box center [116, 150] width 136 height 17
click at [198, 100] on icon at bounding box center [200, 95] width 10 height 10
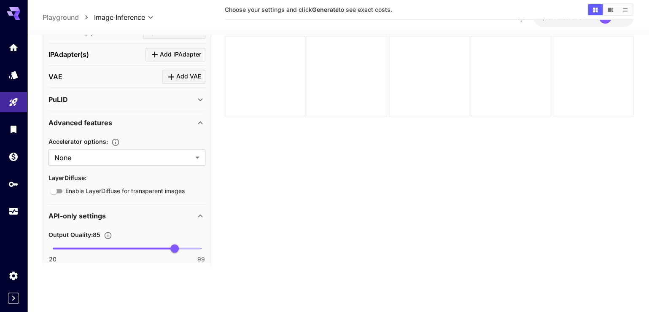
scroll to position [665, 0]
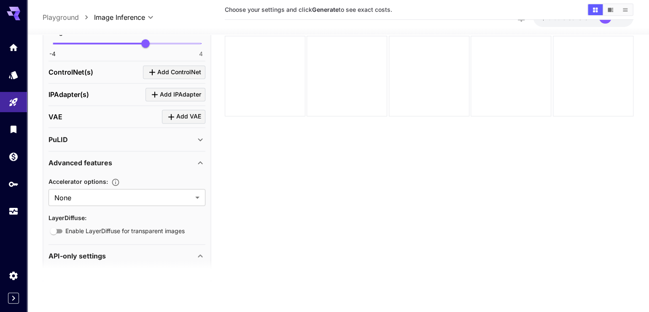
click at [199, 168] on icon at bounding box center [200, 163] width 10 height 10
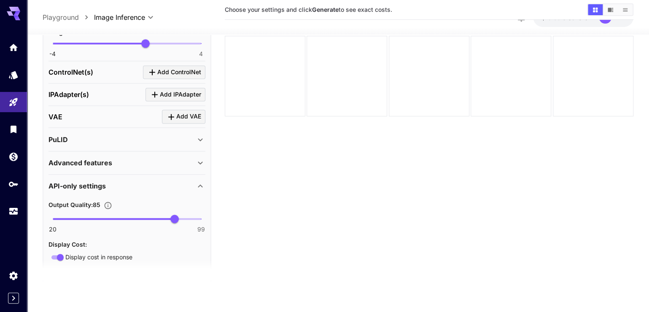
click at [195, 145] on icon at bounding box center [200, 140] width 10 height 10
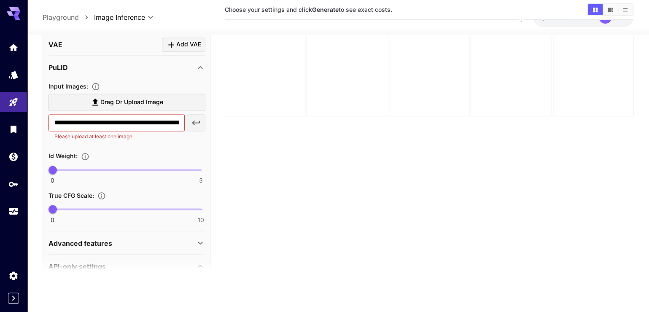
scroll to position [825, 0]
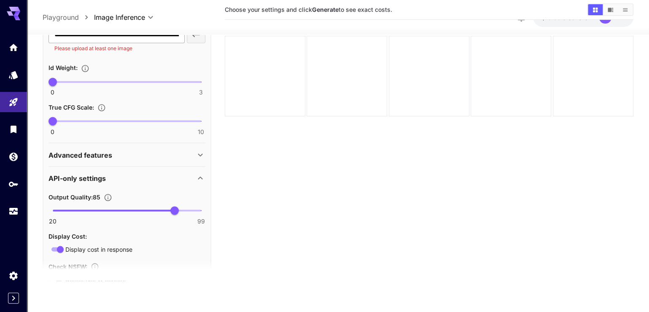
click at [159, 43] on input "**********" at bounding box center [116, 34] width 136 height 17
click at [119, 19] on span "Drag or upload image" at bounding box center [131, 14] width 63 height 11
click at [0, 0] on input "Drag or upload image" at bounding box center [0, 0] width 0 height 0
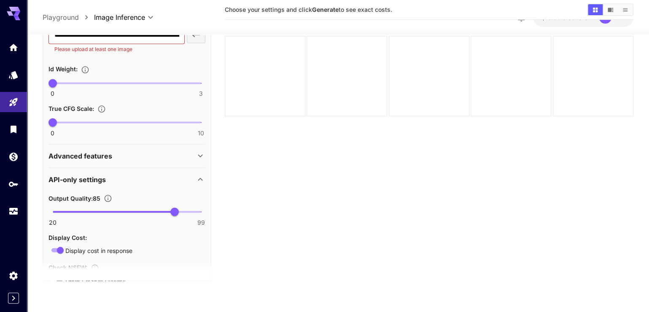
click at [140, 19] on span "Drag or upload image" at bounding box center [131, 14] width 63 height 11
click at [0, 0] on input "Drag or upload image" at bounding box center [0, 0] width 0 height 0
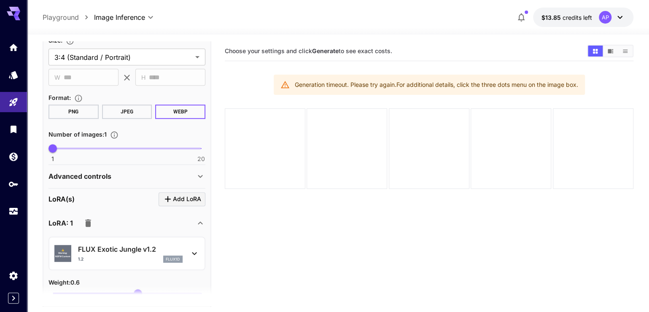
scroll to position [281, 0]
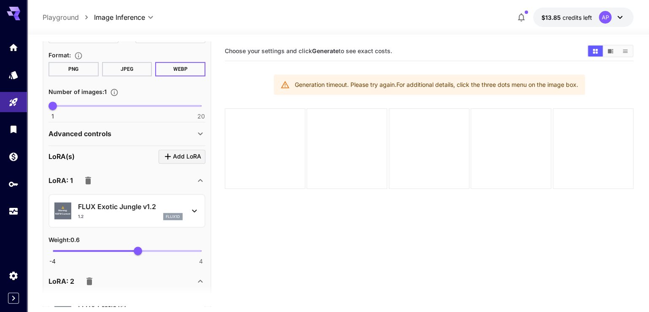
click at [196, 139] on icon at bounding box center [200, 134] width 10 height 10
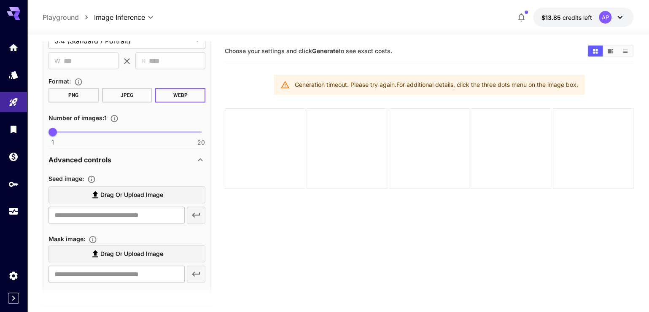
scroll to position [160, 0]
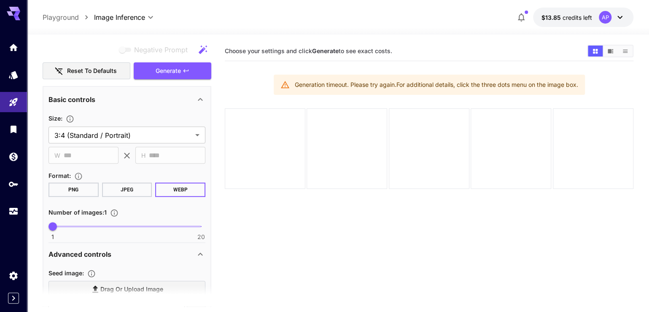
click at [139, 197] on button "JPEG" at bounding box center [127, 190] width 50 height 14
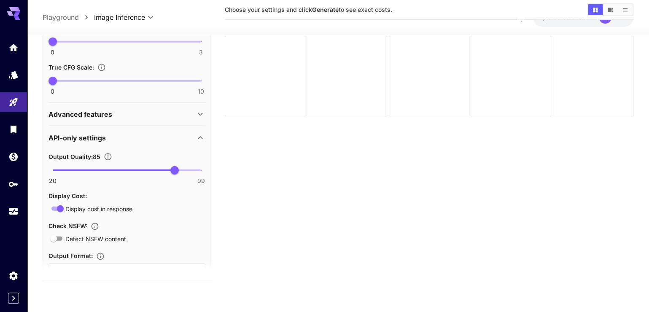
scroll to position [0, 1]
drag, startPoint x: 176, startPoint y: 105, endPoint x: 93, endPoint y: 106, distance: 82.6
type input "*"
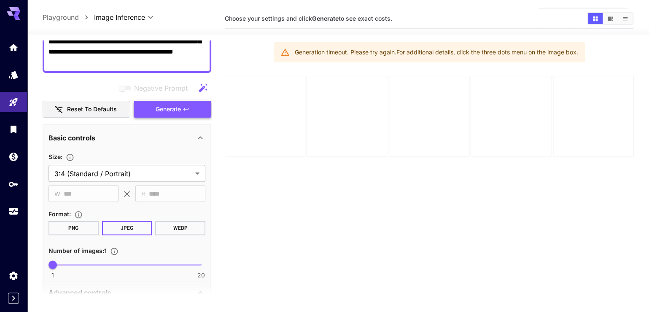
scroll to position [120, 0]
click at [160, 116] on span "Generate" at bounding box center [168, 110] width 25 height 11
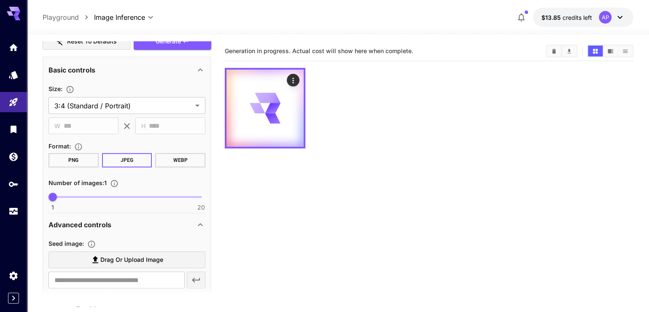
scroll to position [201, 0]
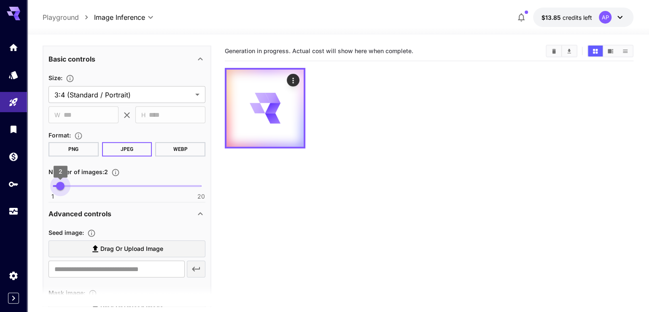
type input "*"
drag, startPoint x: 55, startPoint y: 216, endPoint x: 69, endPoint y: 216, distance: 13.5
click at [69, 190] on span "3" at bounding box center [68, 186] width 8 height 8
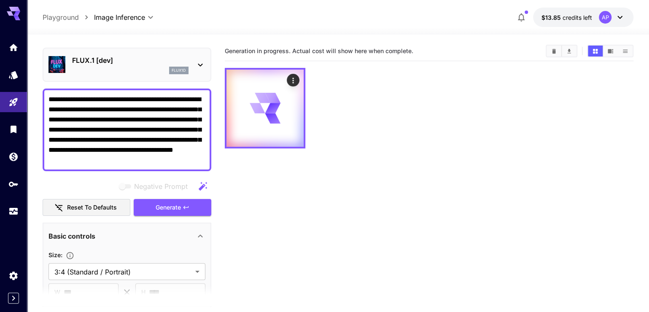
scroll to position [0, 0]
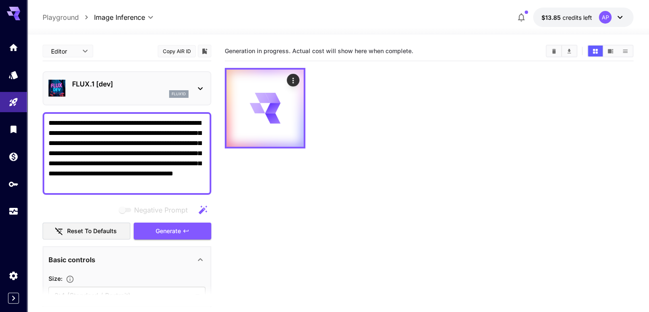
drag, startPoint x: 180, startPoint y: 201, endPoint x: 37, endPoint y: 130, distance: 159.9
click at [37, 130] on section "**********" at bounding box center [338, 207] width 622 height 344
drag, startPoint x: 98, startPoint y: 186, endPoint x: 18, endPoint y: 231, distance: 91.7
click at [18, 222] on link at bounding box center [13, 211] width 27 height 21
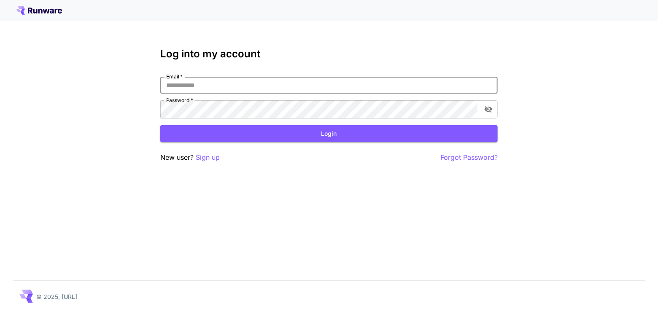
click at [293, 94] on input "Email   *" at bounding box center [328, 85] width 337 height 17
type input "**********"
click at [288, 143] on button "Login" at bounding box center [328, 133] width 337 height 17
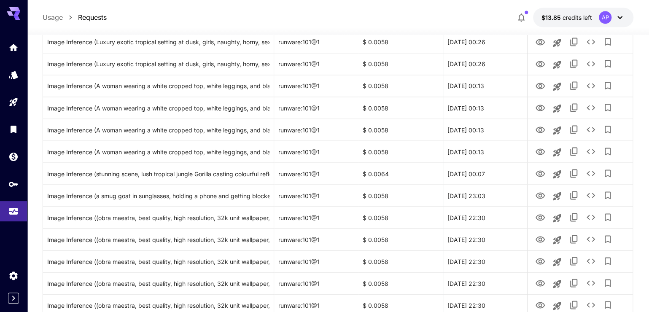
scroll to position [1010, 0]
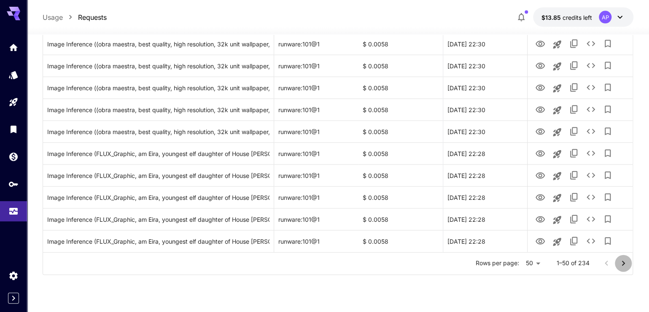
click at [625, 269] on icon "Go to next page" at bounding box center [623, 263] width 10 height 10
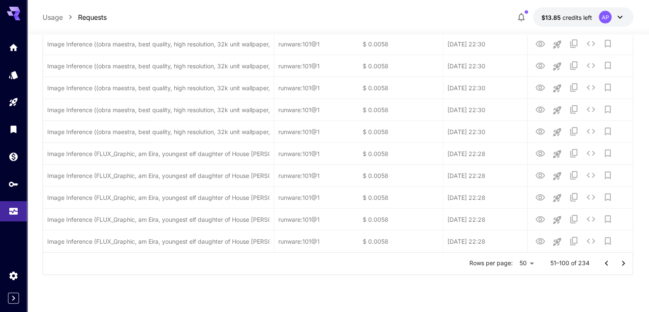
click at [624, 269] on icon "Go to next page" at bounding box center [623, 263] width 10 height 10
click at [624, 272] on div at bounding box center [615, 263] width 34 height 17
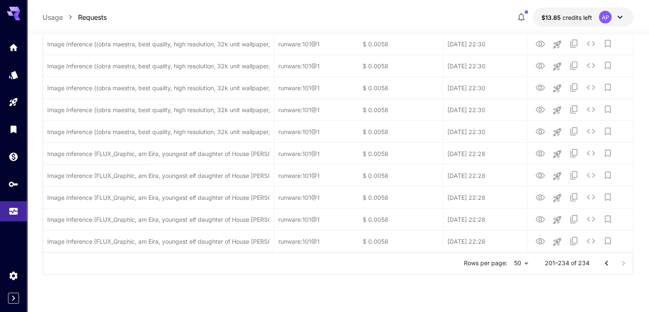
click at [624, 272] on div at bounding box center [615, 263] width 34 height 17
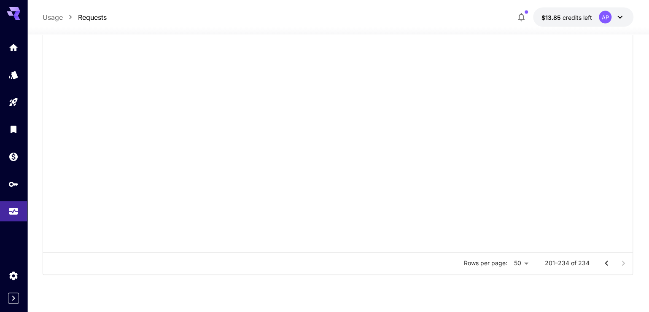
scroll to position [659, 0]
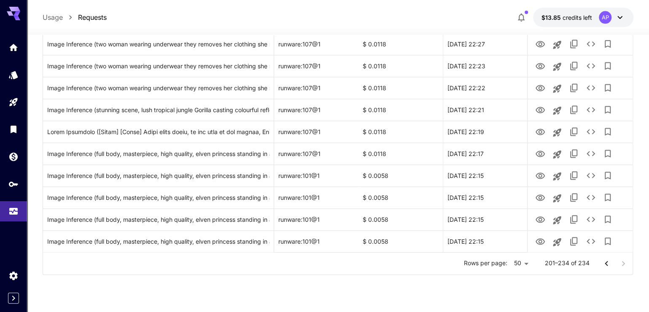
click at [624, 272] on div at bounding box center [615, 263] width 34 height 17
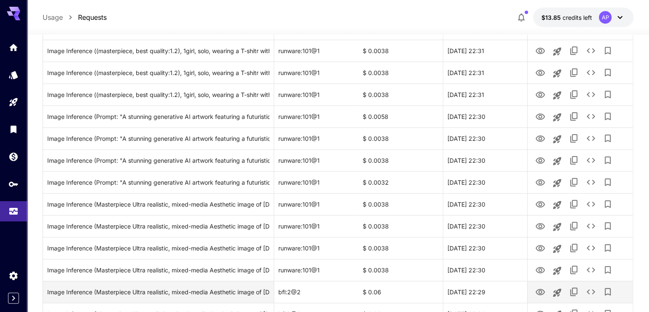
scroll to position [217, 0]
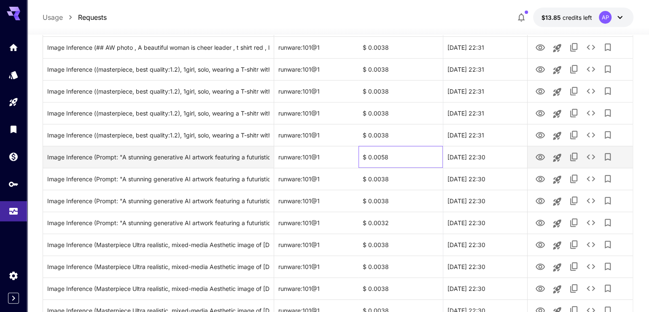
click at [368, 168] on div "$ 0.0058" at bounding box center [400, 157] width 84 height 22
click at [369, 168] on div "$ 0.0058" at bounding box center [400, 157] width 84 height 22
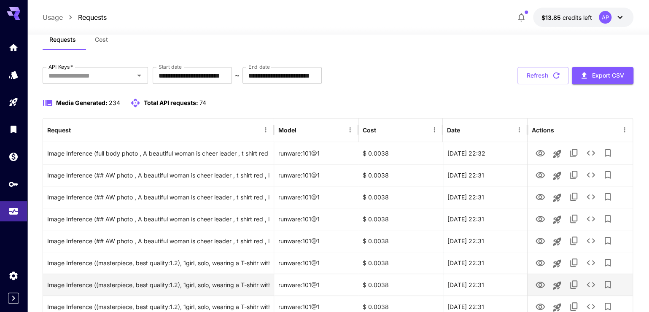
scroll to position [17, 0]
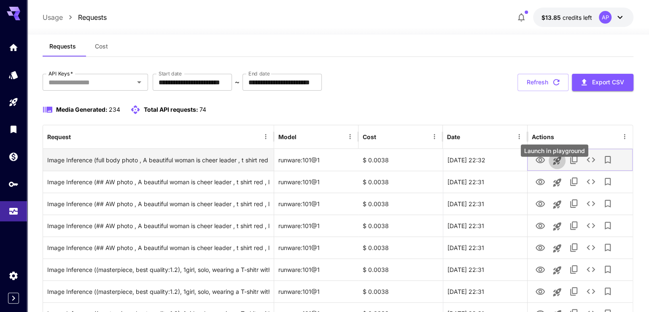
click at [557, 169] on button "Launch in playground" at bounding box center [557, 160] width 17 height 17
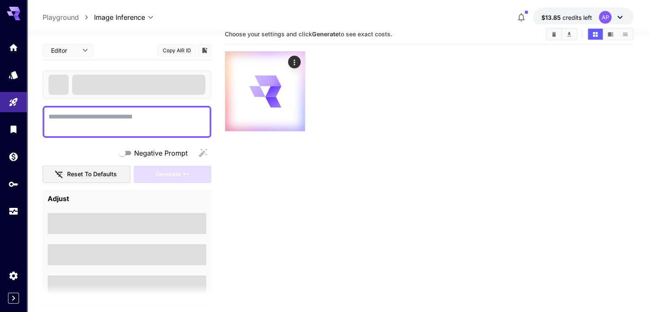
type textarea "**********"
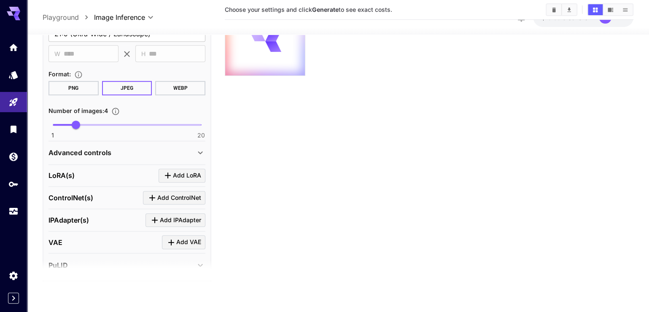
scroll to position [347, 0]
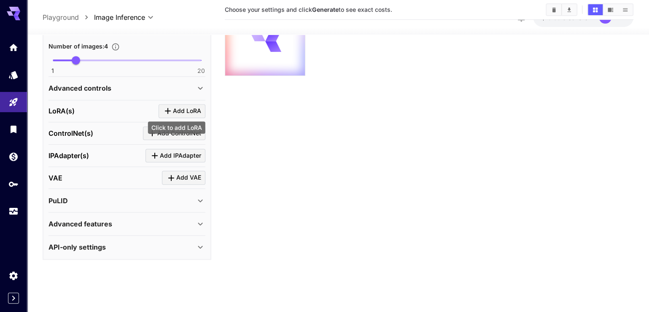
click at [175, 110] on span "Add LoRA" at bounding box center [187, 111] width 28 height 11
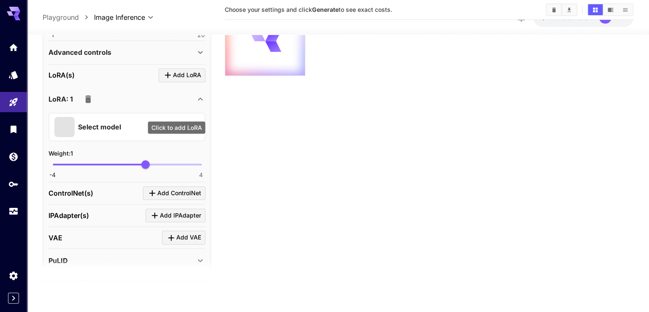
click at [175, 81] on span "Add LoRA" at bounding box center [187, 75] width 28 height 11
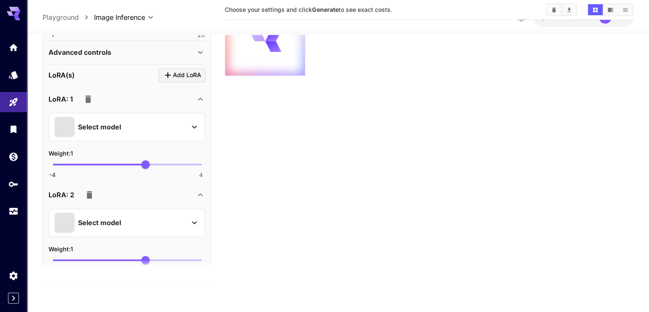
click at [95, 132] on p "Select model" at bounding box center [99, 127] width 43 height 10
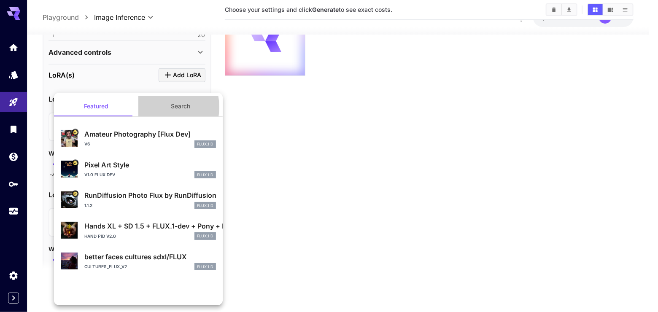
click at [151, 107] on button "Search" at bounding box center [180, 106] width 84 height 20
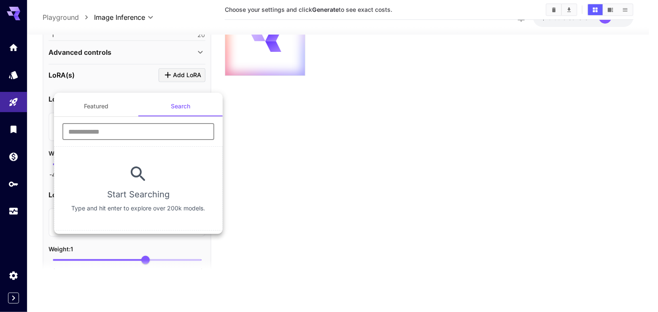
click at [153, 133] on input "text" at bounding box center [138, 131] width 152 height 17
type input "**********"
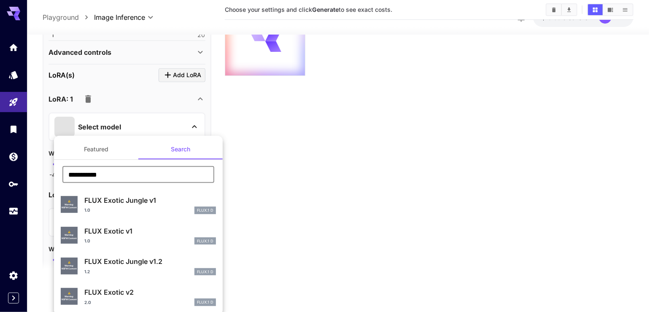
click at [117, 236] on p "FLUX Exotic v1" at bounding box center [150, 231] width 132 height 10
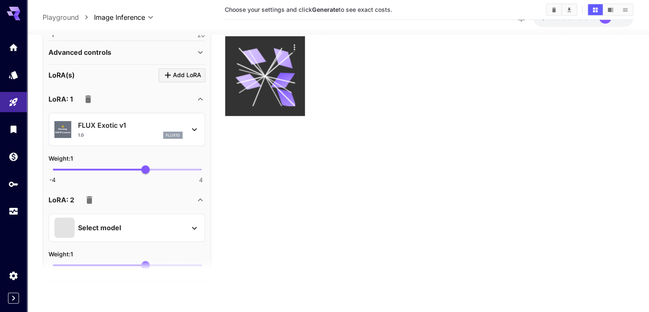
scroll to position [0, 0]
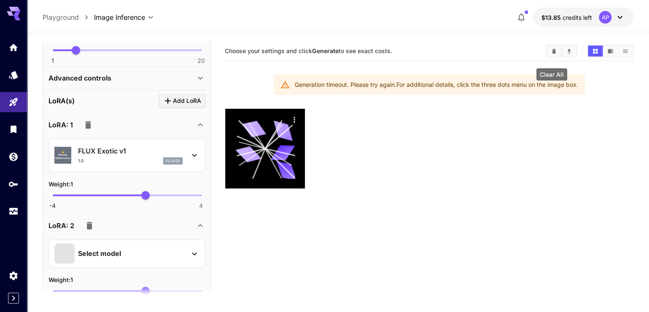
click at [556, 54] on icon "Clear All" at bounding box center [554, 51] width 6 height 6
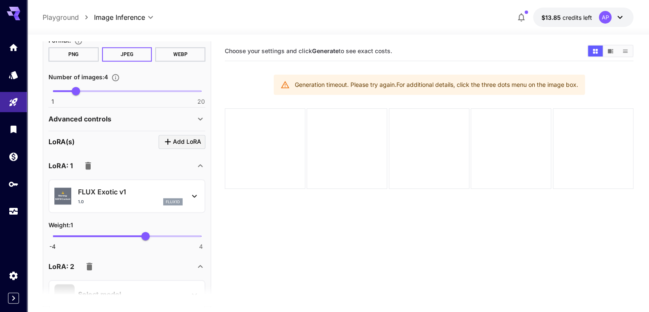
scroll to position [66, 0]
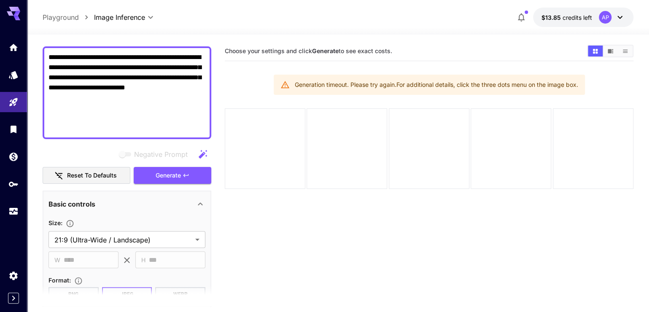
click at [198, 159] on icon "button" at bounding box center [203, 154] width 10 height 10
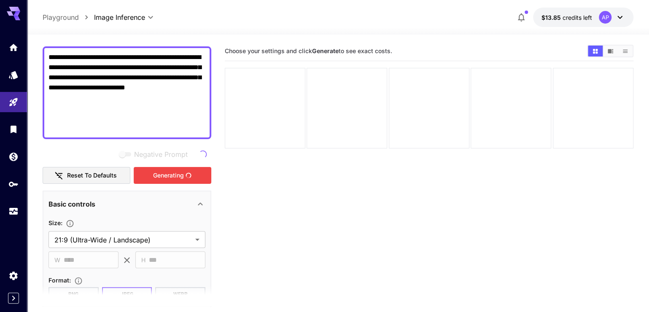
type textarea "**********"
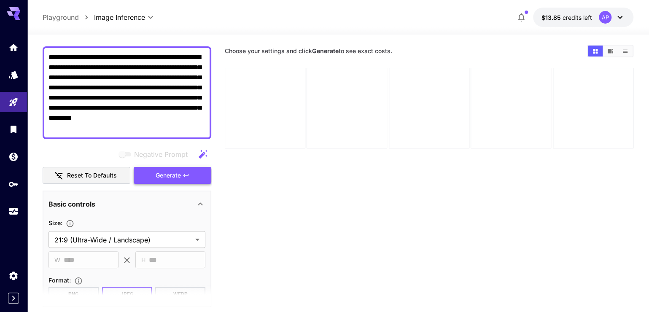
click at [186, 184] on button "Generate" at bounding box center [173, 175] width 78 height 17
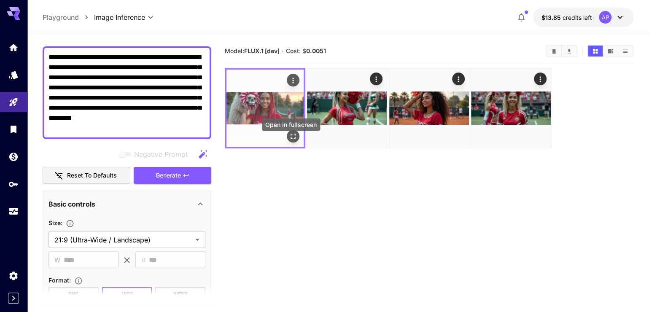
click at [296, 140] on icon "Open in fullscreen" at bounding box center [293, 136] width 8 height 8
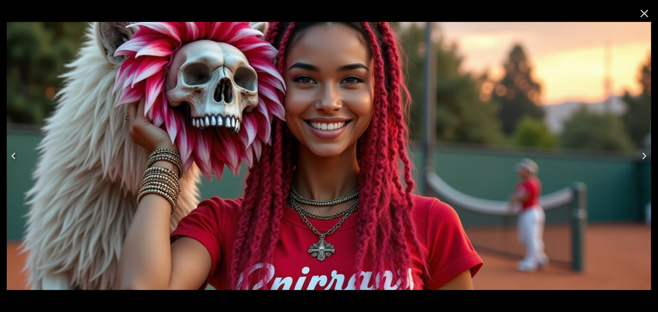
click at [643, 151] on icon "Next" at bounding box center [644, 155] width 13 height 13
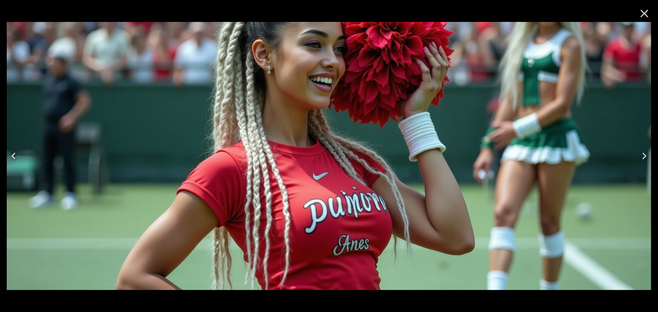
click at [643, 151] on icon "Next" at bounding box center [644, 155] width 13 height 13
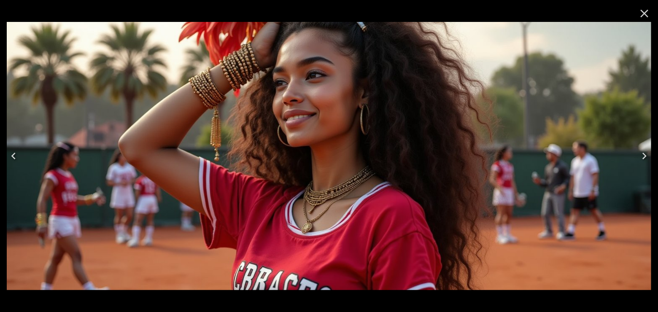
click at [643, 151] on icon "Next" at bounding box center [644, 155] width 13 height 13
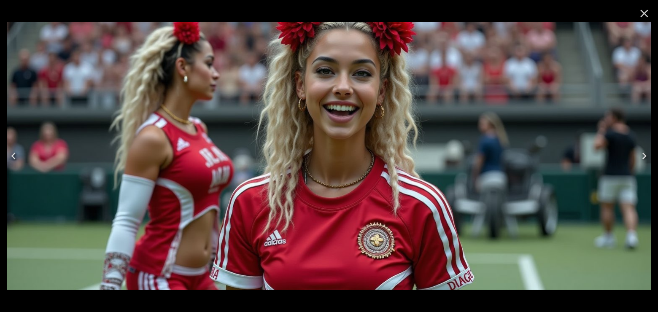
click at [645, 157] on icon "Next" at bounding box center [644, 156] width 4 height 7
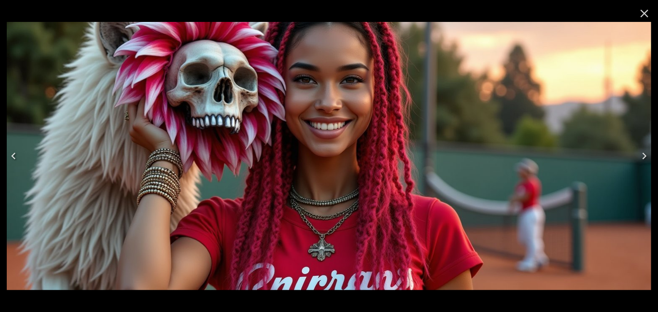
click at [646, 151] on icon "Next" at bounding box center [644, 155] width 13 height 13
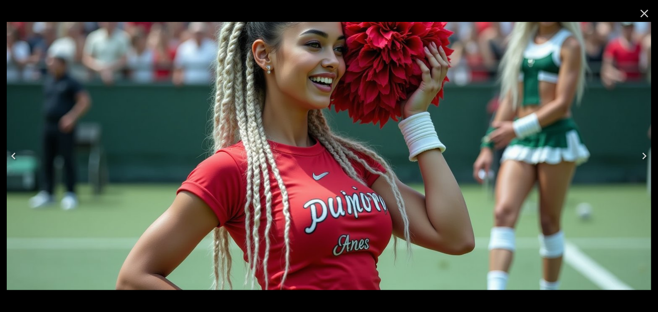
click at [643, 11] on icon "Close" at bounding box center [644, 13] width 13 height 13
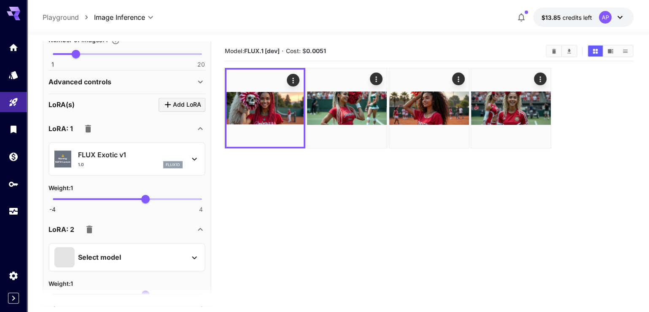
scroll to position [387, 0]
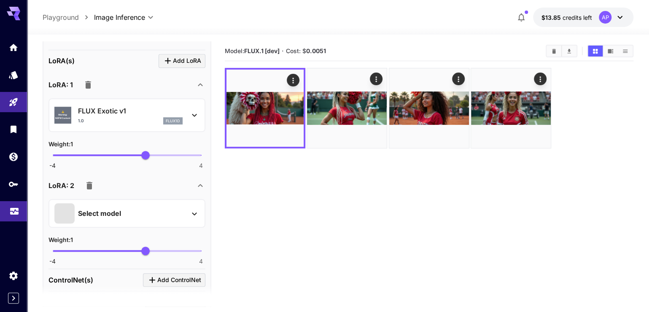
click at [12, 212] on icon "Usage" at bounding box center [14, 210] width 8 height 4
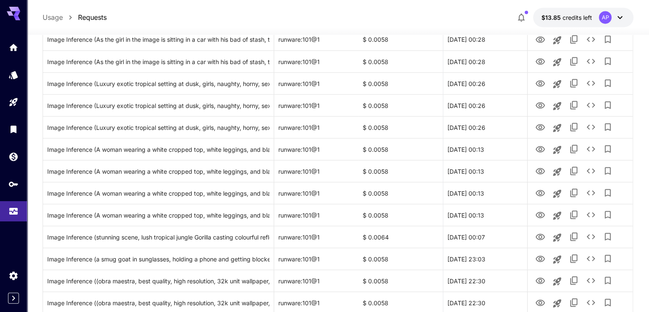
scroll to position [1010, 0]
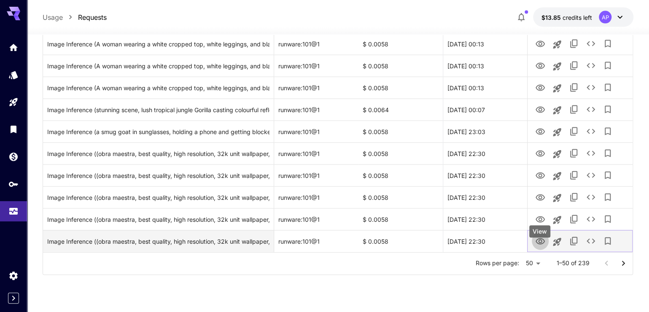
click at [539, 245] on icon "View" at bounding box center [540, 241] width 9 height 6
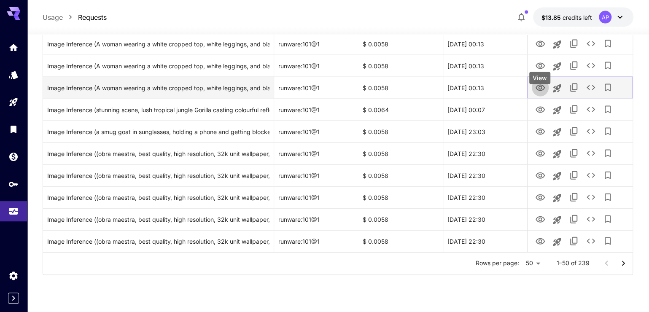
click at [537, 91] on icon "View" at bounding box center [540, 88] width 9 height 6
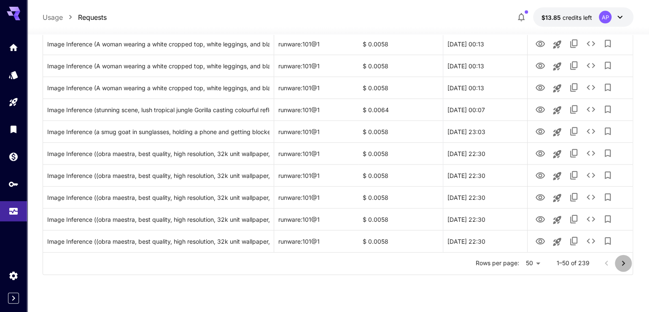
click at [625, 269] on icon "Go to next page" at bounding box center [623, 263] width 10 height 10
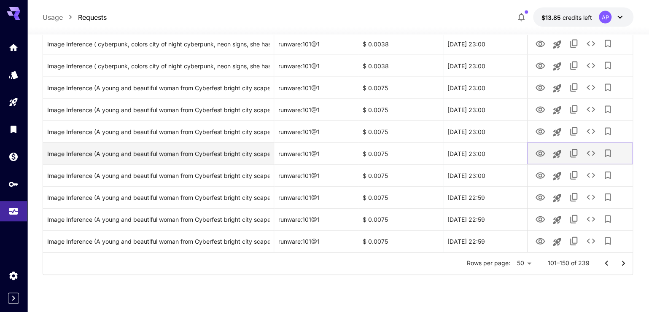
click at [543, 159] on icon "View" at bounding box center [540, 154] width 10 height 10
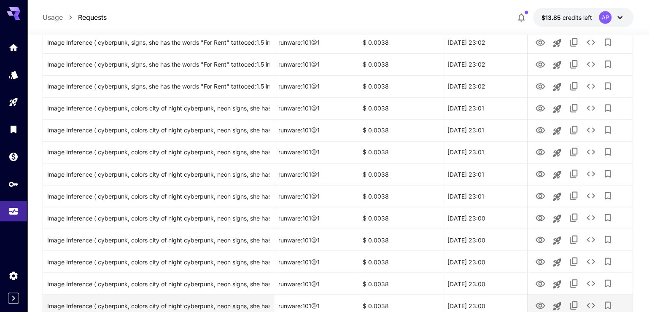
scroll to position [689, 0]
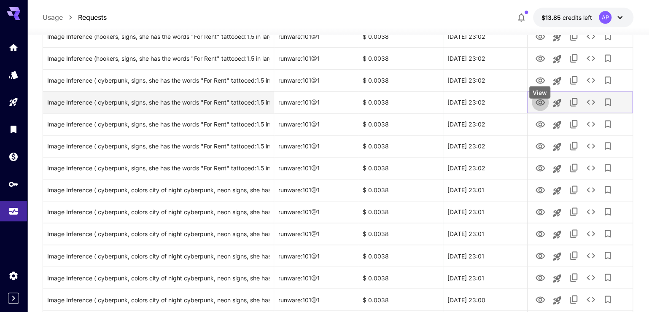
click at [535, 108] on icon "View" at bounding box center [540, 102] width 10 height 10
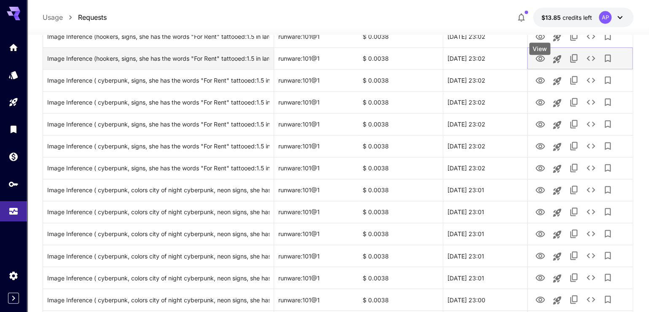
click at [543, 64] on icon "View" at bounding box center [540, 59] width 10 height 10
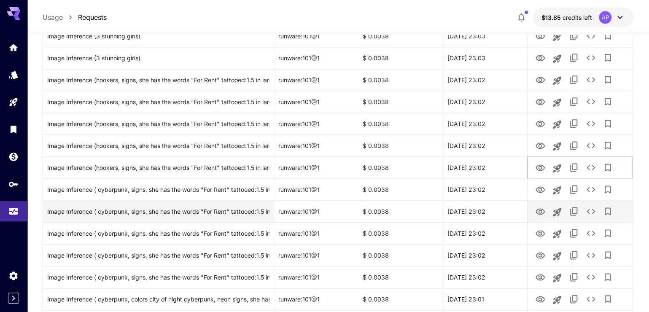
scroll to position [528, 0]
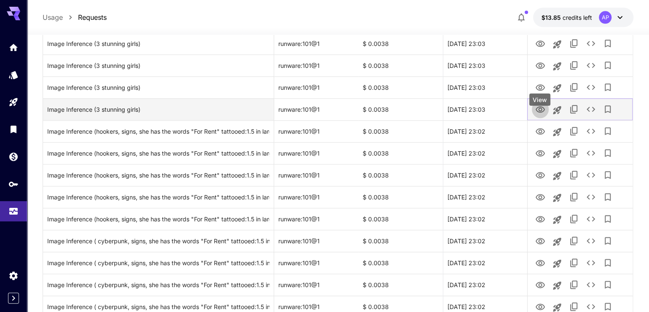
click at [536, 113] on icon "View" at bounding box center [540, 109] width 9 height 6
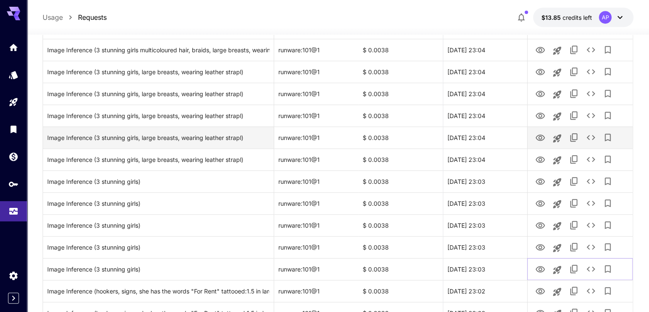
scroll to position [368, 0]
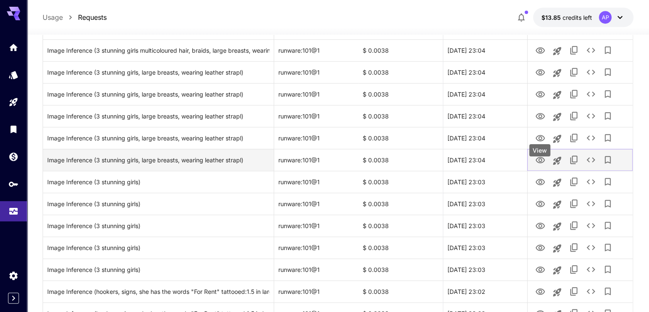
click at [536, 165] on icon "View" at bounding box center [540, 160] width 10 height 10
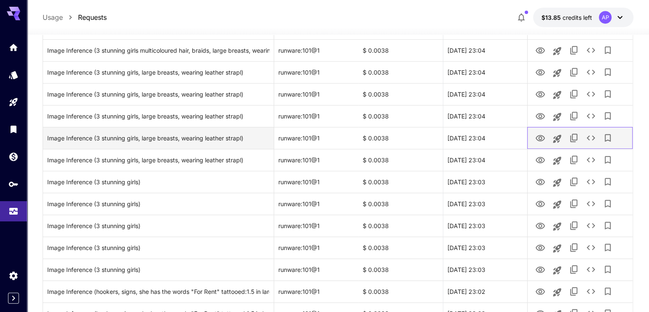
click at [552, 149] on div at bounding box center [557, 138] width 17 height 22
click at [536, 141] on icon "View" at bounding box center [540, 138] width 9 height 6
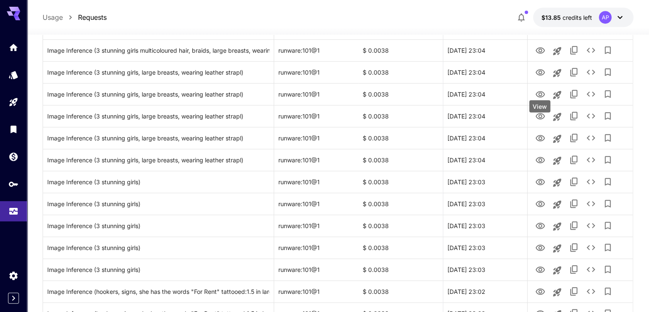
click at [537, 121] on icon "View" at bounding box center [540, 116] width 10 height 10
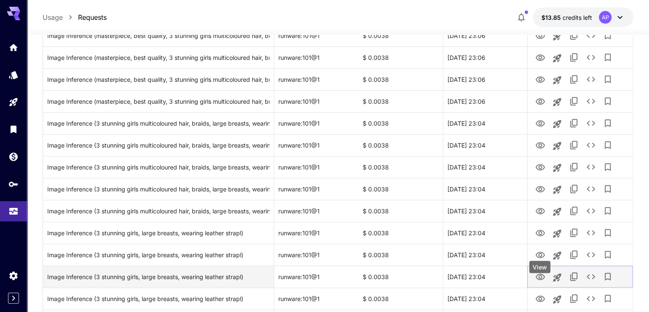
scroll to position [207, 0]
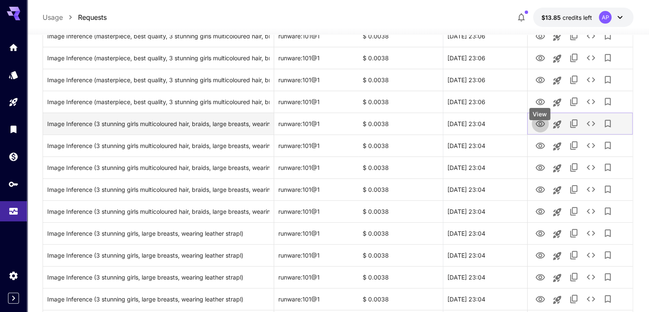
click at [544, 127] on icon "View" at bounding box center [540, 124] width 9 height 6
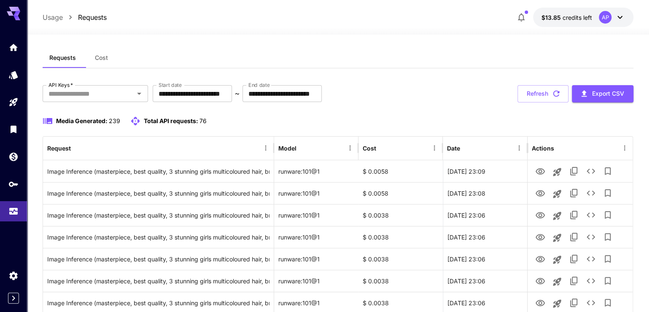
scroll to position [40, 0]
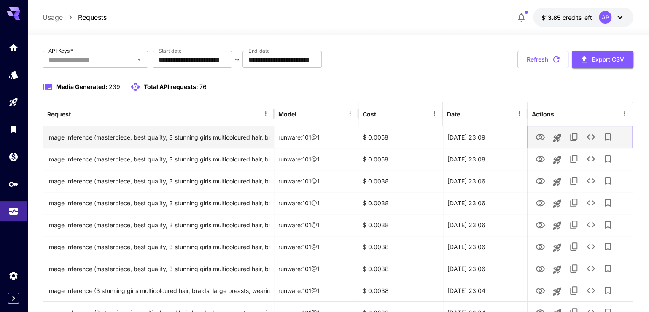
click at [541, 140] on icon "View" at bounding box center [540, 137] width 9 height 6
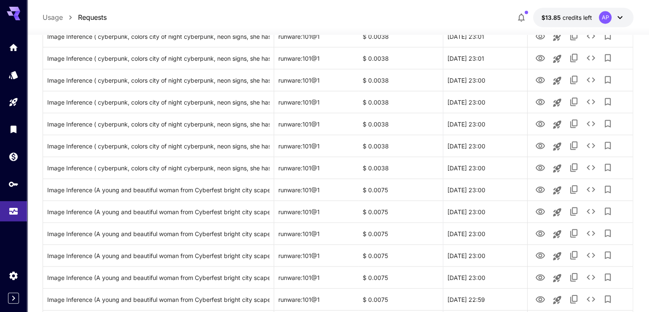
scroll to position [1010, 0]
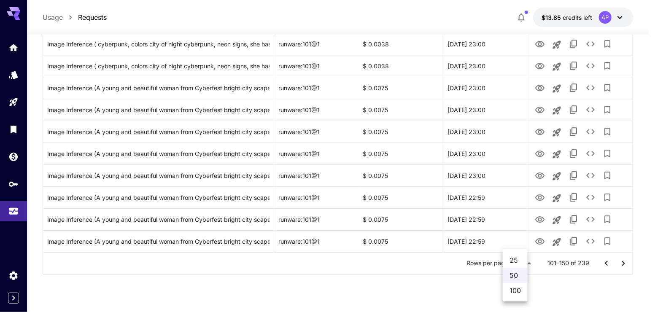
click at [522, 294] on li "100" at bounding box center [515, 290] width 25 height 15
type input "***"
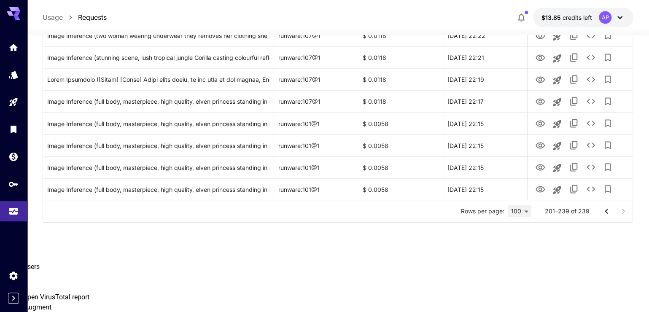
scroll to position [769, 0]
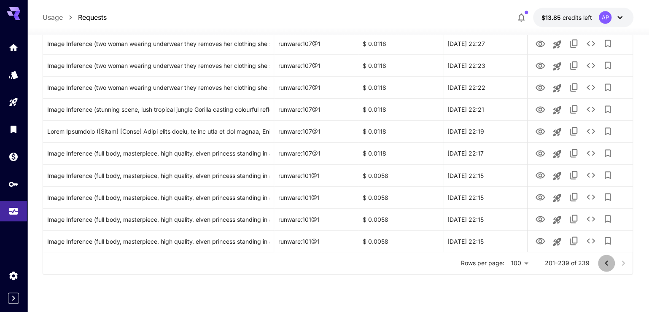
click at [601, 268] on icon "Go to previous page" at bounding box center [606, 263] width 10 height 10
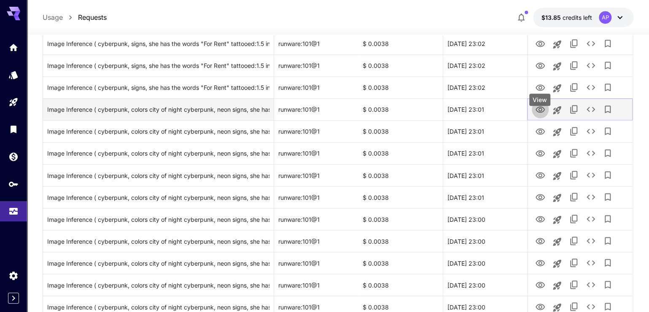
click at [542, 113] on icon "View" at bounding box center [540, 109] width 9 height 6
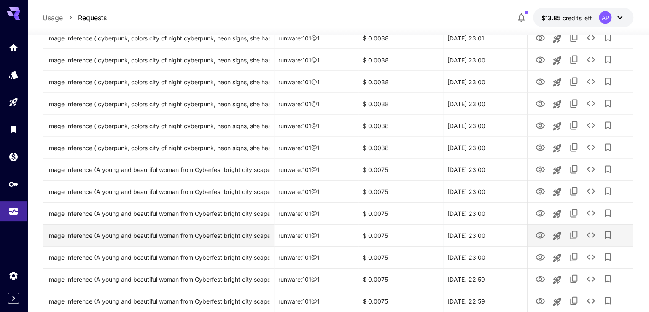
scroll to position [970, 0]
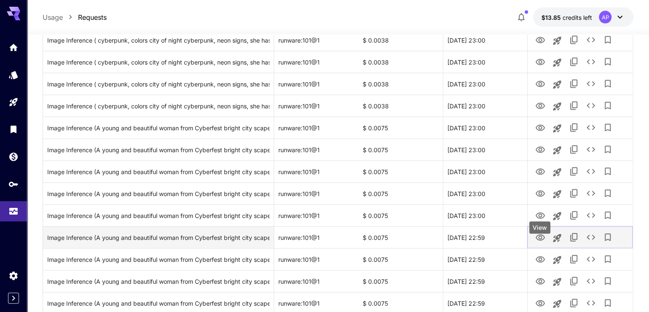
click at [538, 241] on icon "View" at bounding box center [540, 237] width 9 height 6
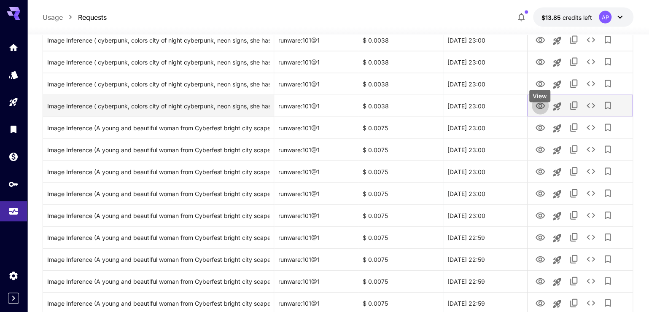
click at [545, 111] on icon "View" at bounding box center [540, 106] width 10 height 10
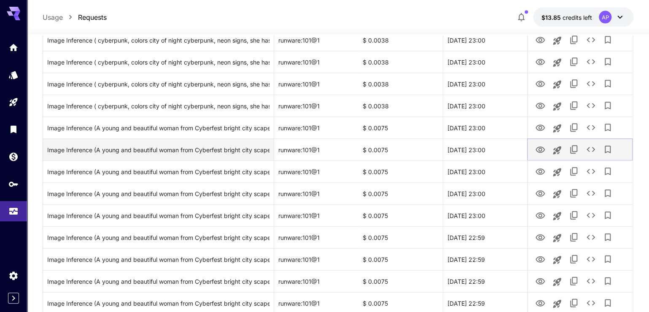
click at [537, 155] on icon "View" at bounding box center [540, 150] width 10 height 10
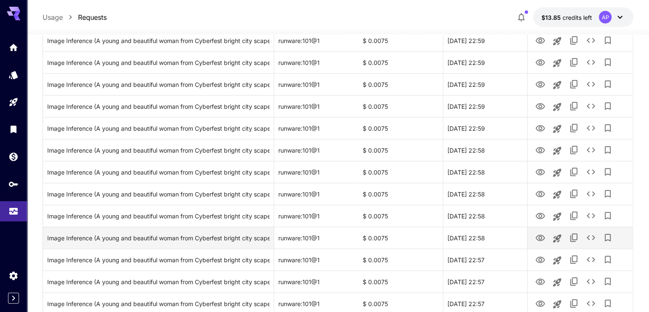
scroll to position [1251, 0]
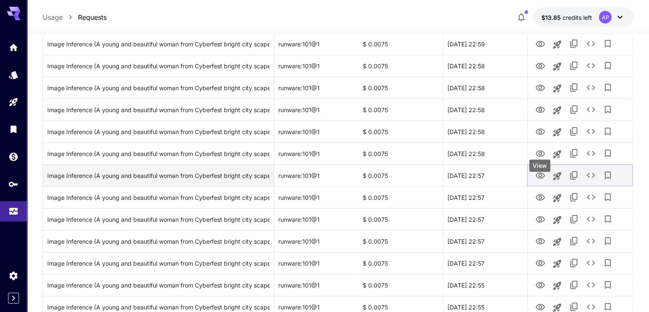
click at [545, 180] on link "View" at bounding box center [540, 175] width 10 height 11
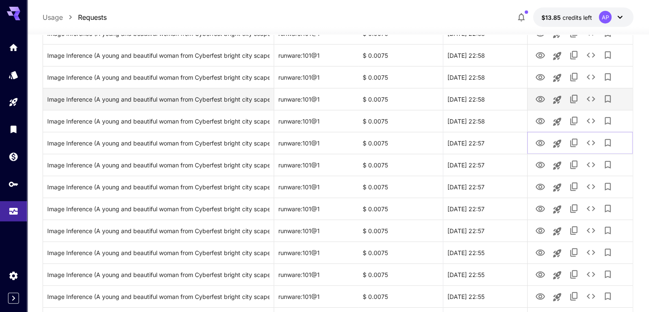
scroll to position [1291, 0]
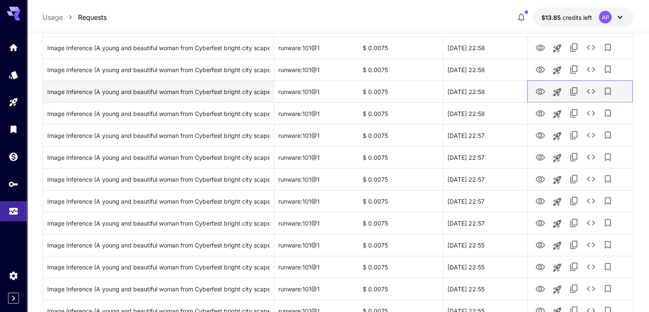
click at [543, 91] on div at bounding box center [579, 92] width 105 height 22
click at [538, 97] on icon "View" at bounding box center [540, 92] width 10 height 10
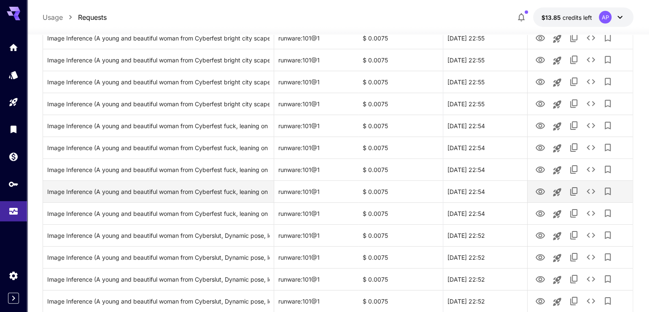
scroll to position [1532, 0]
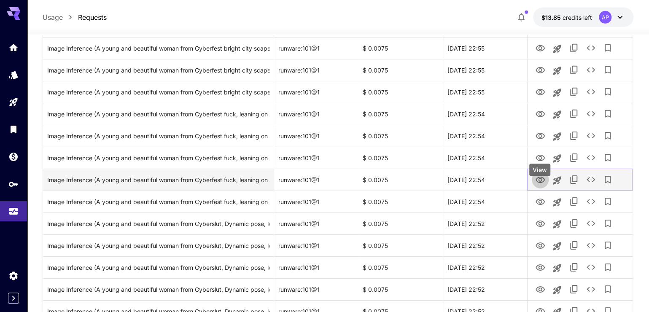
click at [548, 186] on button "View" at bounding box center [540, 179] width 17 height 17
click at [544, 183] on icon "View" at bounding box center [540, 180] width 9 height 6
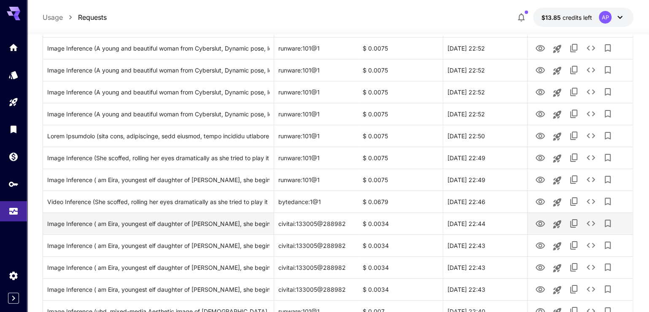
scroll to position [1773, 0]
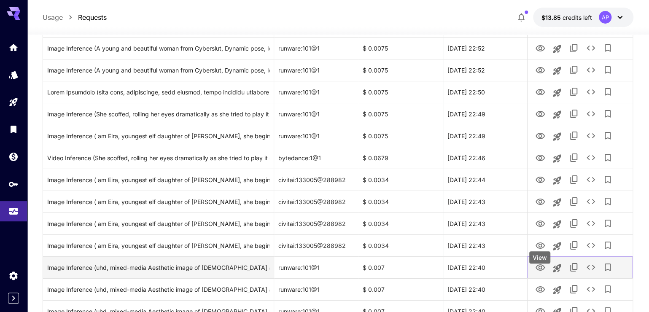
click at [539, 273] on icon "View" at bounding box center [540, 268] width 10 height 10
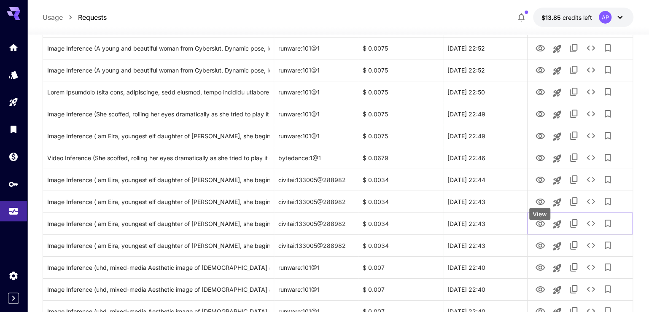
click at [541, 215] on div "View" at bounding box center [539, 214] width 21 height 12
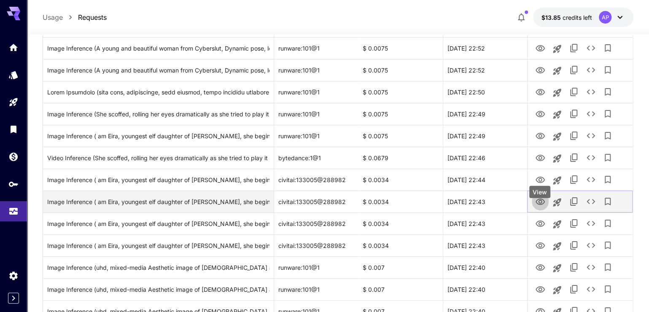
click at [541, 205] on icon "View" at bounding box center [540, 202] width 9 height 6
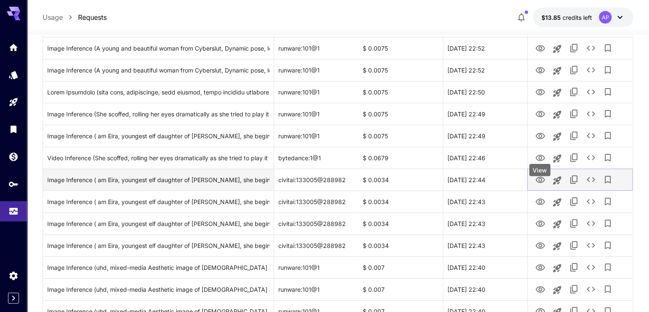
click at [540, 172] on div "View" at bounding box center [539, 170] width 21 height 12
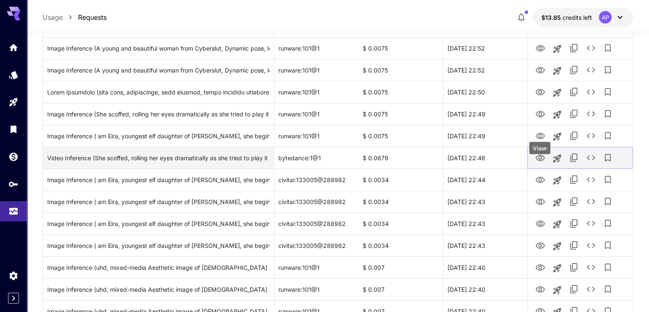
click at [540, 163] on icon "View" at bounding box center [540, 158] width 10 height 10
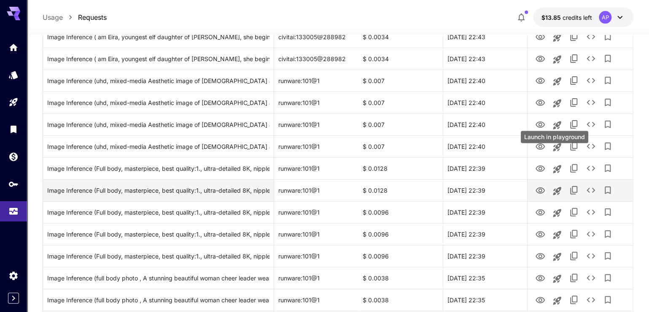
scroll to position [1974, 0]
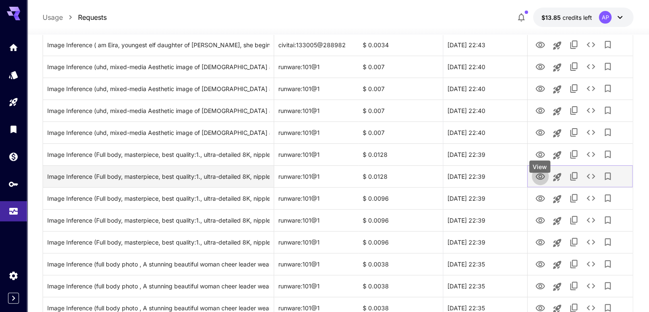
click at [541, 182] on icon "View" at bounding box center [540, 177] width 10 height 10
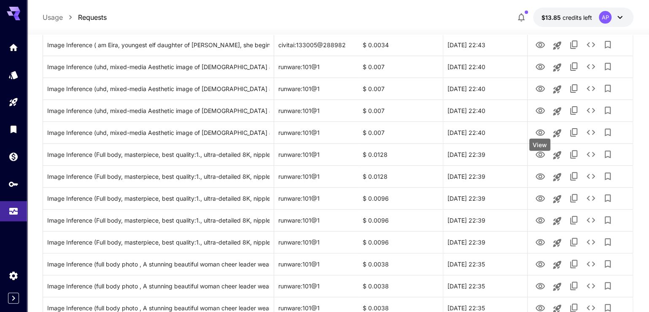
click at [534, 163] on button "View" at bounding box center [540, 153] width 17 height 17
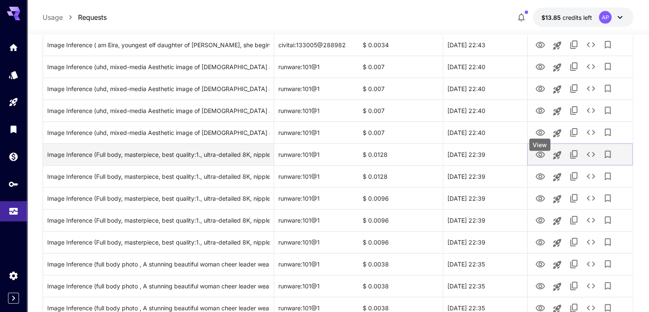
click at [537, 158] on icon "View" at bounding box center [540, 154] width 9 height 6
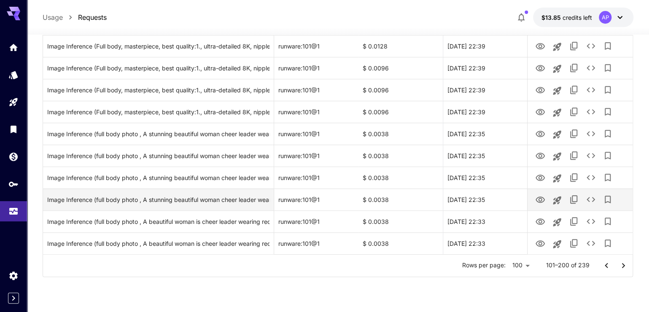
scroll to position [2106, 0]
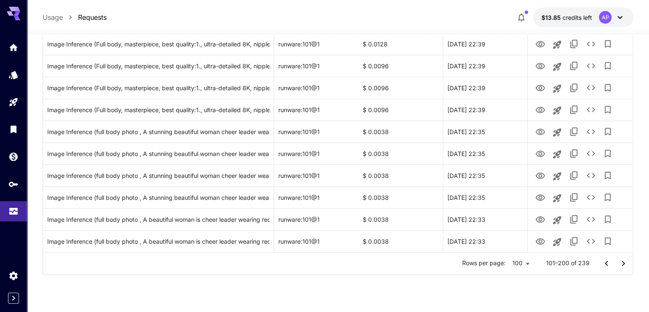
click at [605, 266] on icon "Go to previous page" at bounding box center [606, 263] width 3 height 5
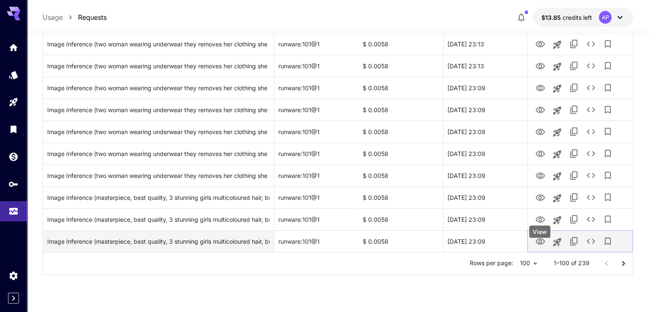
click at [541, 245] on icon "View" at bounding box center [540, 241] width 9 height 6
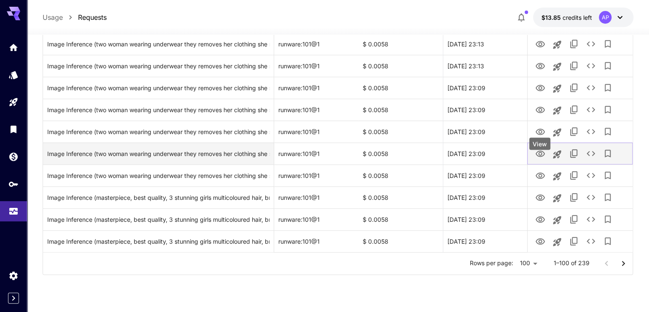
click at [539, 157] on icon "View" at bounding box center [540, 154] width 9 height 6
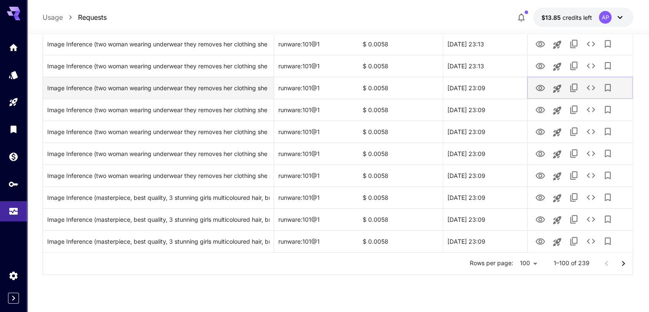
click at [537, 93] on icon "View" at bounding box center [540, 88] width 10 height 10
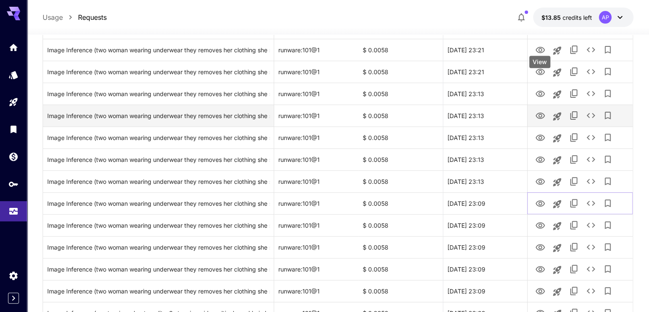
scroll to position [1946, 0]
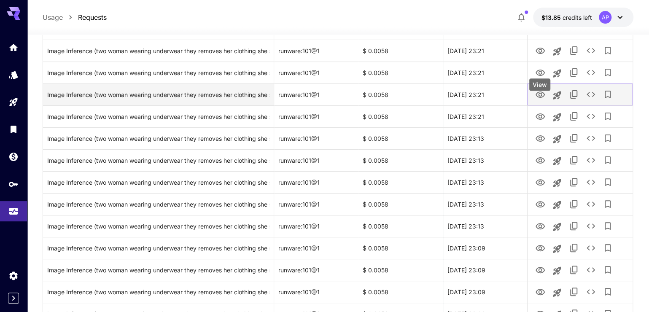
click at [541, 92] on div "View" at bounding box center [539, 87] width 23 height 19
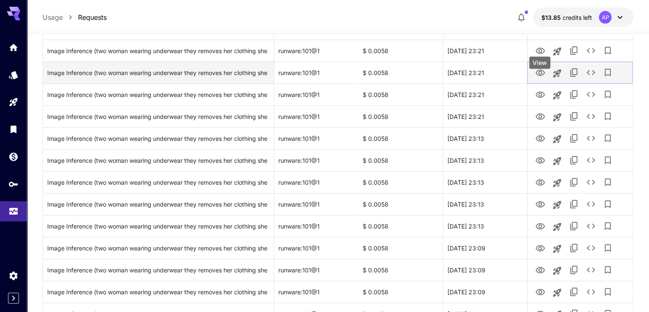
click at [538, 76] on icon "View" at bounding box center [540, 73] width 9 height 6
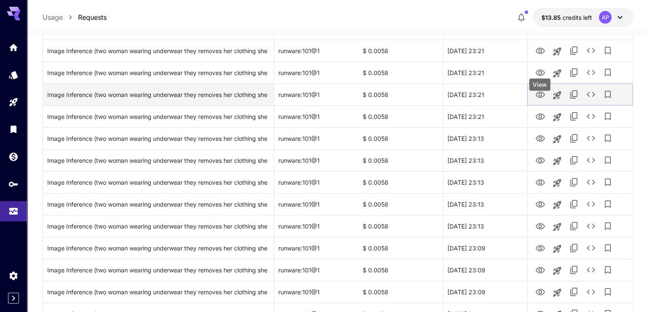
click at [539, 100] on icon "View" at bounding box center [540, 95] width 10 height 10
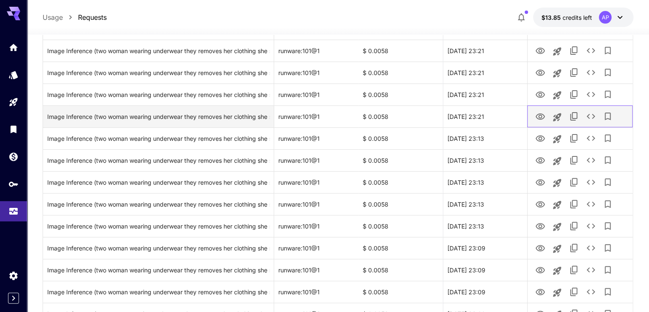
click at [534, 127] on div at bounding box center [580, 117] width 97 height 22
click at [537, 122] on icon "View" at bounding box center [540, 117] width 10 height 10
